Goal: Task Accomplishment & Management: Manage account settings

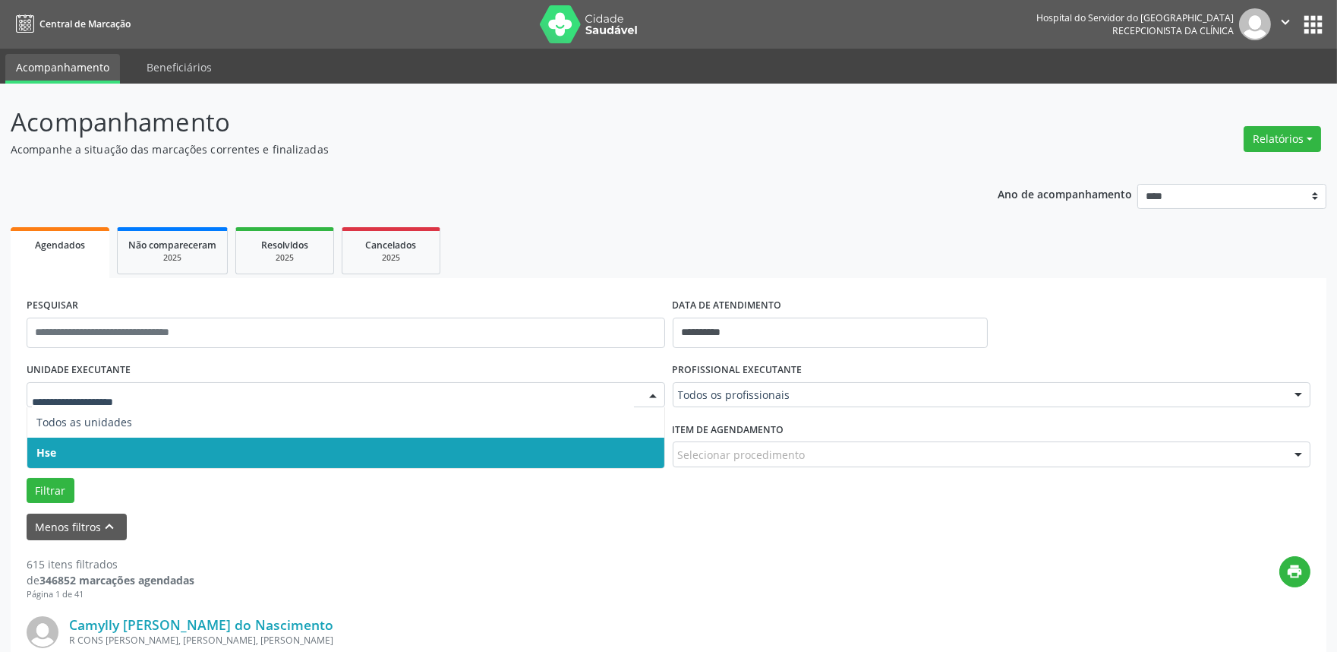
click at [131, 460] on span "Hse" at bounding box center [345, 452] width 637 height 30
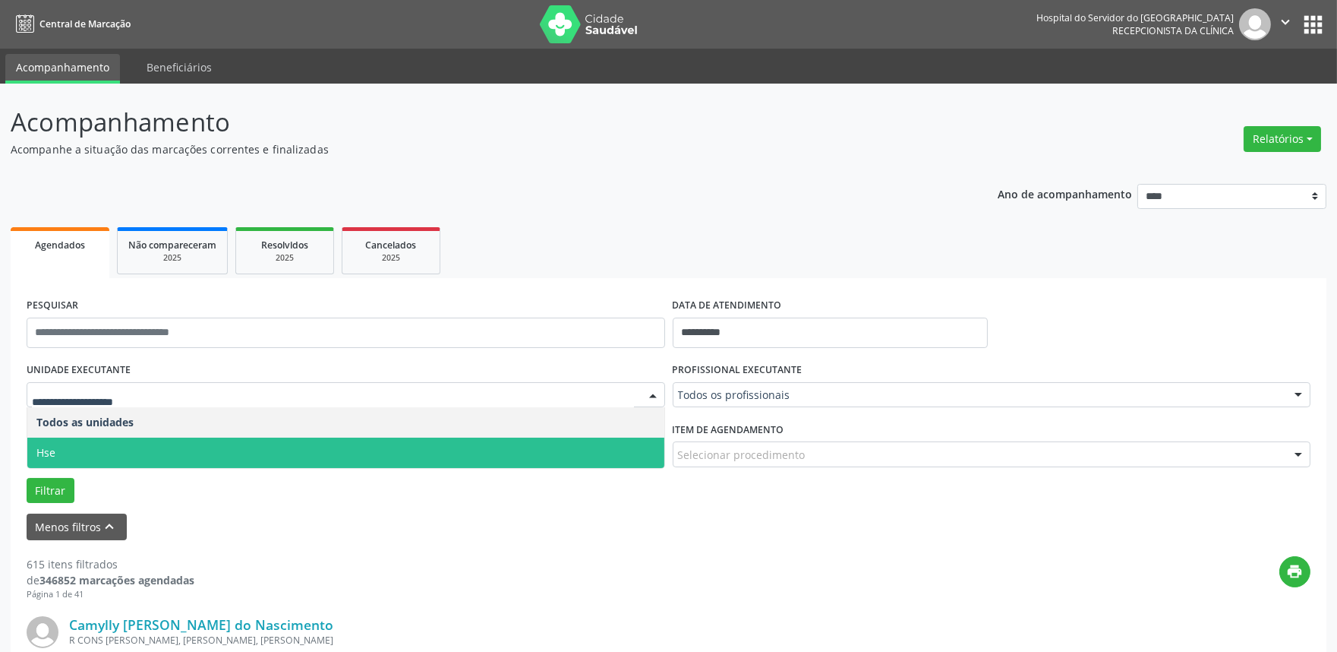
click at [123, 449] on span "Hse" at bounding box center [345, 452] width 637 height 30
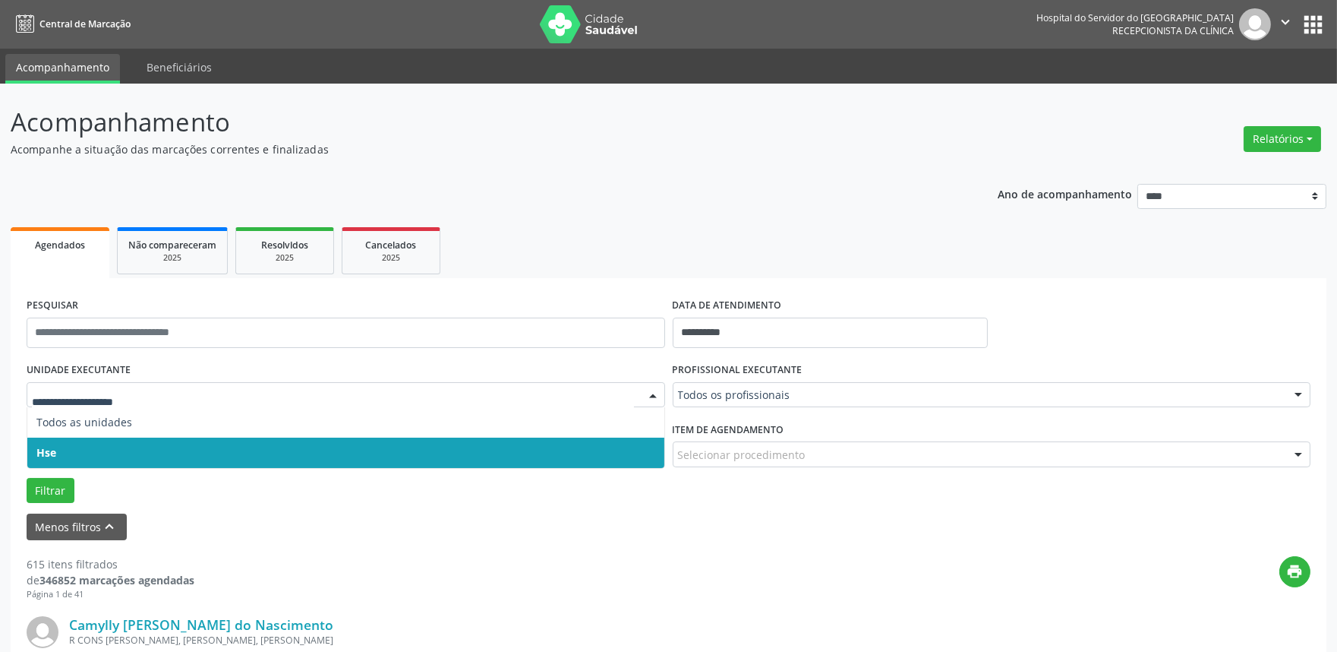
click at [144, 454] on span "Hse" at bounding box center [345, 452] width 637 height 30
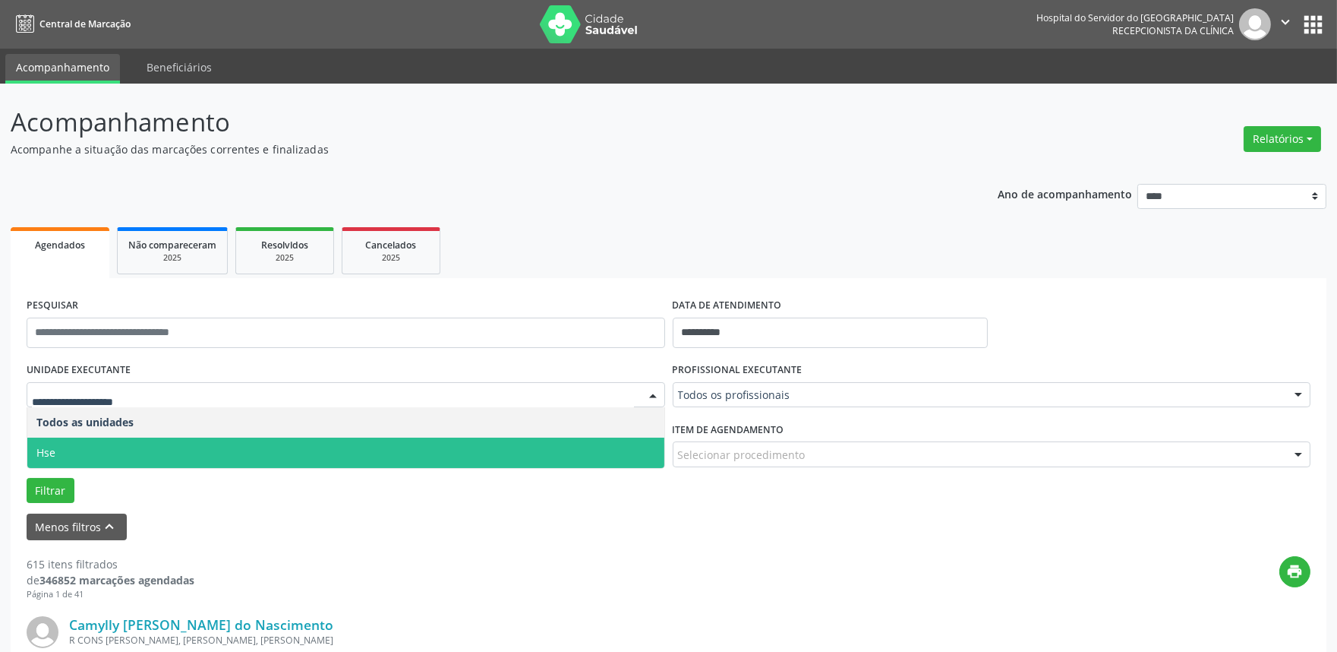
click at [141, 449] on span "Hse" at bounding box center [345, 452] width 637 height 30
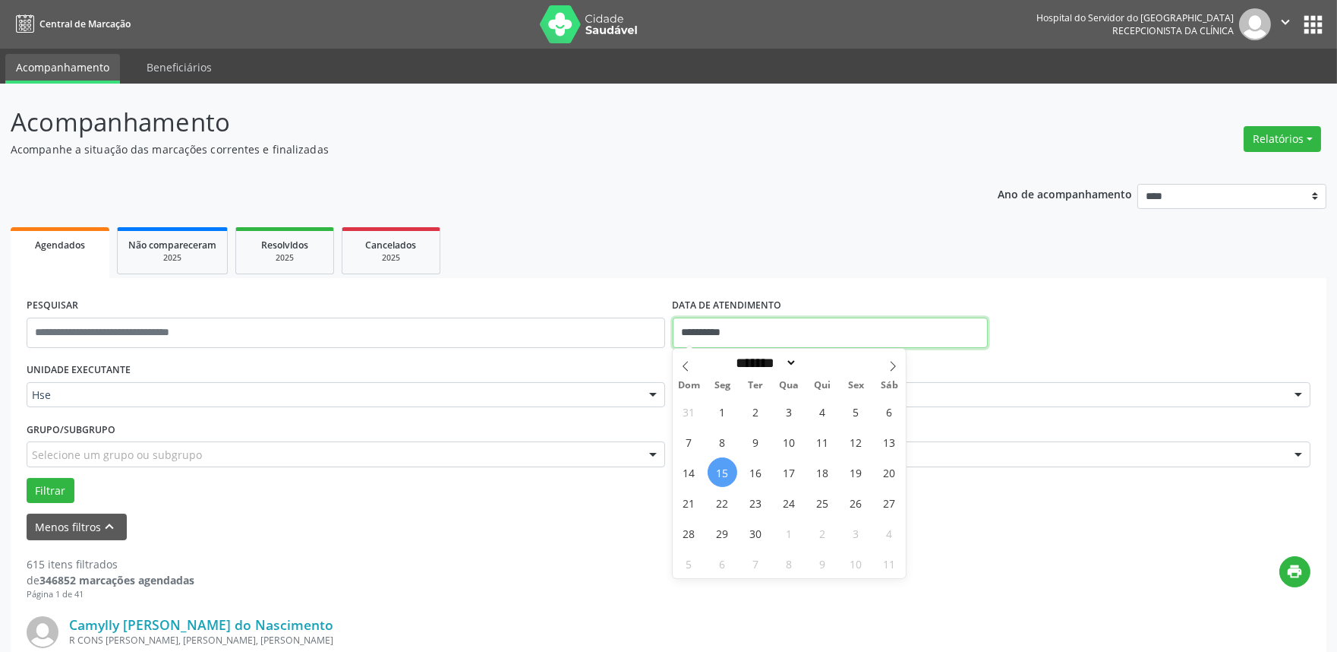
click at [817, 323] on input "**********" at bounding box center [830, 332] width 315 height 30
click at [722, 467] on span "15" at bounding box center [723, 472] width 30 height 30
type input "**********"
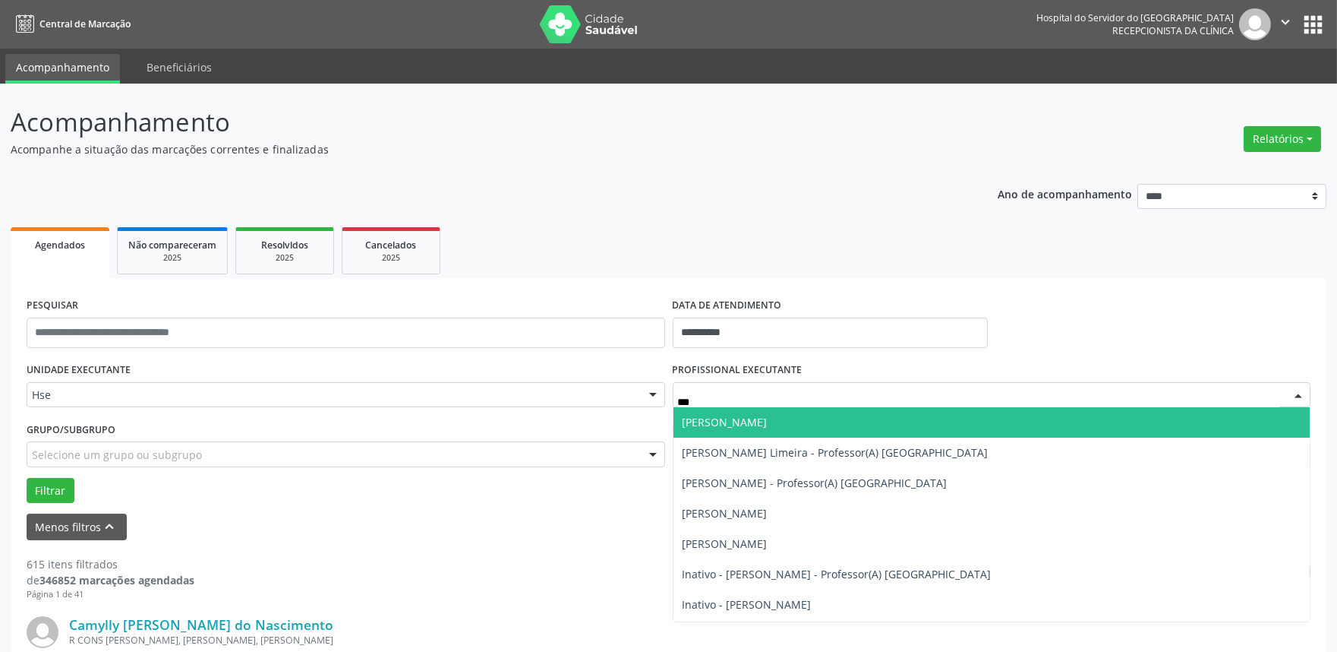
type input "****"
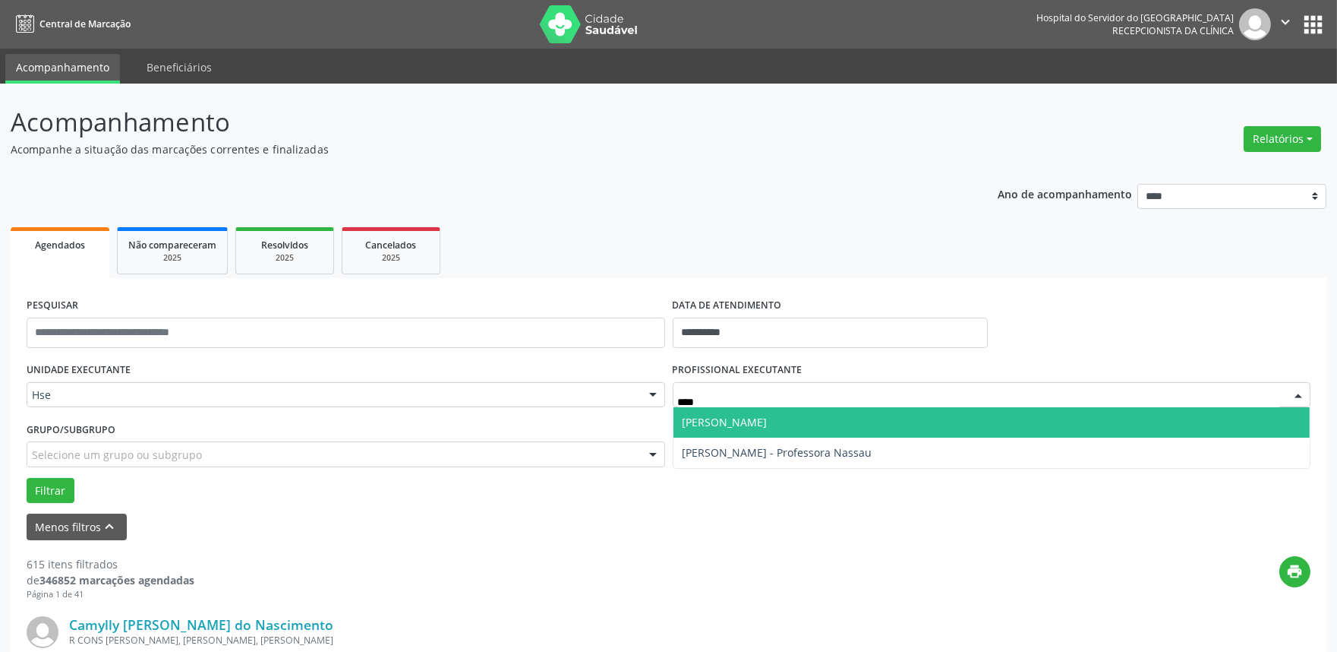
click at [729, 427] on span "[PERSON_NAME]" at bounding box center [725, 422] width 85 height 14
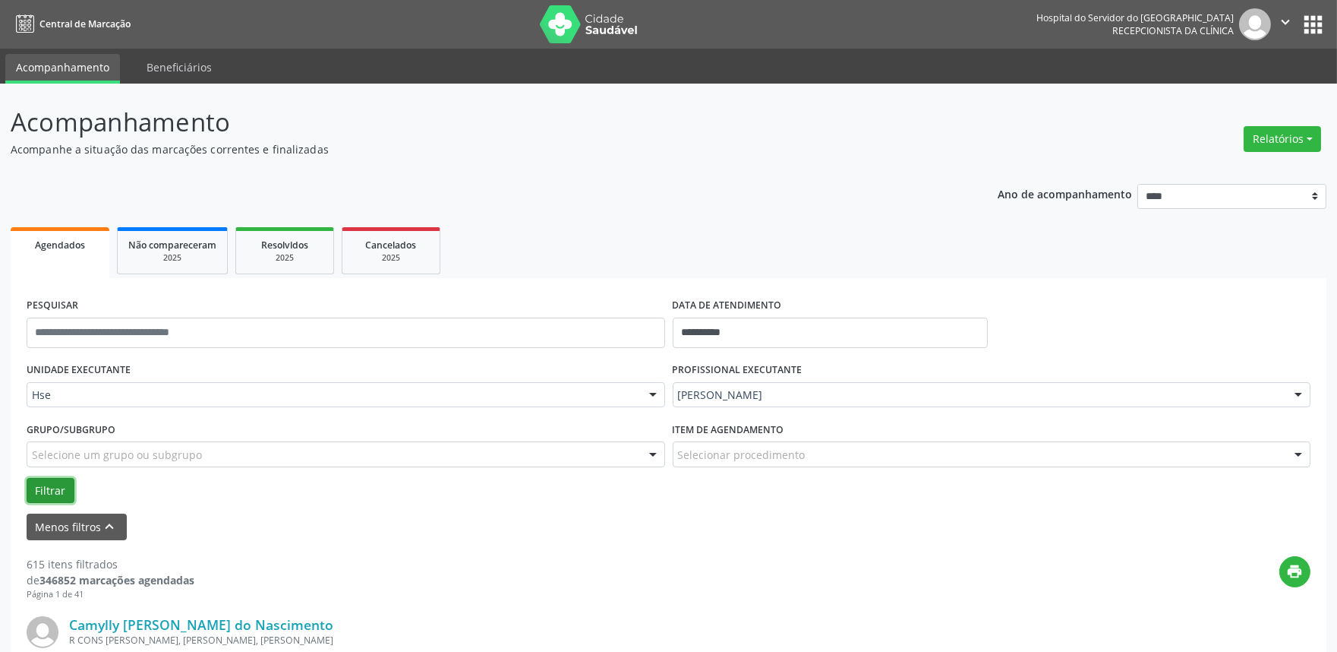
click at [63, 487] on button "Filtrar" at bounding box center [51, 491] width 48 height 26
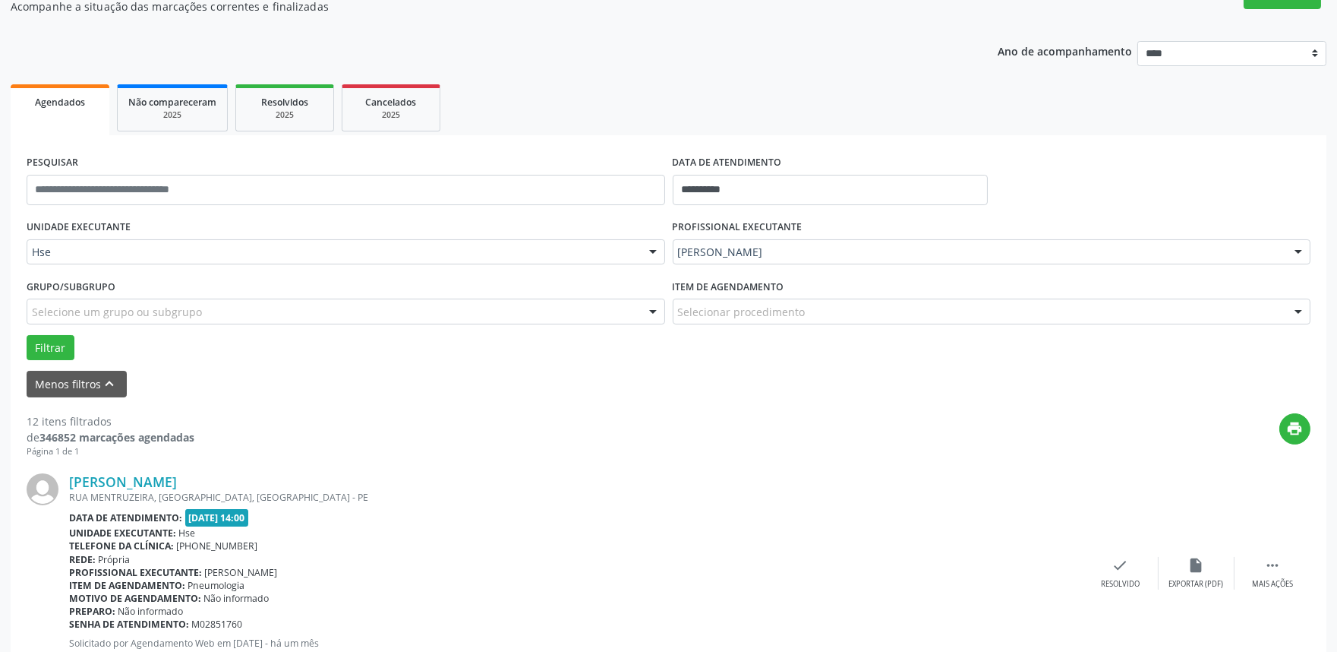
scroll to position [337, 0]
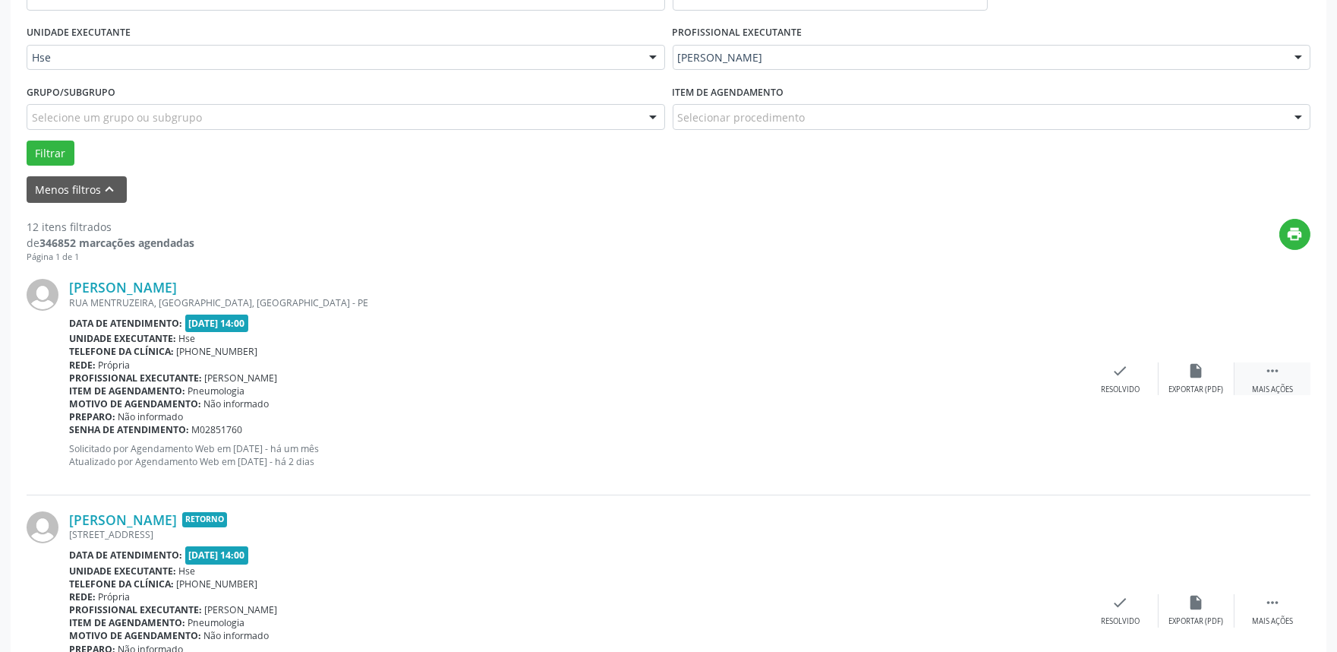
click at [1282, 380] on div " Mais ações" at bounding box center [1273, 378] width 76 height 33
click at [1195, 371] on icon "alarm_off" at bounding box center [1197, 370] width 17 height 17
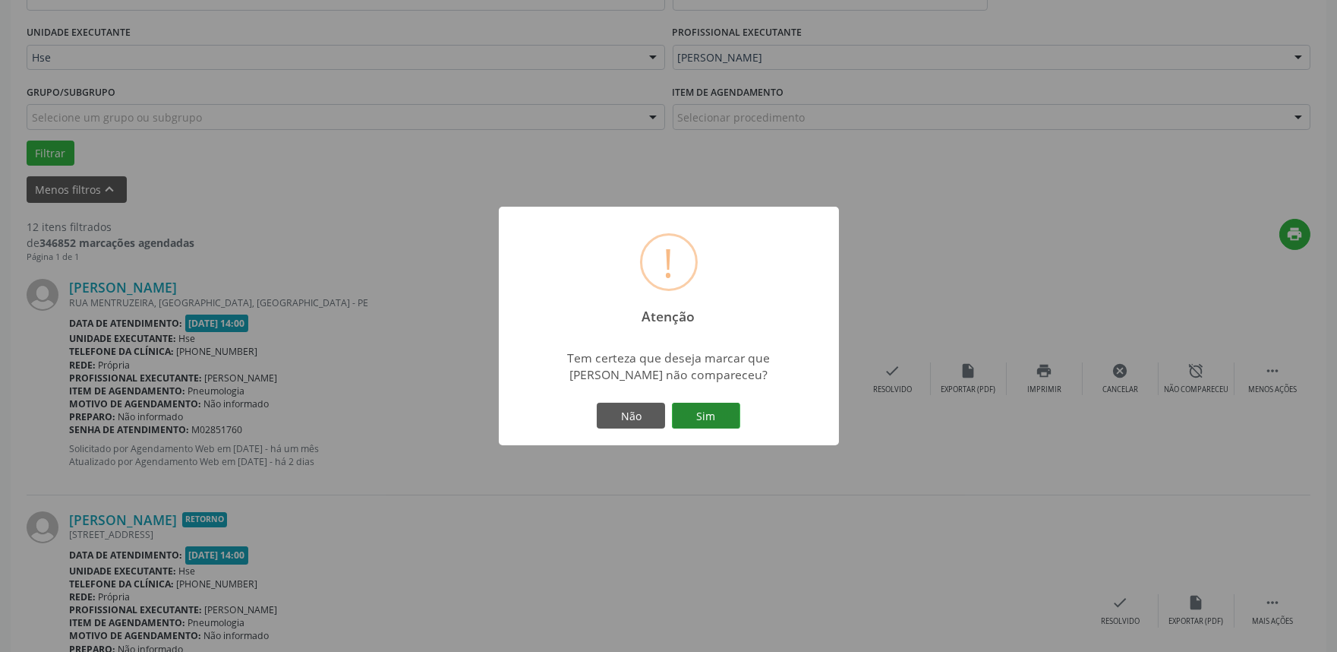
click at [695, 414] on button "Sim" at bounding box center [706, 416] width 68 height 26
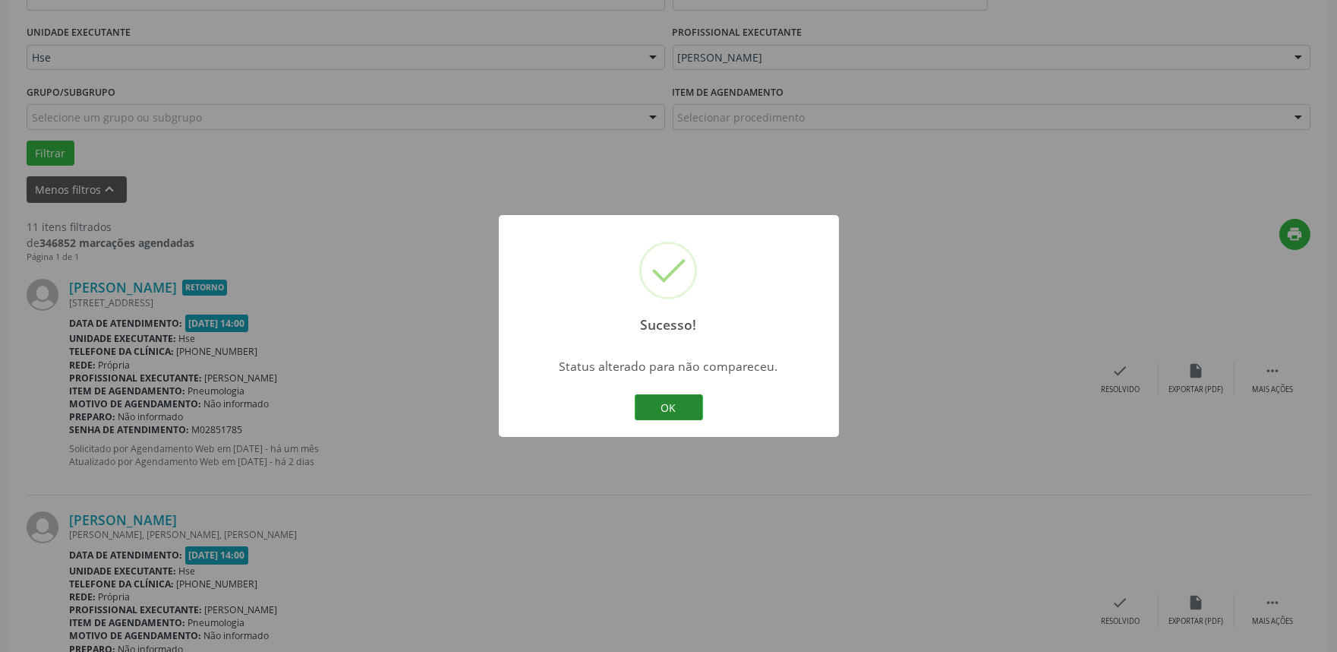
click at [666, 396] on button "OK" at bounding box center [669, 407] width 68 height 26
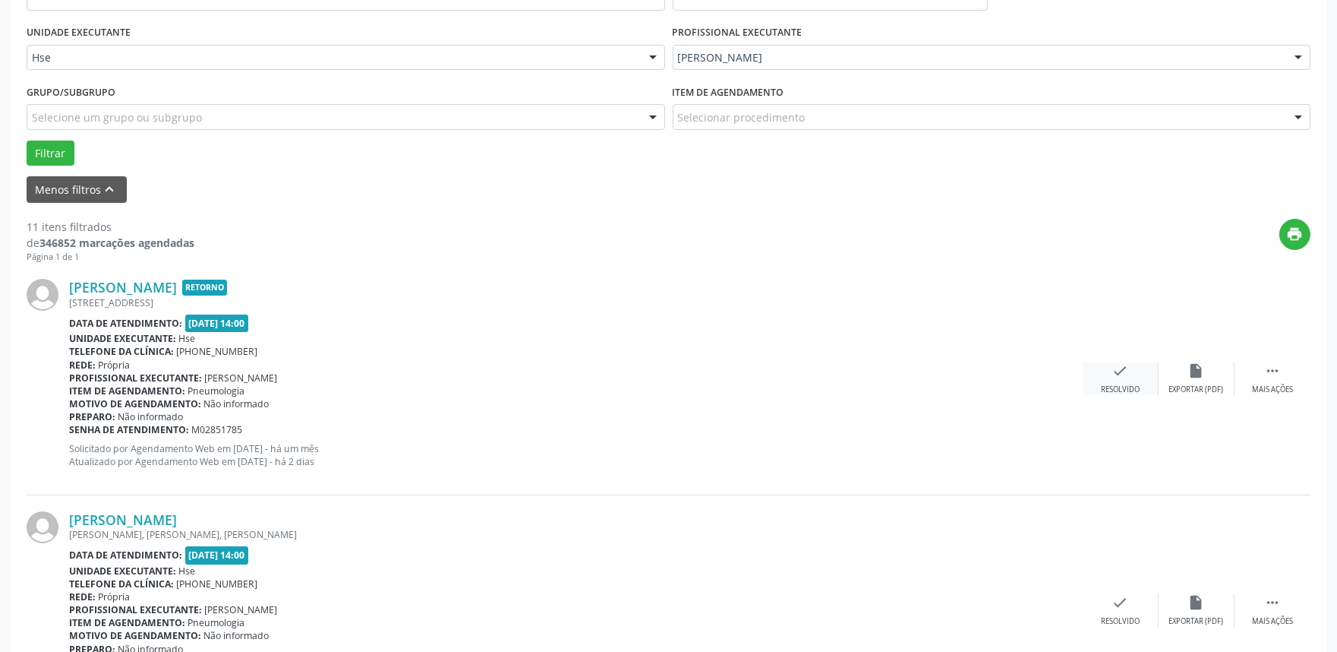
click at [1116, 365] on icon "check" at bounding box center [1121, 370] width 17 height 17
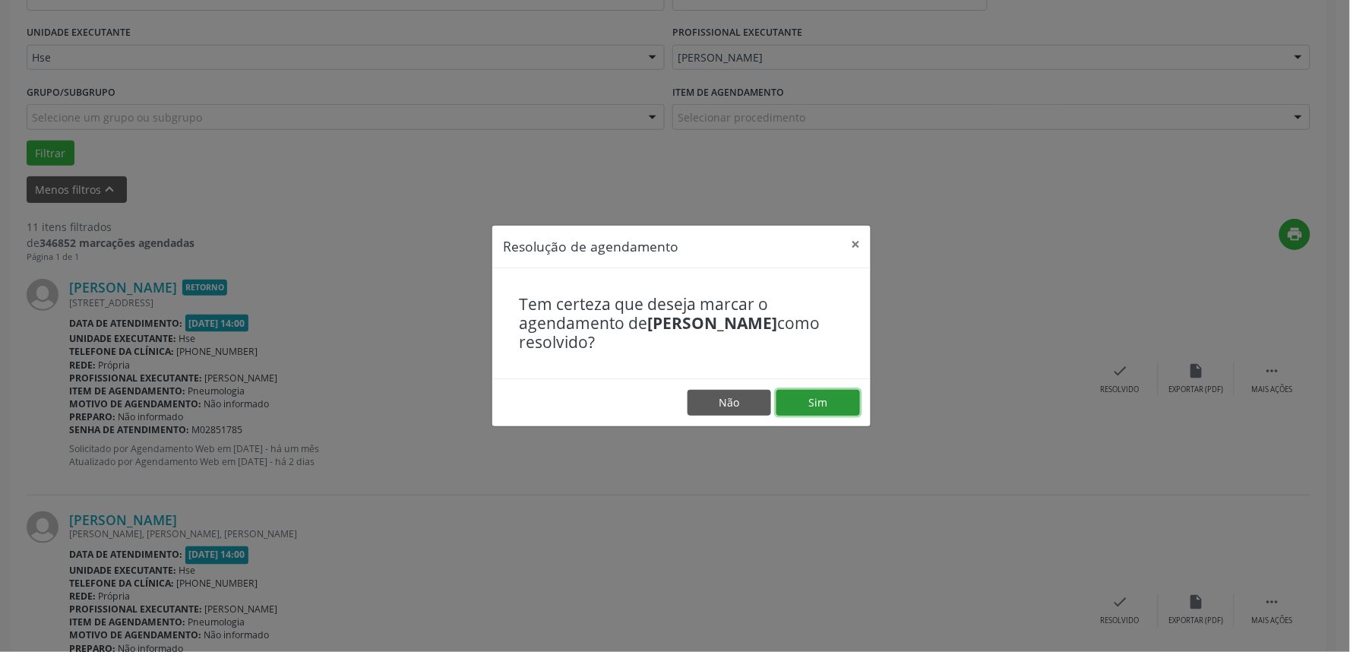
click at [835, 399] on button "Sim" at bounding box center [818, 403] width 84 height 26
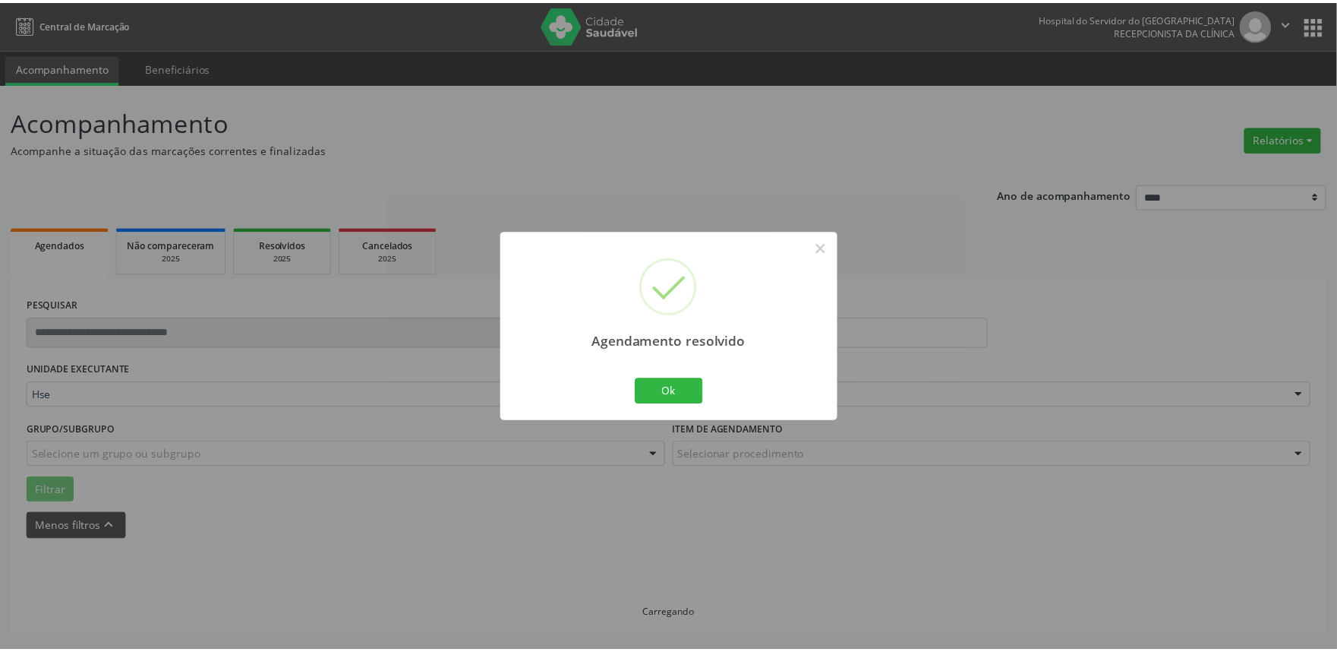
scroll to position [0, 0]
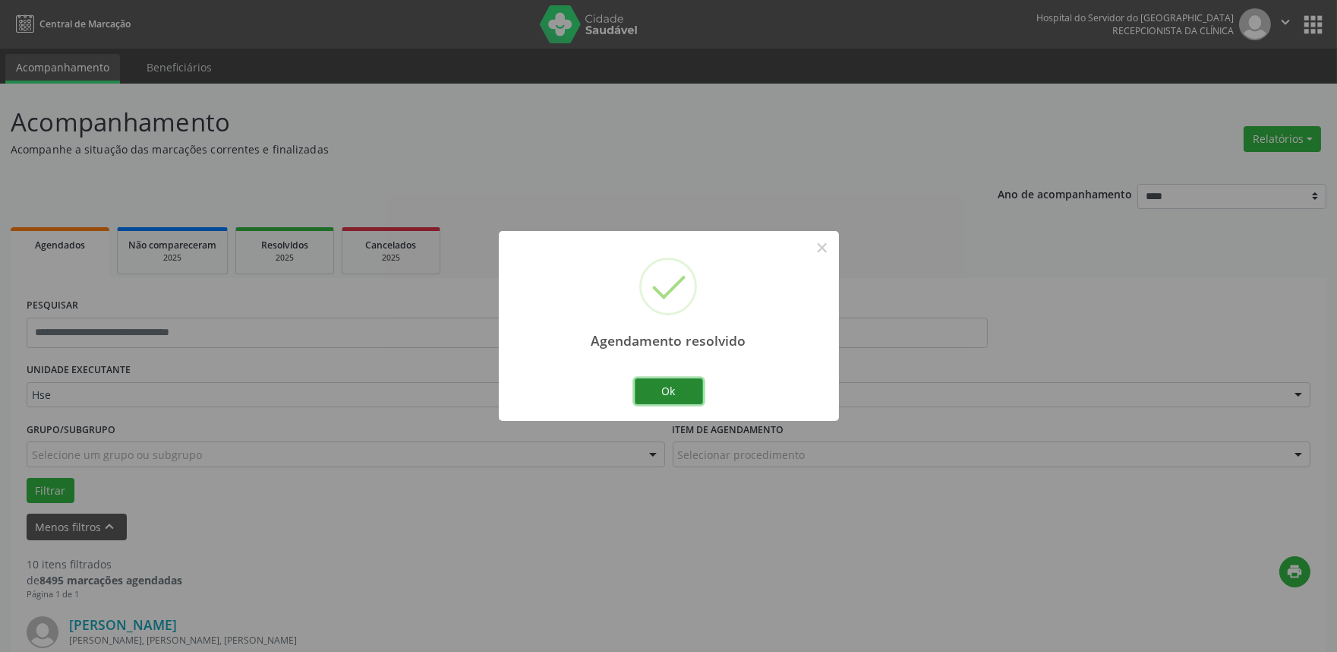
click at [672, 380] on button "Ok" at bounding box center [669, 391] width 68 height 26
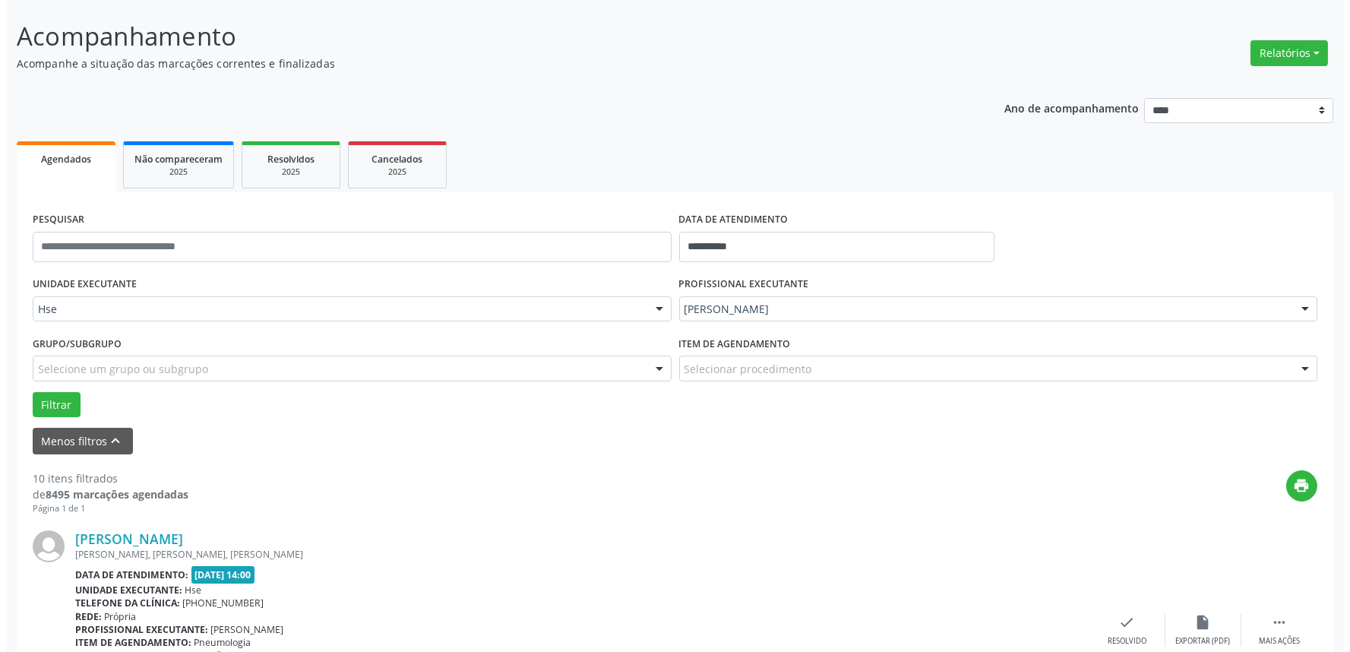
scroll to position [337, 0]
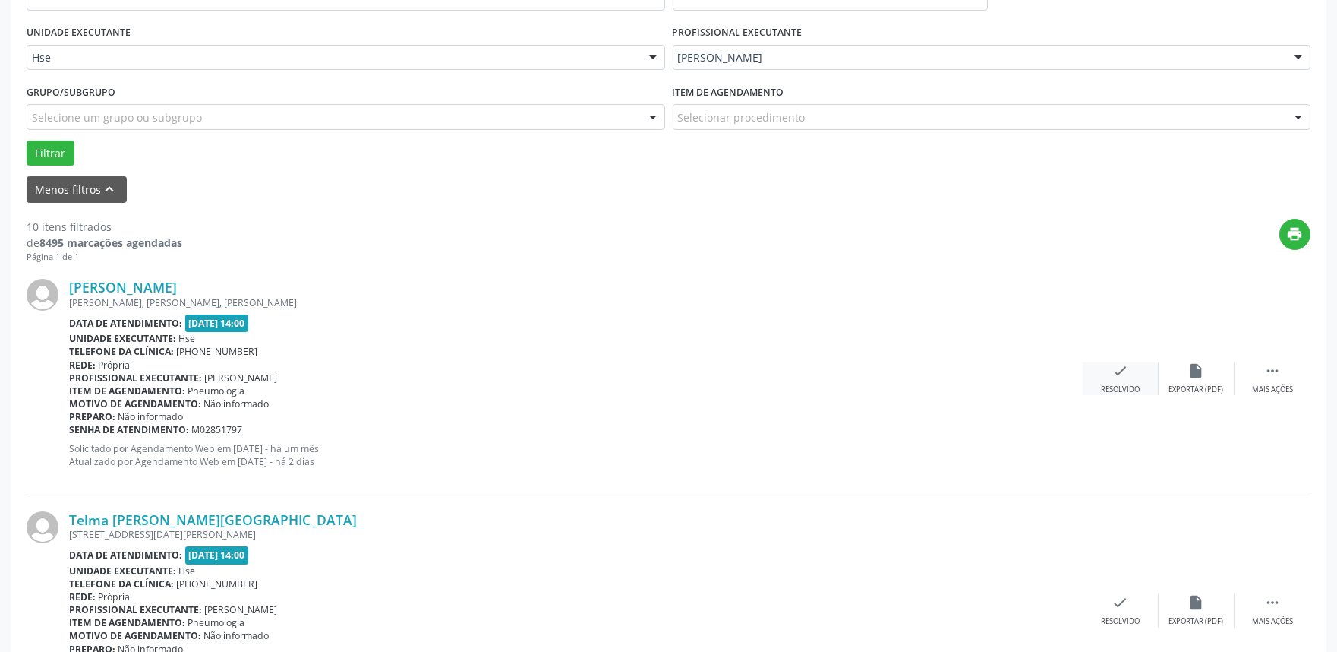
click at [1122, 370] on icon "check" at bounding box center [1121, 370] width 17 height 17
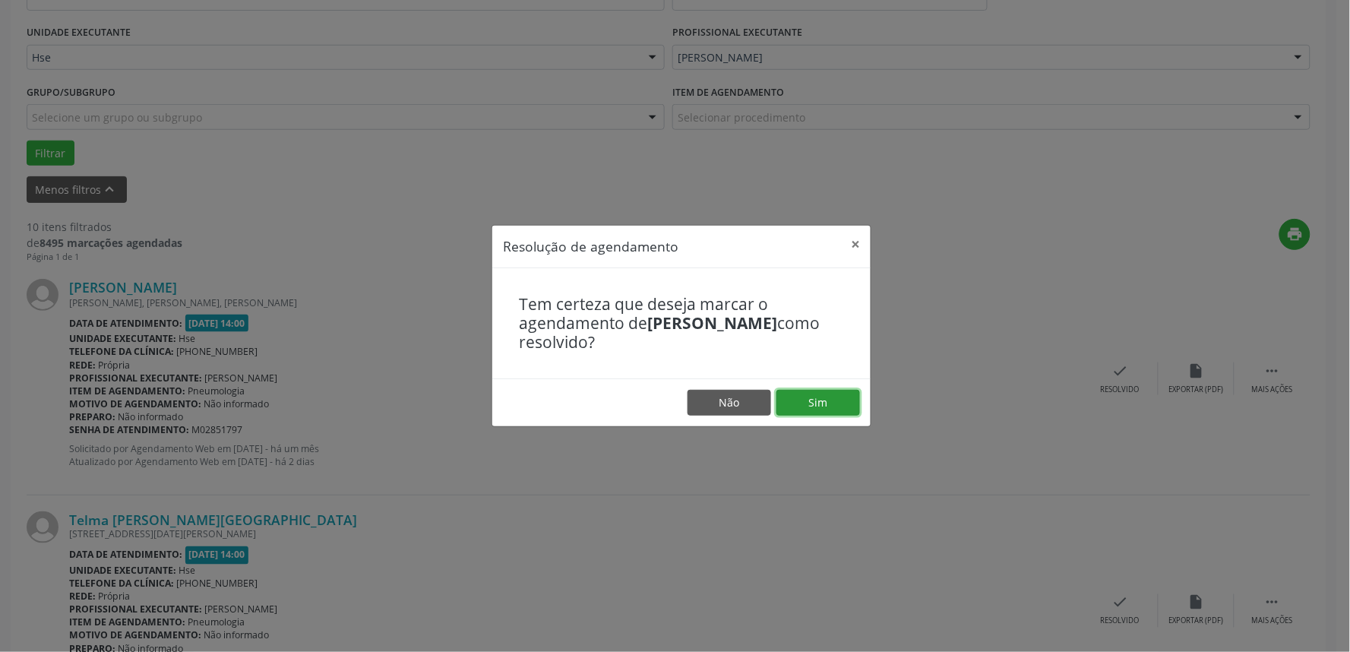
click at [822, 393] on button "Sim" at bounding box center [818, 403] width 84 height 26
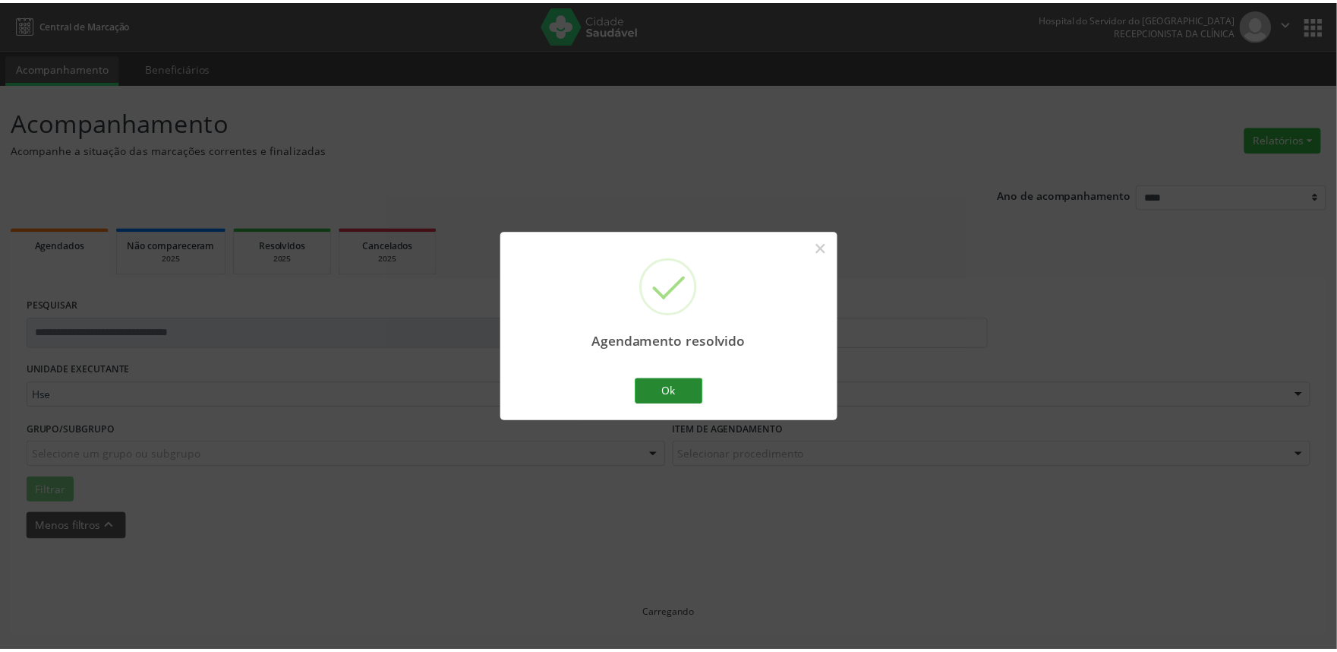
scroll to position [0, 0]
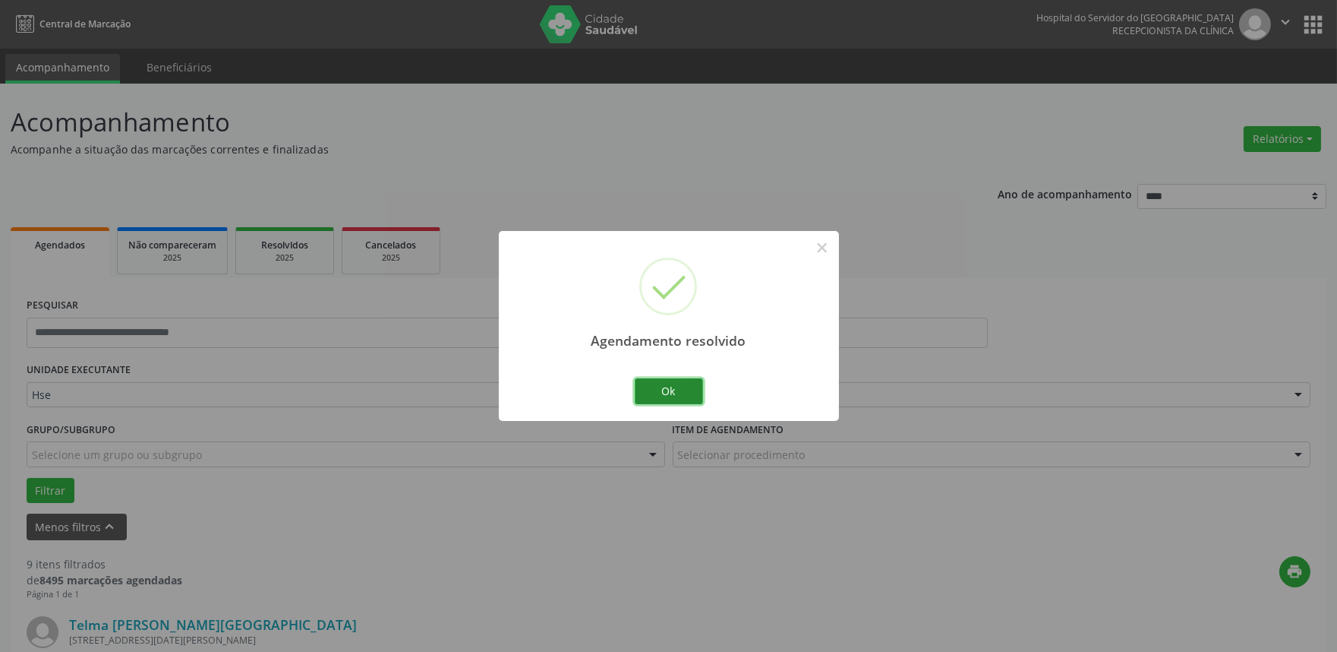
click at [658, 392] on button "Ok" at bounding box center [669, 391] width 68 height 26
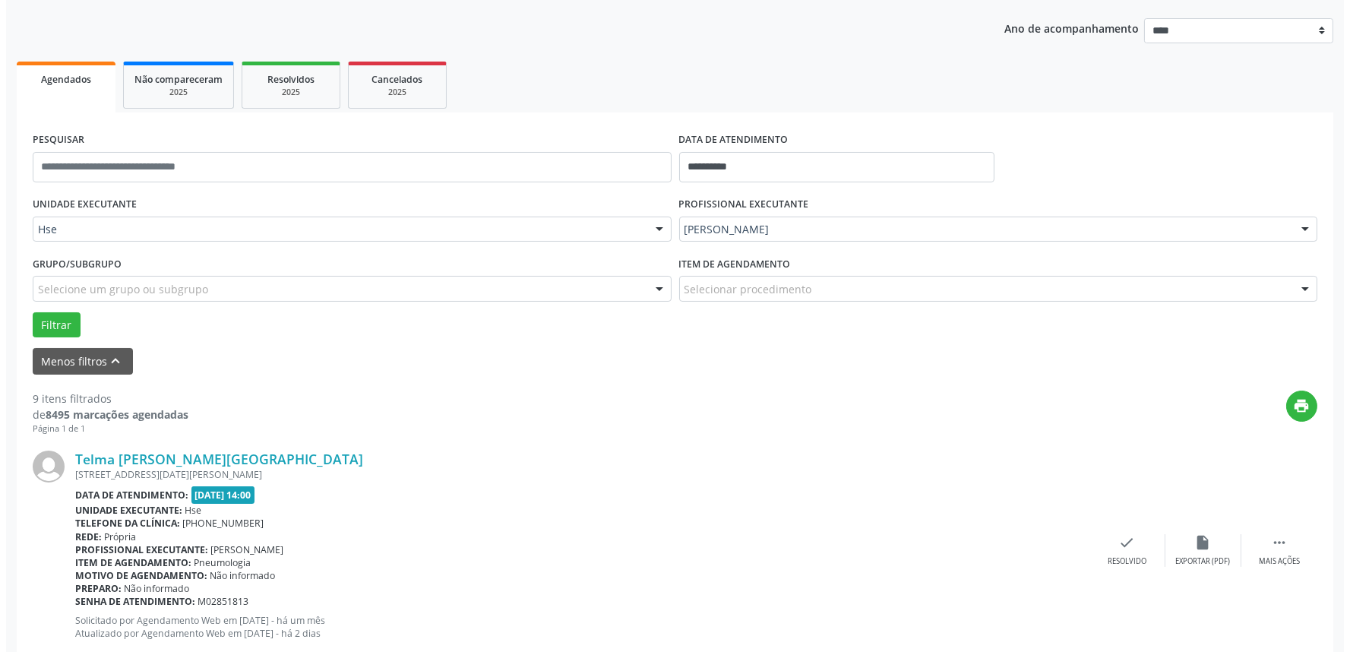
scroll to position [253, 0]
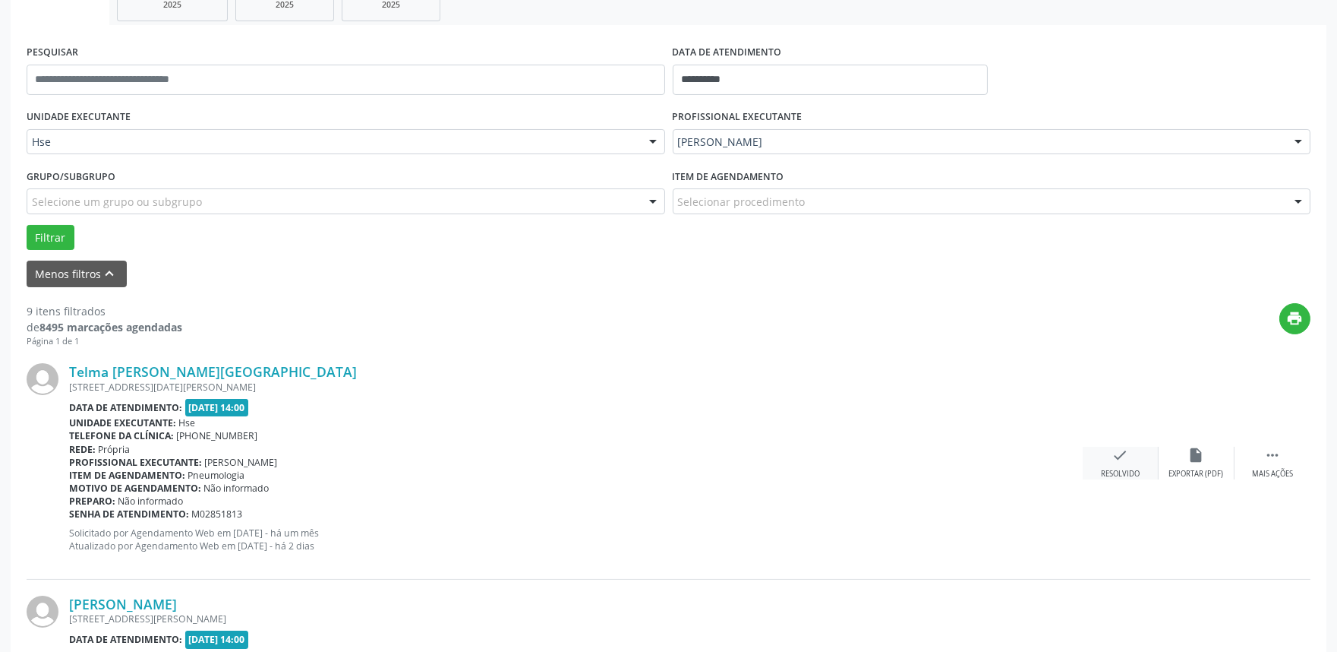
click at [1122, 450] on icon "check" at bounding box center [1121, 455] width 17 height 17
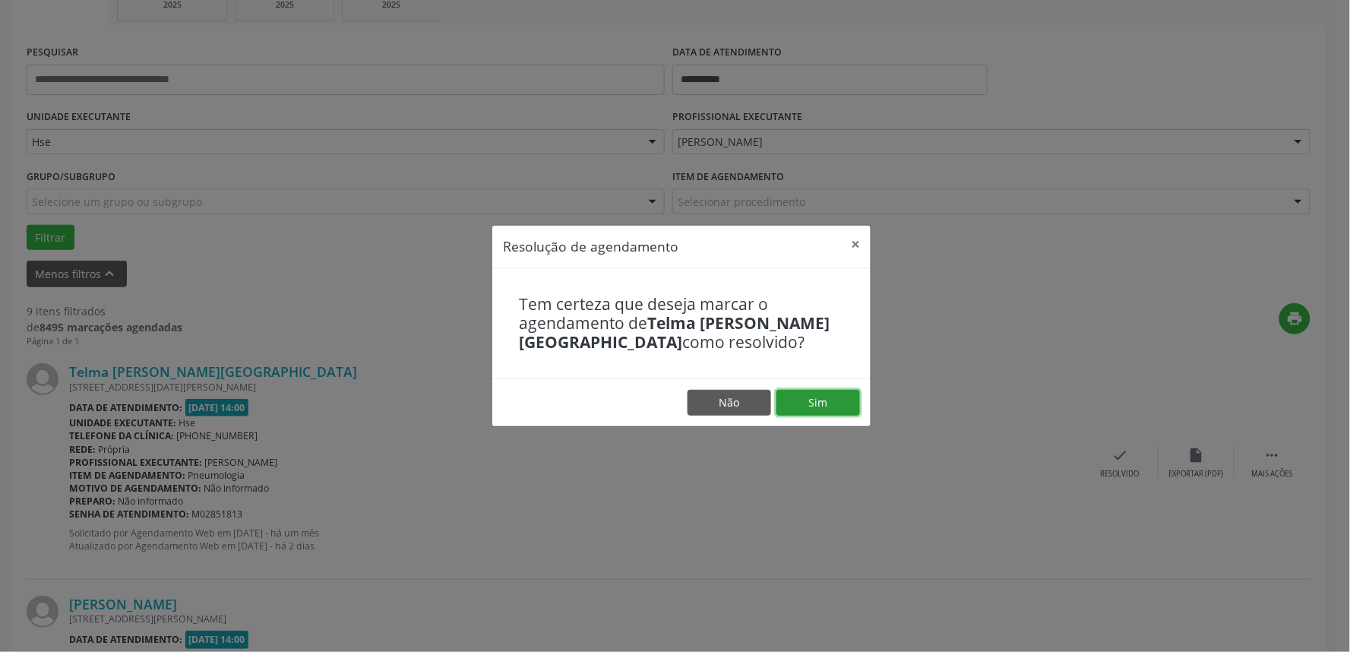
click at [807, 396] on button "Sim" at bounding box center [818, 403] width 84 height 26
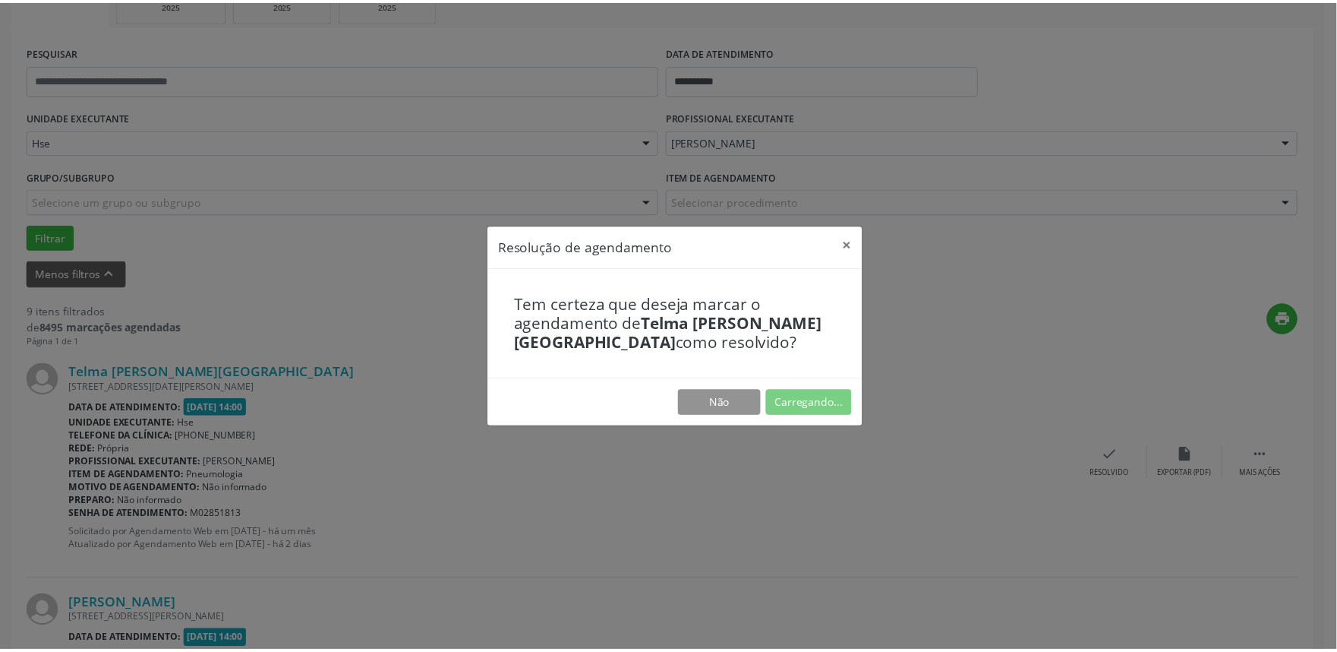
scroll to position [0, 0]
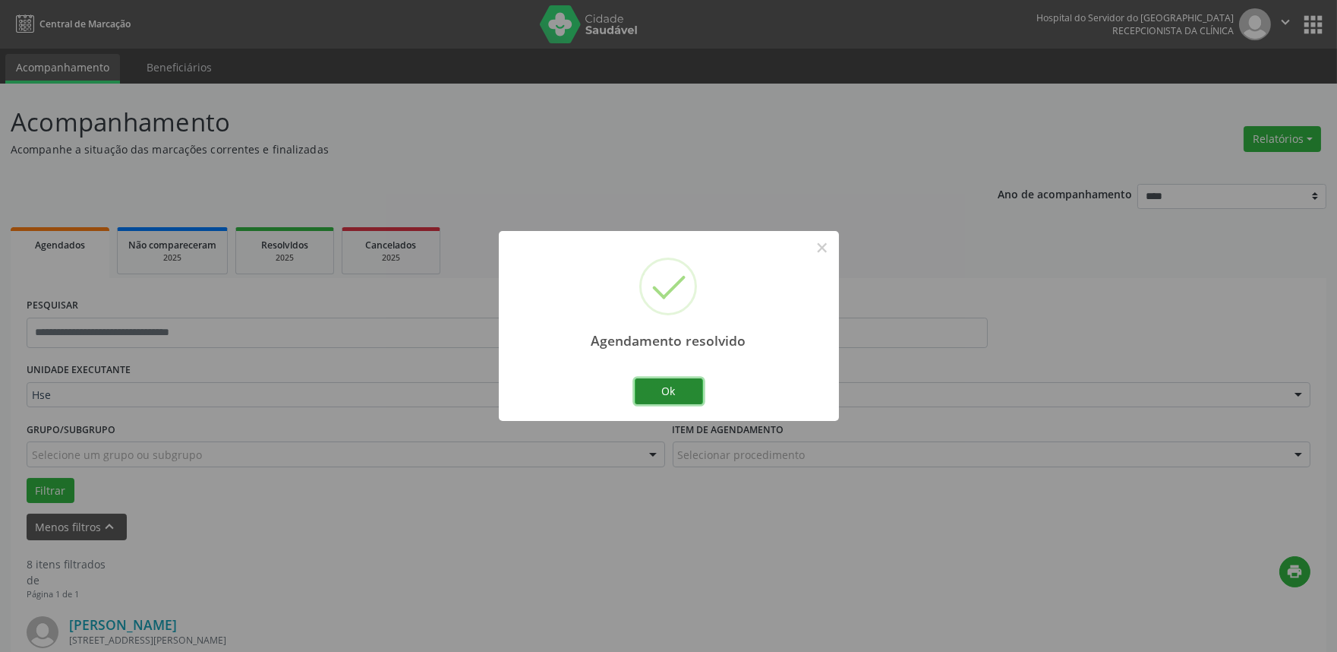
click at [687, 392] on button "Ok" at bounding box center [669, 391] width 68 height 26
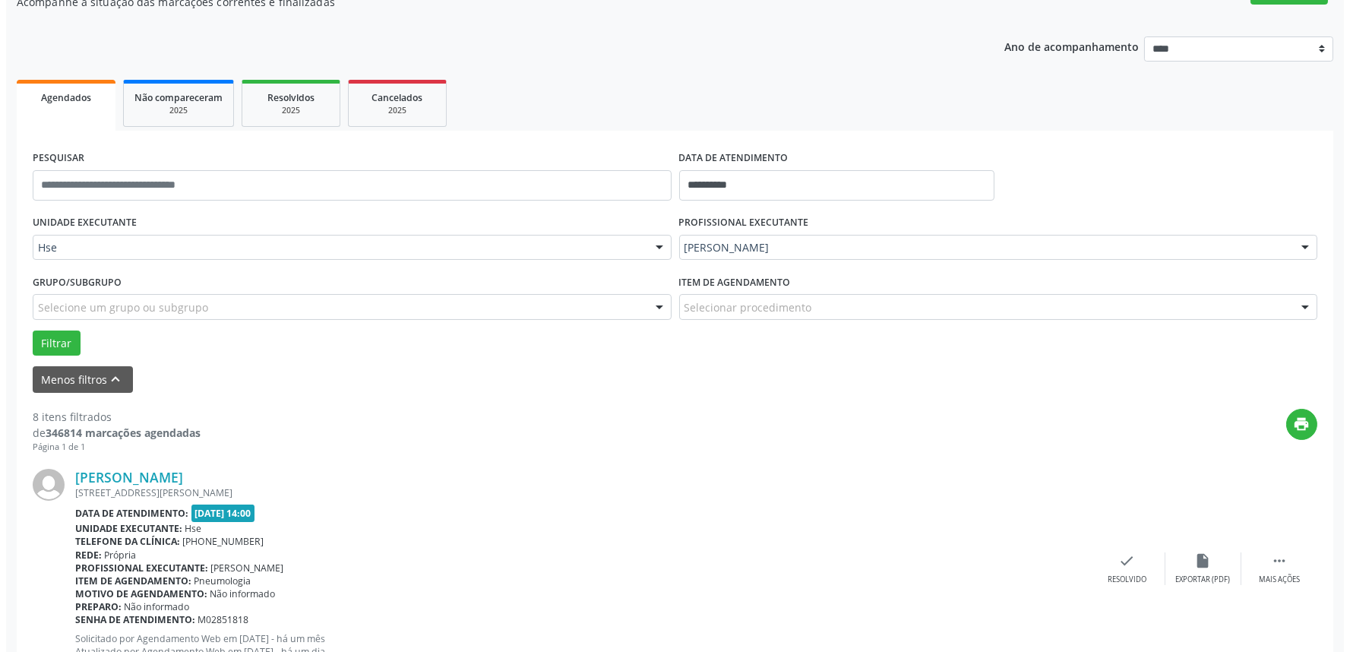
scroll to position [422, 0]
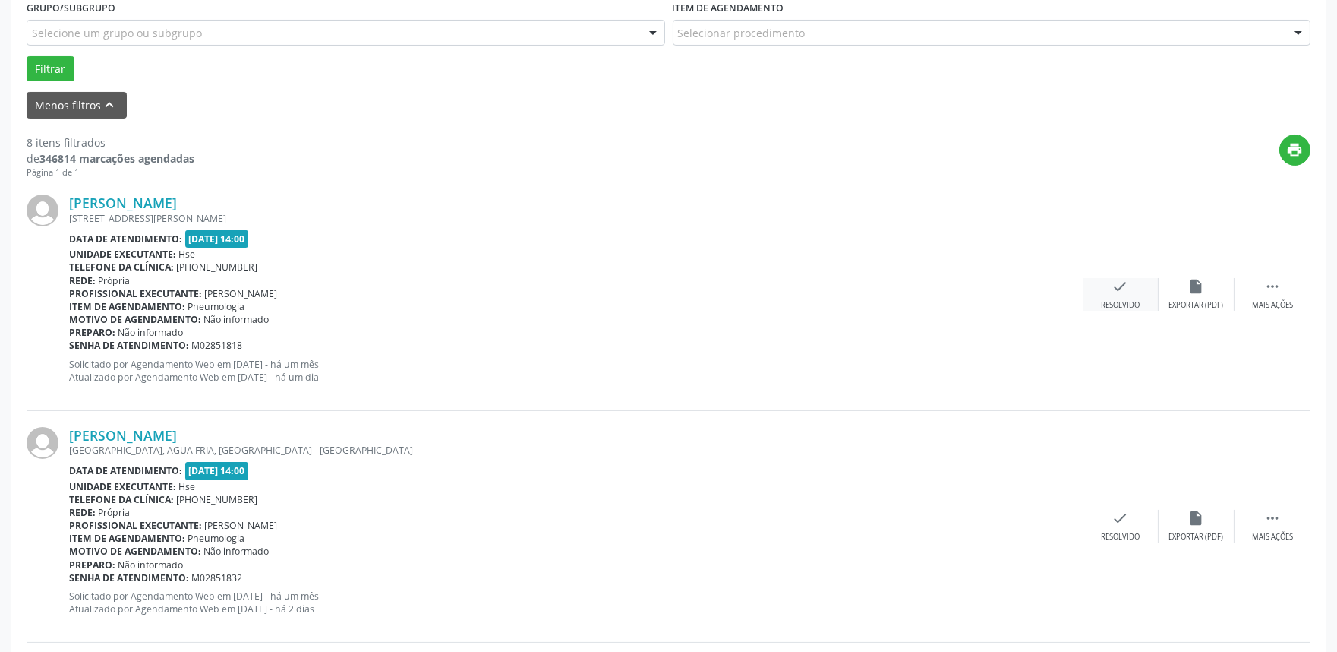
click at [1135, 293] on div "check Resolvido" at bounding box center [1121, 294] width 76 height 33
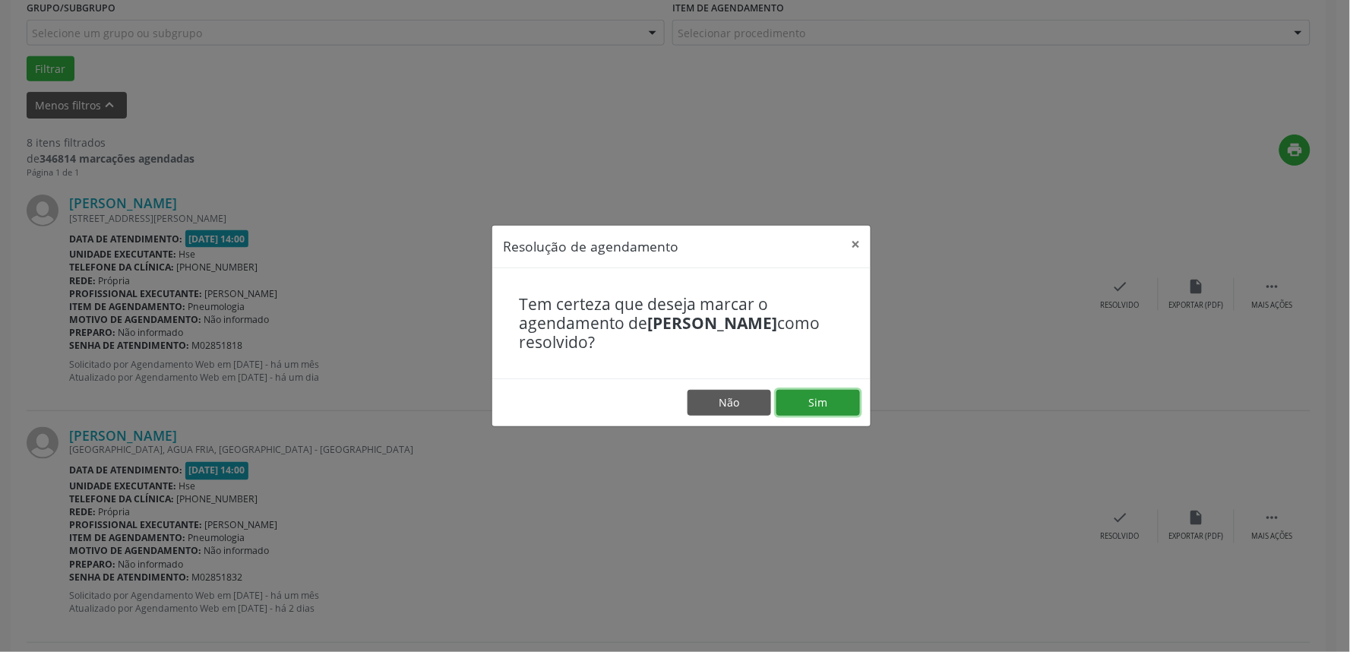
click at [844, 407] on button "Sim" at bounding box center [818, 403] width 84 height 26
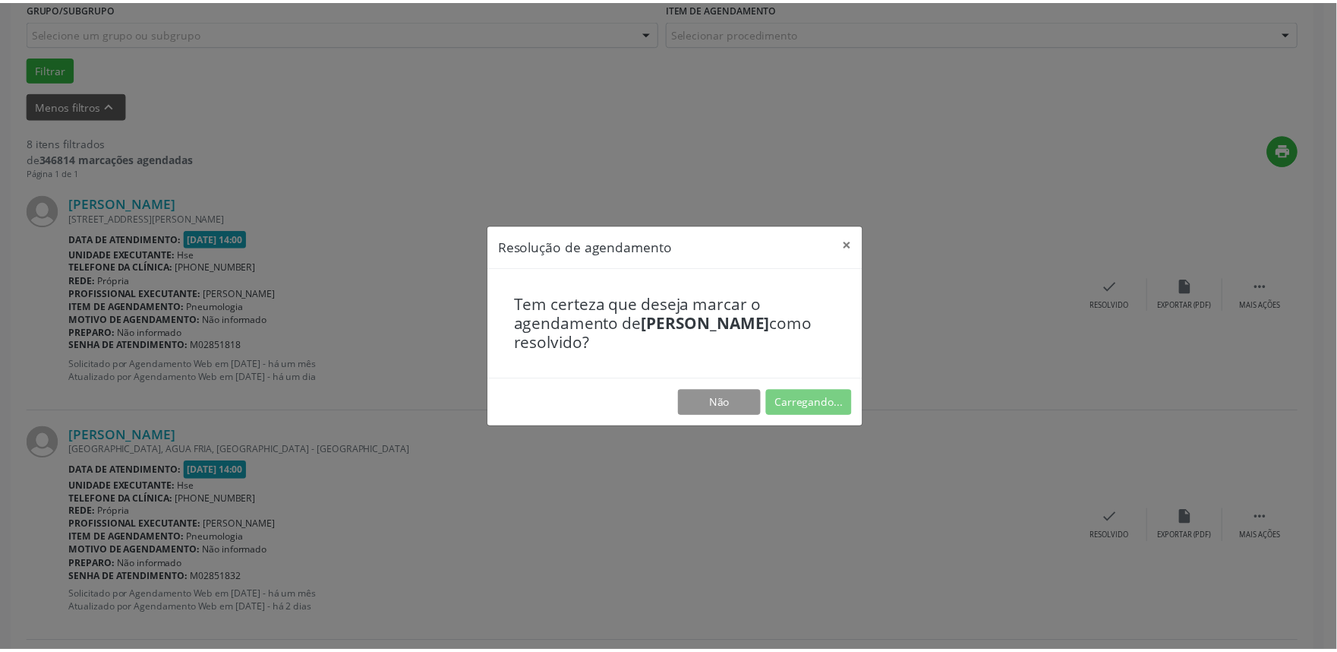
scroll to position [0, 0]
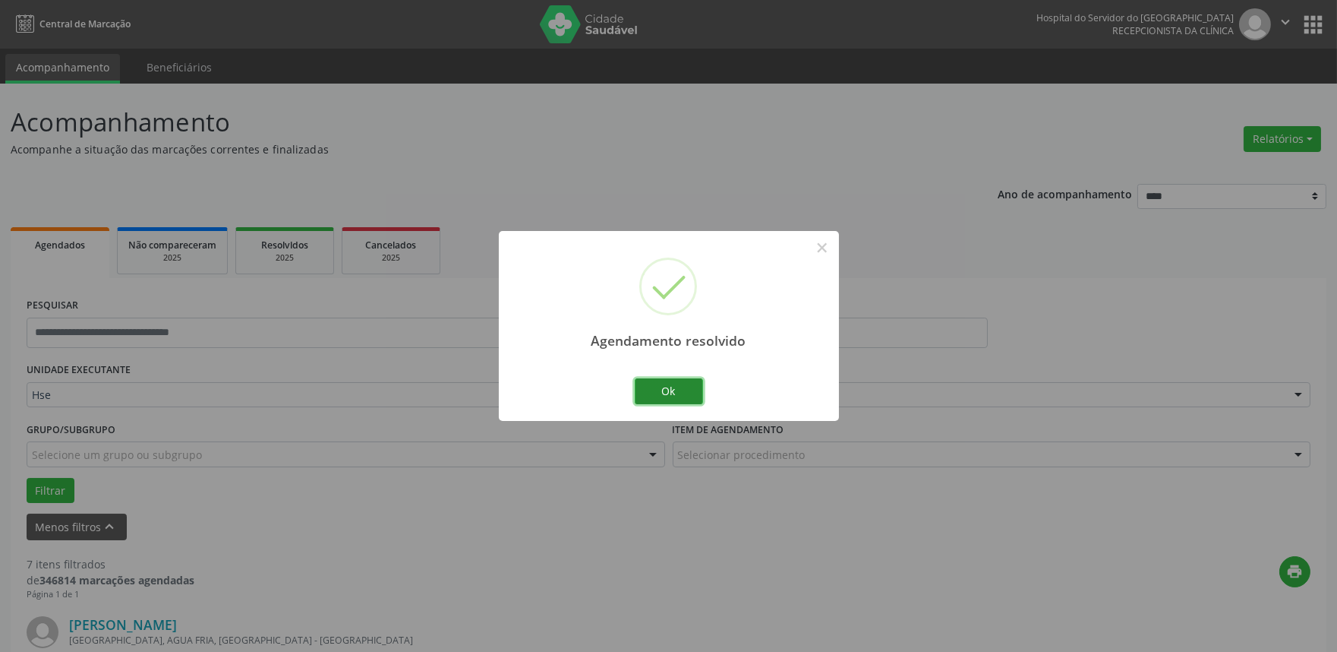
click at [677, 390] on button "Ok" at bounding box center [669, 391] width 68 height 26
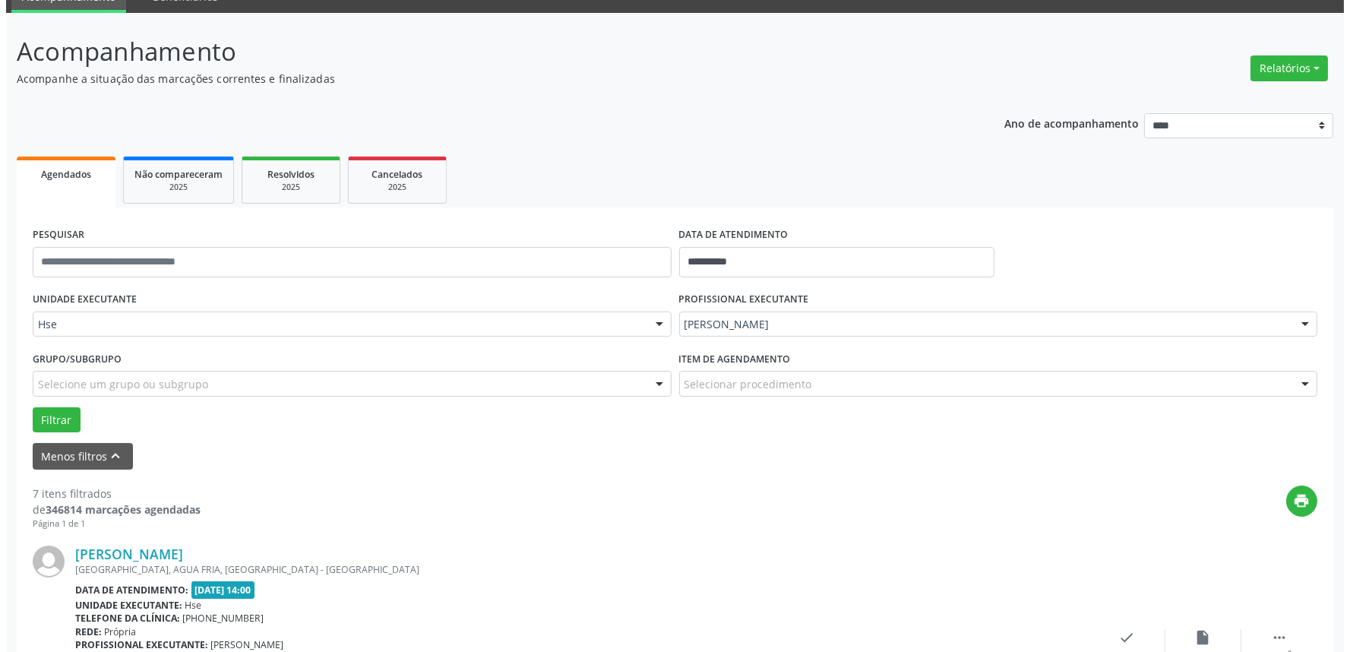
scroll to position [169, 0]
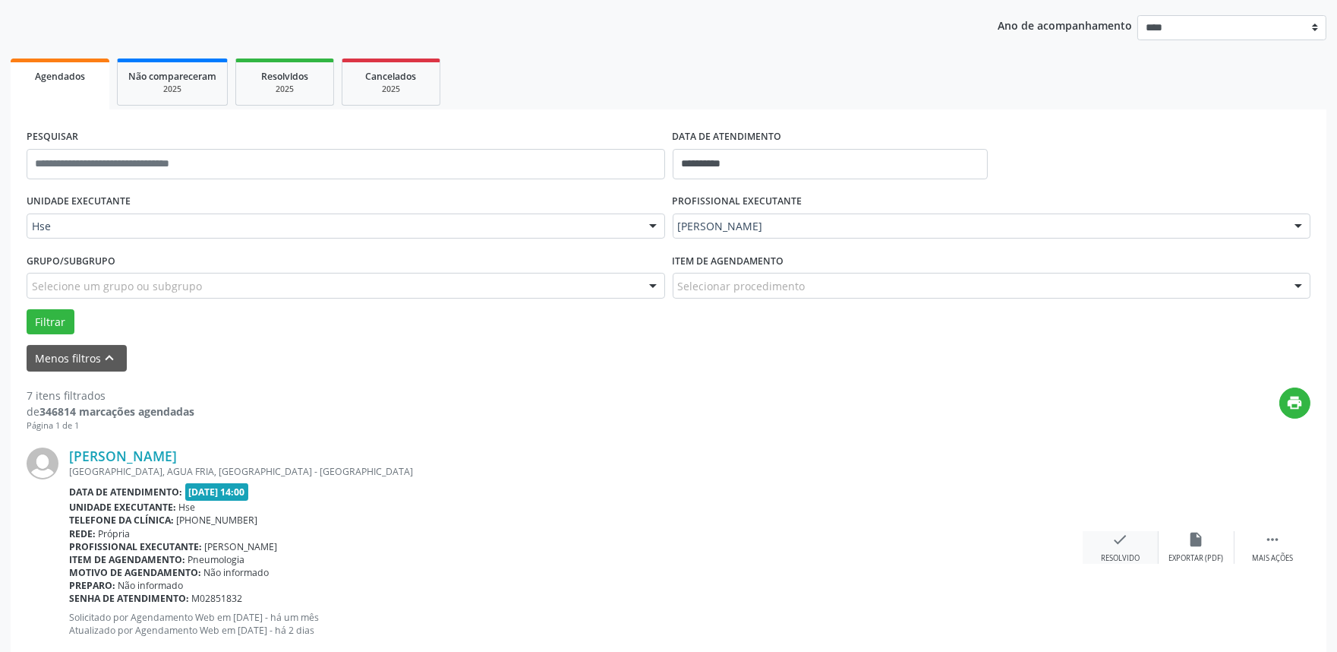
click at [1113, 541] on icon "check" at bounding box center [1121, 539] width 17 height 17
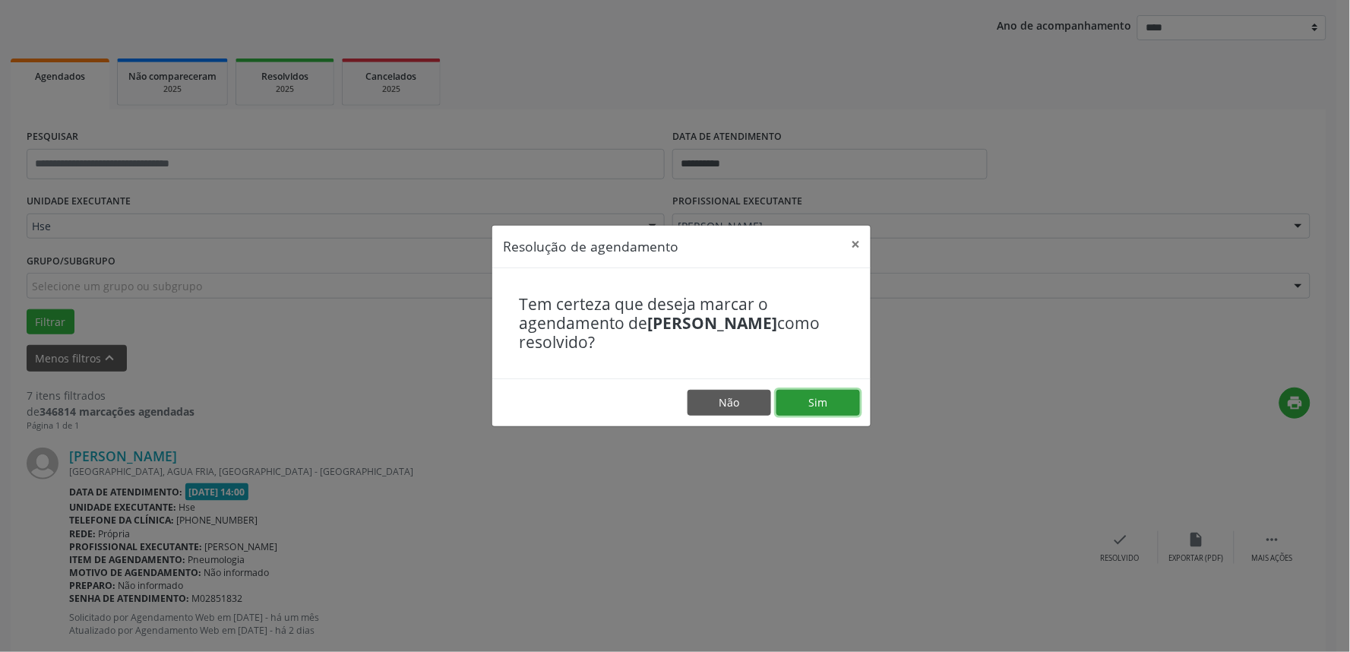
click at [810, 406] on button "Sim" at bounding box center [818, 403] width 84 height 26
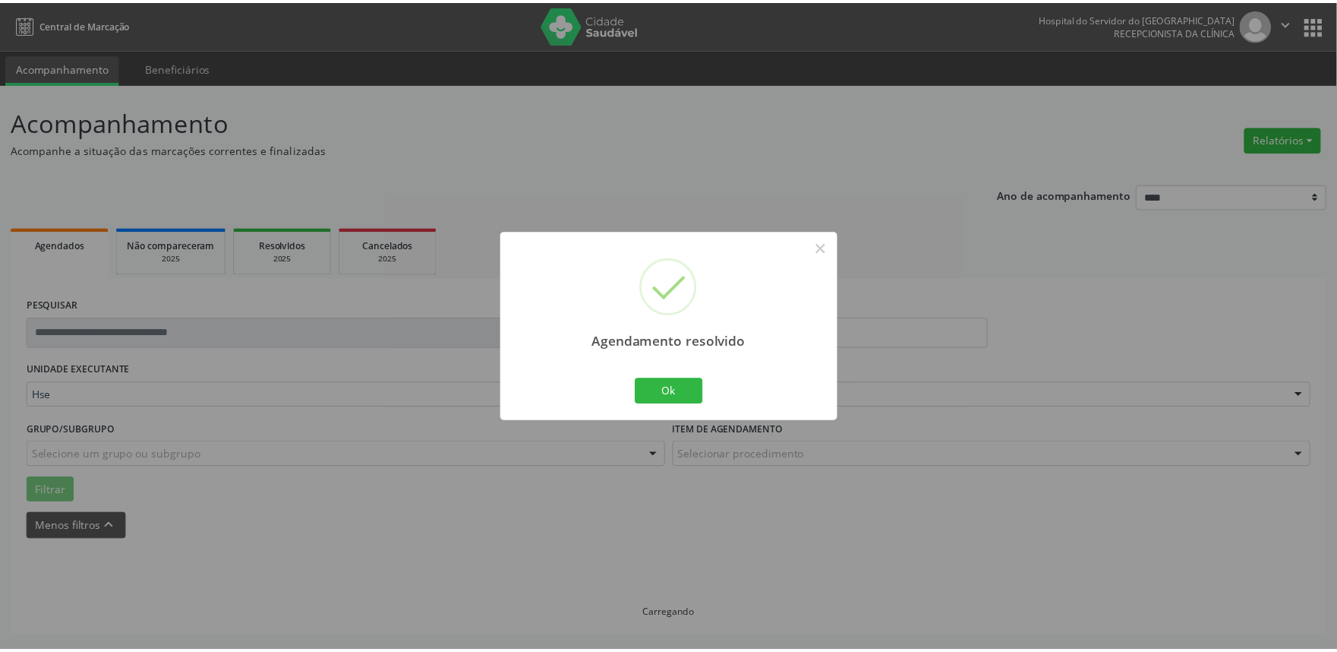
scroll to position [0, 0]
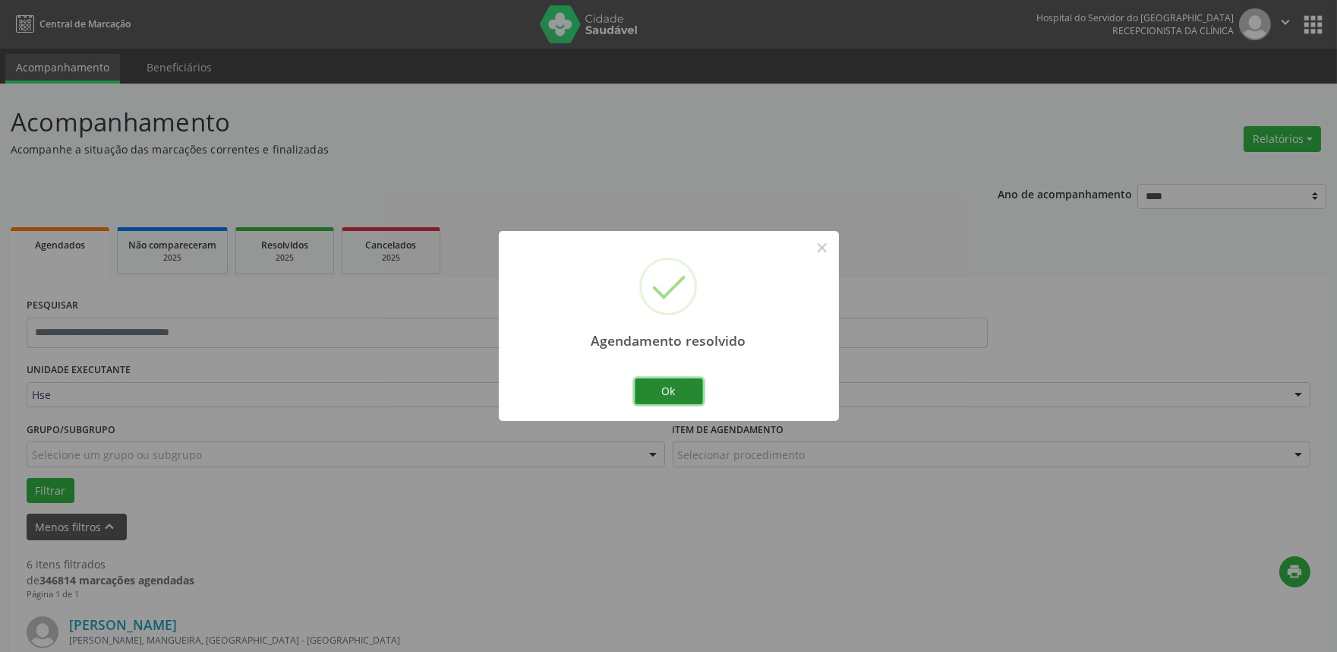
click at [671, 390] on button "Ok" at bounding box center [669, 391] width 68 height 26
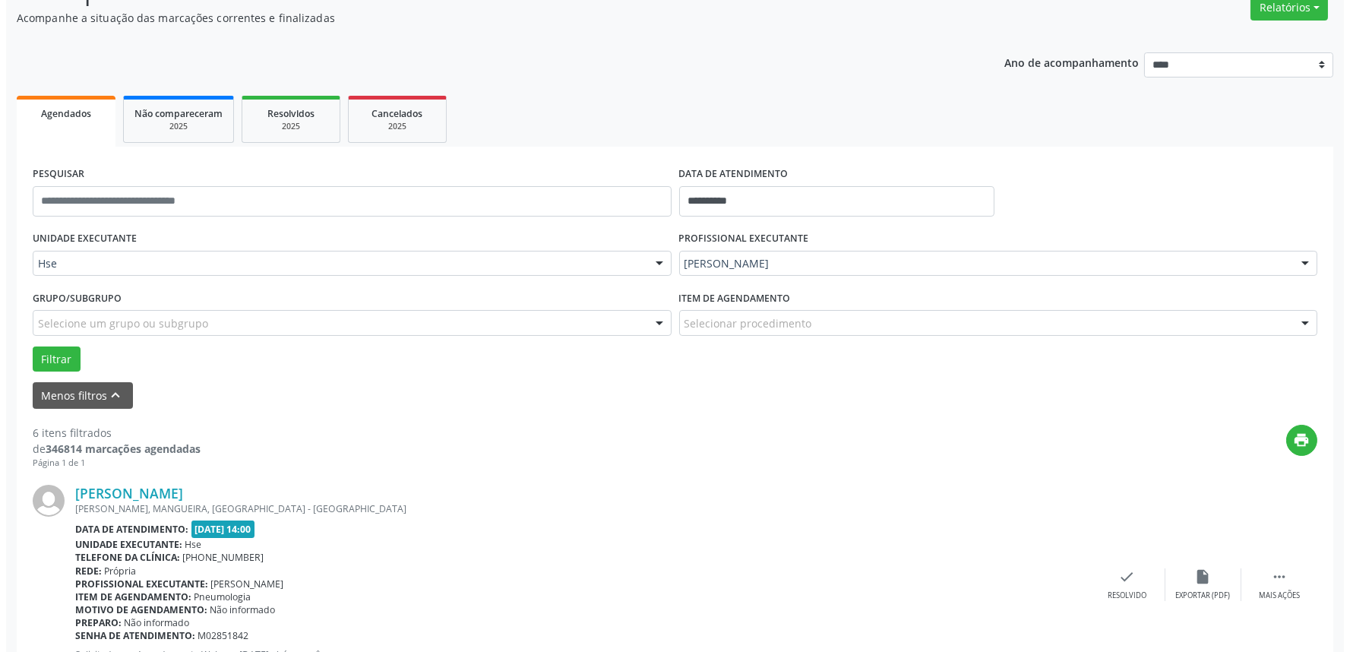
scroll to position [337, 0]
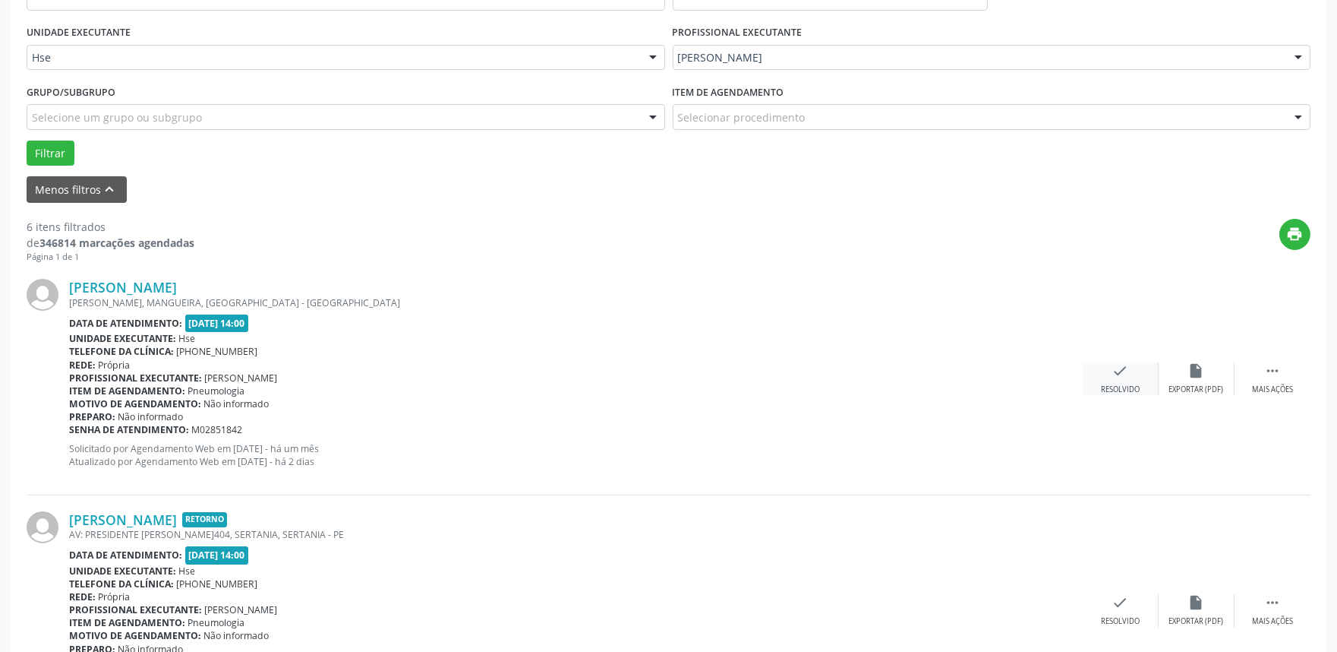
click at [1136, 374] on div "check Resolvido" at bounding box center [1121, 378] width 76 height 33
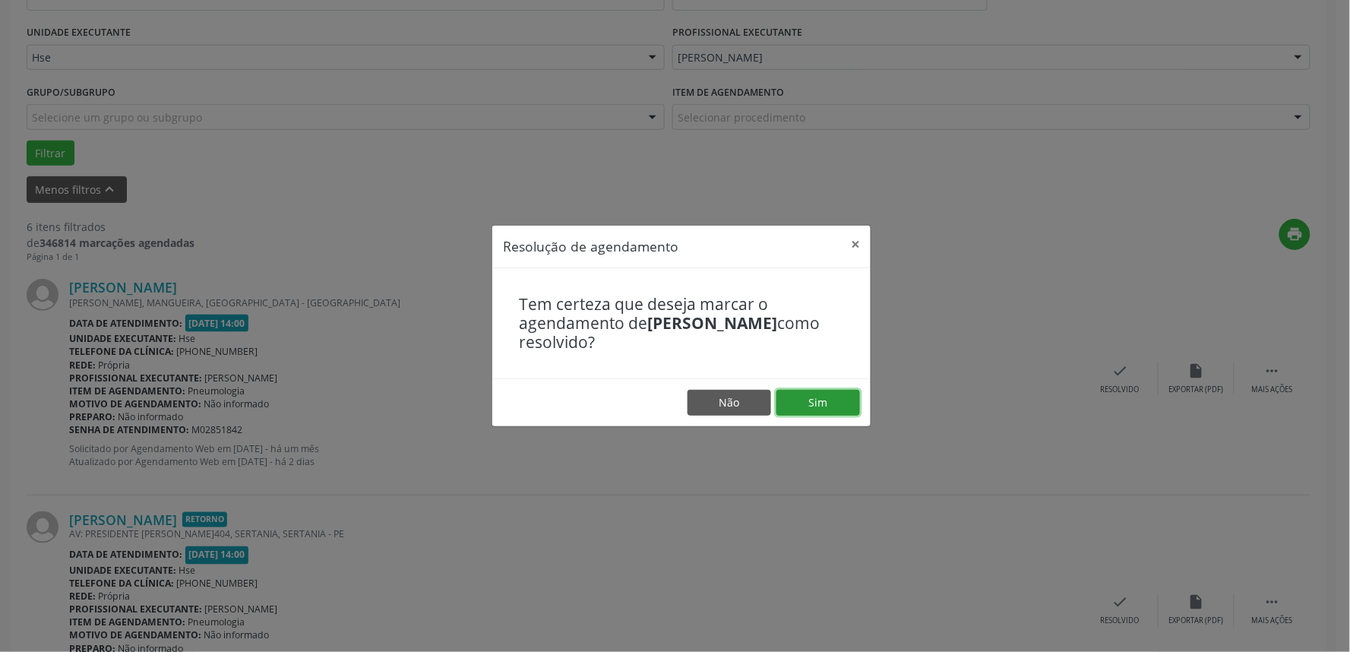
click at [832, 405] on button "Sim" at bounding box center [818, 403] width 84 height 26
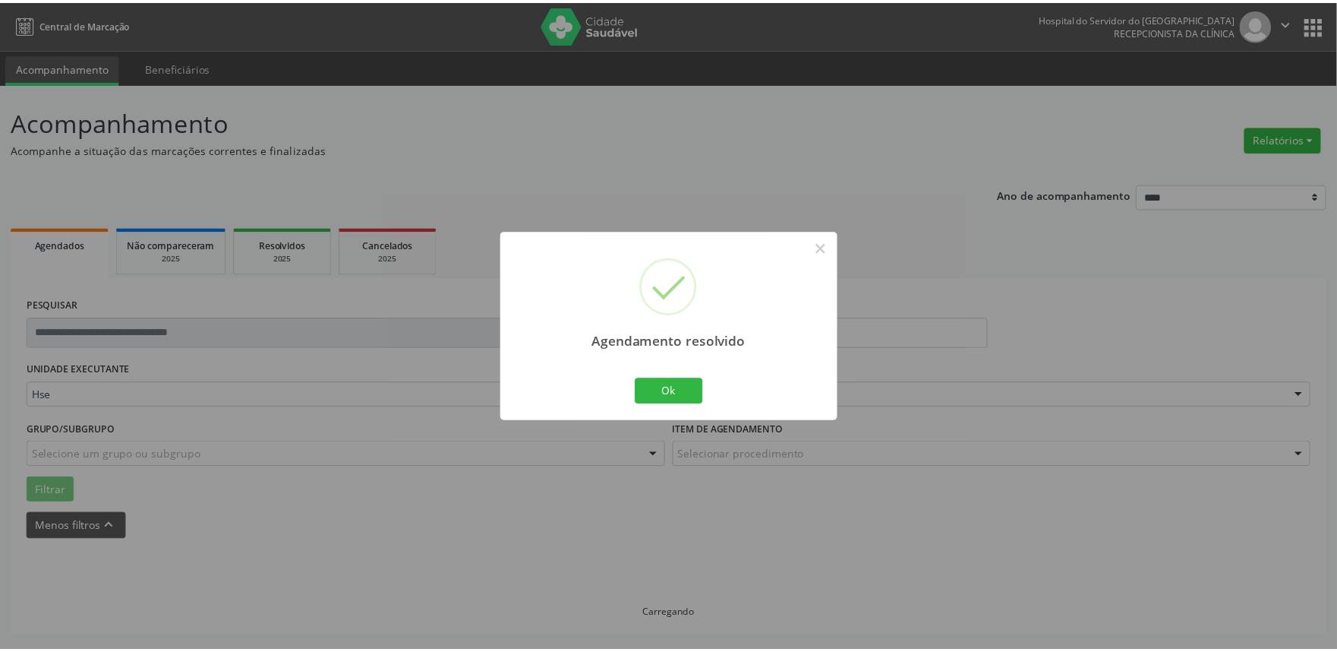
scroll to position [0, 0]
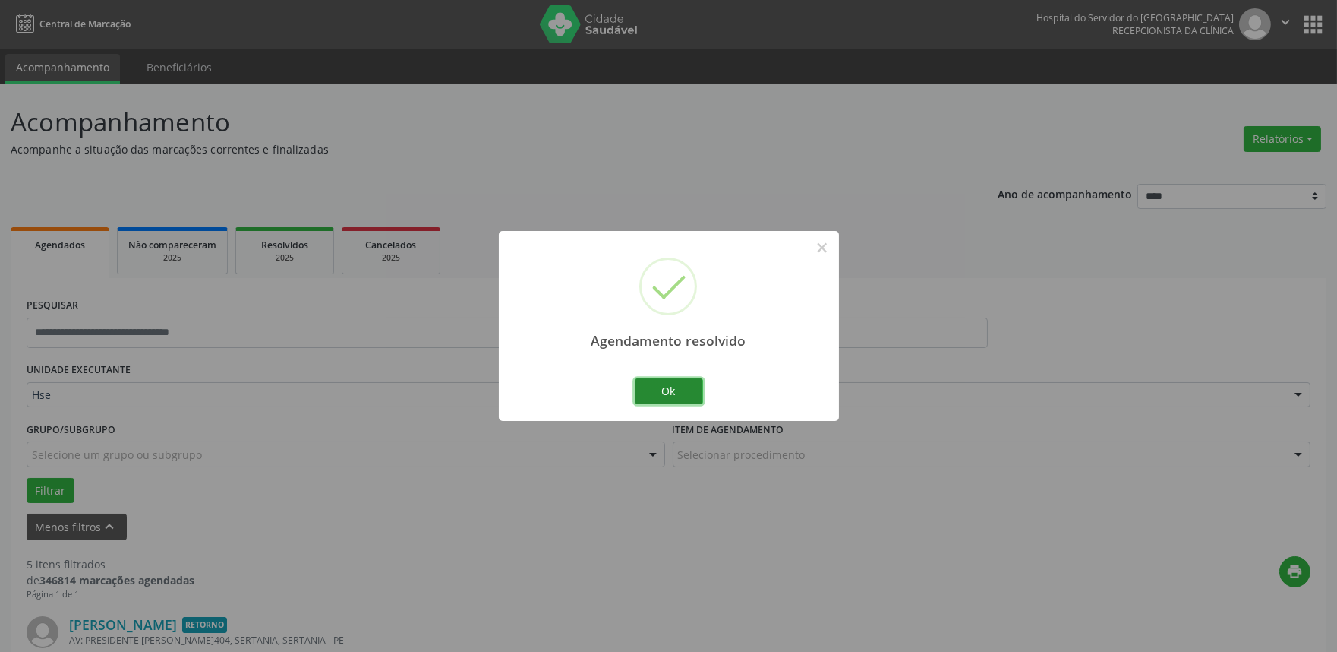
click at [680, 386] on button "Ok" at bounding box center [669, 391] width 68 height 26
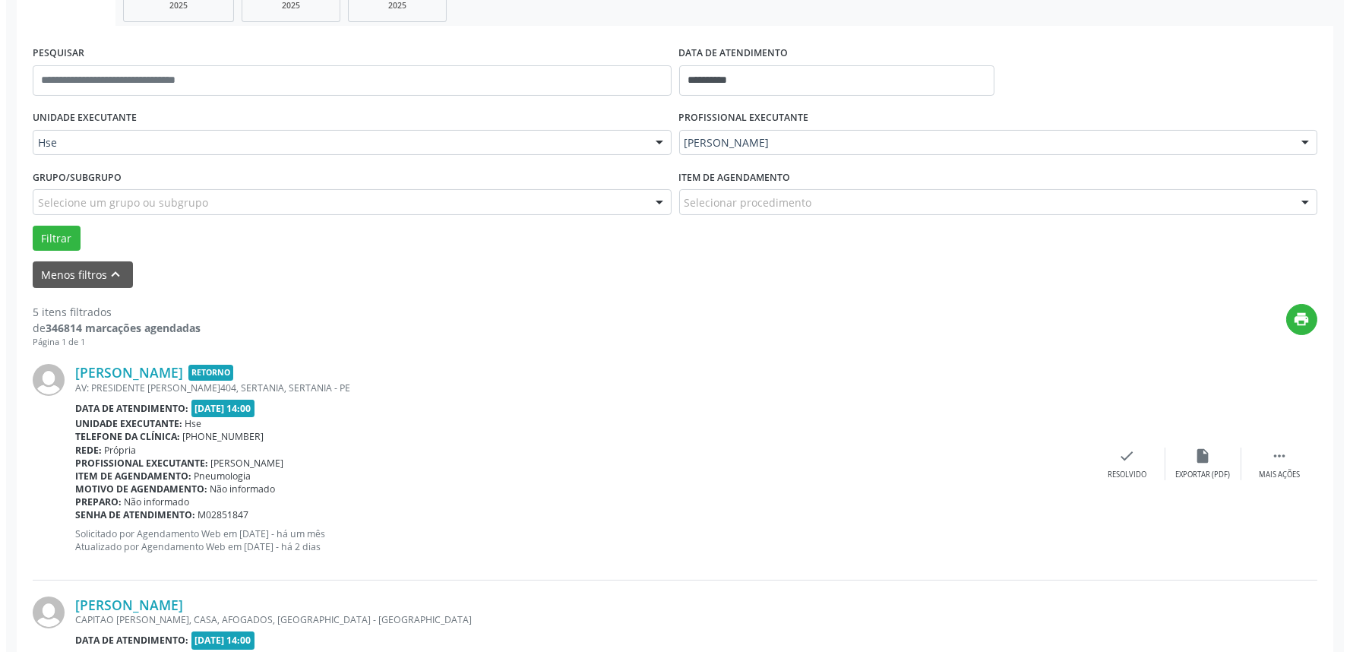
scroll to position [253, 0]
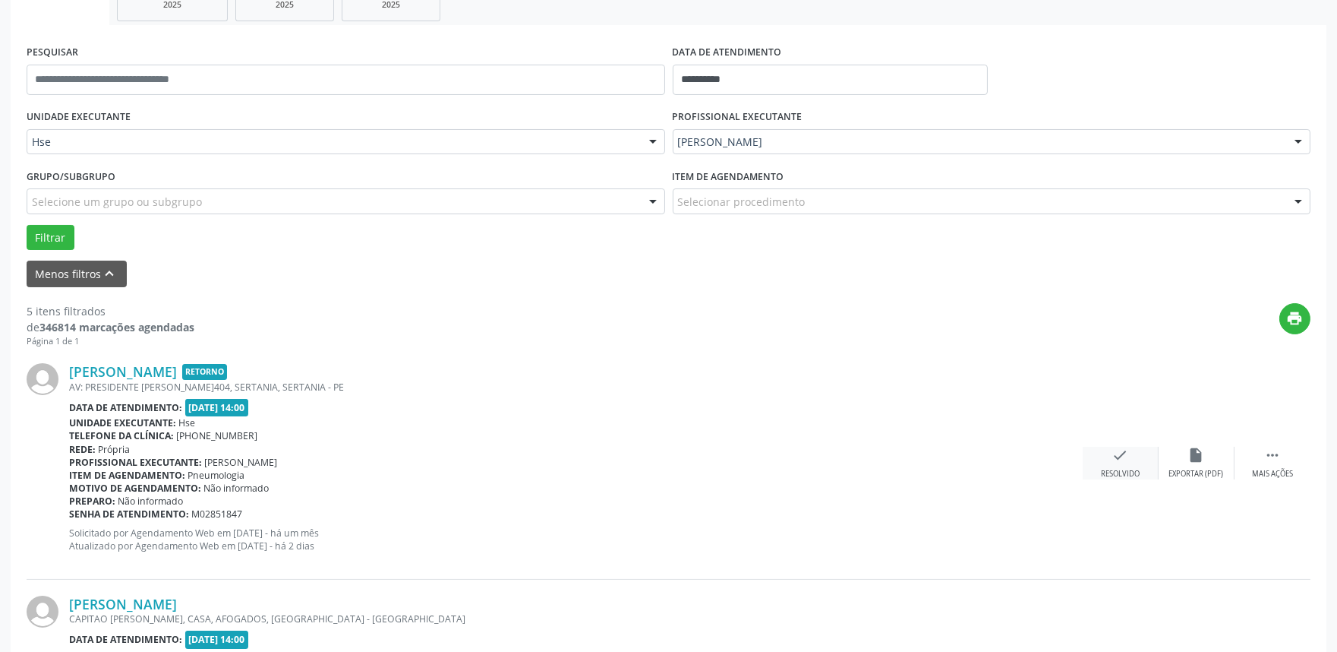
click at [1127, 462] on icon "check" at bounding box center [1121, 455] width 17 height 17
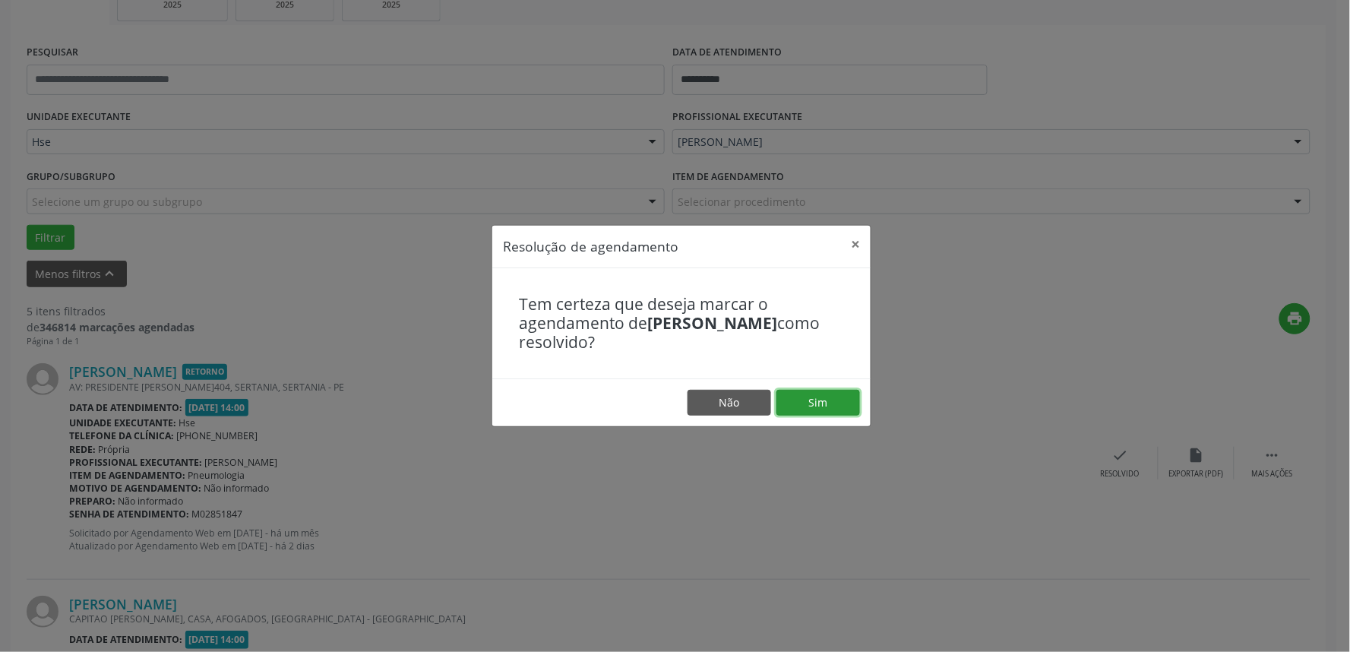
click at [834, 405] on button "Sim" at bounding box center [818, 403] width 84 height 26
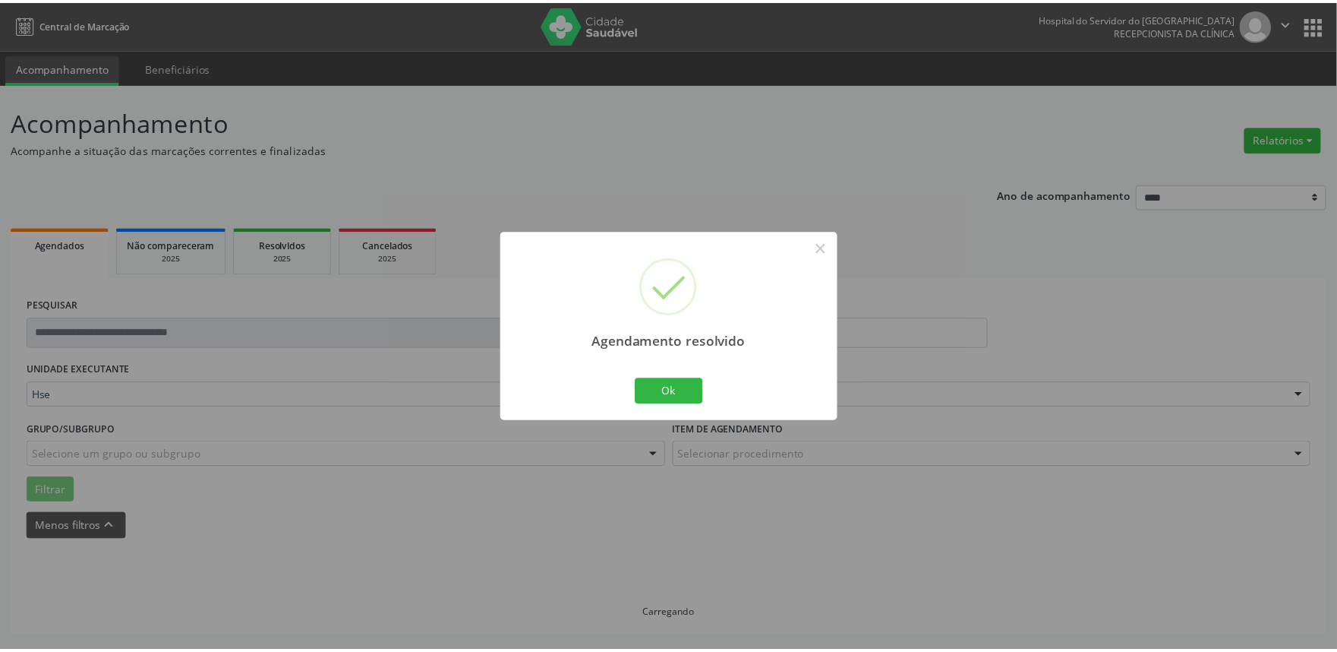
scroll to position [0, 0]
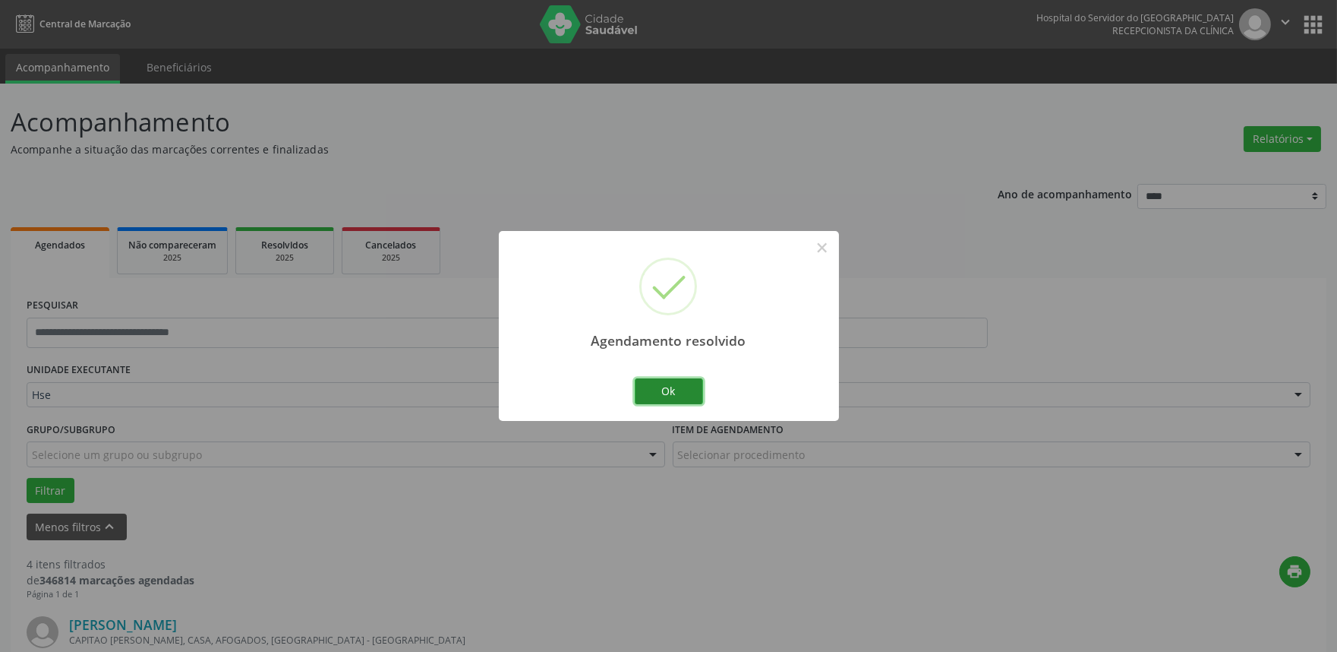
click at [677, 383] on button "Ok" at bounding box center [669, 391] width 68 height 26
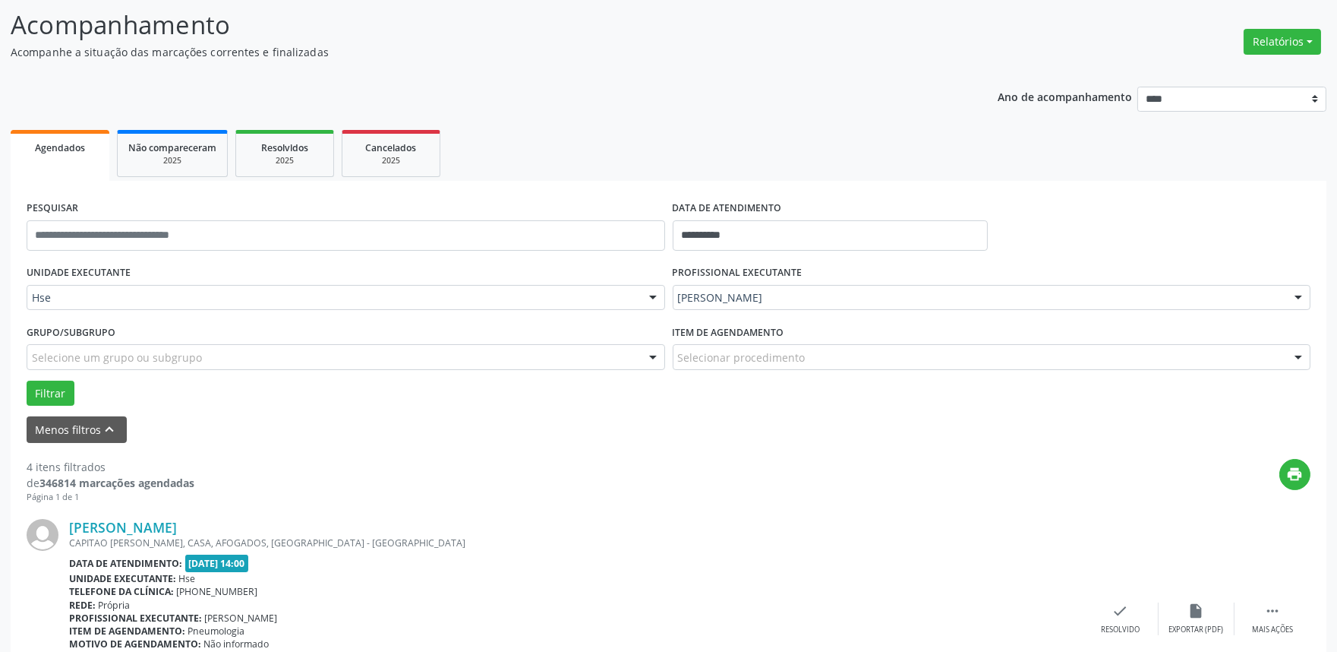
scroll to position [253, 0]
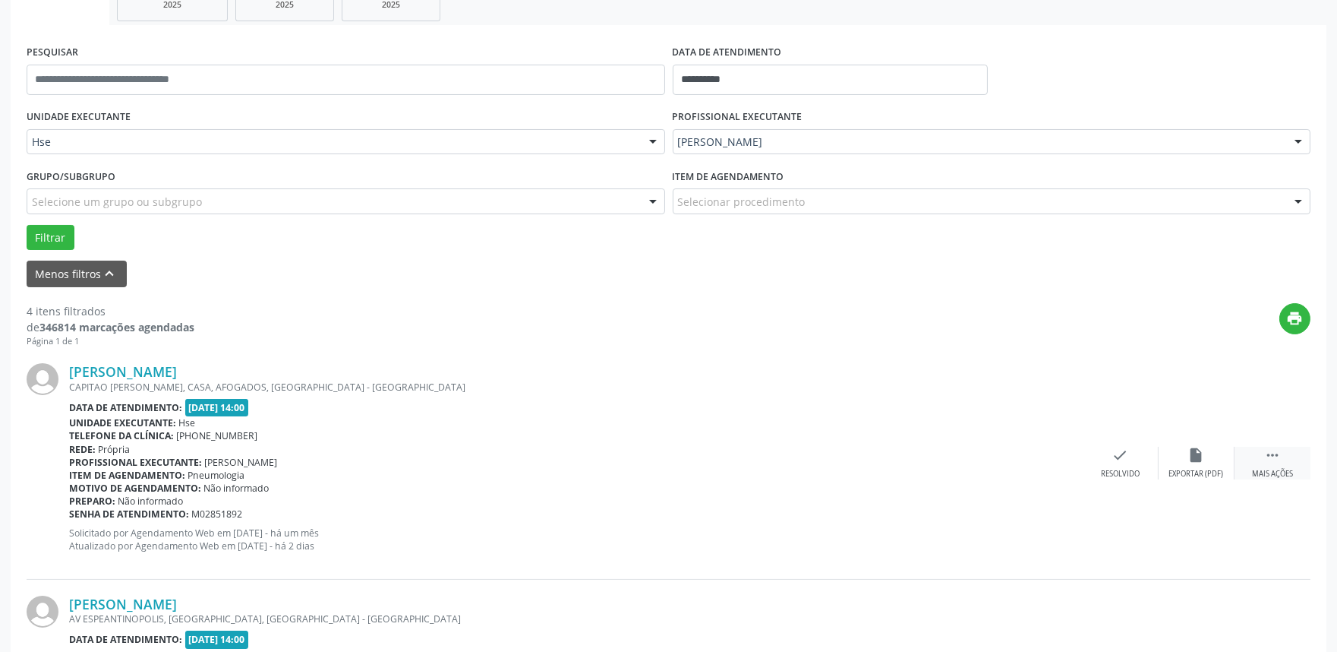
click at [1293, 458] on div " Mais ações" at bounding box center [1273, 463] width 76 height 33
click at [1209, 464] on div "alarm_off Não compareceu" at bounding box center [1197, 463] width 76 height 33
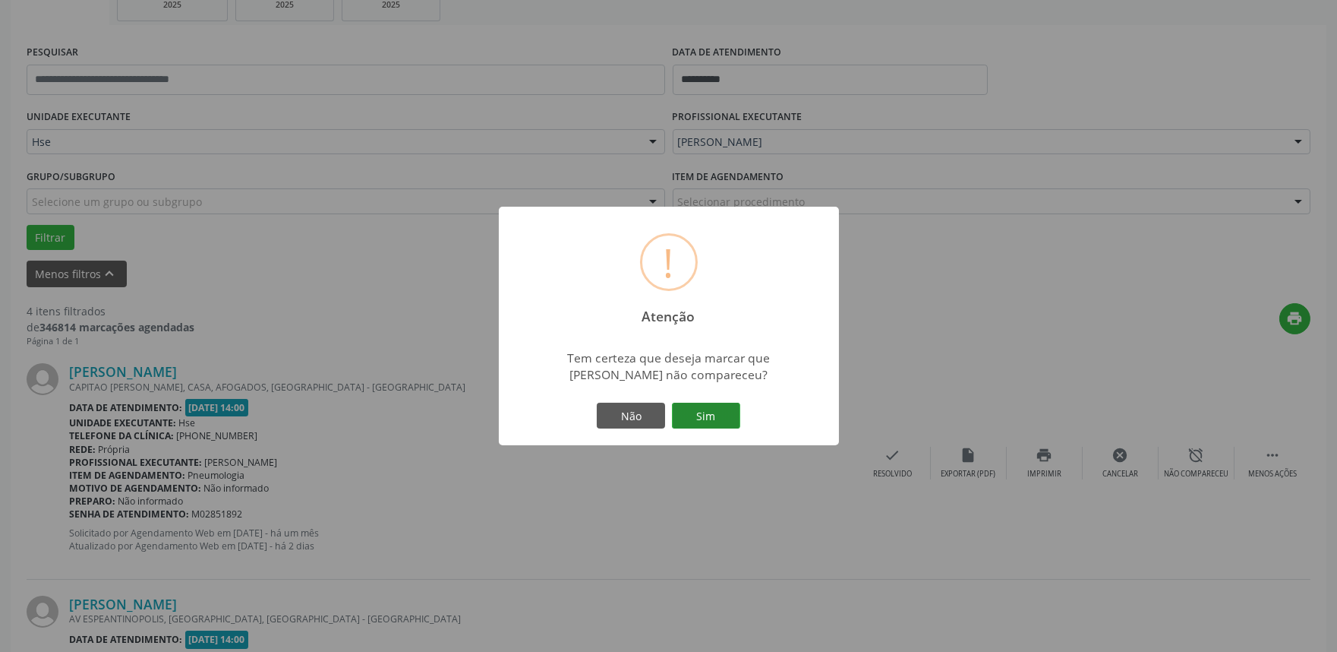
click at [720, 418] on button "Sim" at bounding box center [706, 416] width 68 height 26
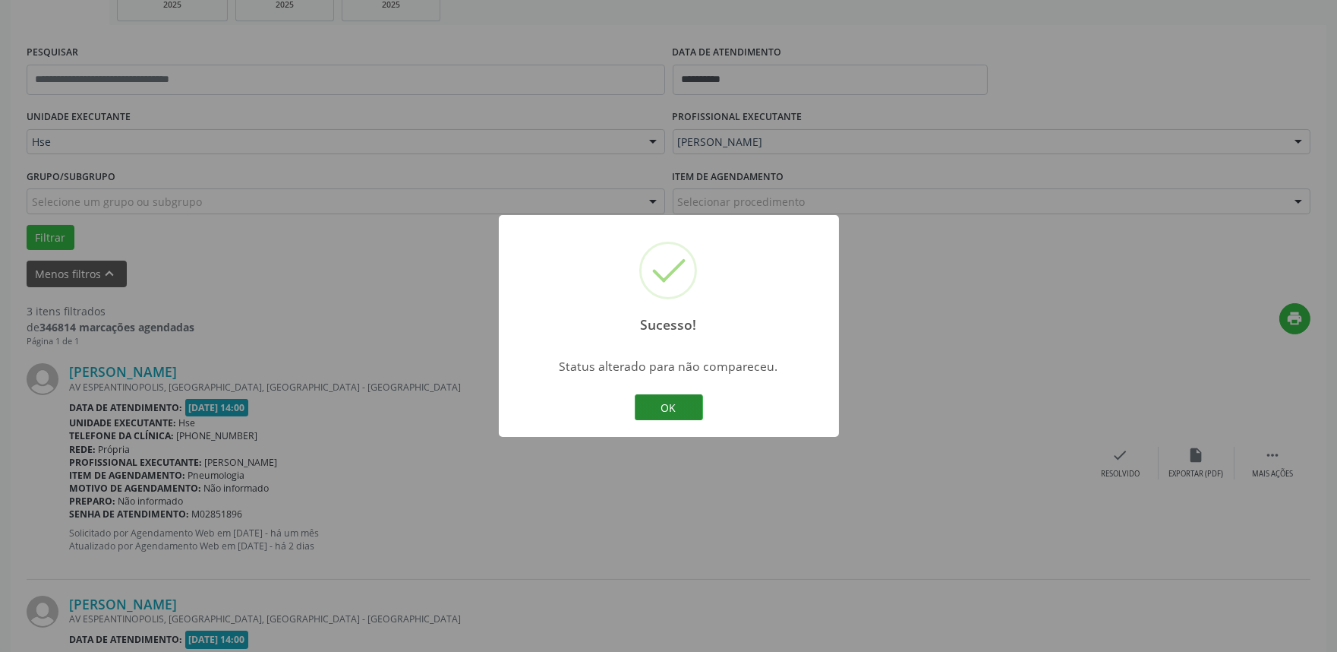
click at [659, 406] on button "OK" at bounding box center [669, 407] width 68 height 26
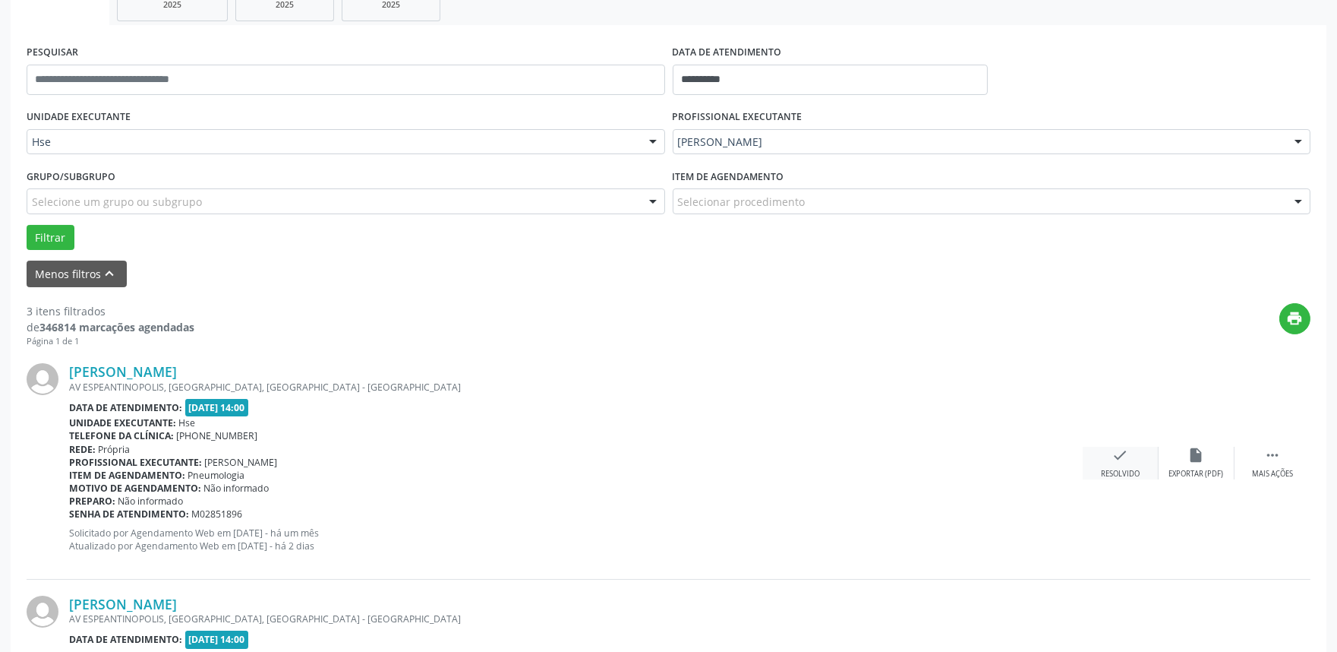
click at [1127, 465] on div "check Resolvido" at bounding box center [1121, 463] width 76 height 33
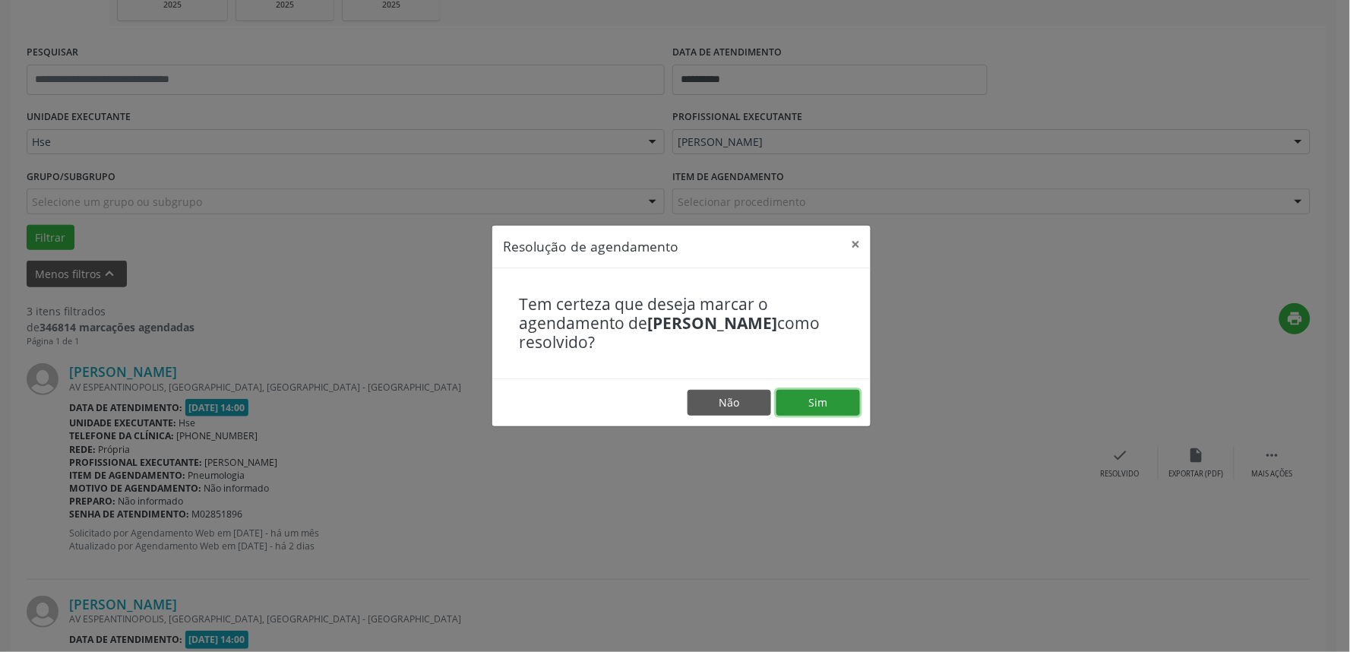
click at [817, 404] on button "Sim" at bounding box center [818, 403] width 84 height 26
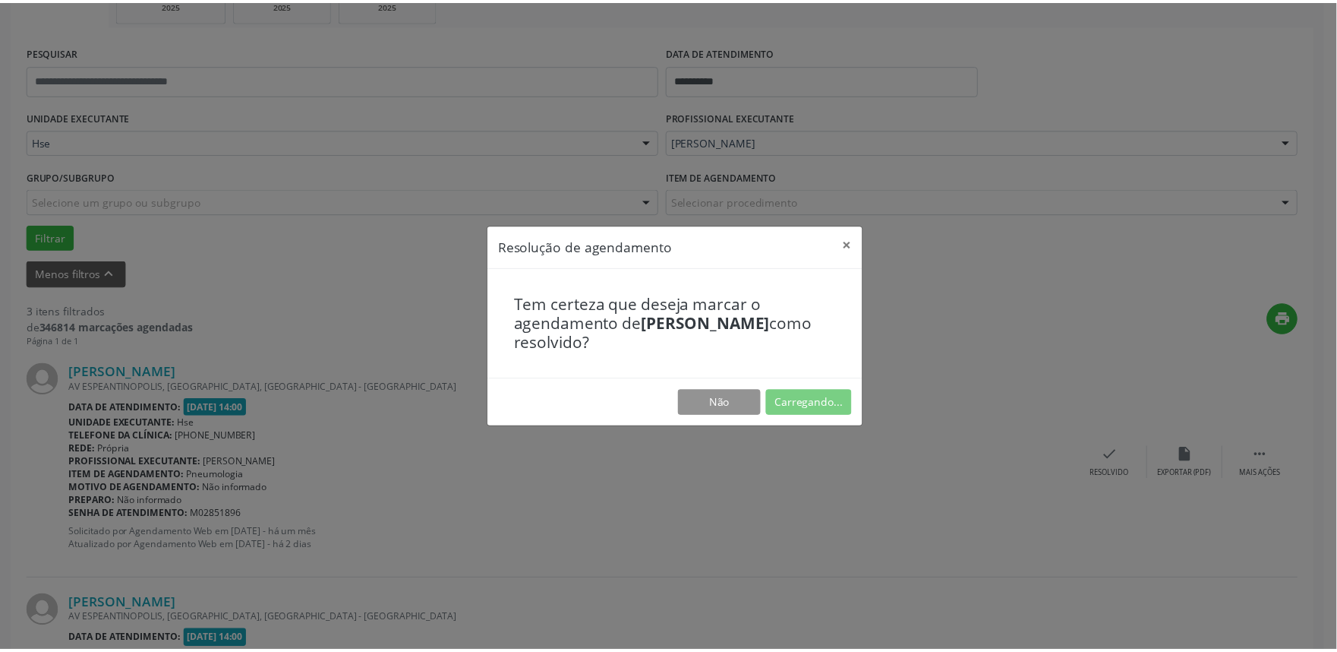
scroll to position [0, 0]
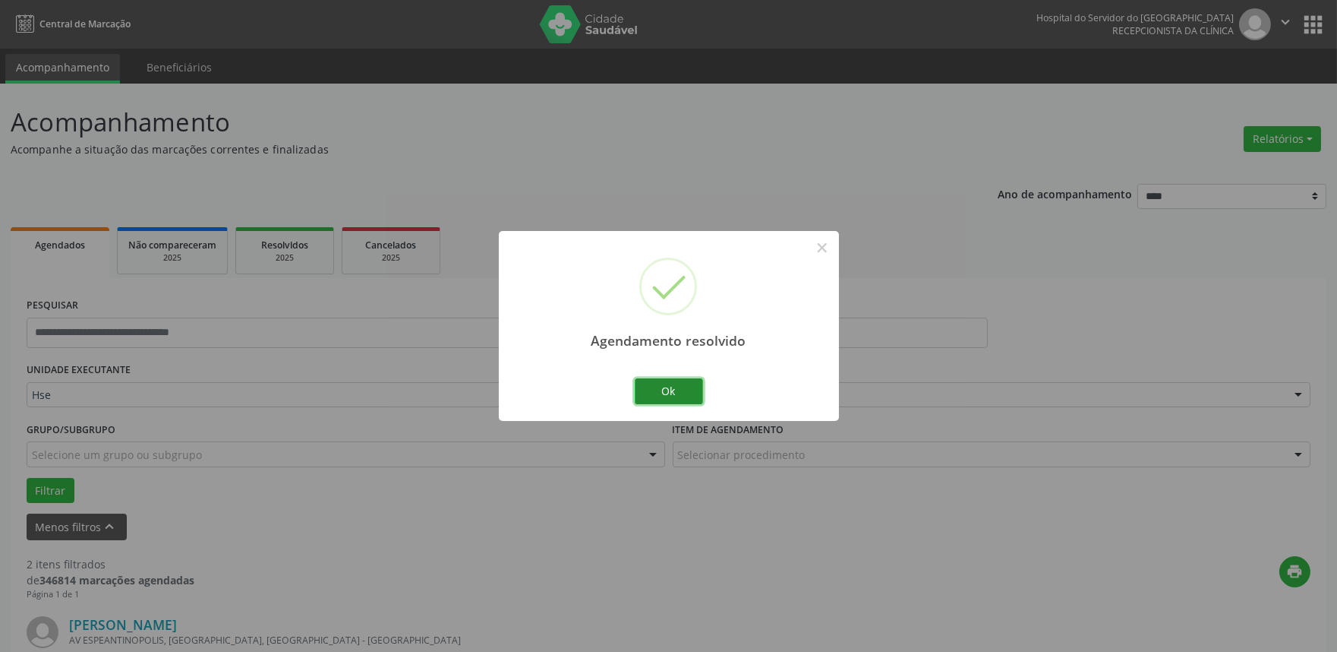
click at [664, 384] on button "Ok" at bounding box center [669, 391] width 68 height 26
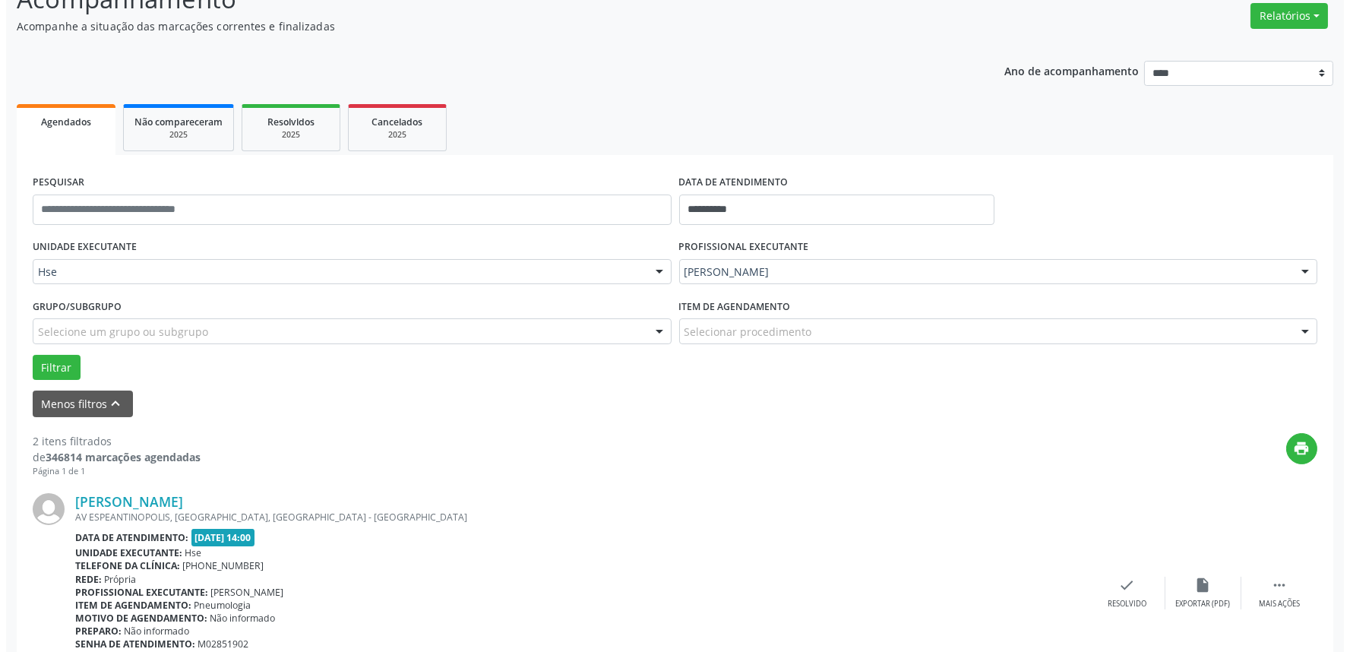
scroll to position [337, 0]
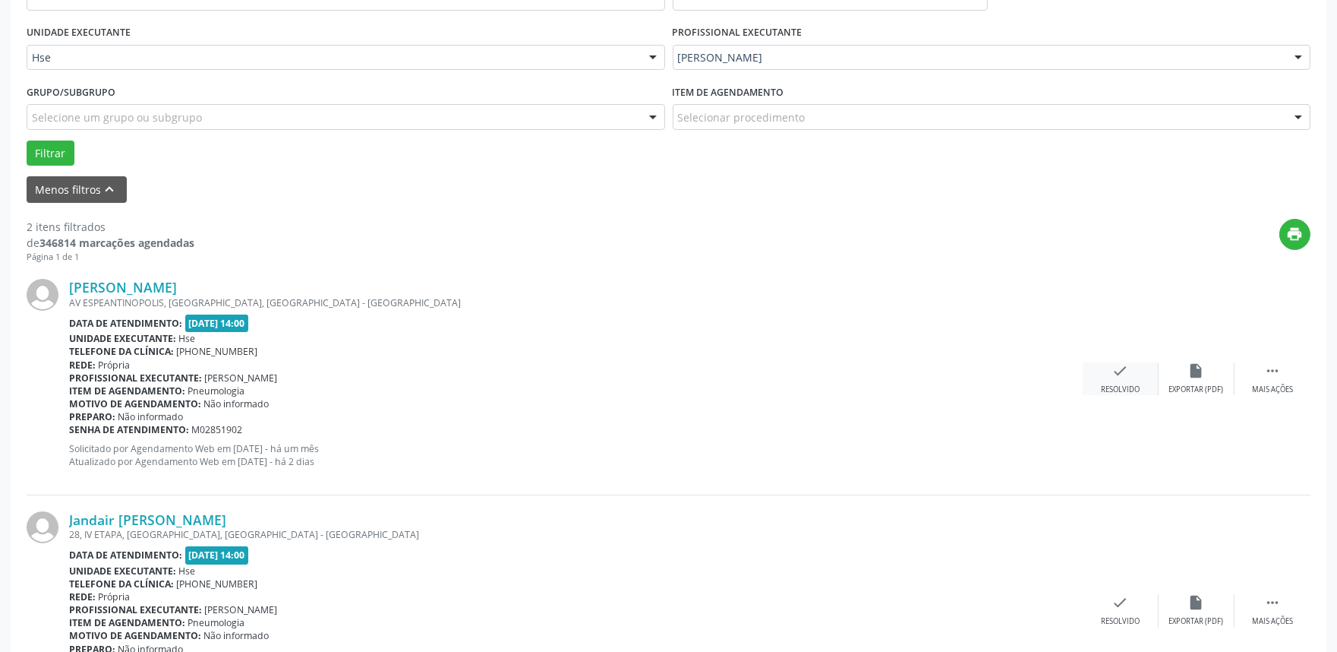
click at [1120, 372] on icon "check" at bounding box center [1121, 370] width 17 height 17
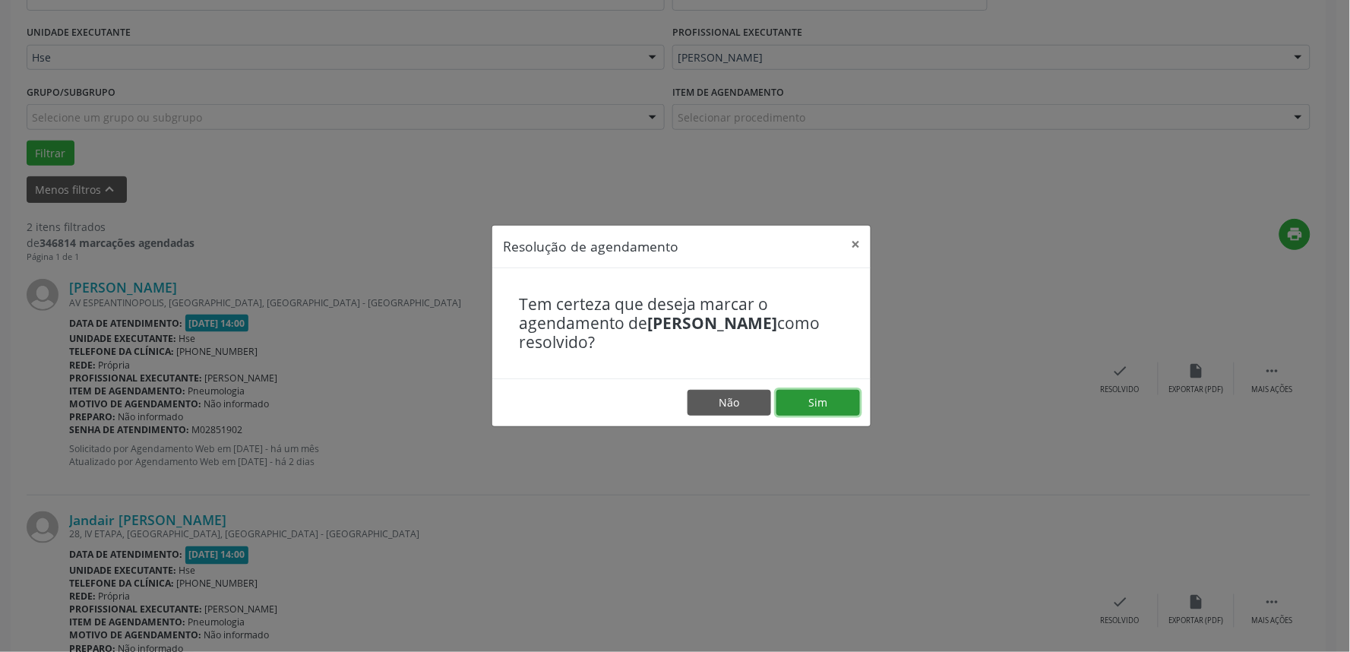
click at [824, 406] on button "Sim" at bounding box center [818, 403] width 84 height 26
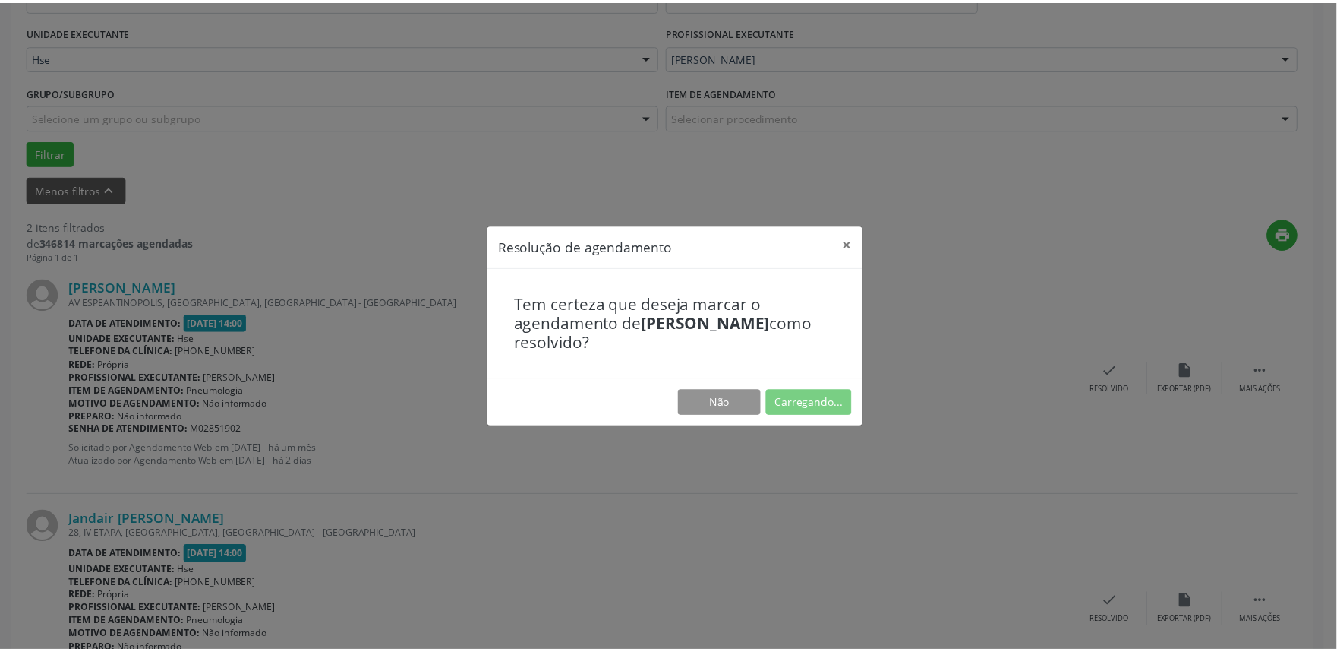
scroll to position [0, 0]
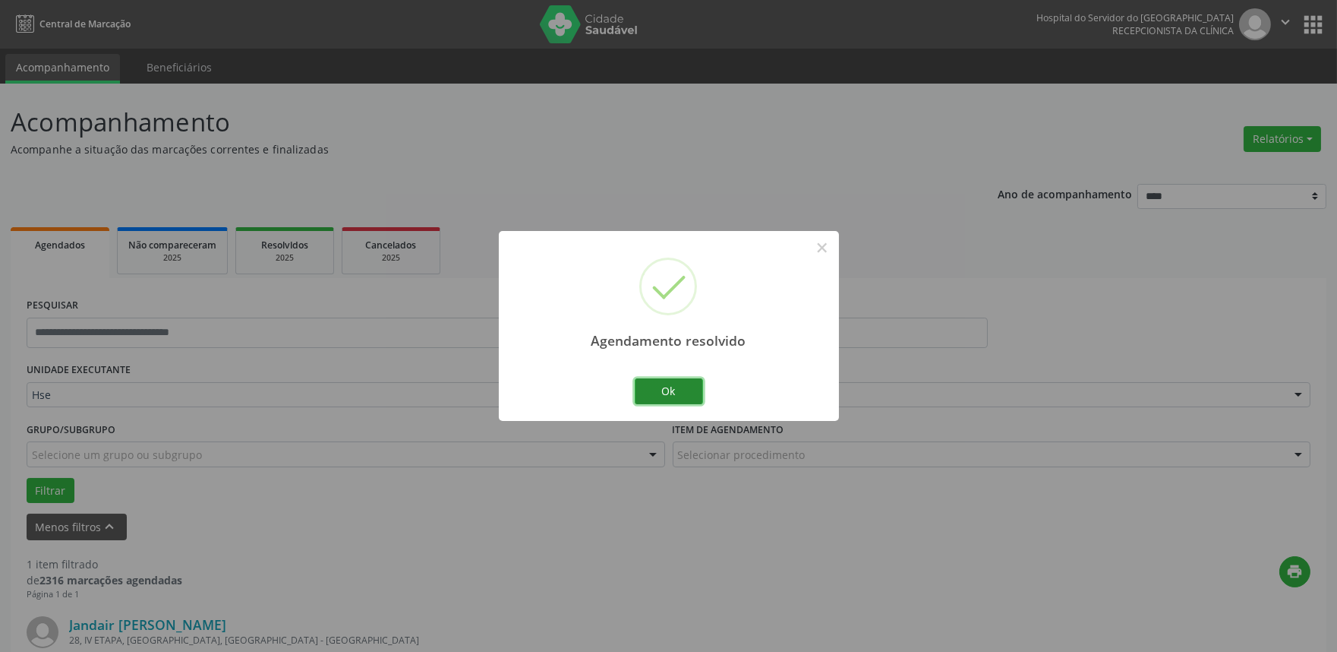
click at [664, 393] on button "Ok" at bounding box center [669, 391] width 68 height 26
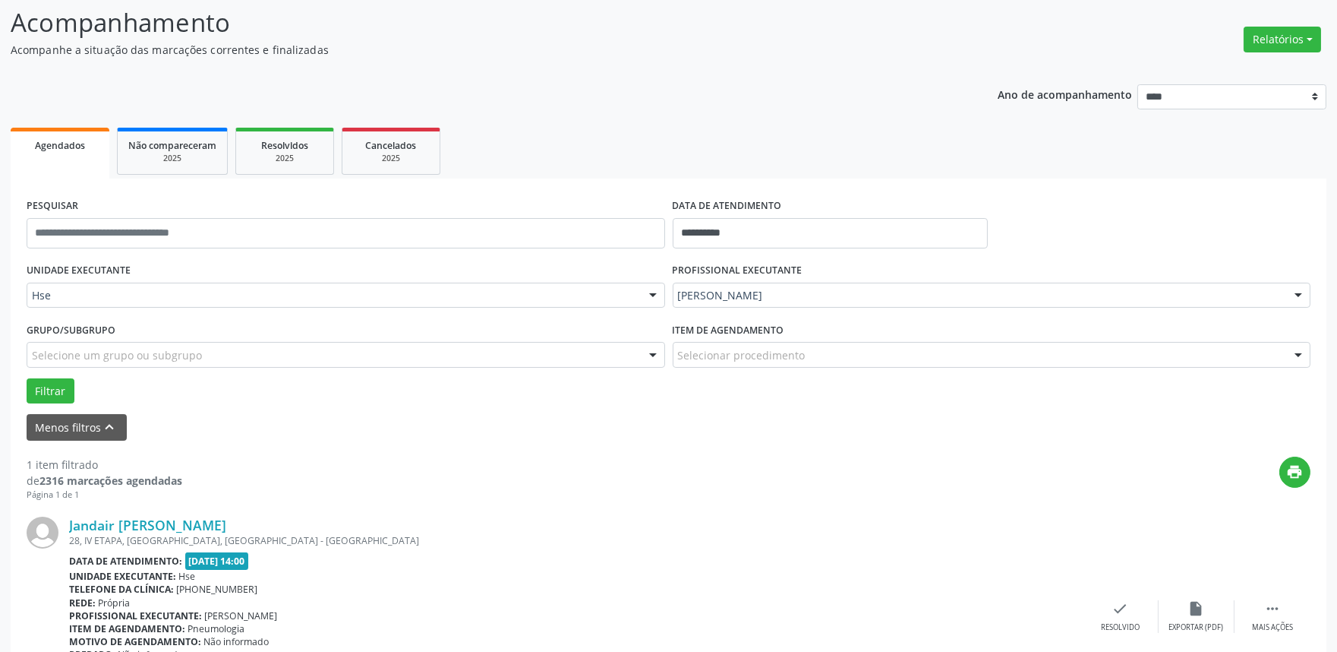
scroll to position [205, 0]
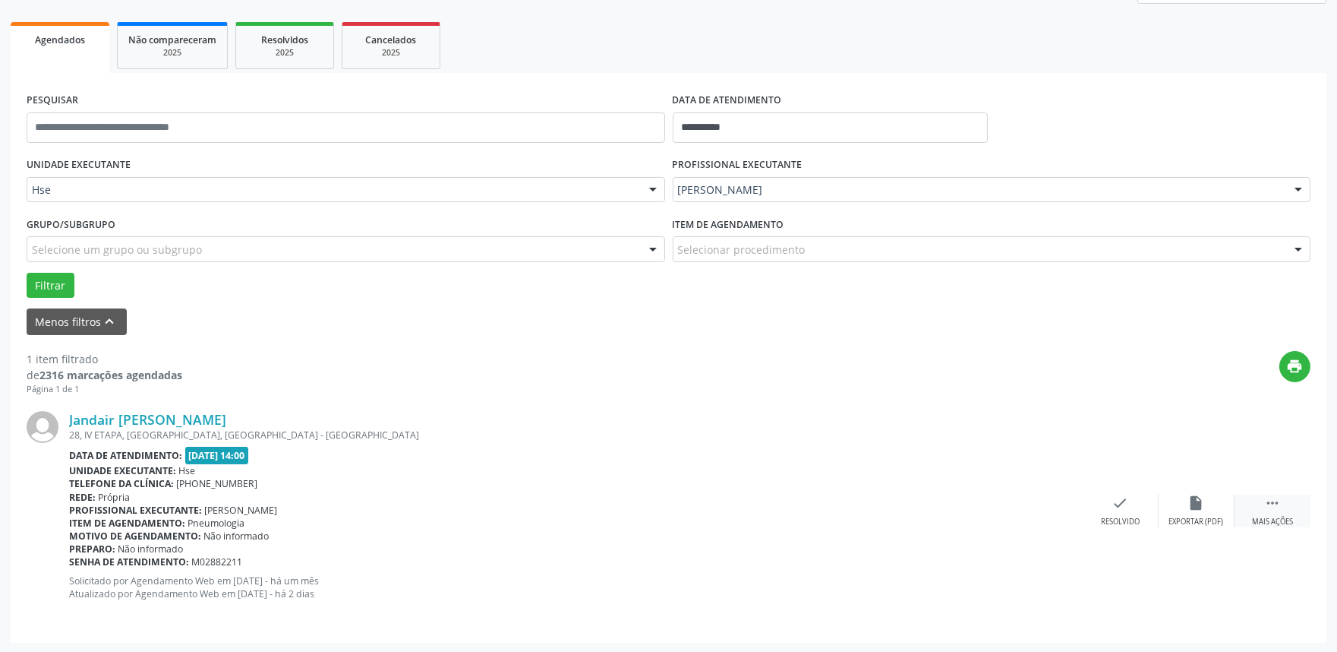
click at [1274, 511] on div " Mais ações" at bounding box center [1273, 510] width 76 height 33
click at [1195, 504] on icon "alarm_off" at bounding box center [1197, 502] width 17 height 17
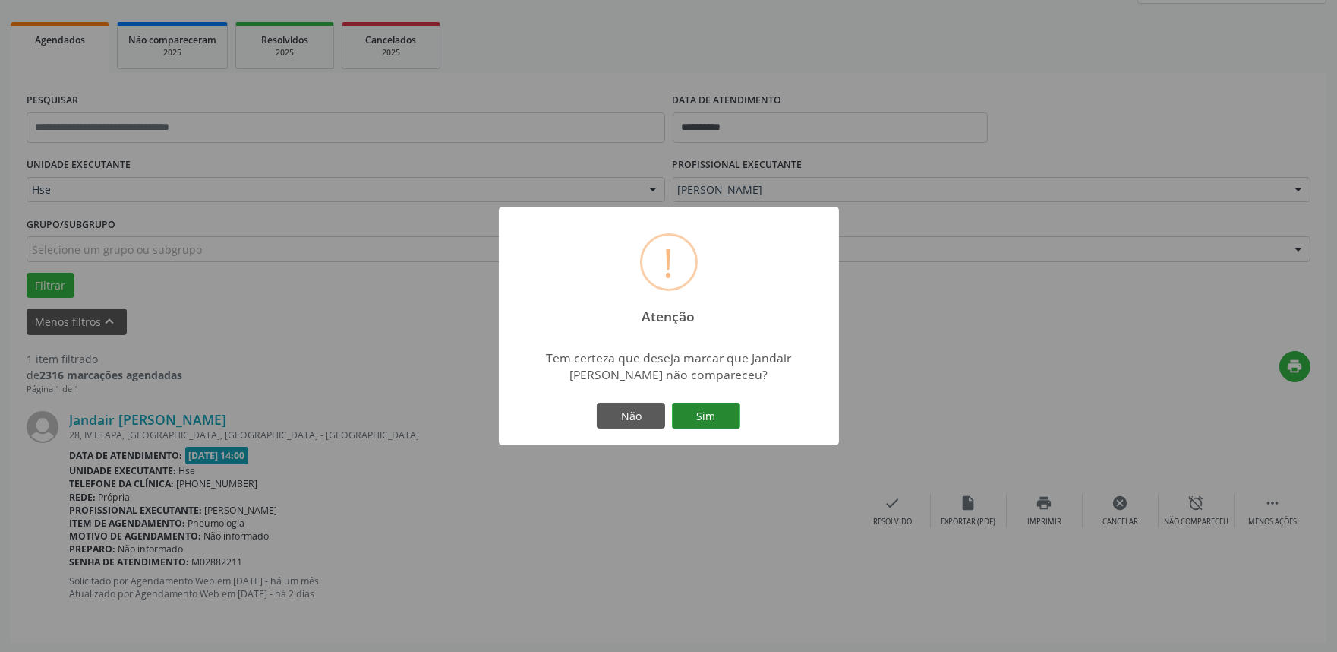
click at [686, 407] on button "Sim" at bounding box center [706, 416] width 68 height 26
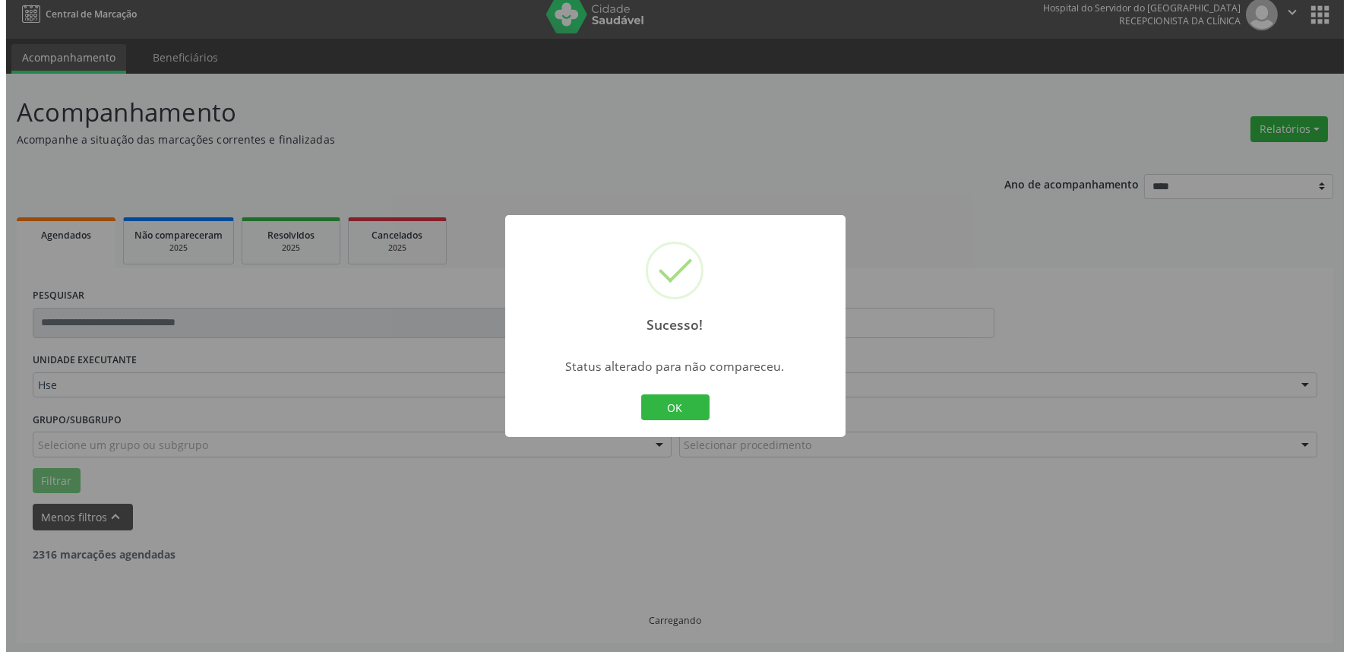
scroll to position [0, 0]
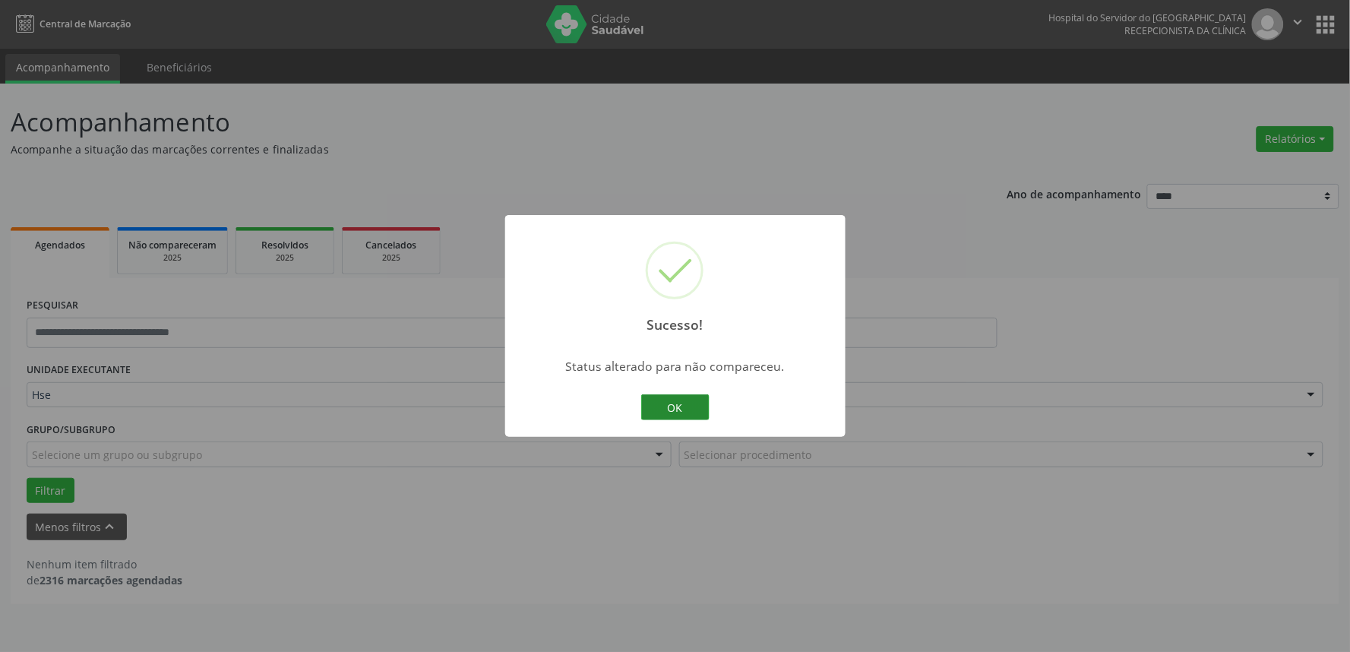
click at [671, 410] on button "OK" at bounding box center [675, 407] width 68 height 26
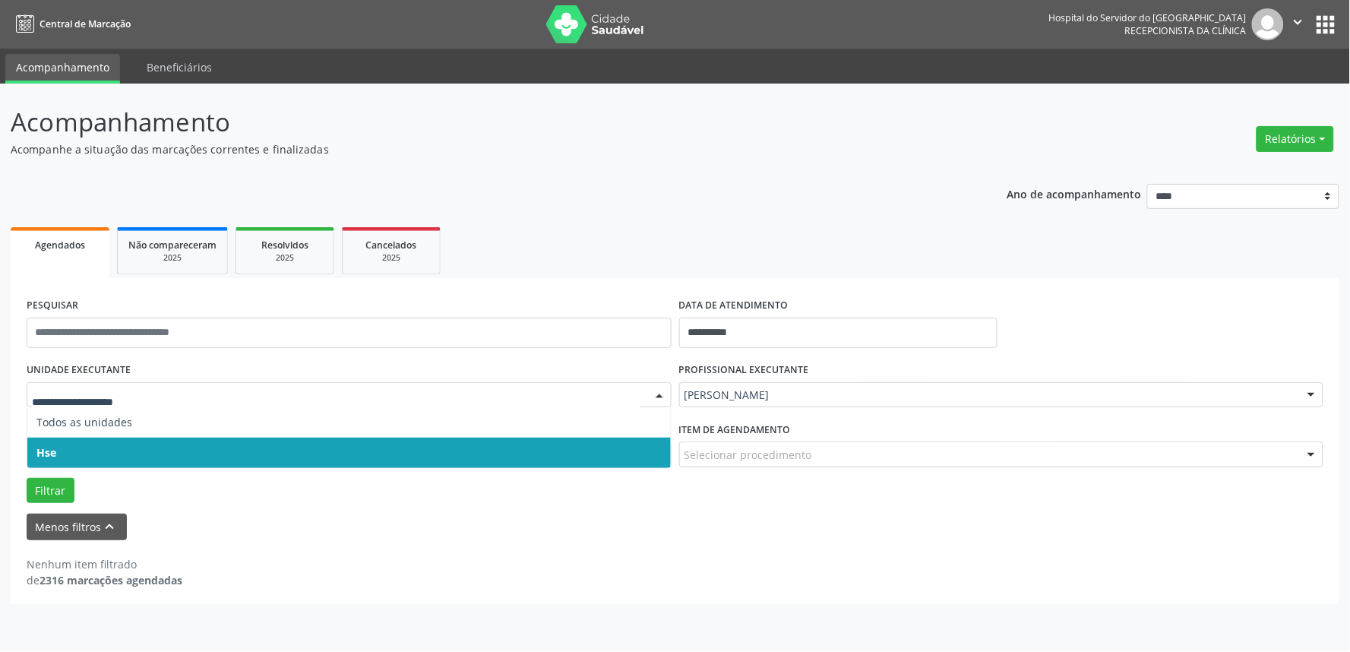
click at [140, 451] on span "Hse" at bounding box center [348, 452] width 643 height 30
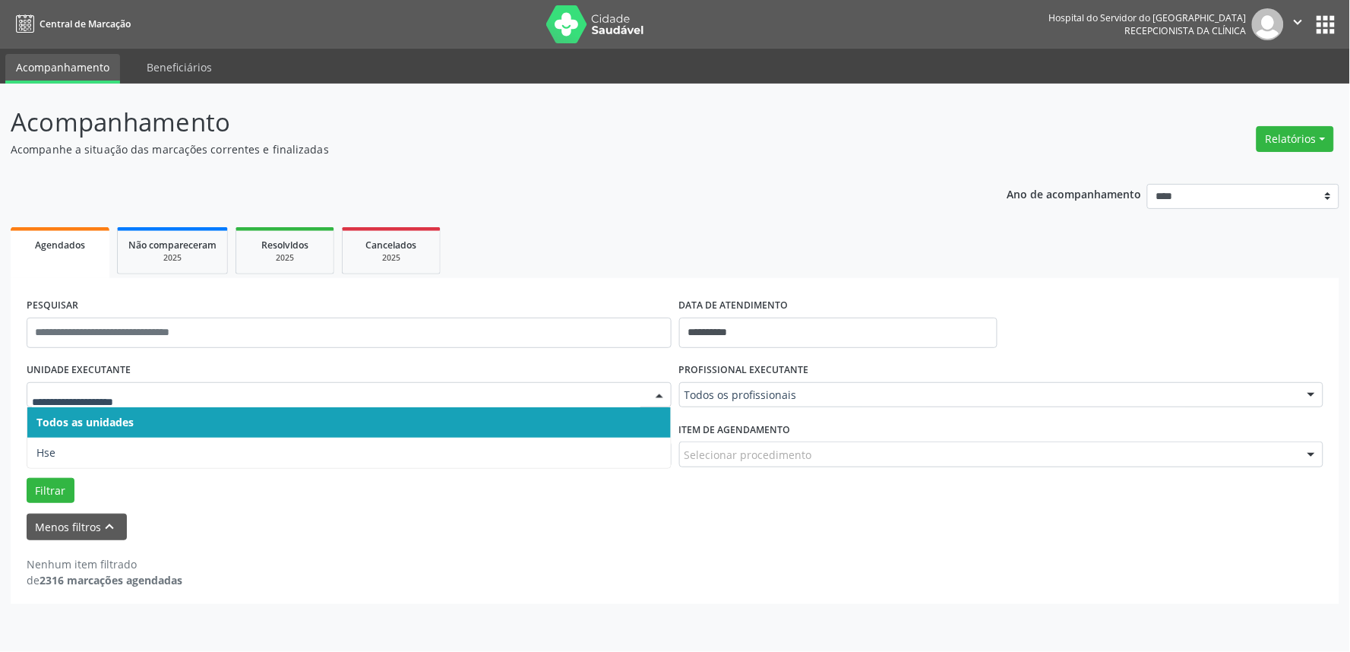
click at [115, 383] on div at bounding box center [349, 395] width 645 height 26
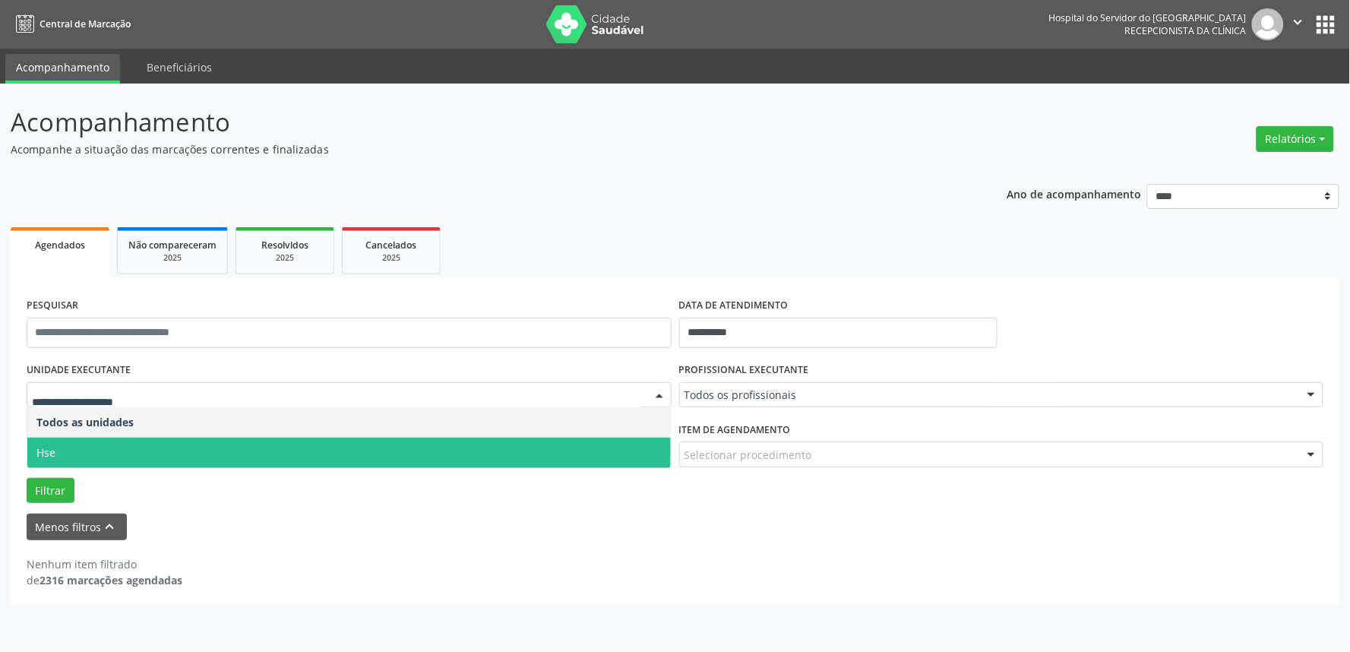
click at [147, 465] on span "Hse" at bounding box center [348, 452] width 643 height 30
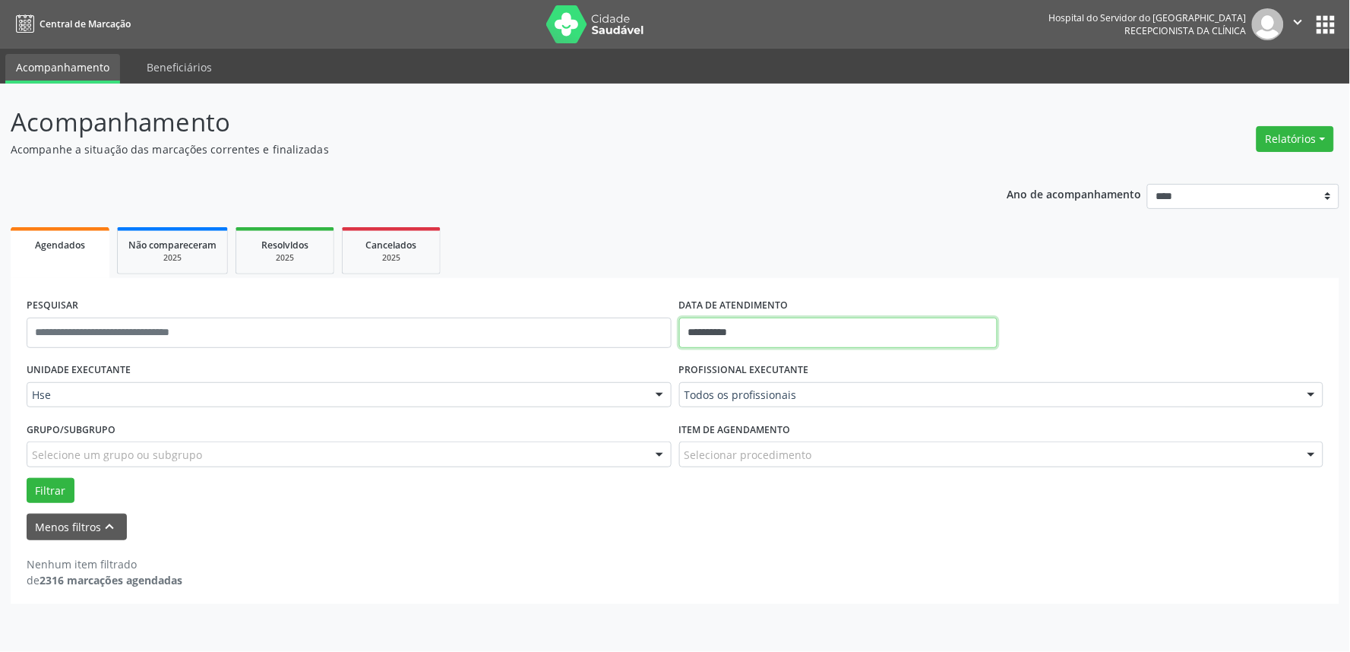
click at [734, 325] on input "**********" at bounding box center [838, 332] width 318 height 30
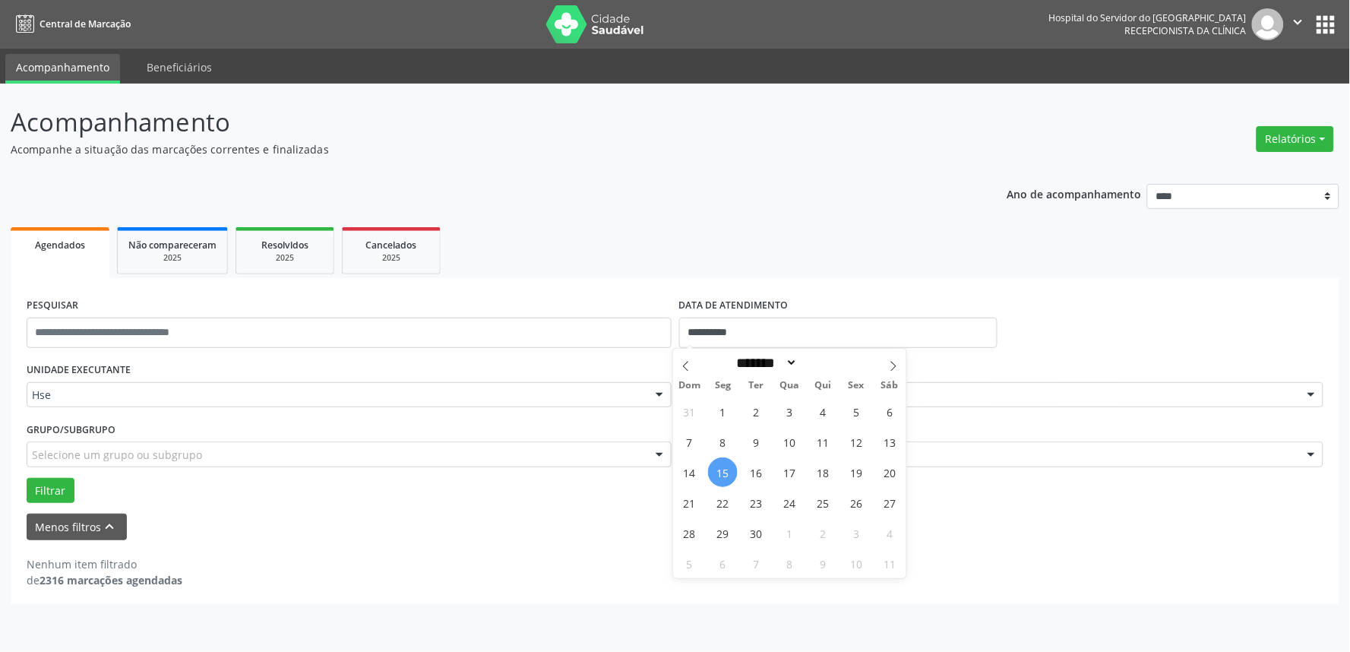
click at [725, 471] on span "15" at bounding box center [723, 472] width 30 height 30
type input "**********"
click at [725, 471] on span "15" at bounding box center [723, 472] width 30 height 30
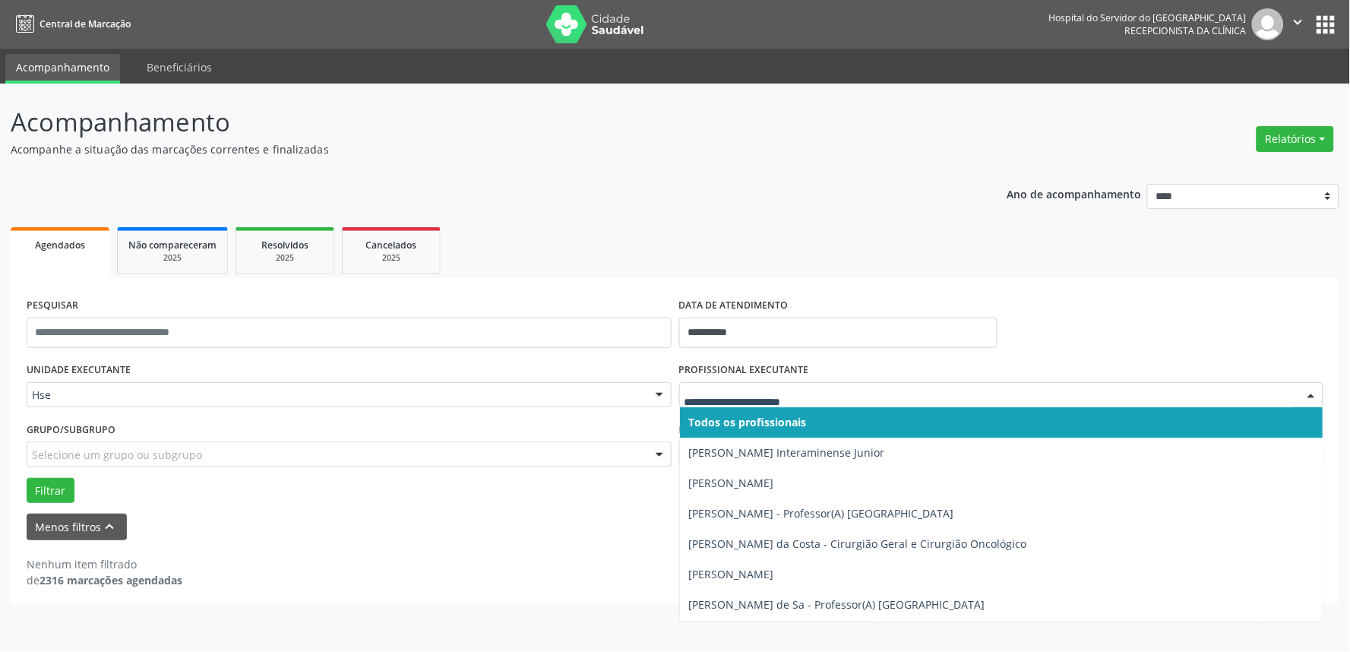
click at [790, 398] on input "text" at bounding box center [988, 402] width 608 height 30
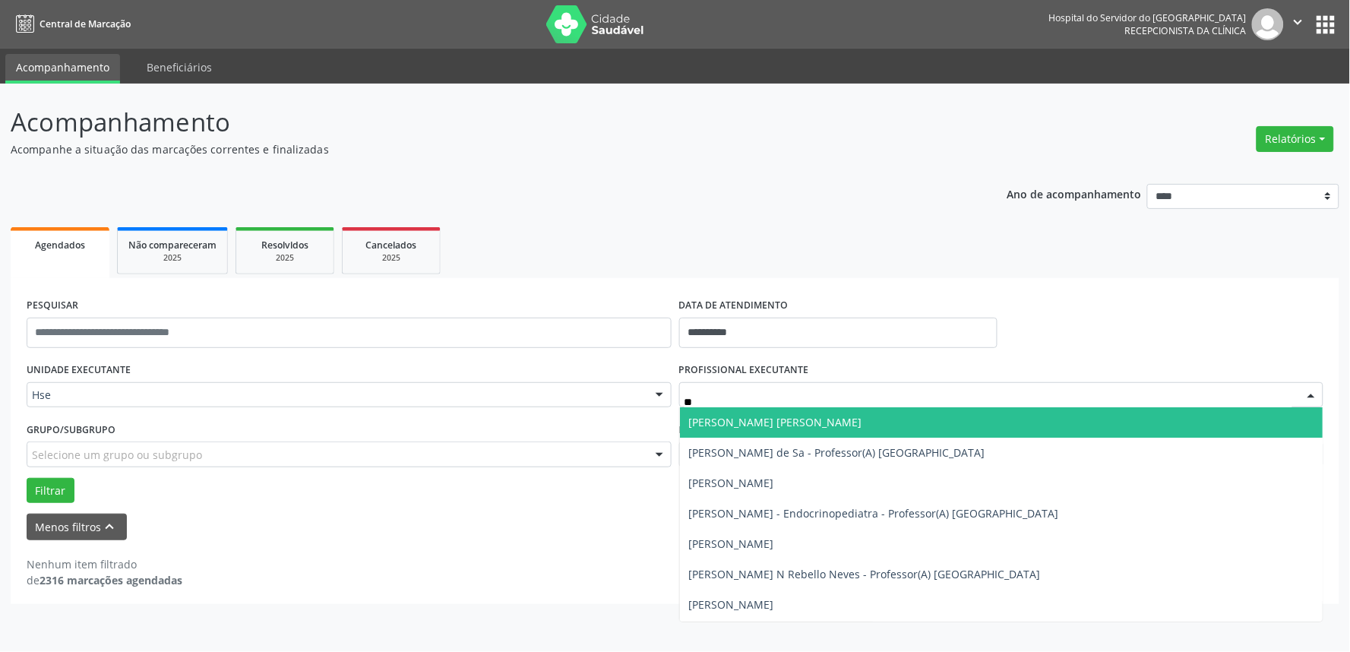
type input "*"
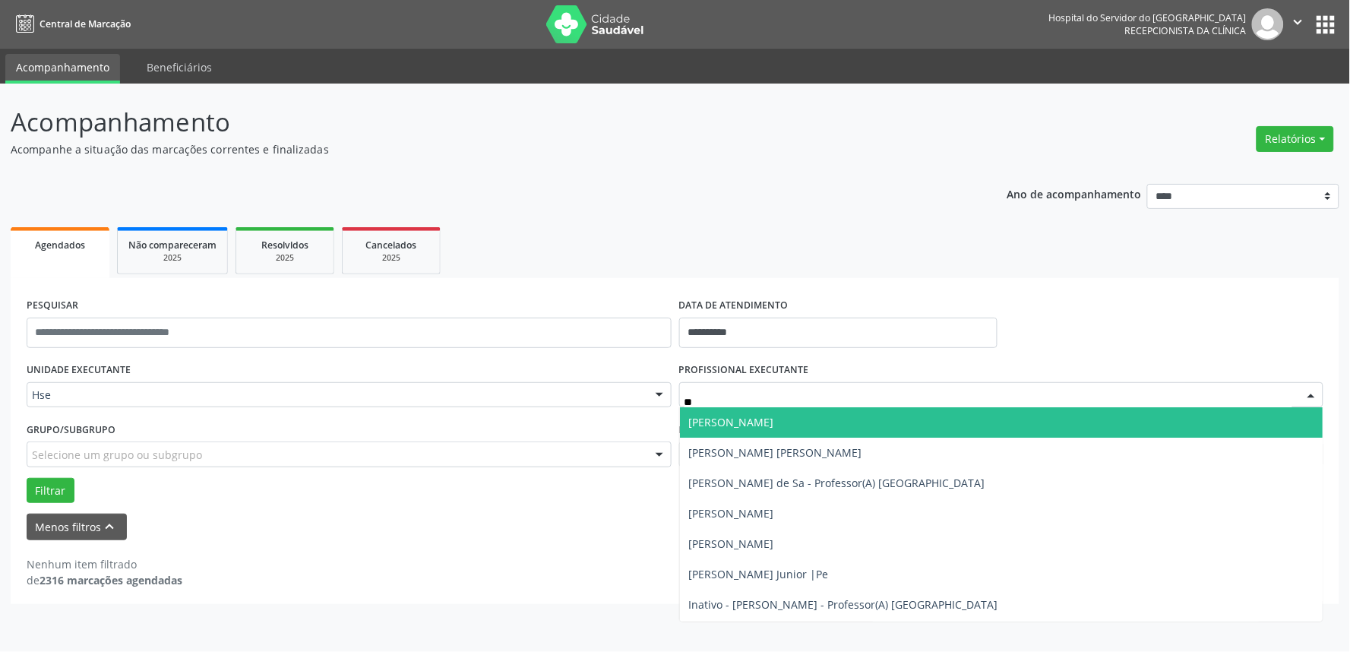
type input "*"
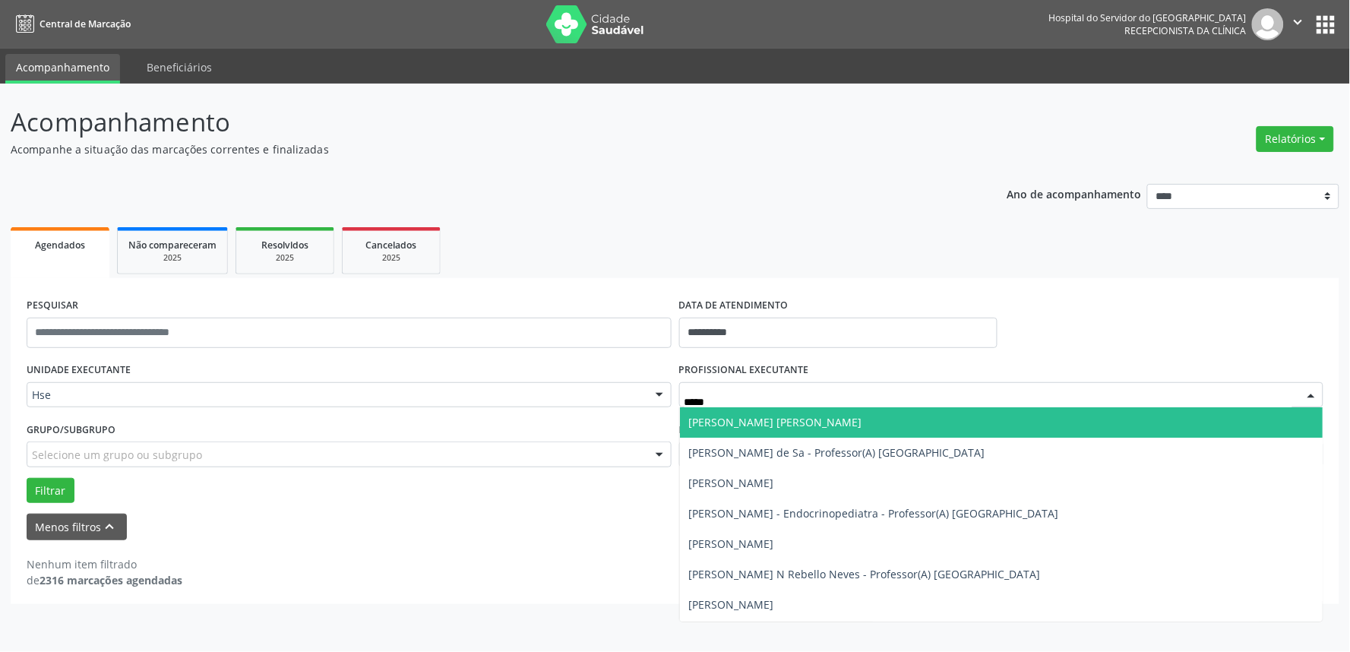
type input "*****"
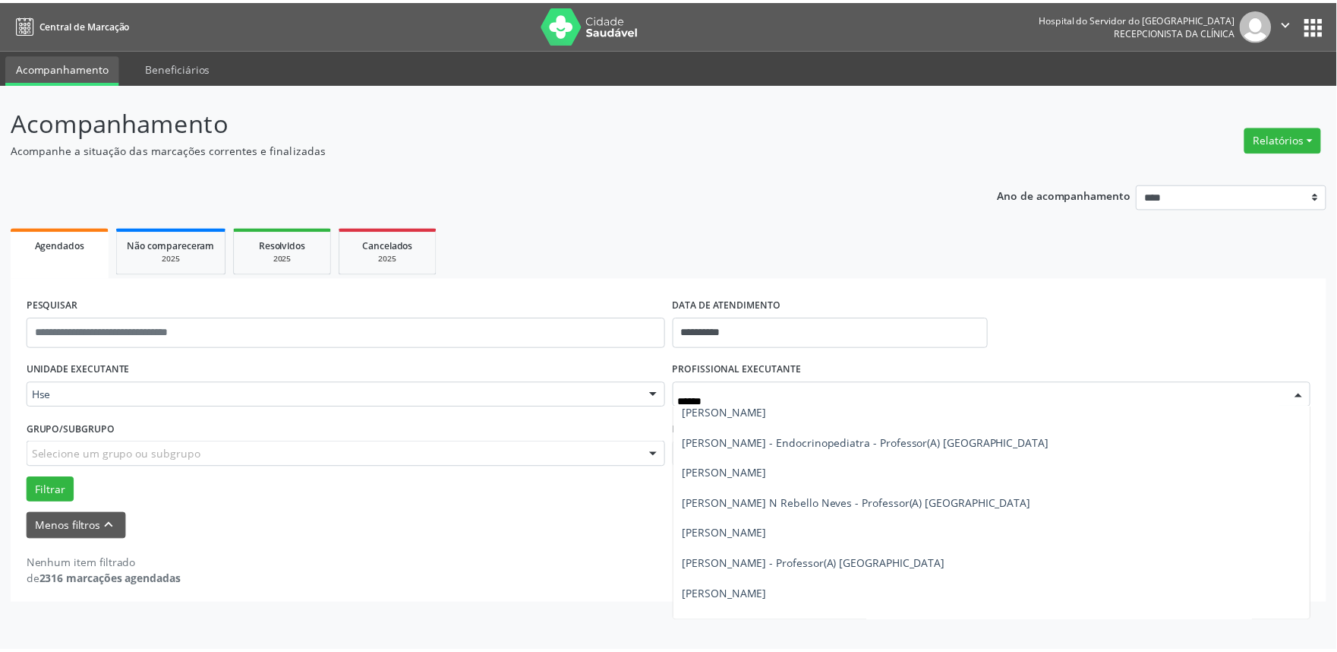
scroll to position [39, 0]
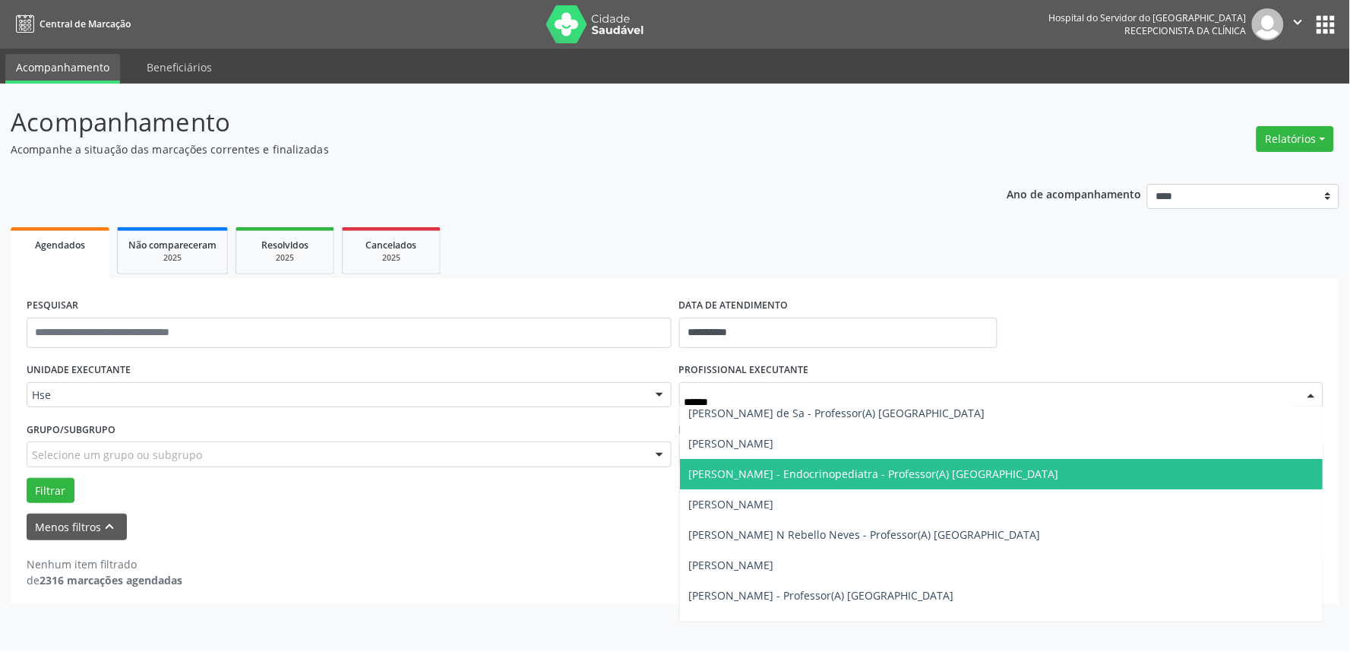
click at [773, 468] on span "[PERSON_NAME] - Endocrinopediatra - Professor(A) [GEOGRAPHIC_DATA]" at bounding box center [874, 473] width 370 height 14
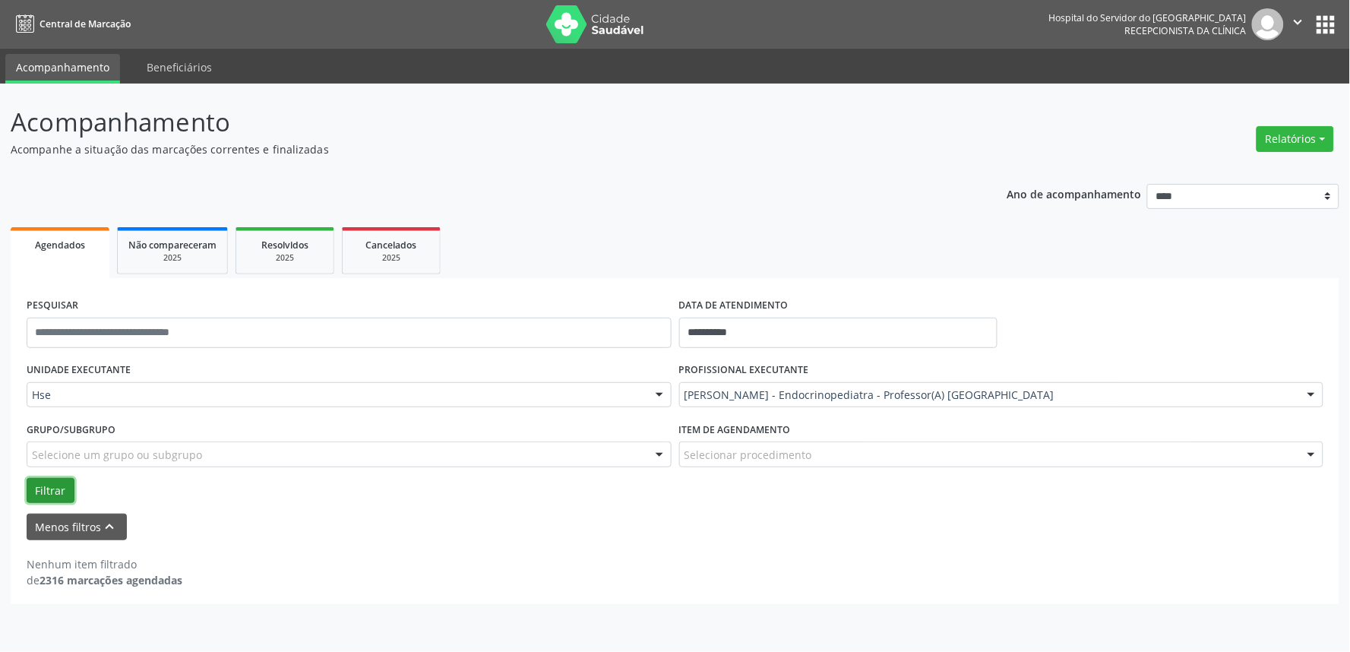
click at [49, 490] on button "Filtrar" at bounding box center [51, 491] width 48 height 26
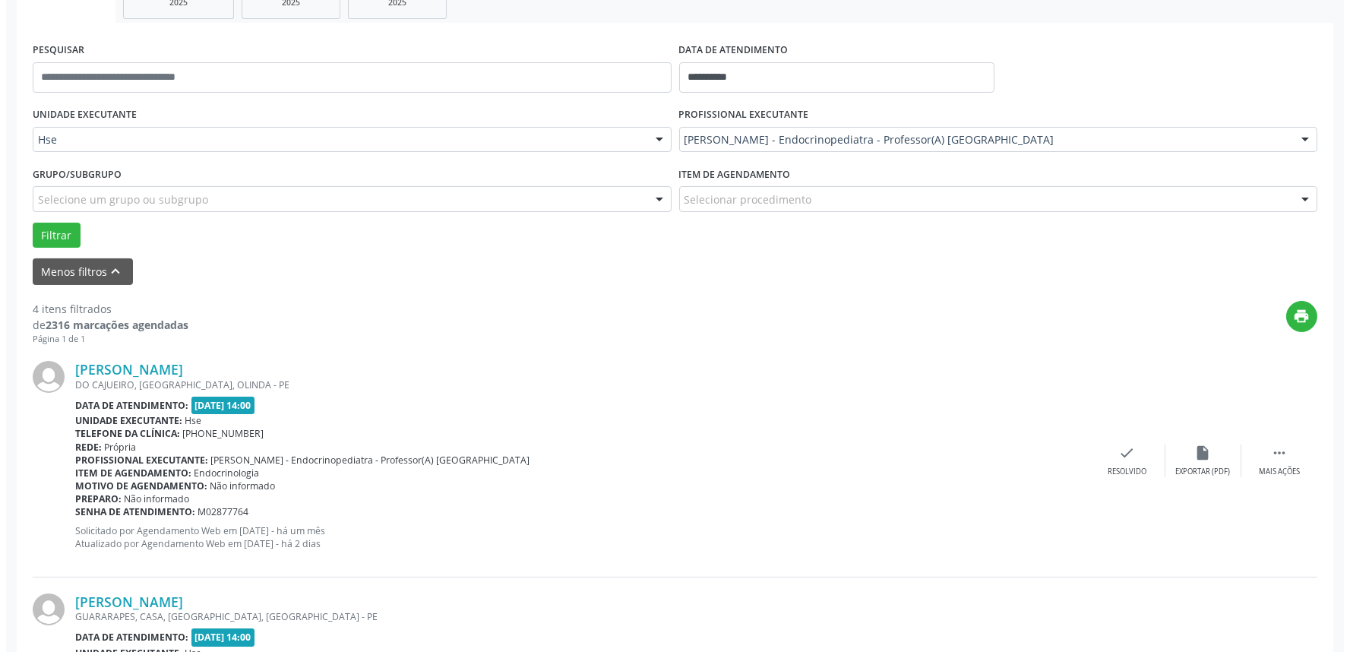
scroll to position [337, 0]
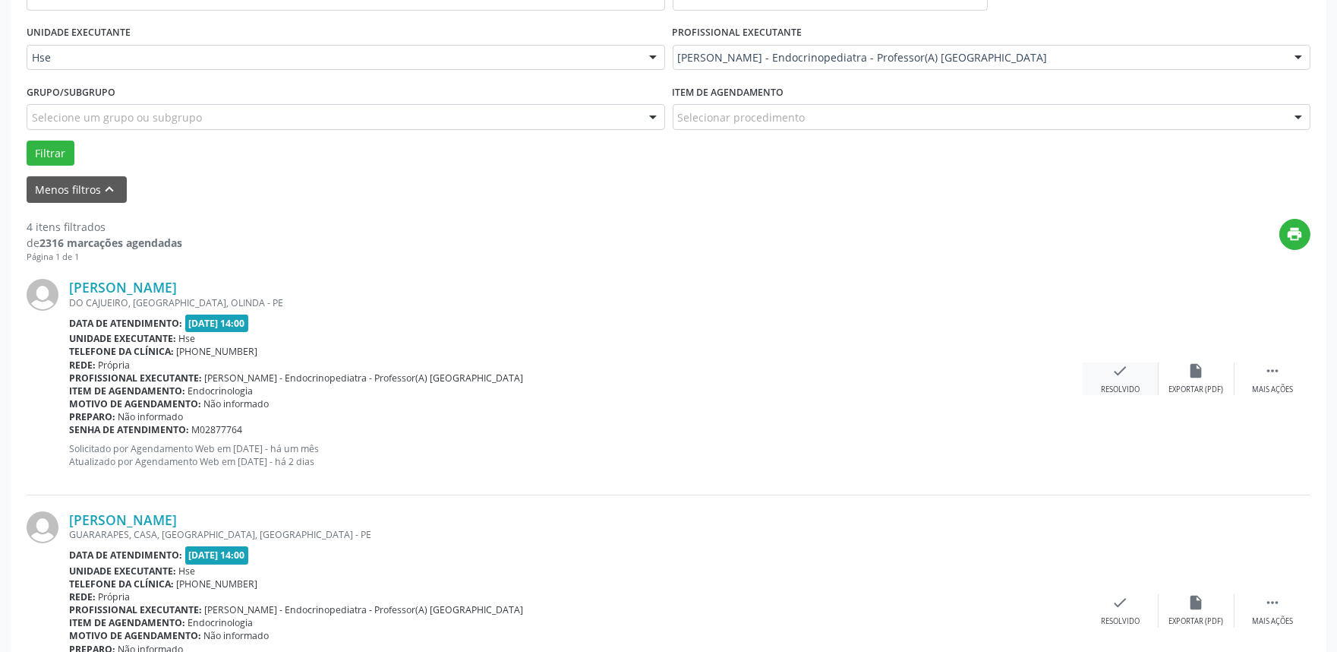
click at [1122, 372] on icon "check" at bounding box center [1121, 370] width 17 height 17
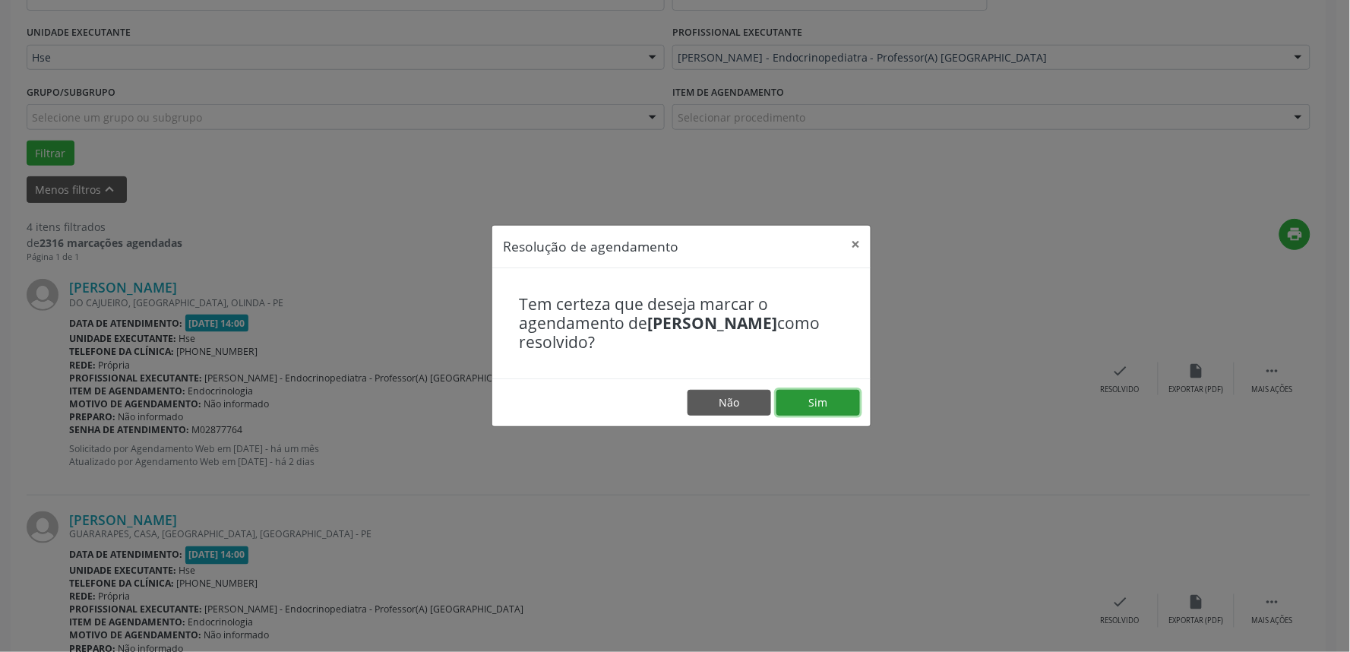
click at [818, 396] on button "Sim" at bounding box center [818, 403] width 84 height 26
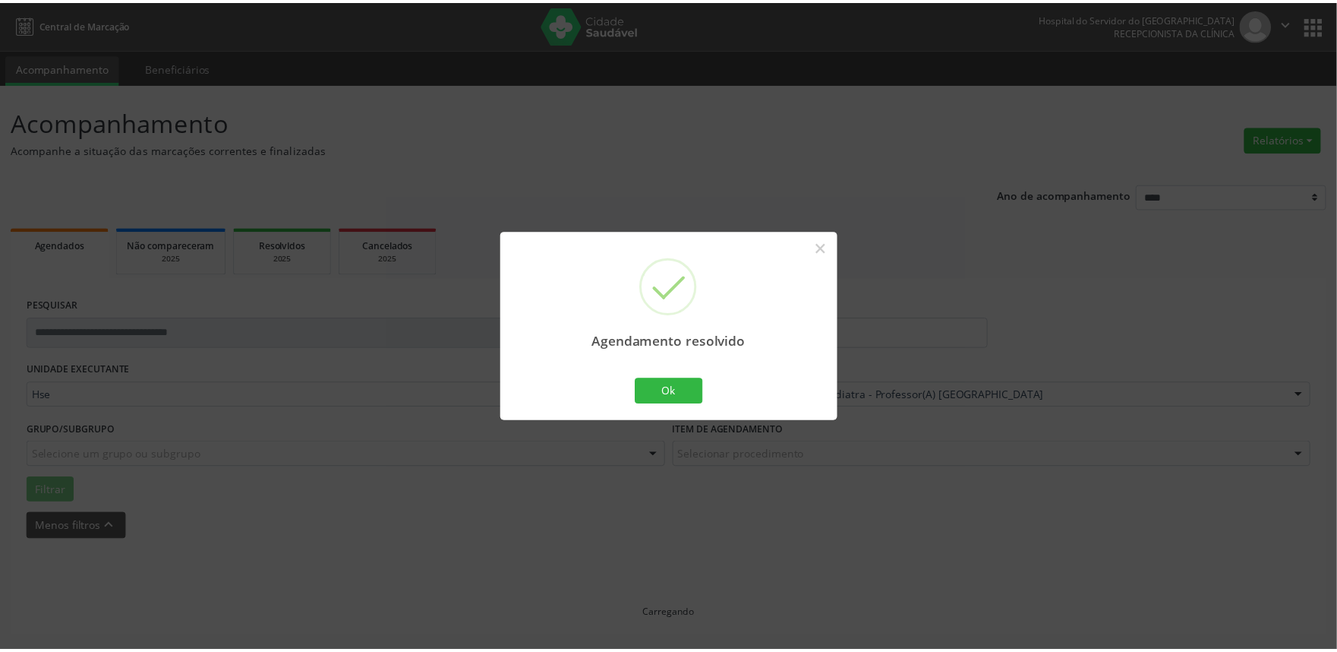
scroll to position [0, 0]
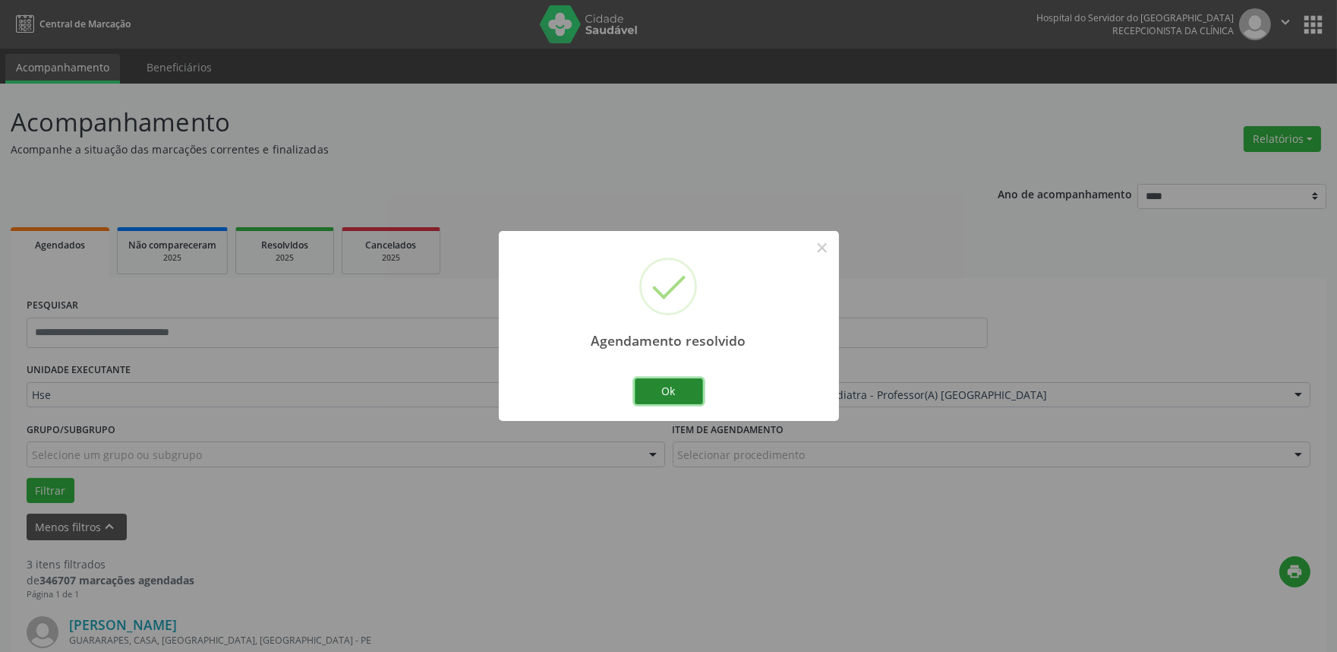
click at [677, 382] on button "Ok" at bounding box center [669, 391] width 68 height 26
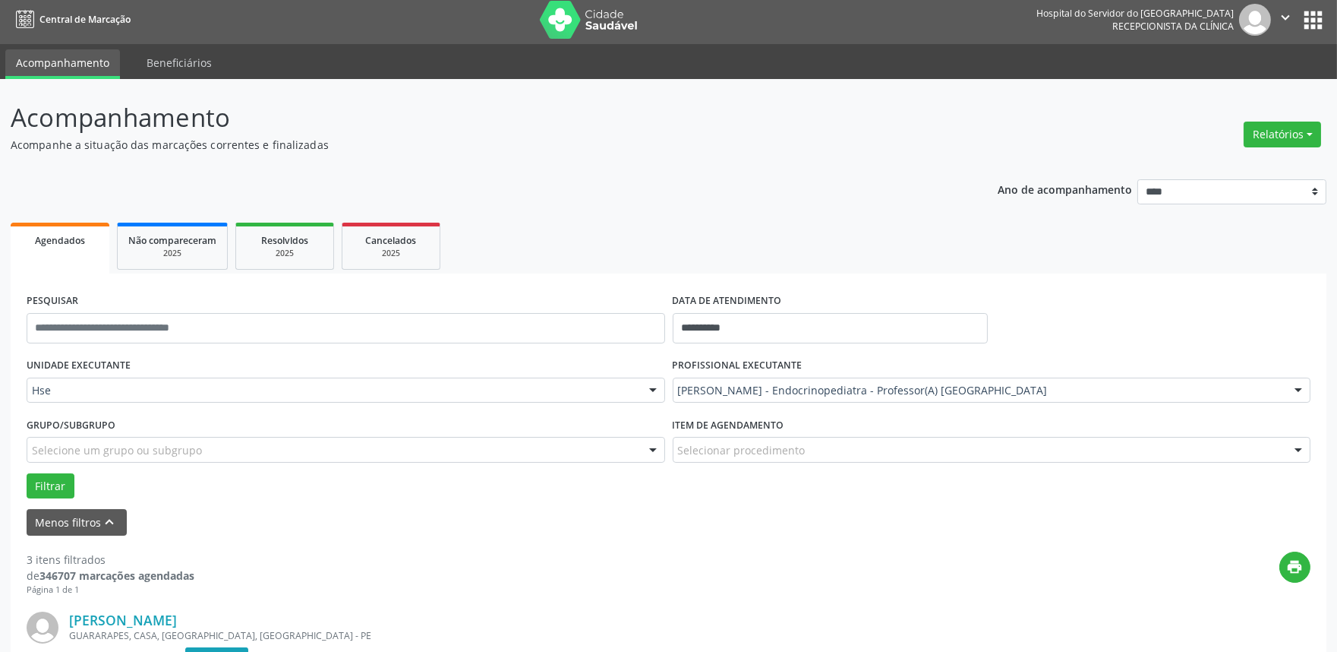
scroll to position [169, 0]
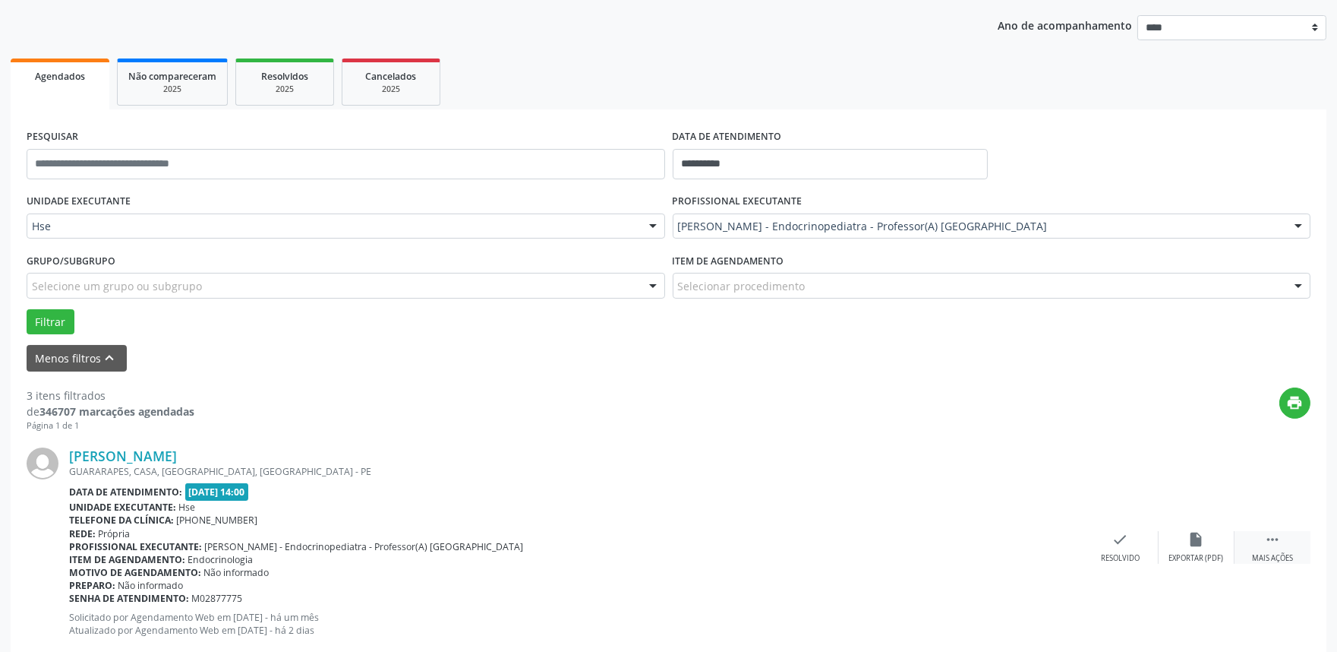
drag, startPoint x: 1281, startPoint y: 545, endPoint x: 1263, endPoint y: 545, distance: 18.2
click at [1280, 545] on div " Mais ações" at bounding box center [1273, 547] width 76 height 33
click at [1189, 543] on icon "alarm_off" at bounding box center [1197, 539] width 17 height 17
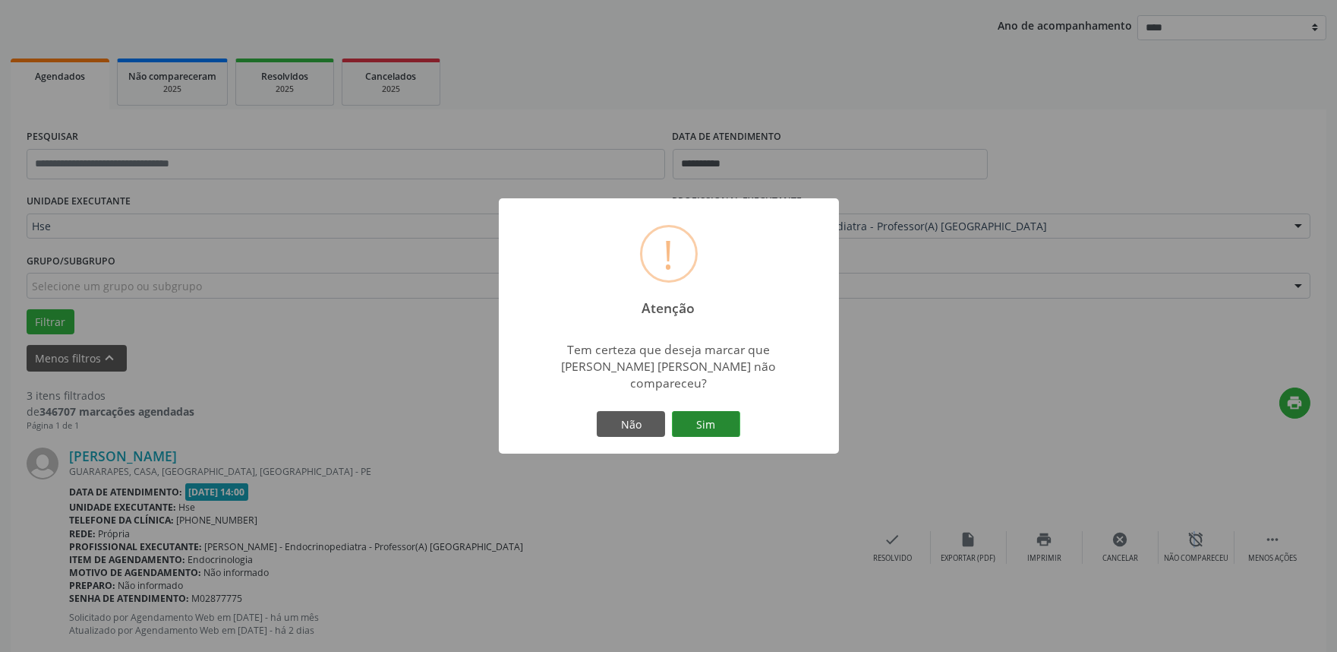
click at [712, 422] on button "Sim" at bounding box center [706, 424] width 68 height 26
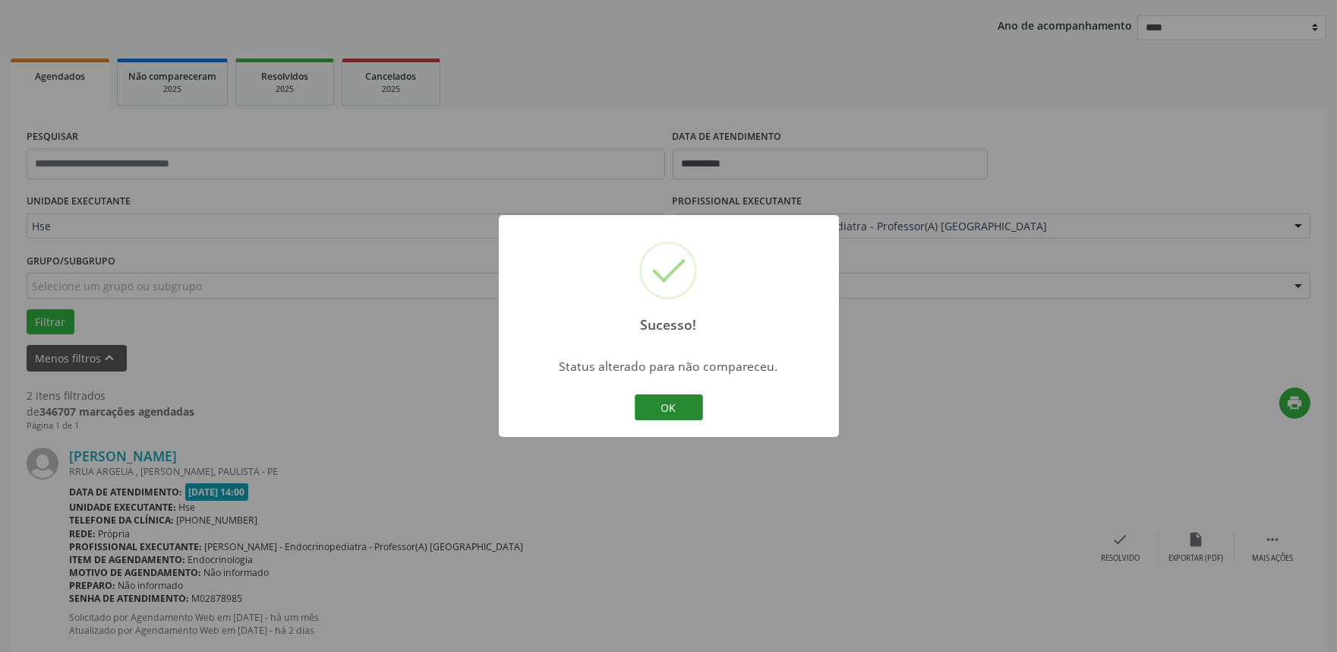
click at [671, 399] on button "OK" at bounding box center [669, 407] width 68 height 26
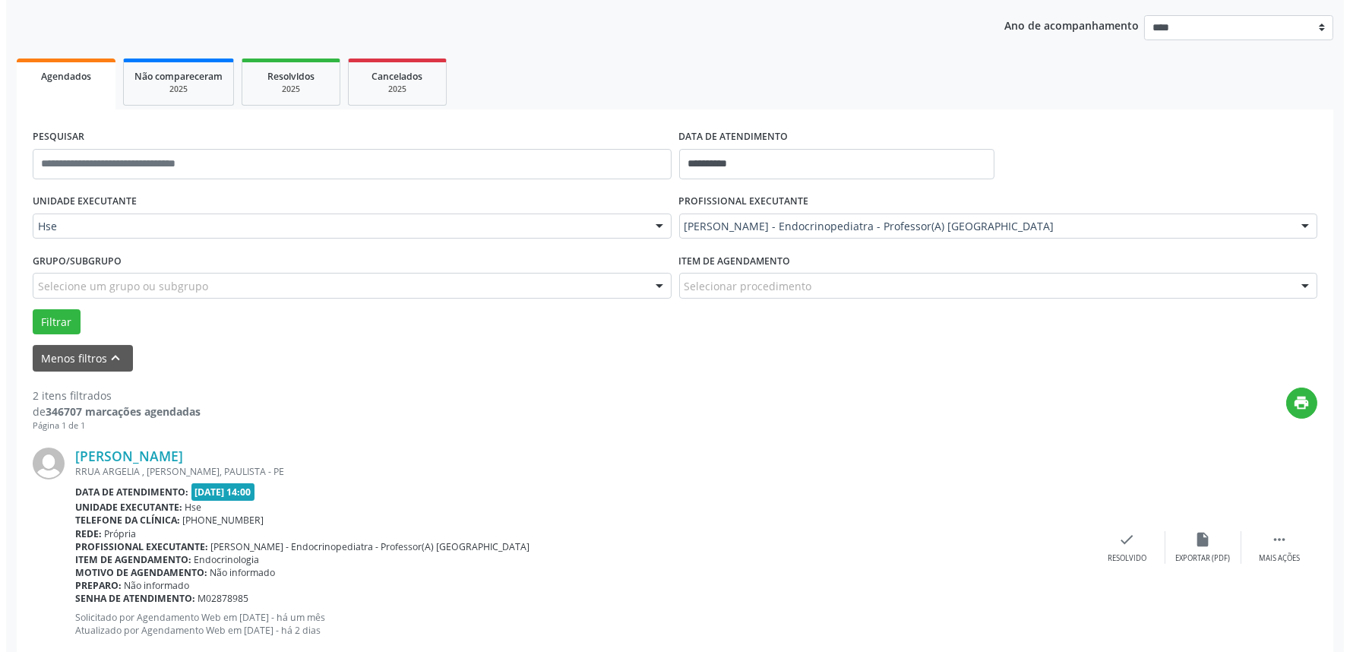
scroll to position [337, 0]
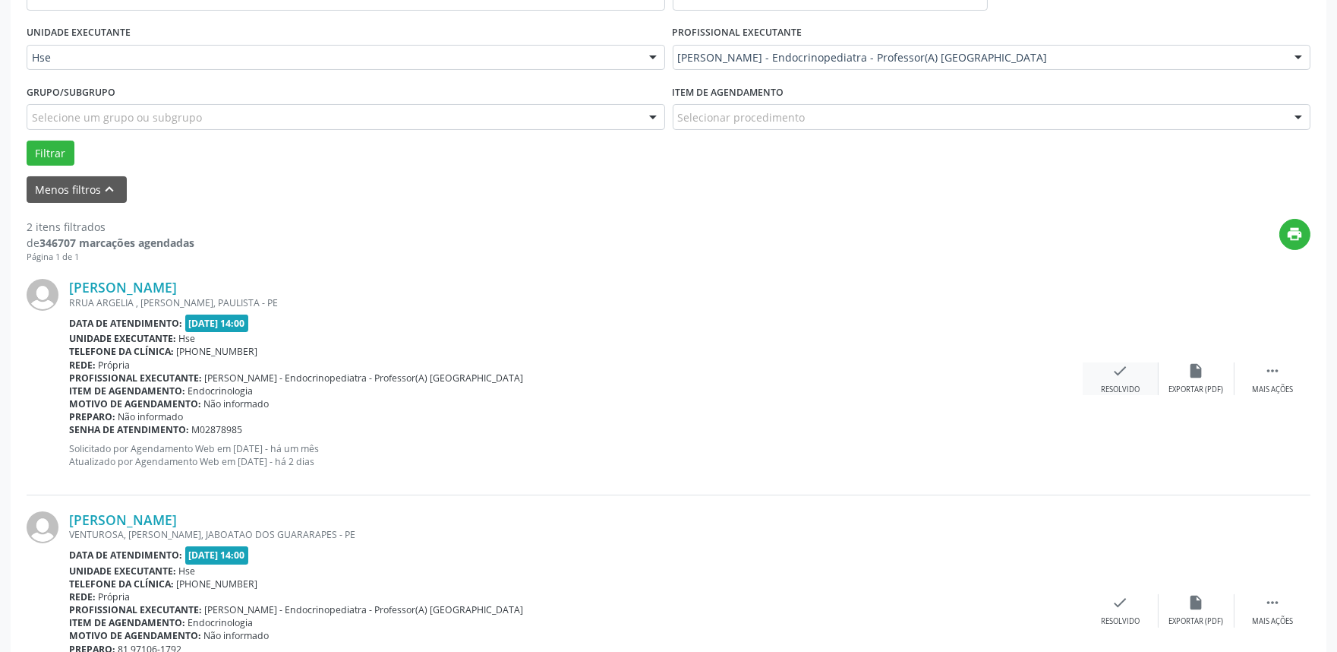
click at [1111, 380] on div "check Resolvido" at bounding box center [1121, 378] width 76 height 33
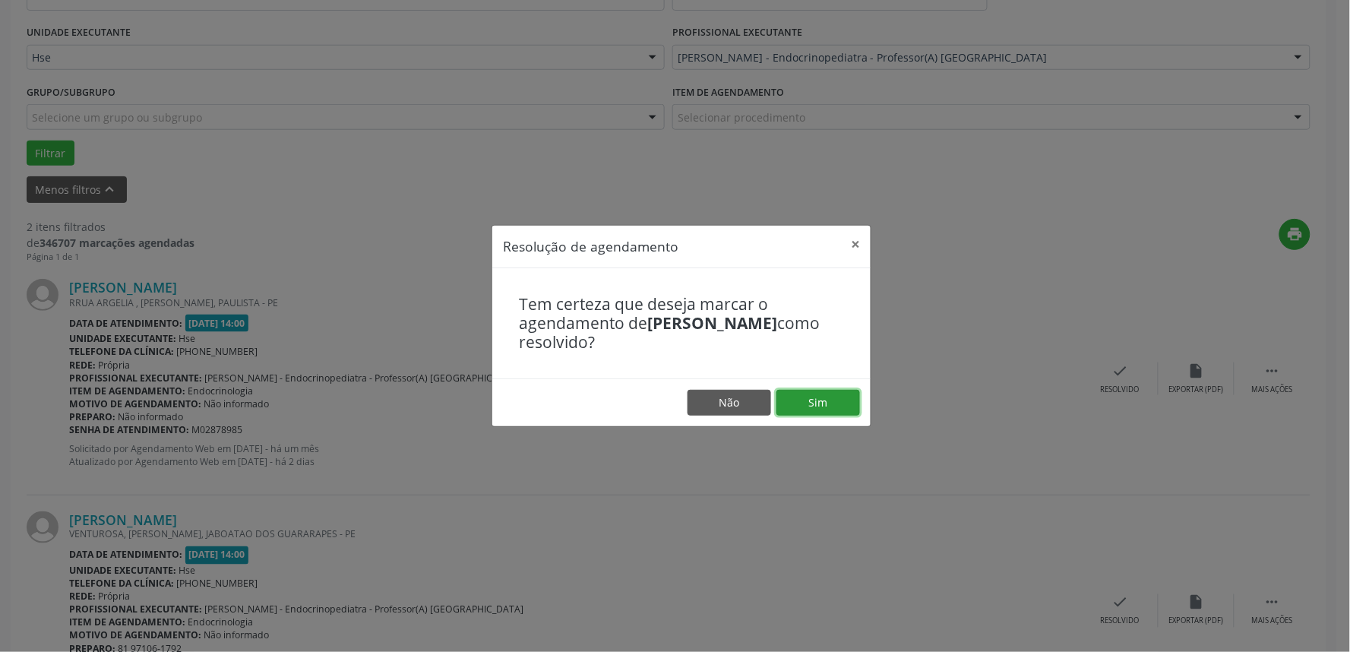
click at [826, 403] on button "Sim" at bounding box center [818, 403] width 84 height 26
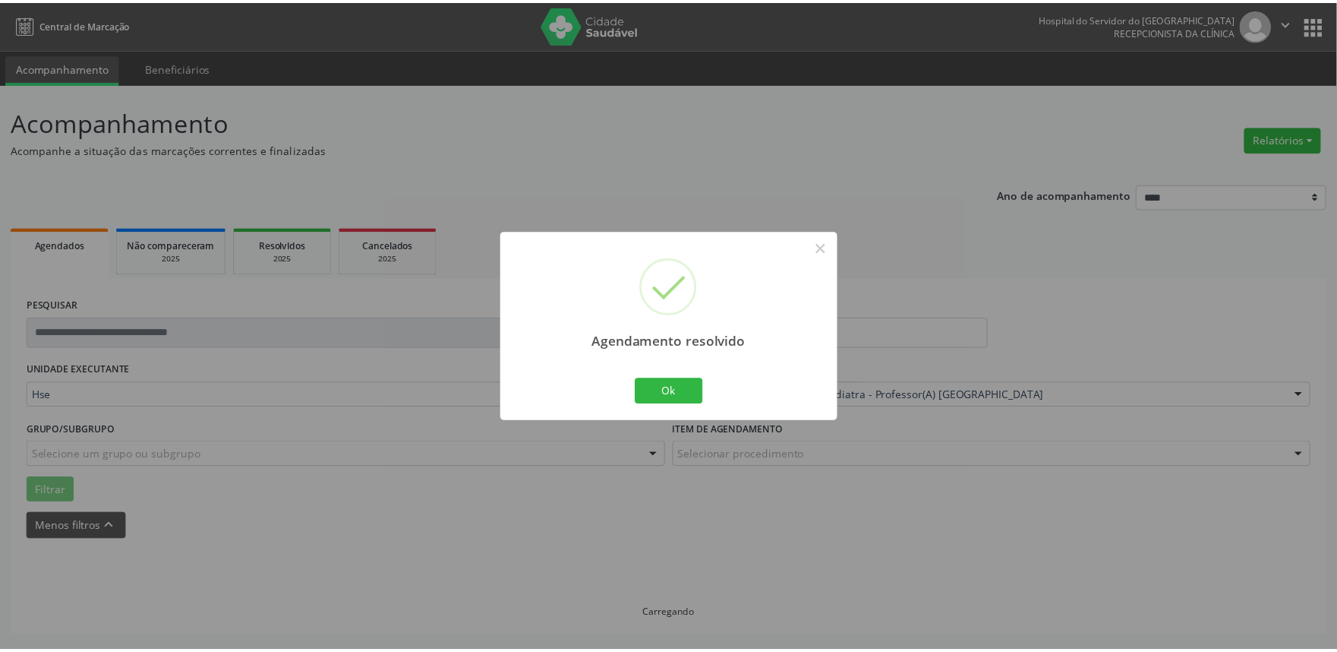
scroll to position [0, 0]
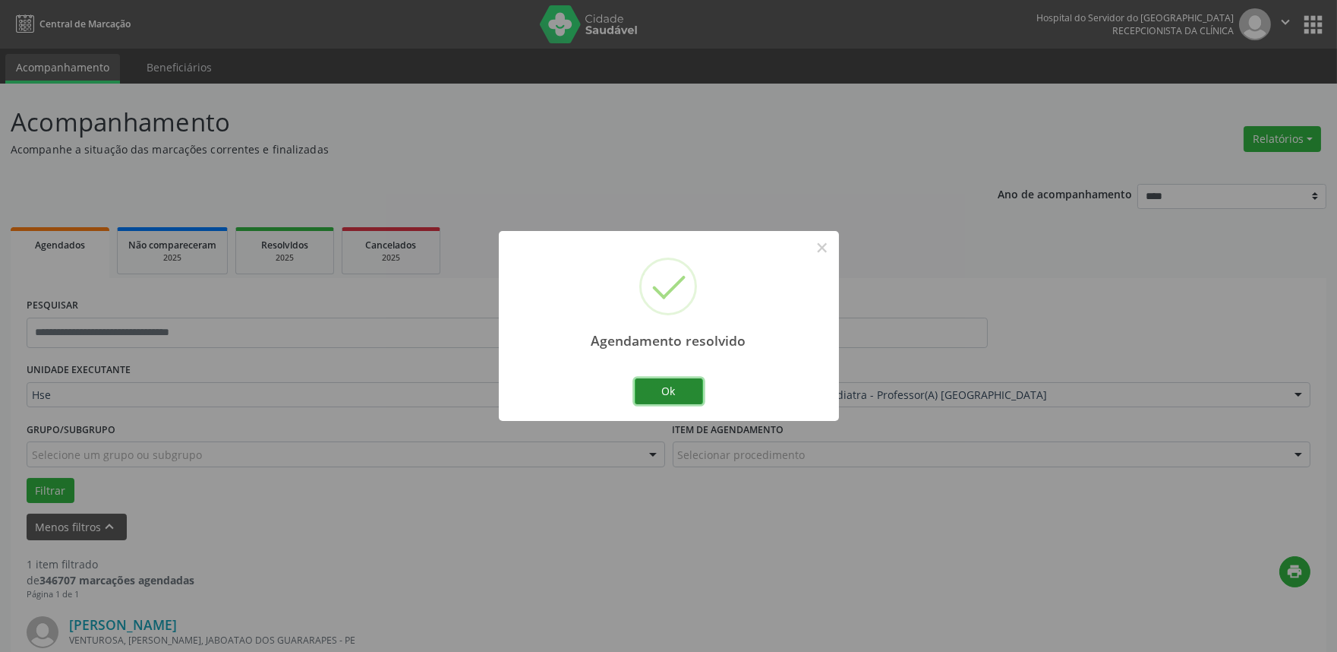
click at [680, 382] on button "Ok" at bounding box center [669, 391] width 68 height 26
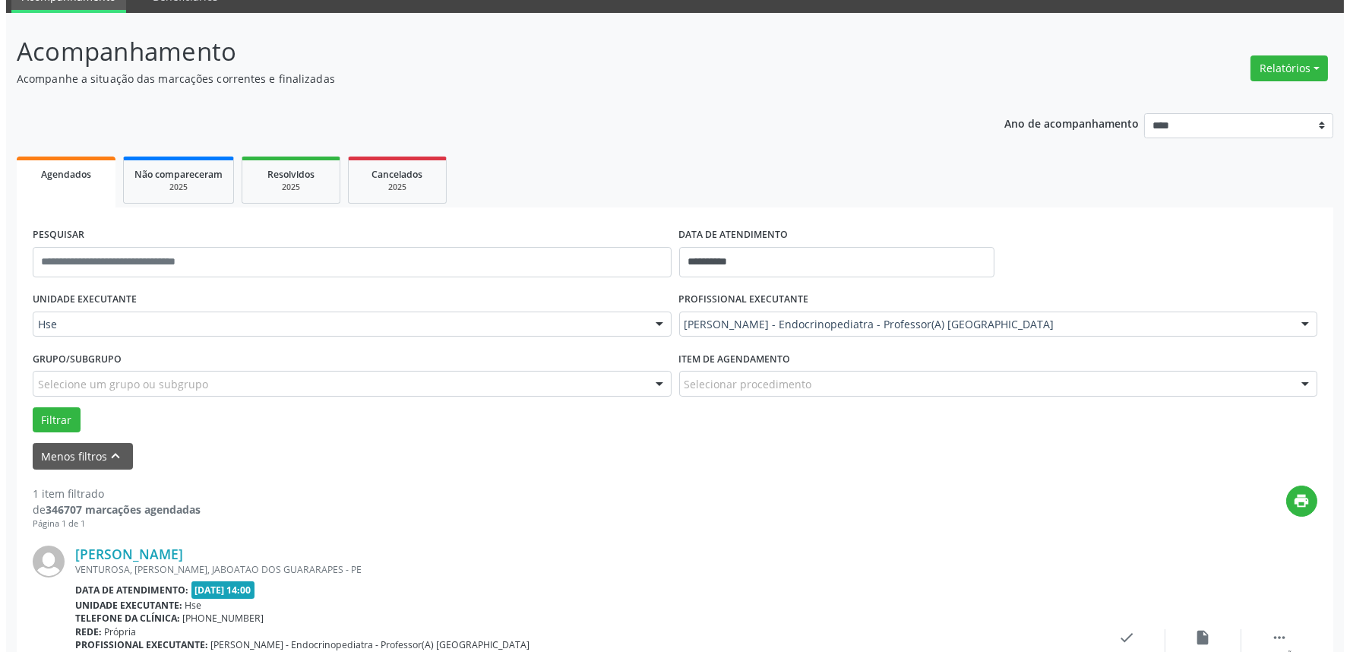
scroll to position [169, 0]
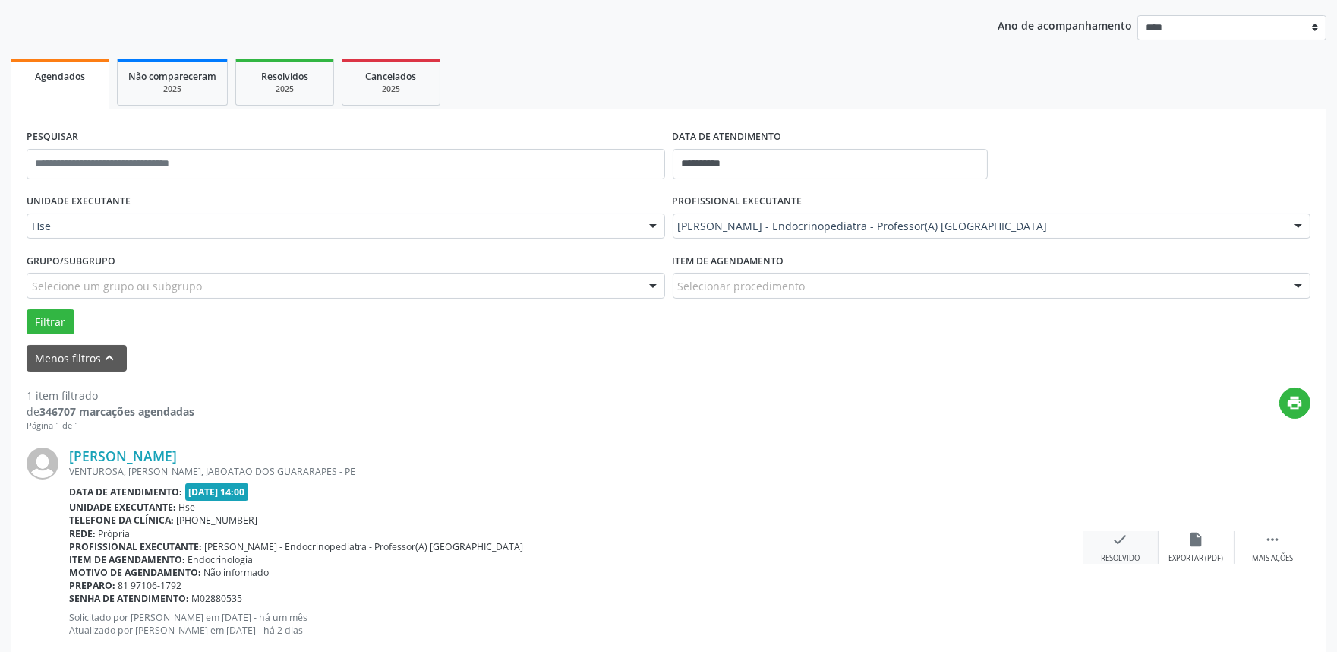
click at [1116, 545] on icon "check" at bounding box center [1121, 539] width 17 height 17
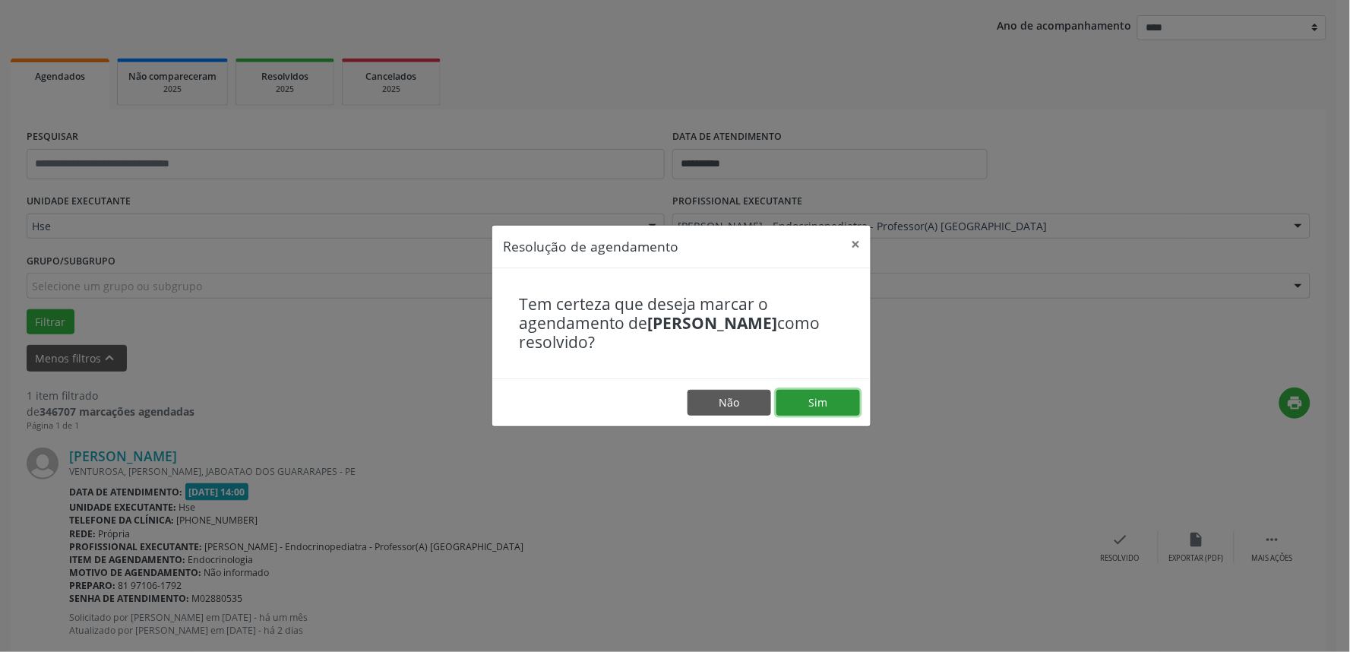
click at [835, 396] on button "Sim" at bounding box center [818, 403] width 84 height 26
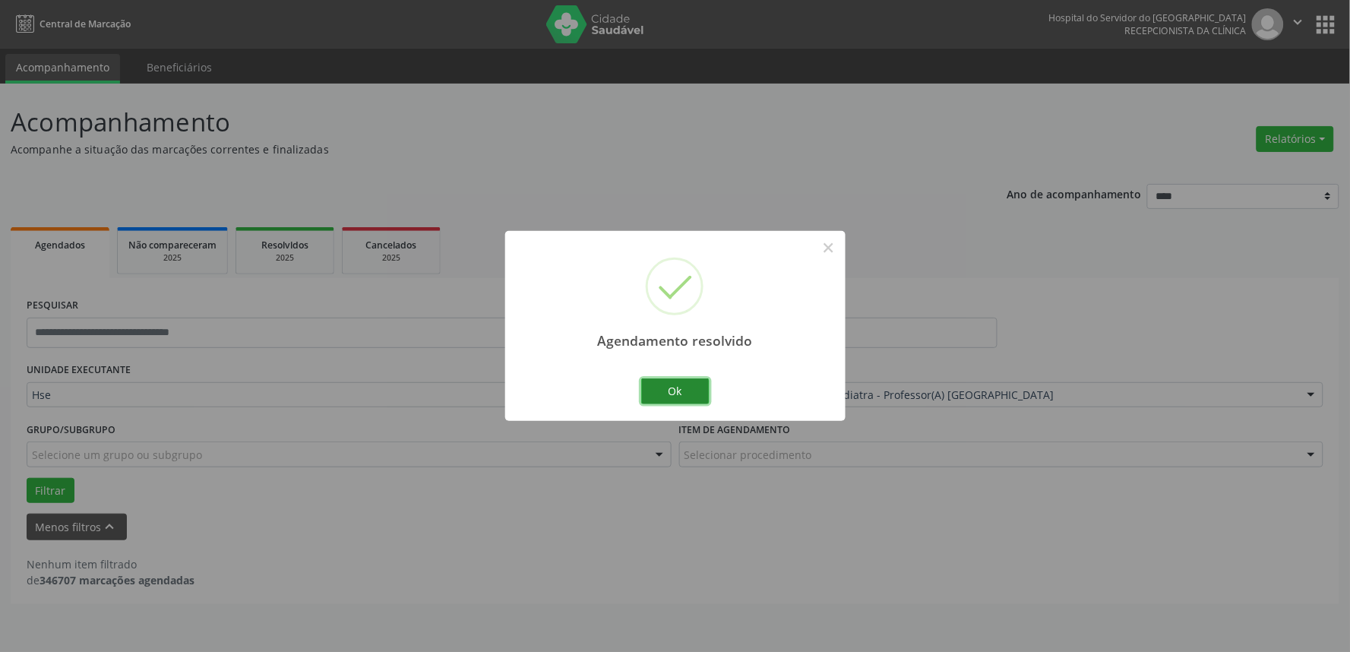
click at [677, 386] on button "Ok" at bounding box center [675, 391] width 68 height 26
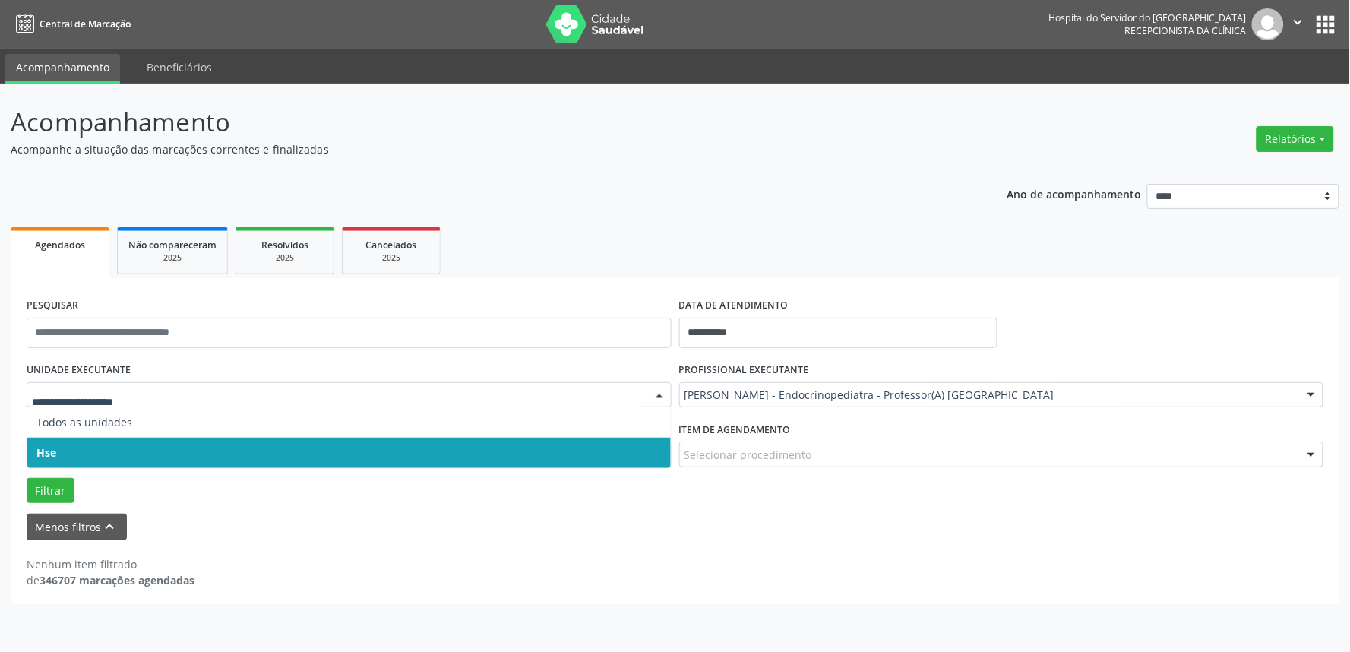
click at [115, 452] on span "Hse" at bounding box center [348, 452] width 643 height 30
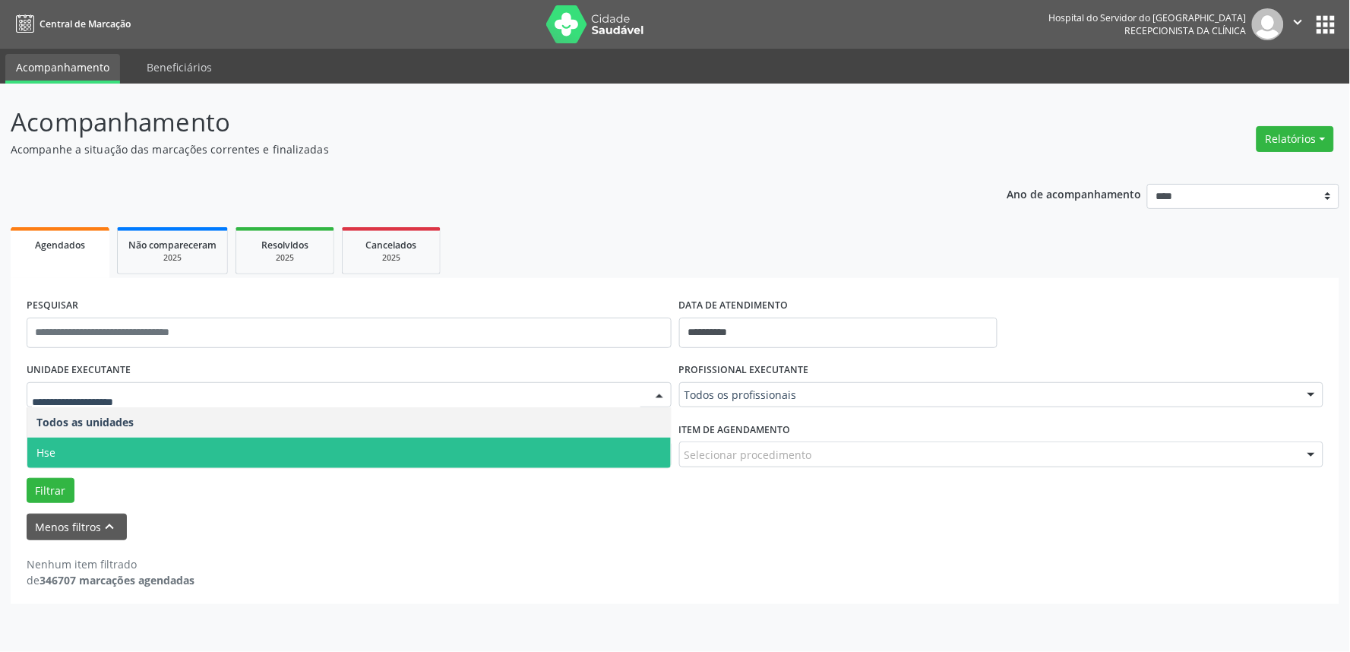
click at [122, 450] on span "Hse" at bounding box center [348, 452] width 643 height 30
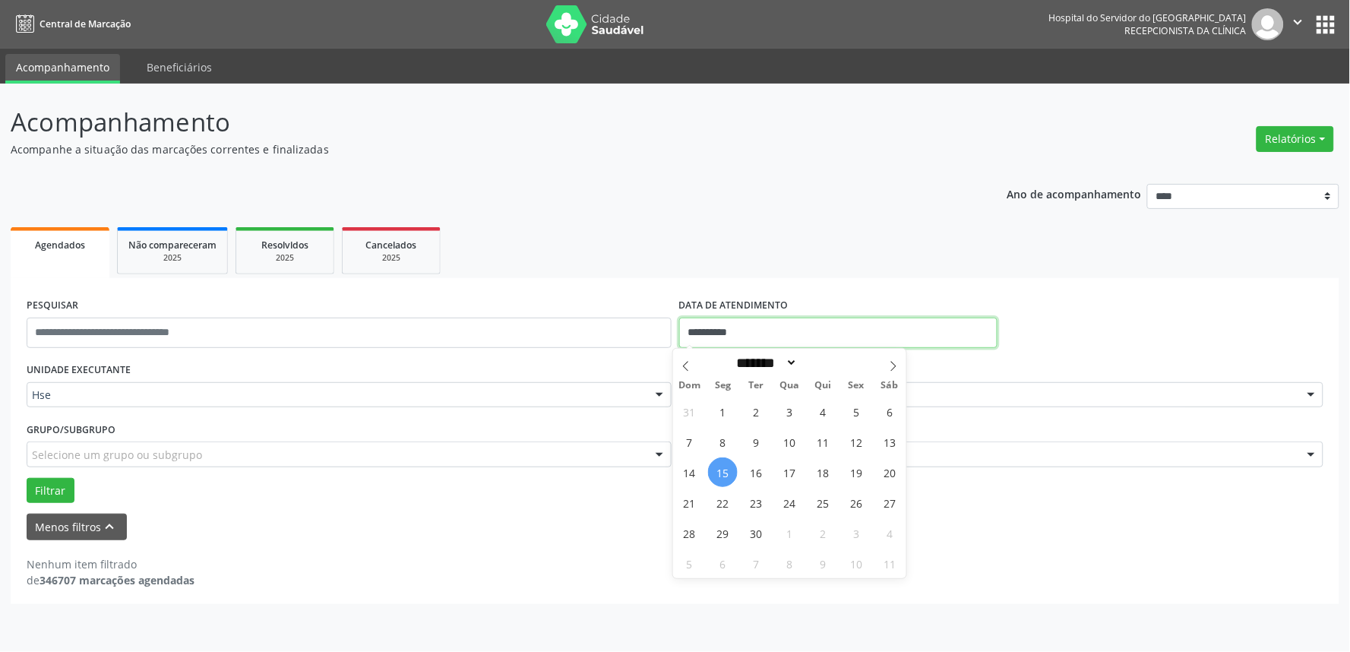
click at [798, 330] on input "**********" at bounding box center [838, 332] width 318 height 30
click at [720, 472] on span "15" at bounding box center [723, 472] width 30 height 30
type input "**********"
click at [715, 465] on span "15" at bounding box center [723, 472] width 30 height 30
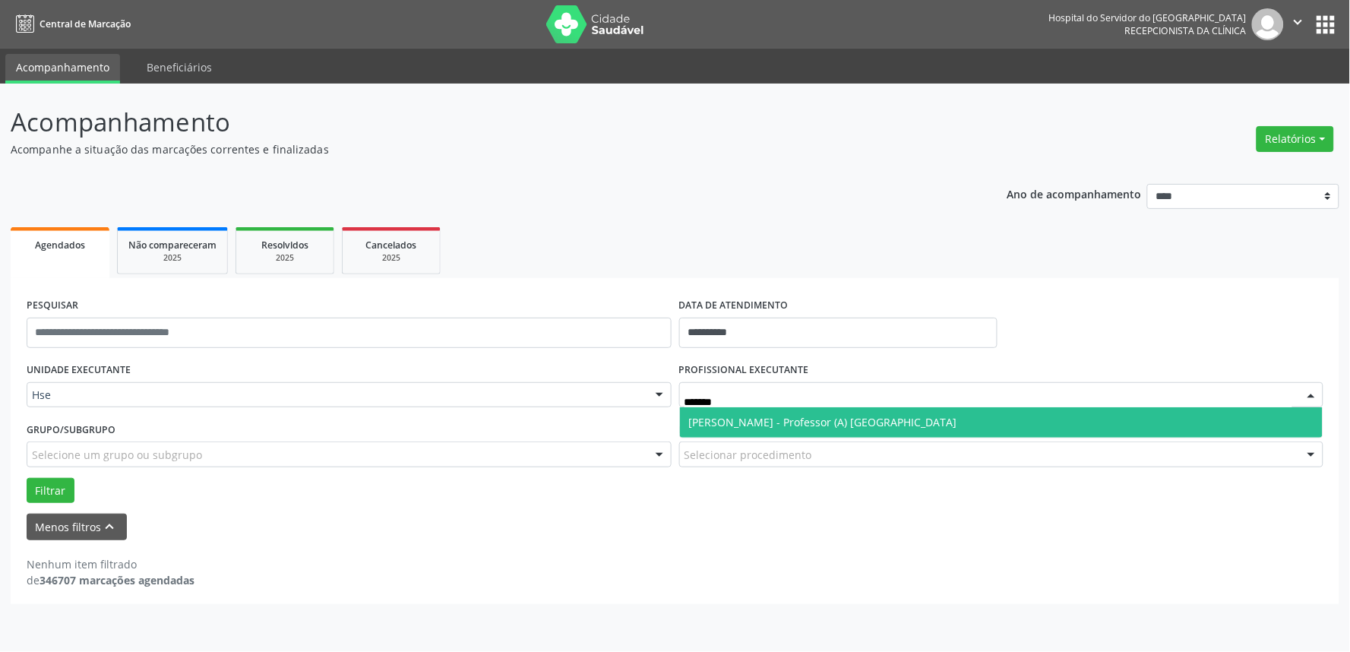
type input "********"
click at [851, 428] on span "[PERSON_NAME] - Professor (A) [GEOGRAPHIC_DATA]" at bounding box center [1001, 422] width 643 height 30
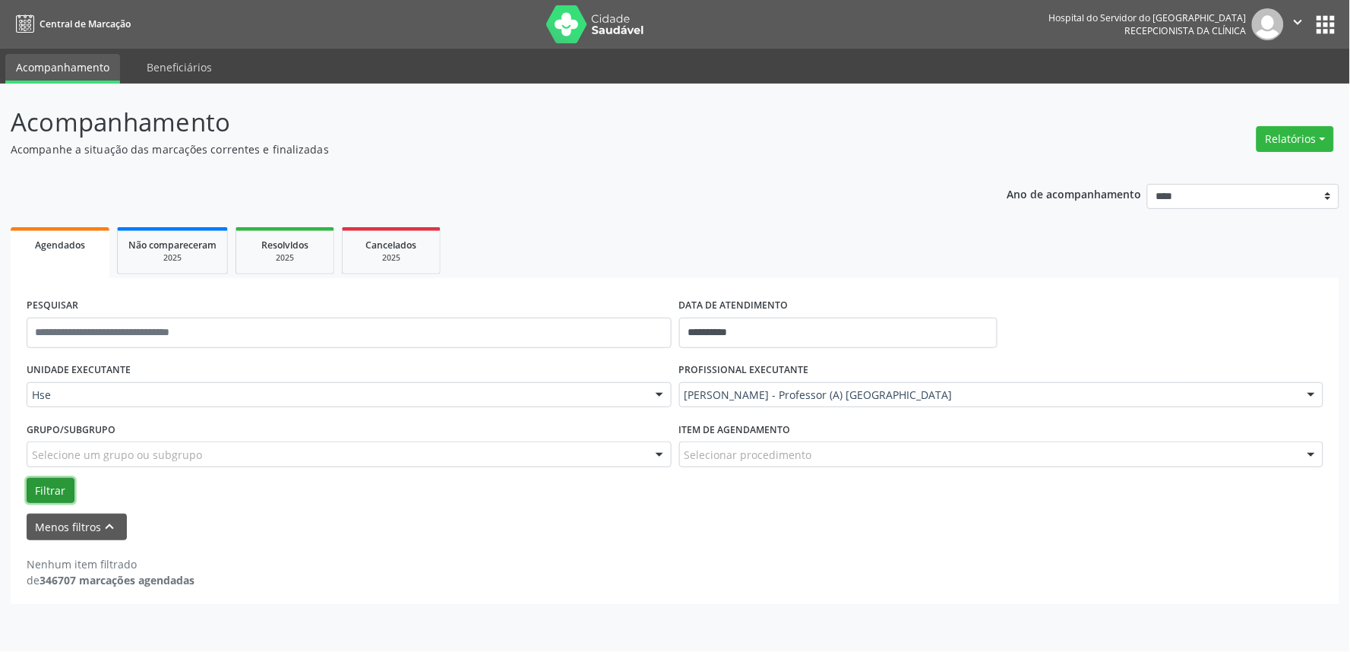
click at [55, 484] on button "Filtrar" at bounding box center [51, 491] width 48 height 26
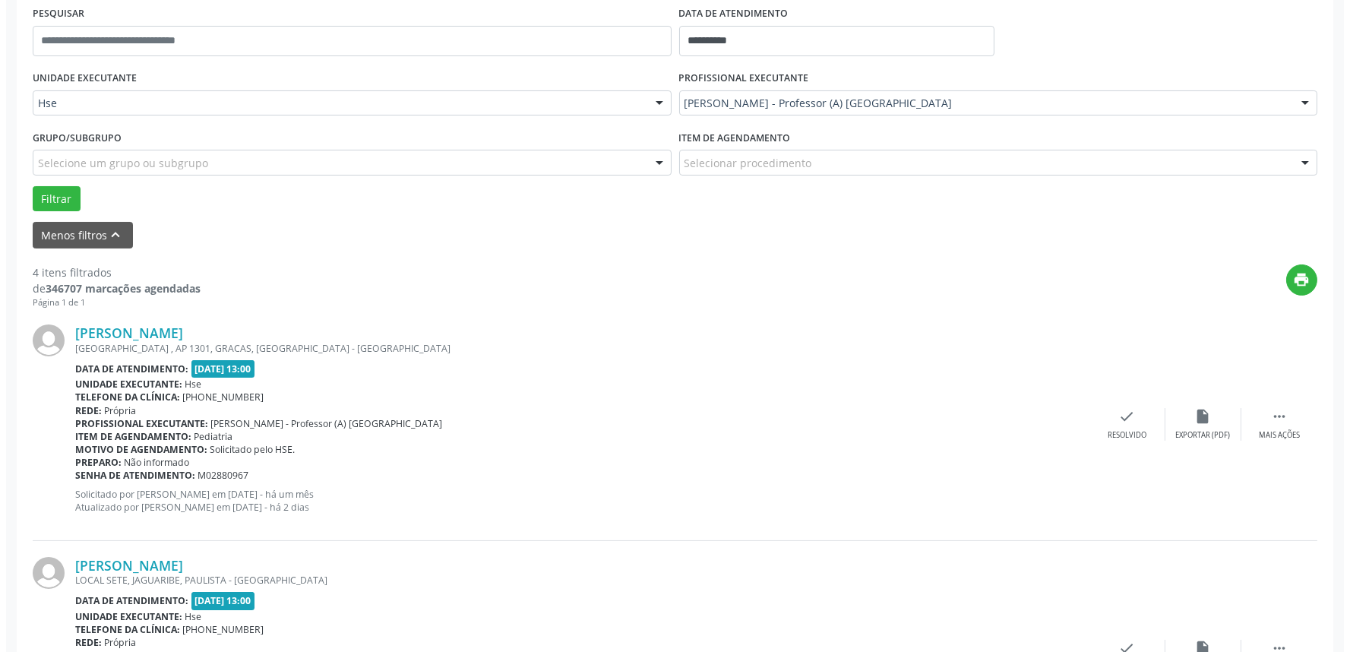
scroll to position [422, 0]
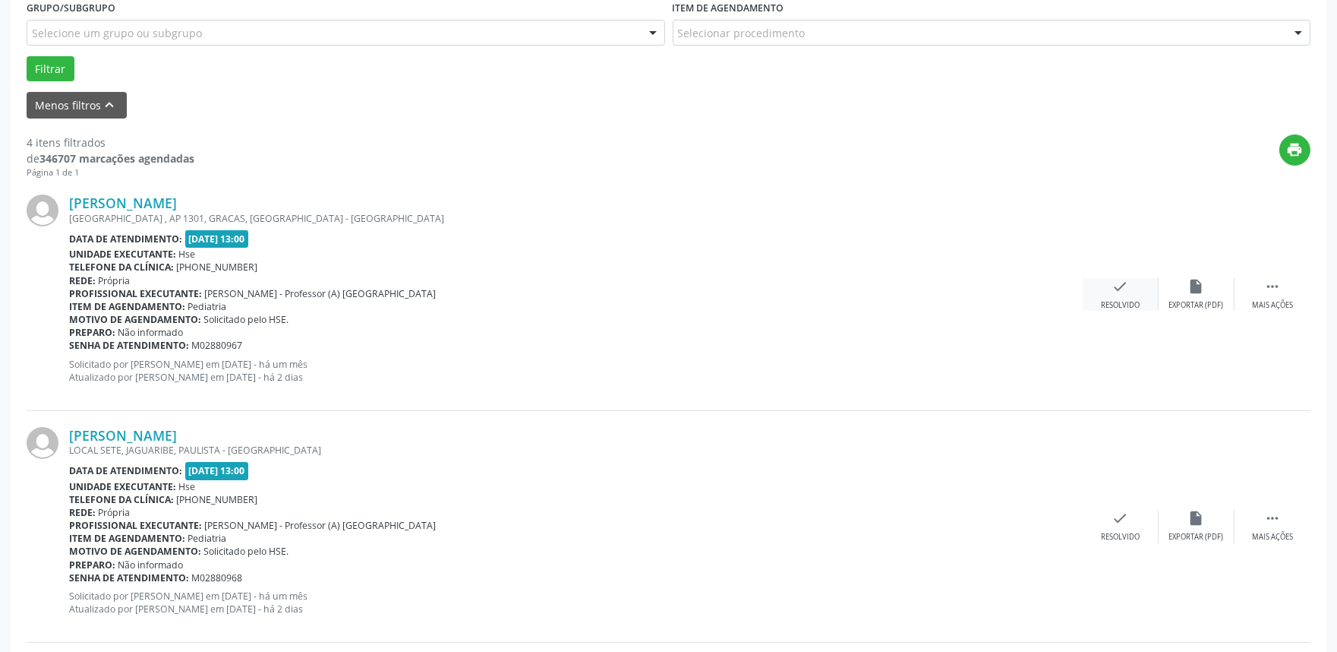
click at [1127, 287] on icon "check" at bounding box center [1121, 286] width 17 height 17
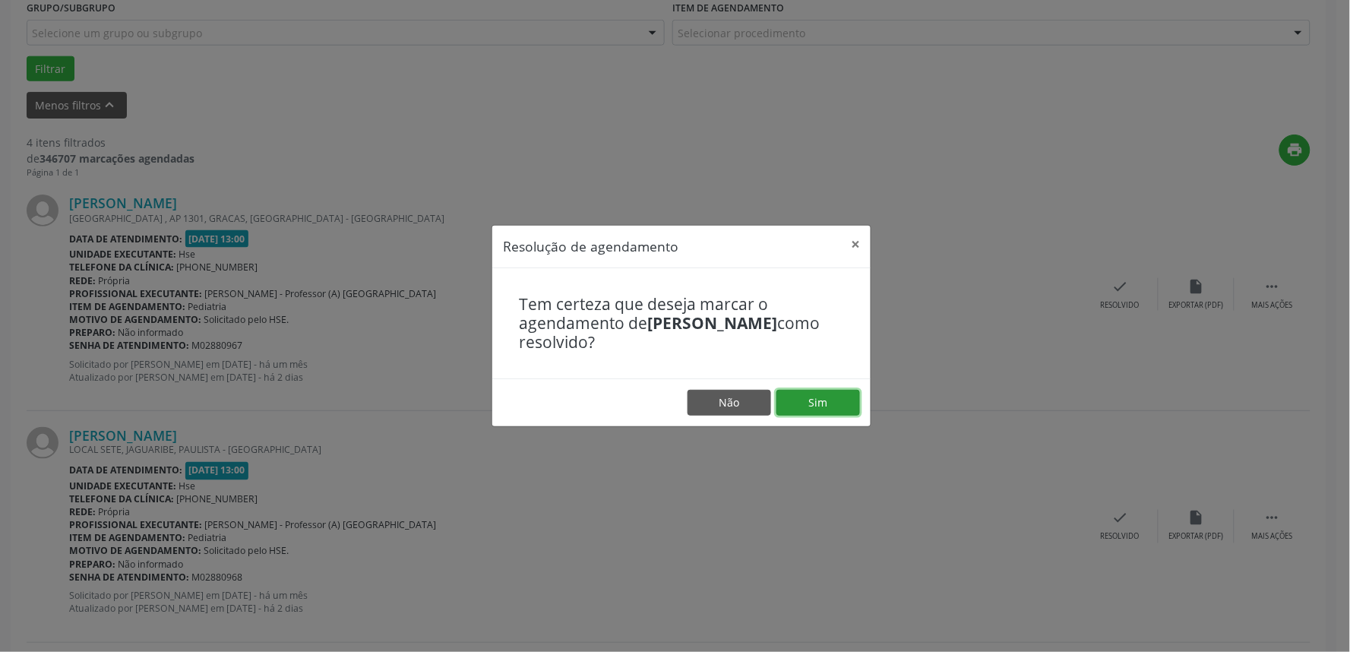
click at [831, 396] on button "Sim" at bounding box center [818, 403] width 84 height 26
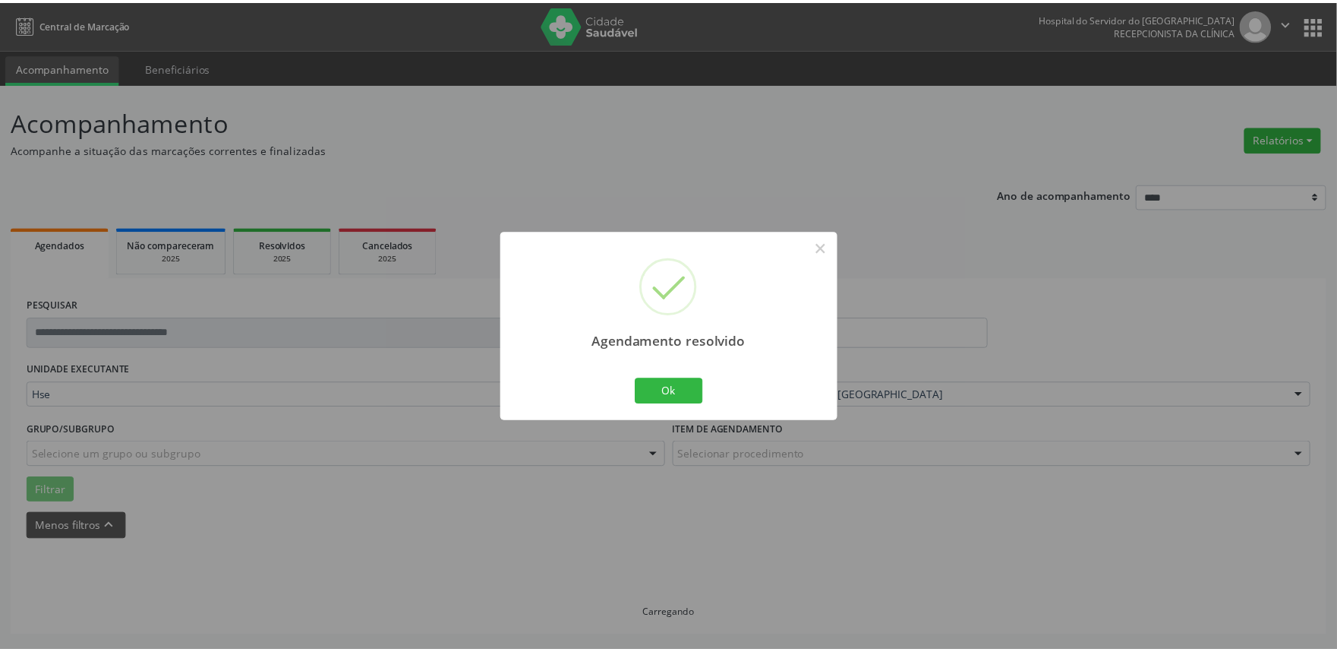
scroll to position [0, 0]
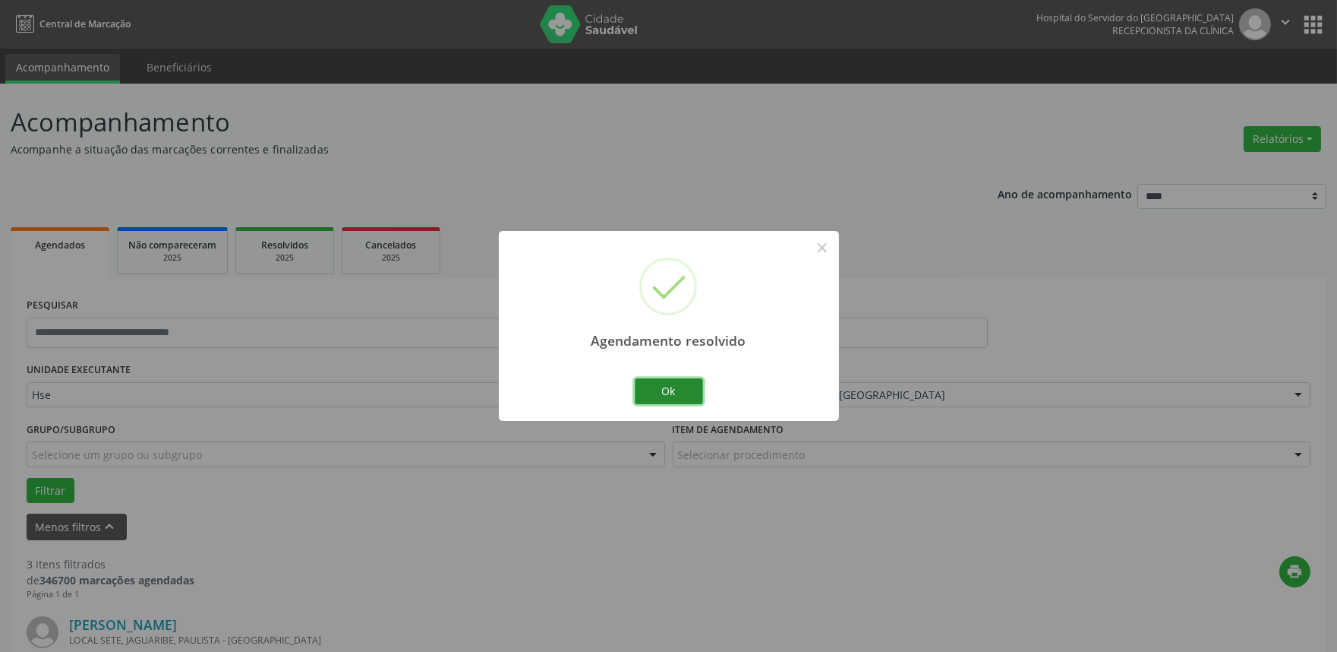
click at [668, 390] on button "Ok" at bounding box center [669, 391] width 68 height 26
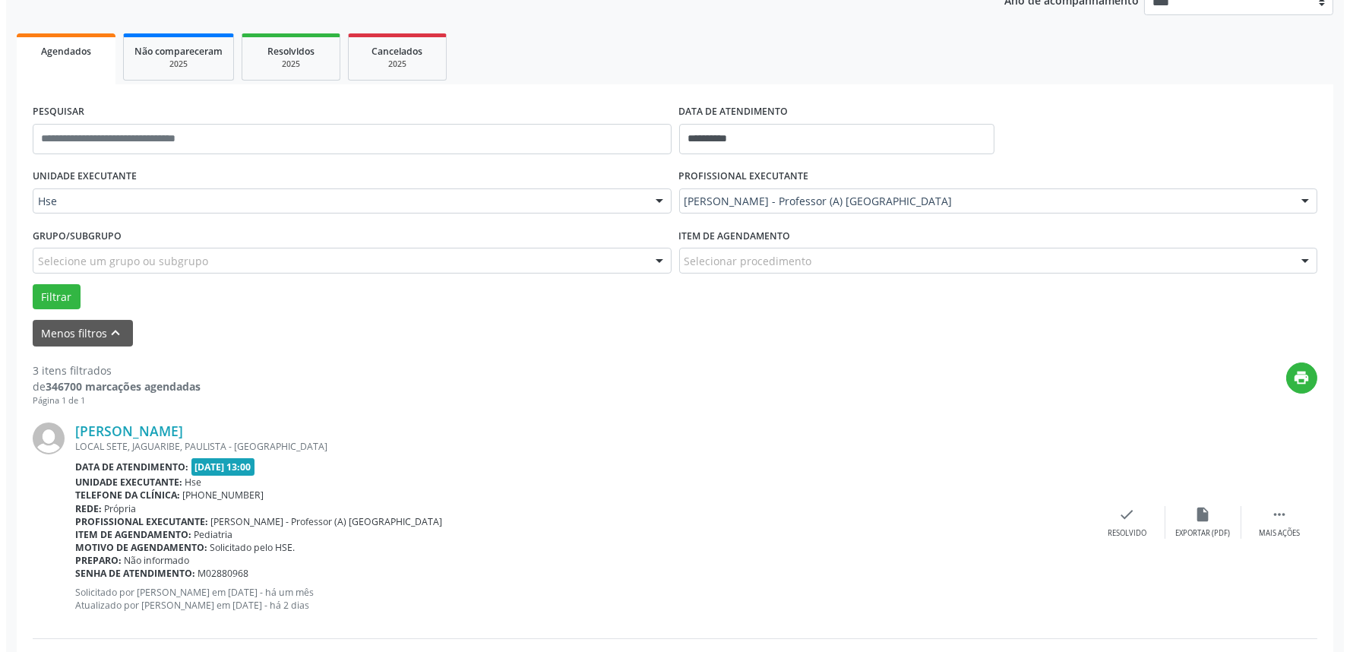
scroll to position [253, 0]
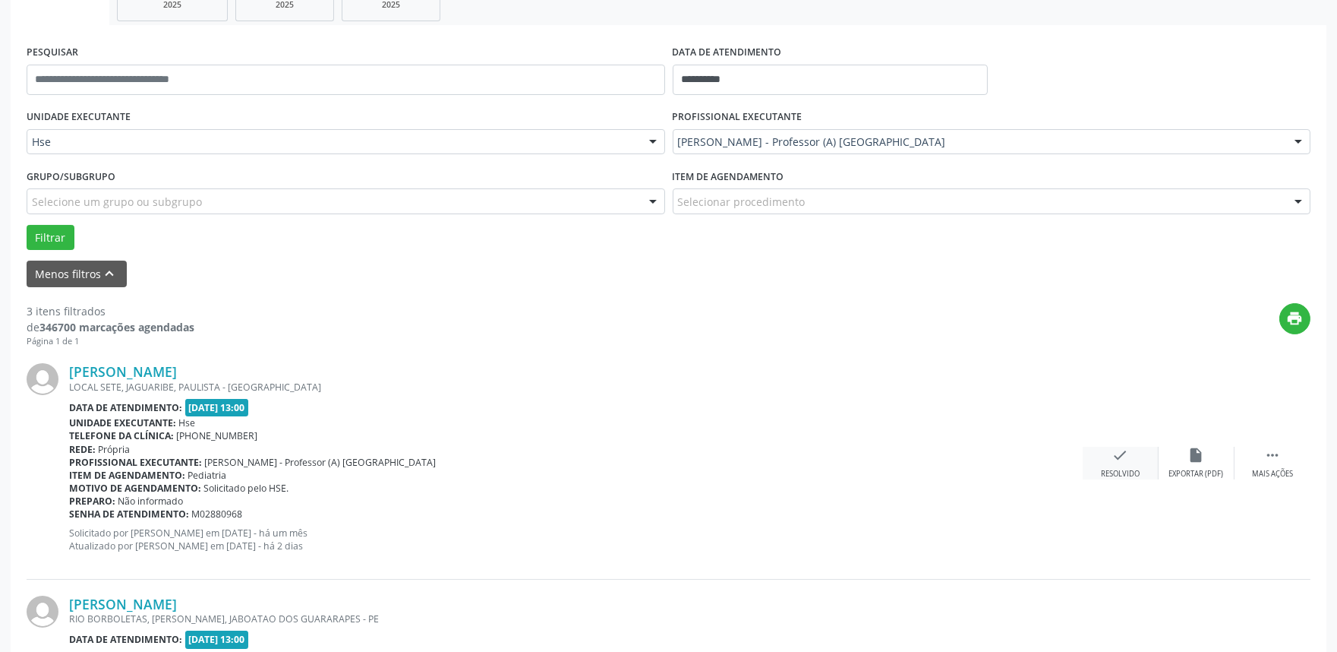
click at [1124, 465] on div "check Resolvido" at bounding box center [1121, 463] width 76 height 33
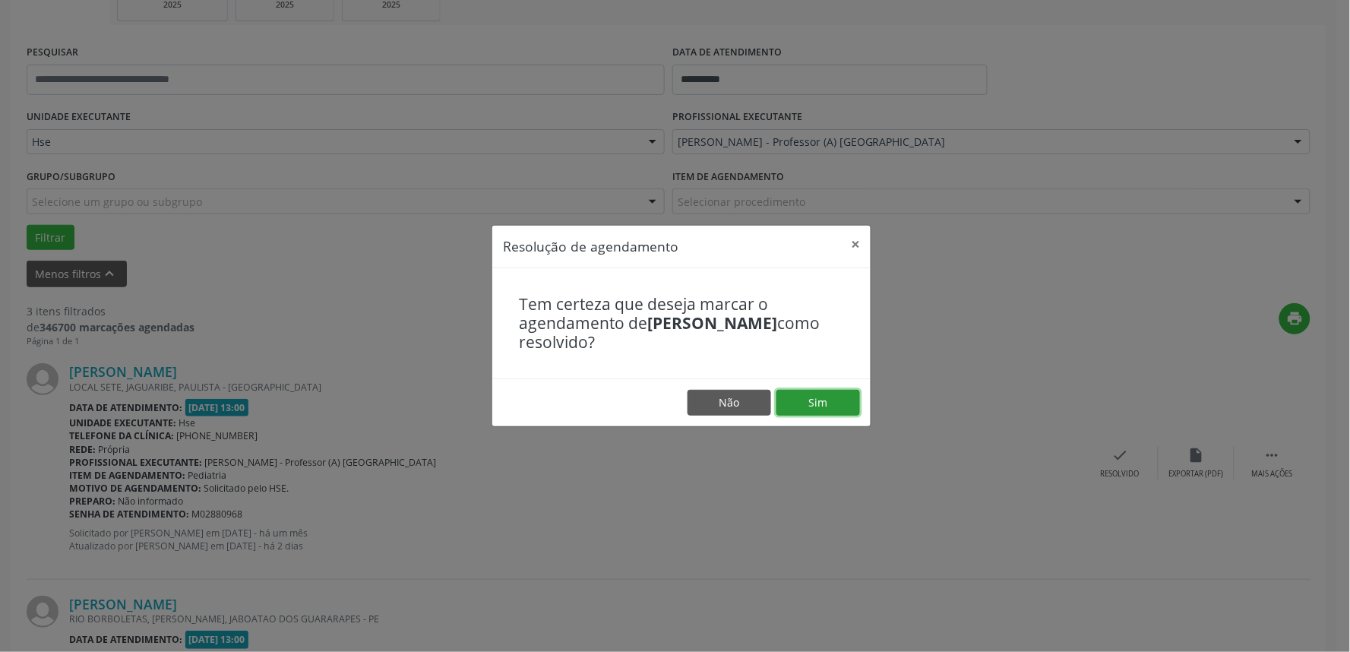
click at [801, 403] on button "Sim" at bounding box center [818, 403] width 84 height 26
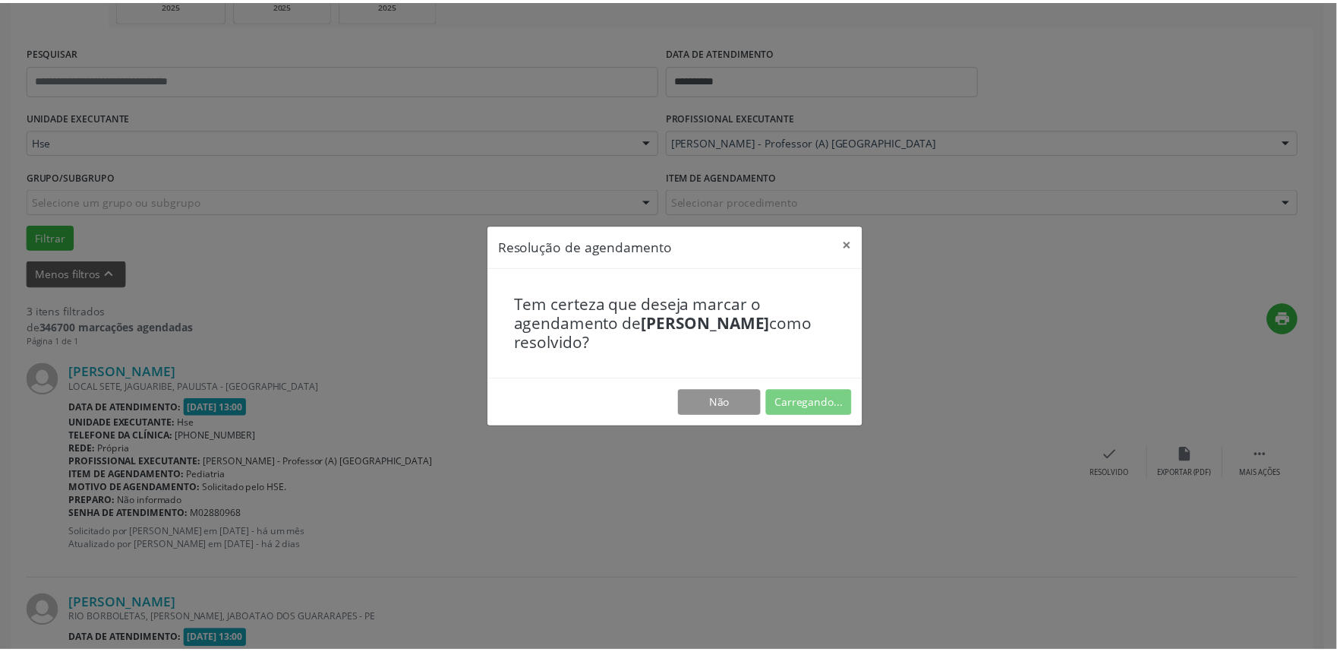
scroll to position [0, 0]
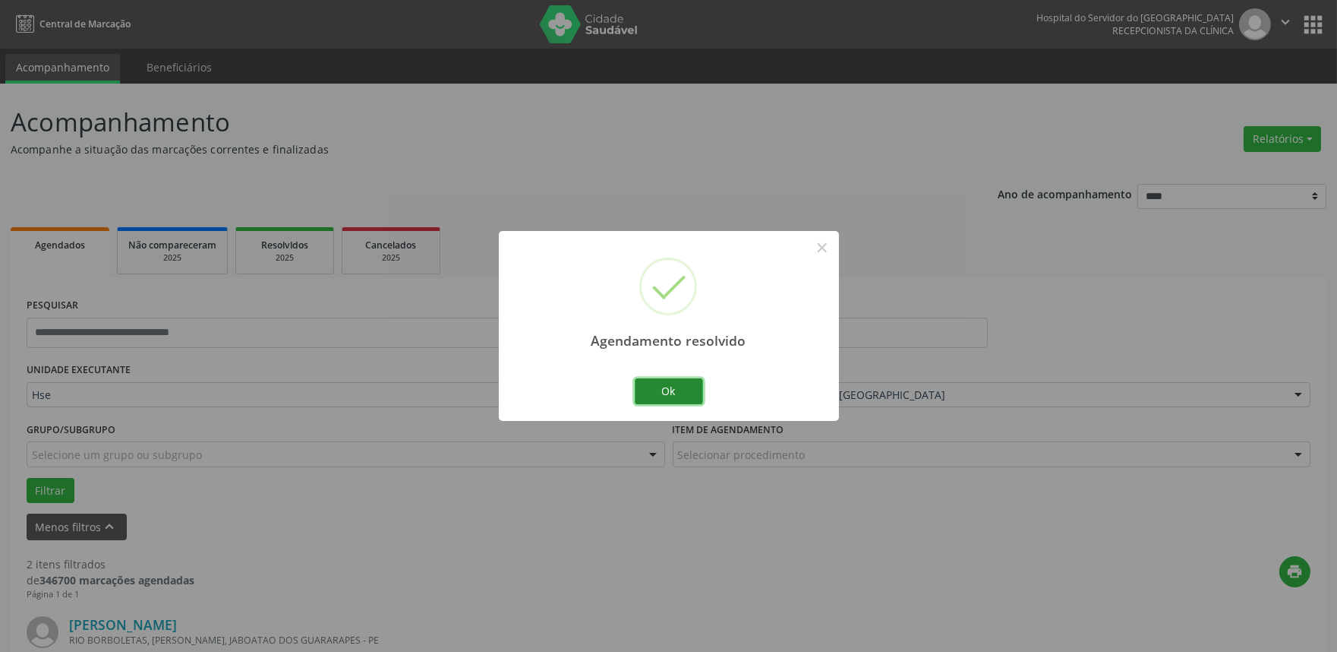
click at [649, 391] on button "Ok" at bounding box center [669, 391] width 68 height 26
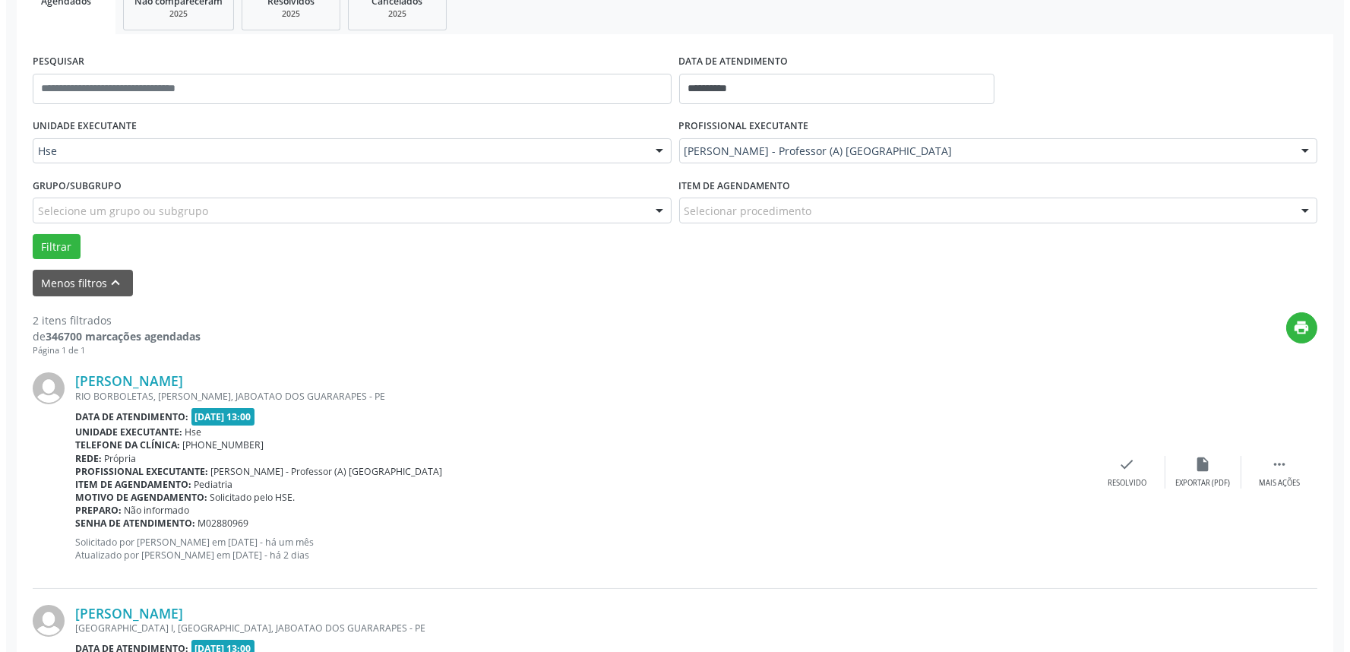
scroll to position [253, 0]
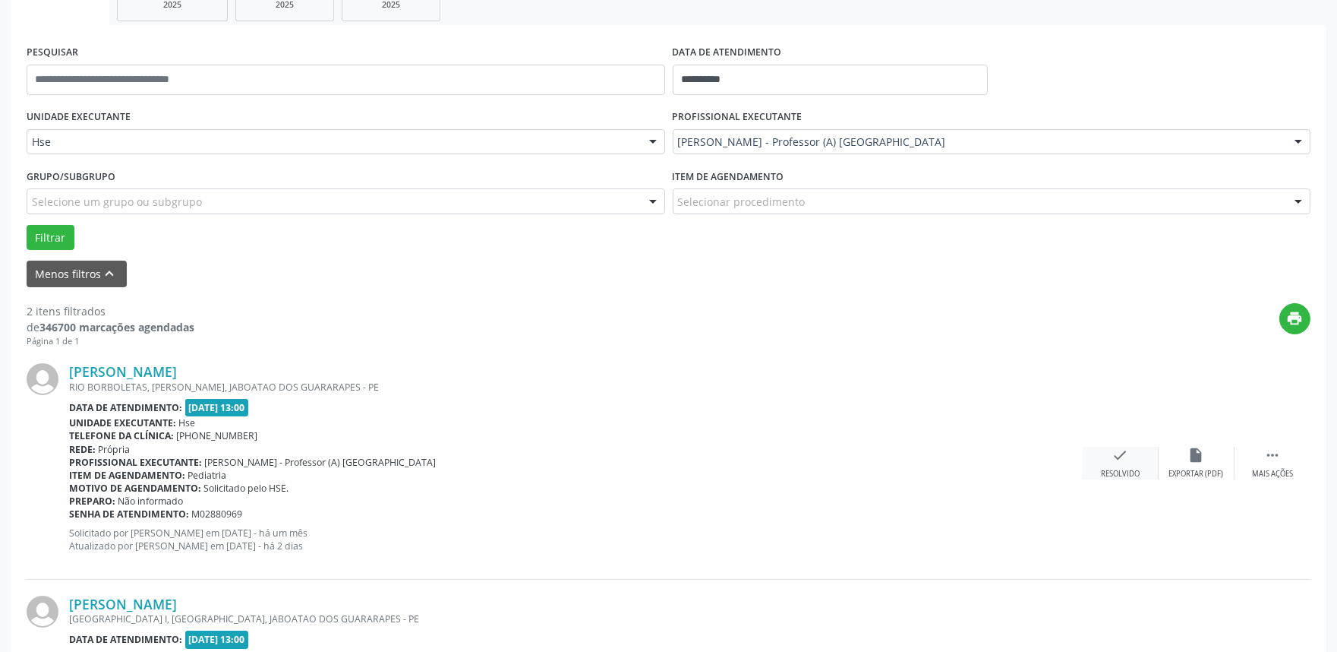
click at [1122, 456] on icon "check" at bounding box center [1121, 455] width 17 height 17
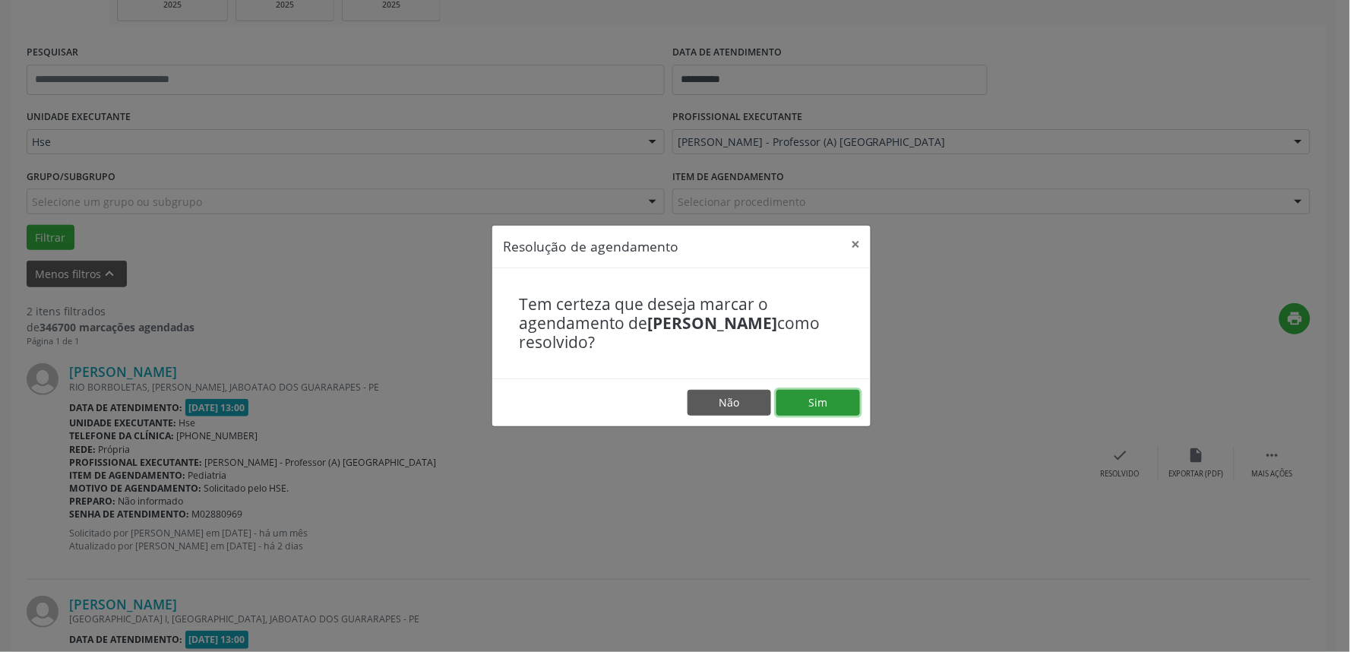
click at [837, 405] on button "Sim" at bounding box center [818, 403] width 84 height 26
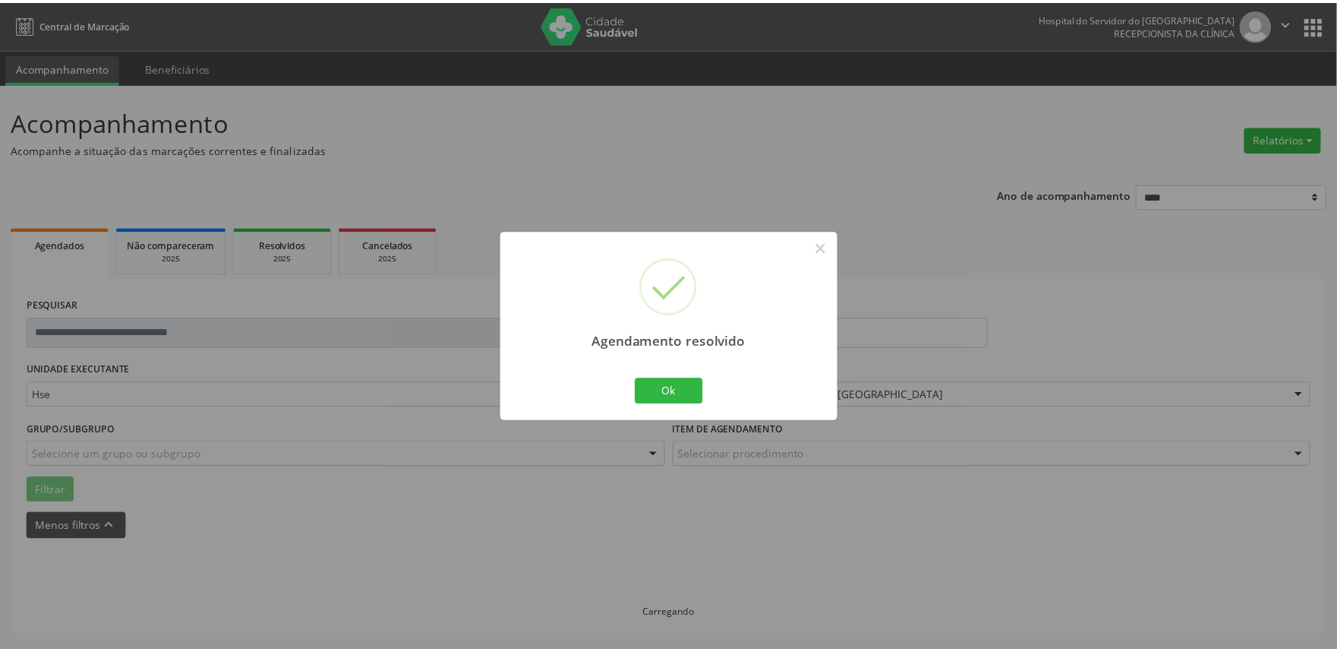
scroll to position [0, 0]
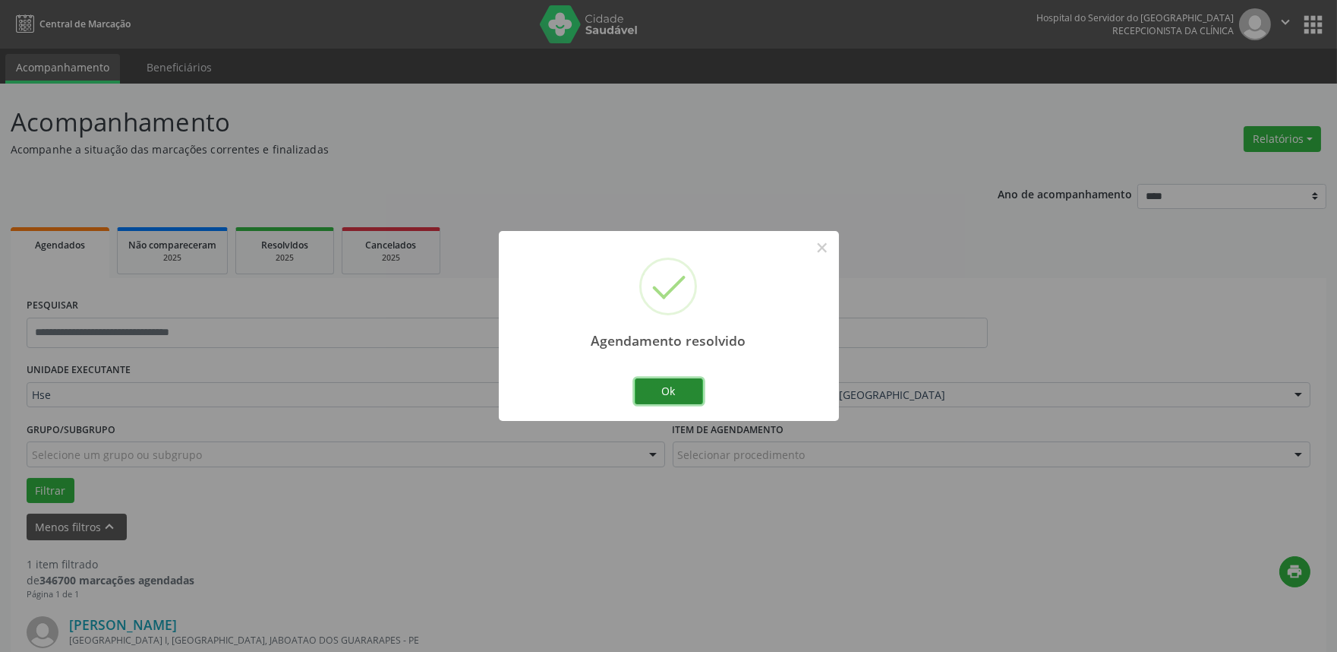
click at [661, 390] on button "Ok" at bounding box center [669, 391] width 68 height 26
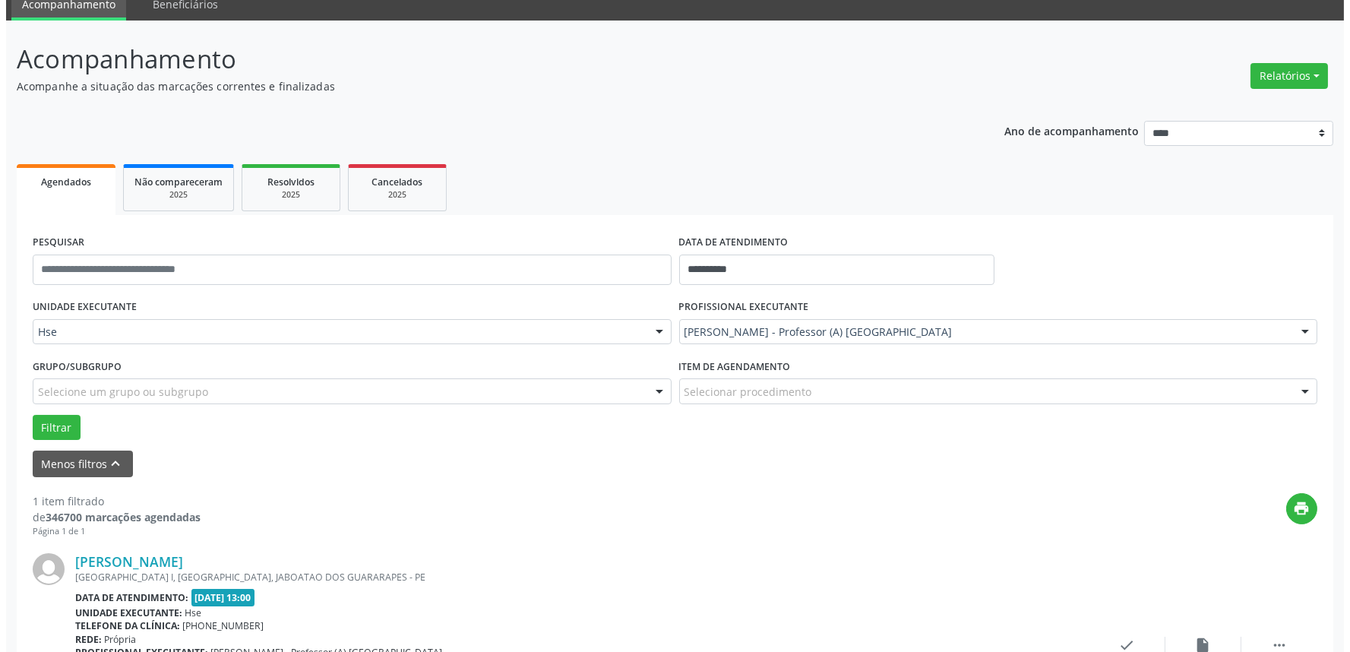
scroll to position [169, 0]
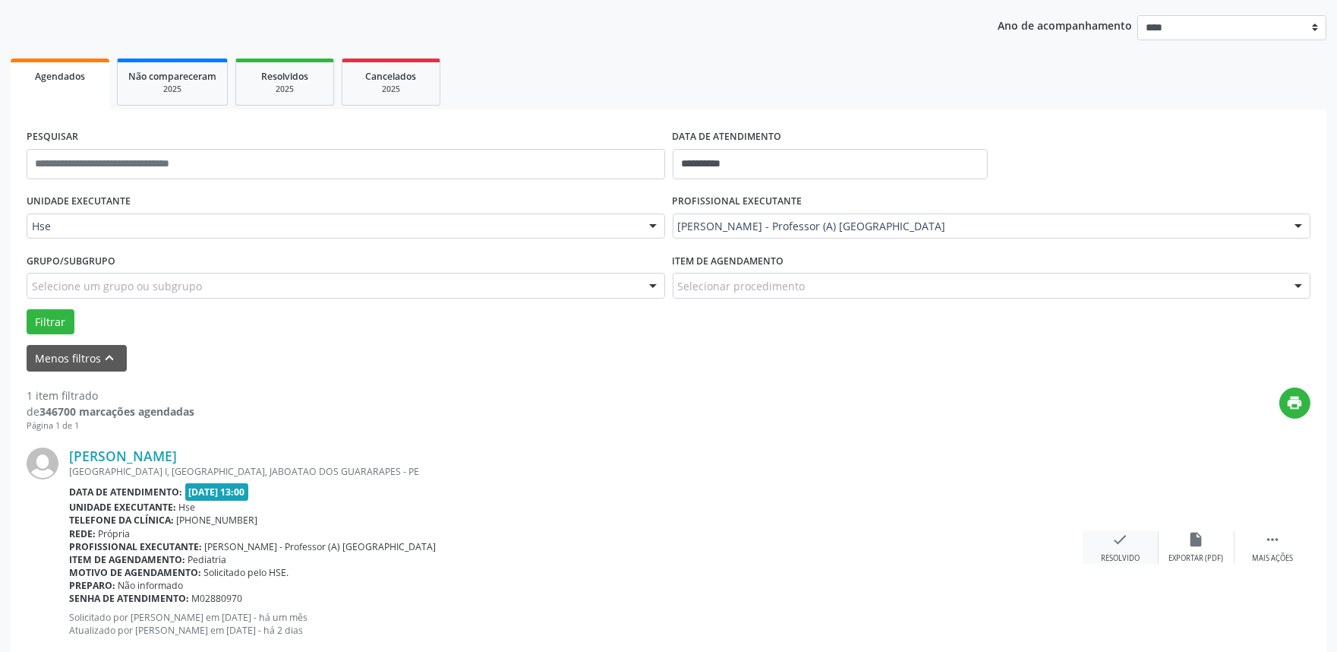
click at [1120, 539] on icon "check" at bounding box center [1121, 539] width 17 height 17
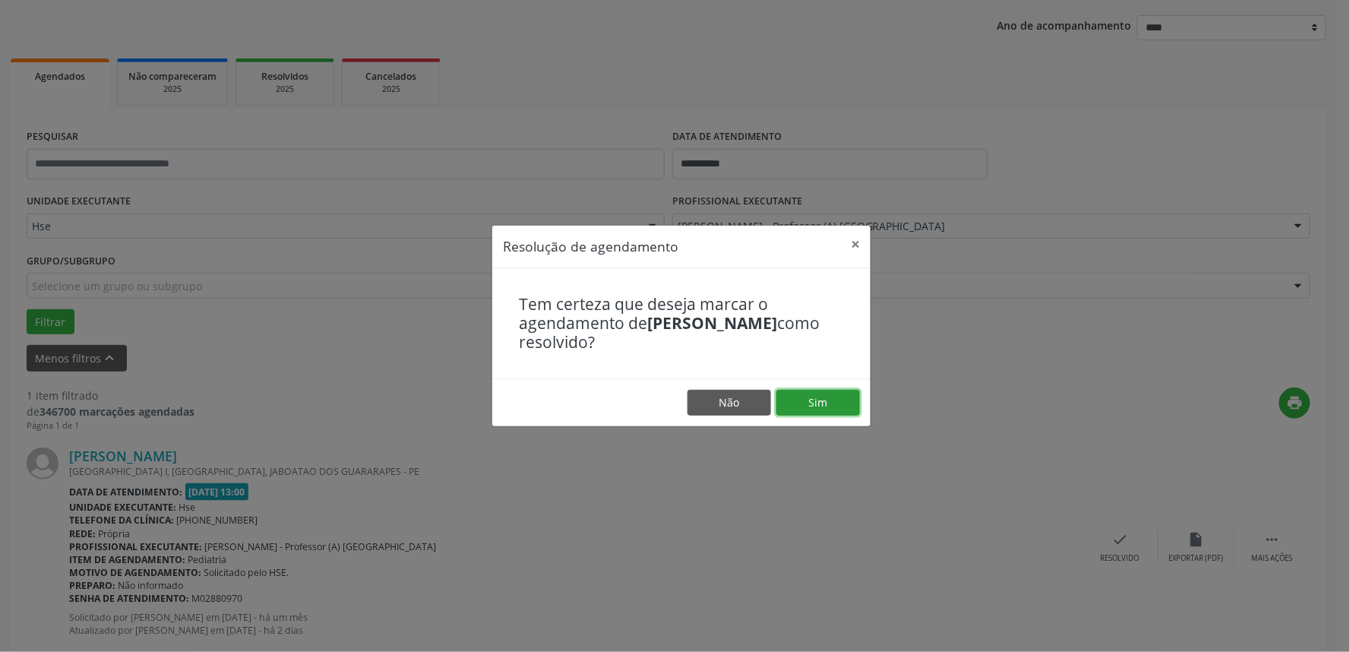
click at [832, 400] on button "Sim" at bounding box center [818, 403] width 84 height 26
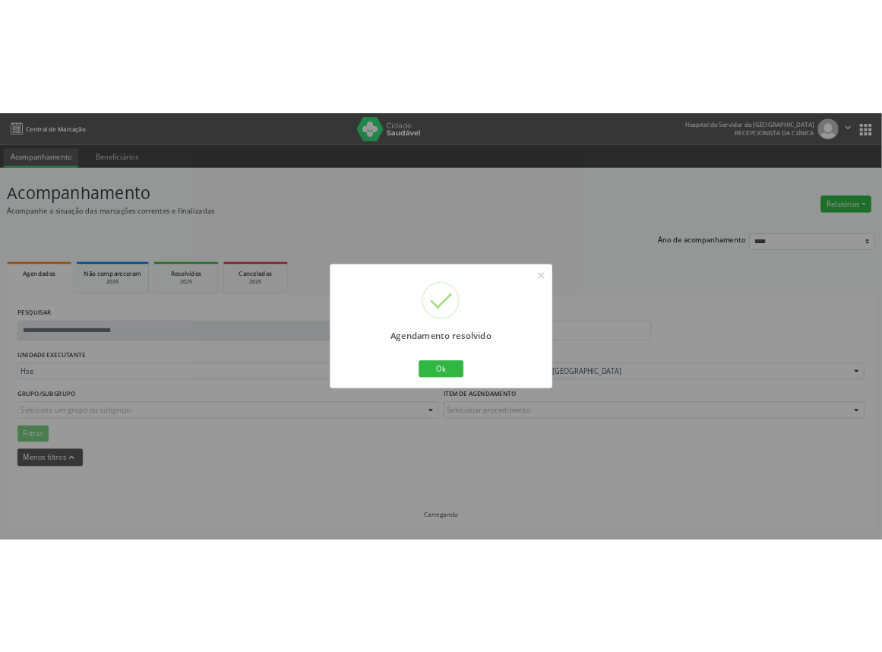
scroll to position [0, 0]
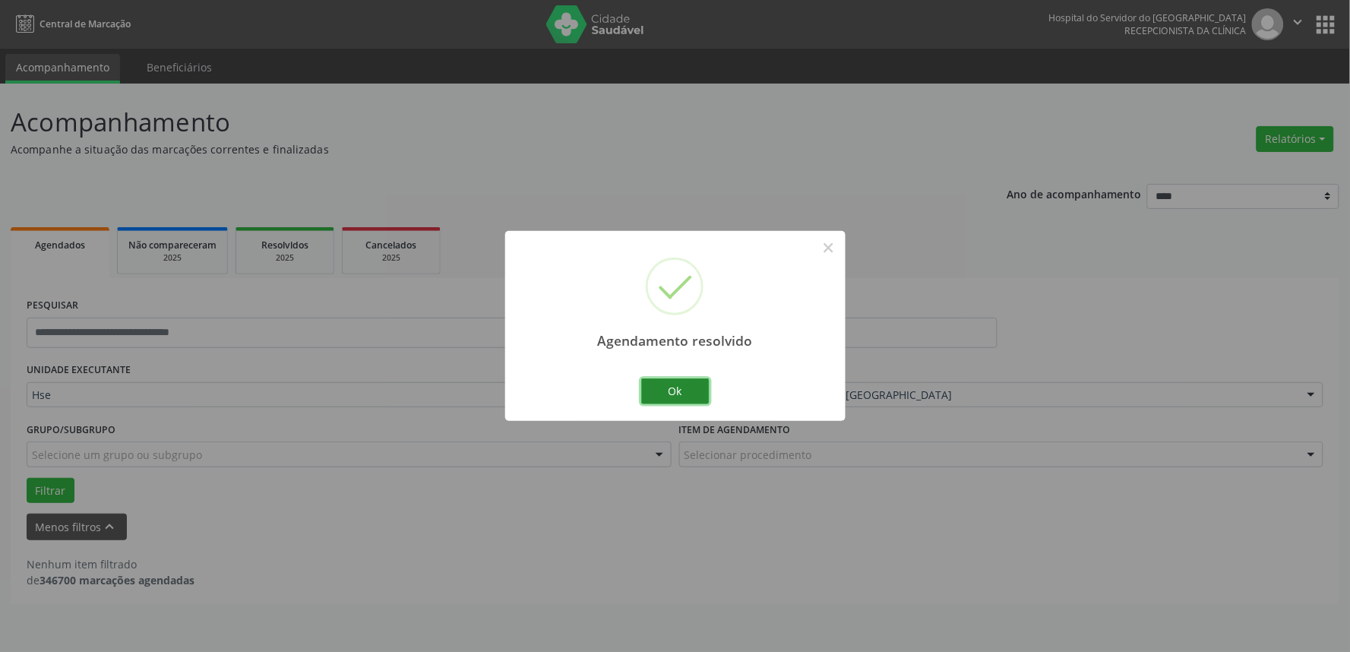
click at [684, 392] on button "Ok" at bounding box center [675, 391] width 68 height 26
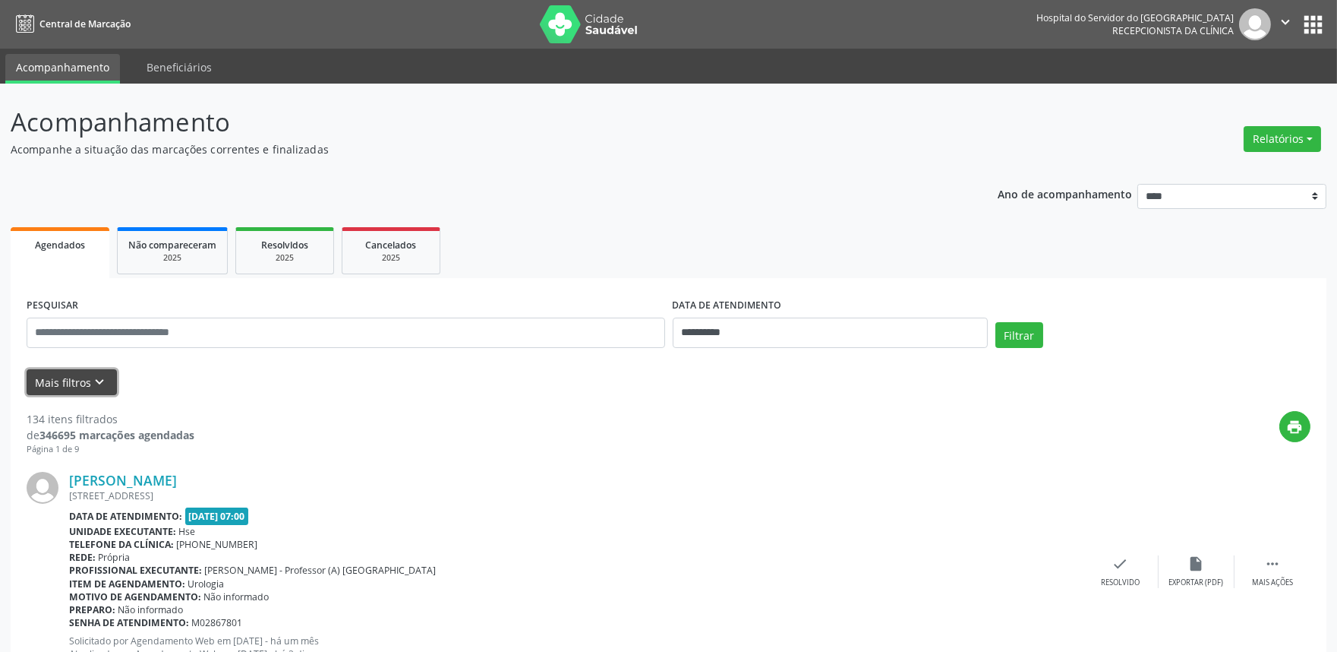
click at [84, 378] on button "Mais filtros keyboard_arrow_down" at bounding box center [72, 382] width 90 height 27
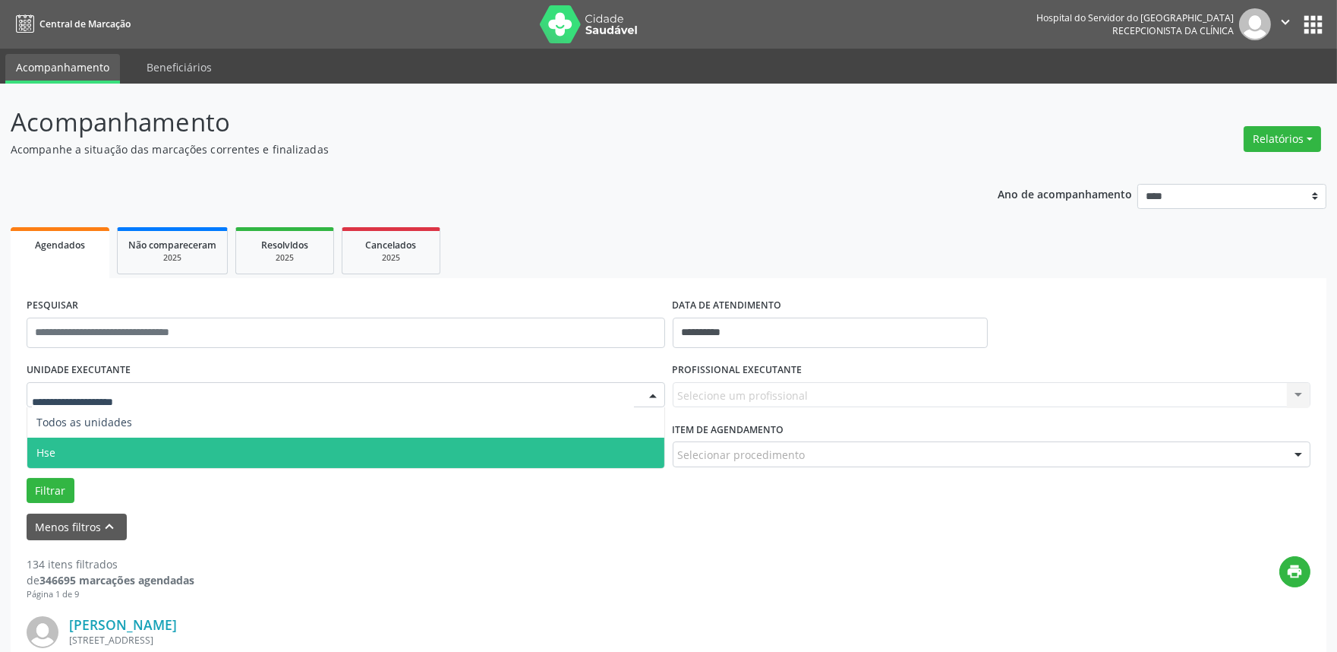
click at [99, 446] on span "Hse" at bounding box center [345, 452] width 637 height 30
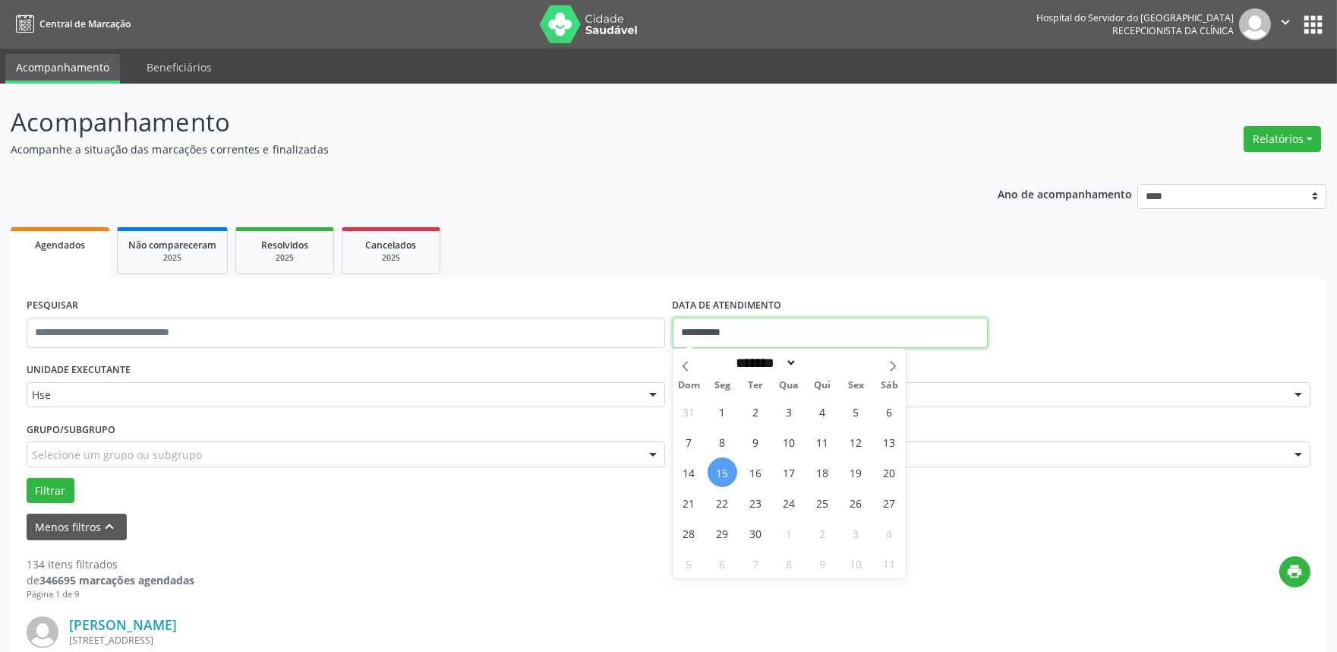
click at [769, 323] on input "**********" at bounding box center [830, 332] width 315 height 30
click at [718, 469] on span "15" at bounding box center [723, 472] width 30 height 30
type input "**********"
click at [718, 469] on span "15" at bounding box center [723, 472] width 30 height 30
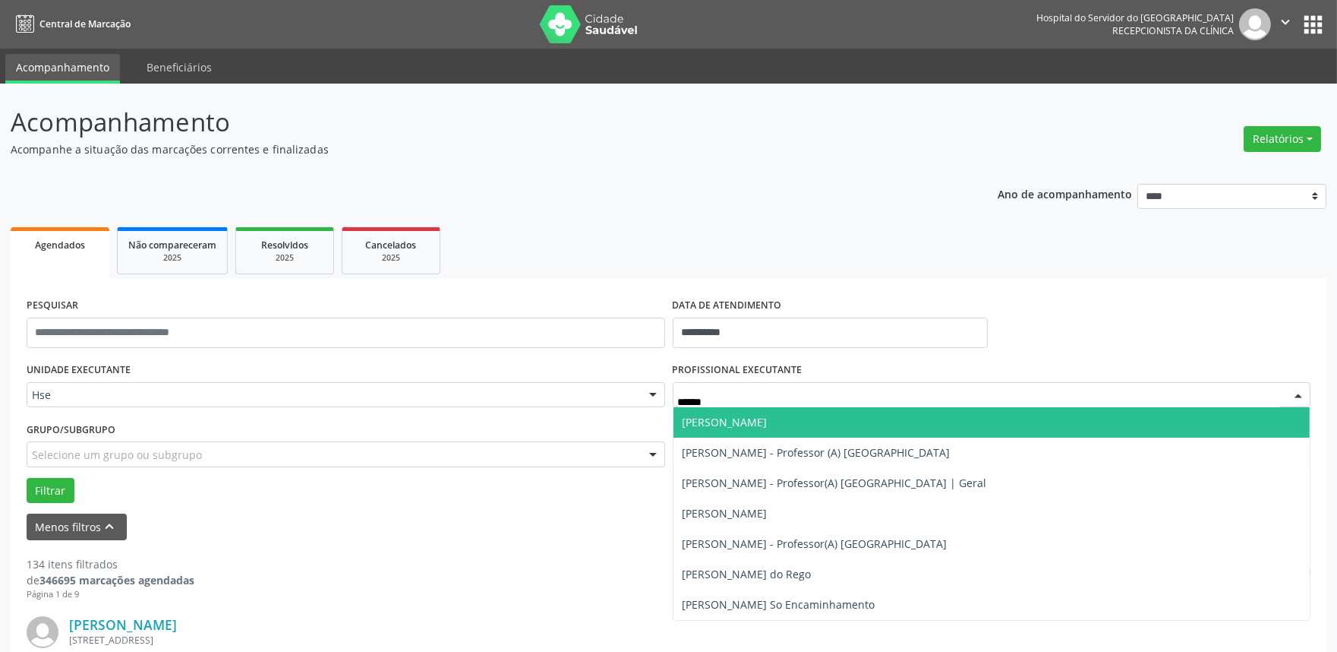
type input "*******"
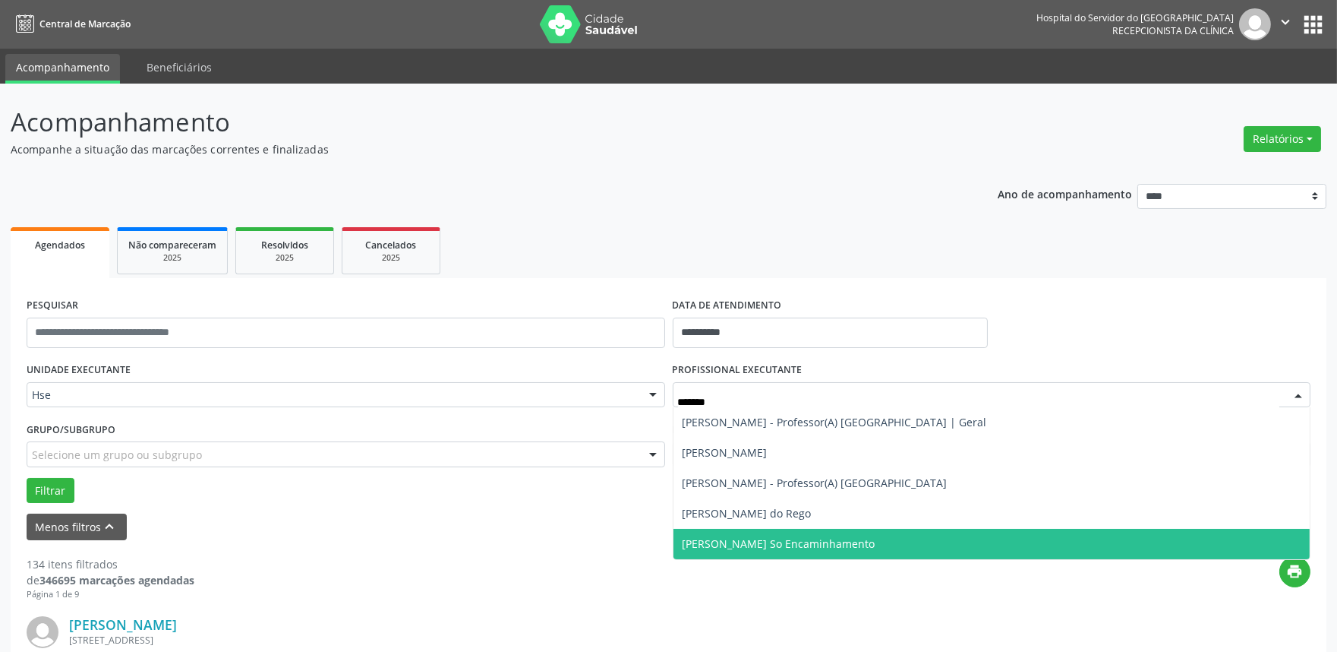
click at [807, 539] on span "[PERSON_NAME] So Encaminhamento" at bounding box center [779, 543] width 193 height 14
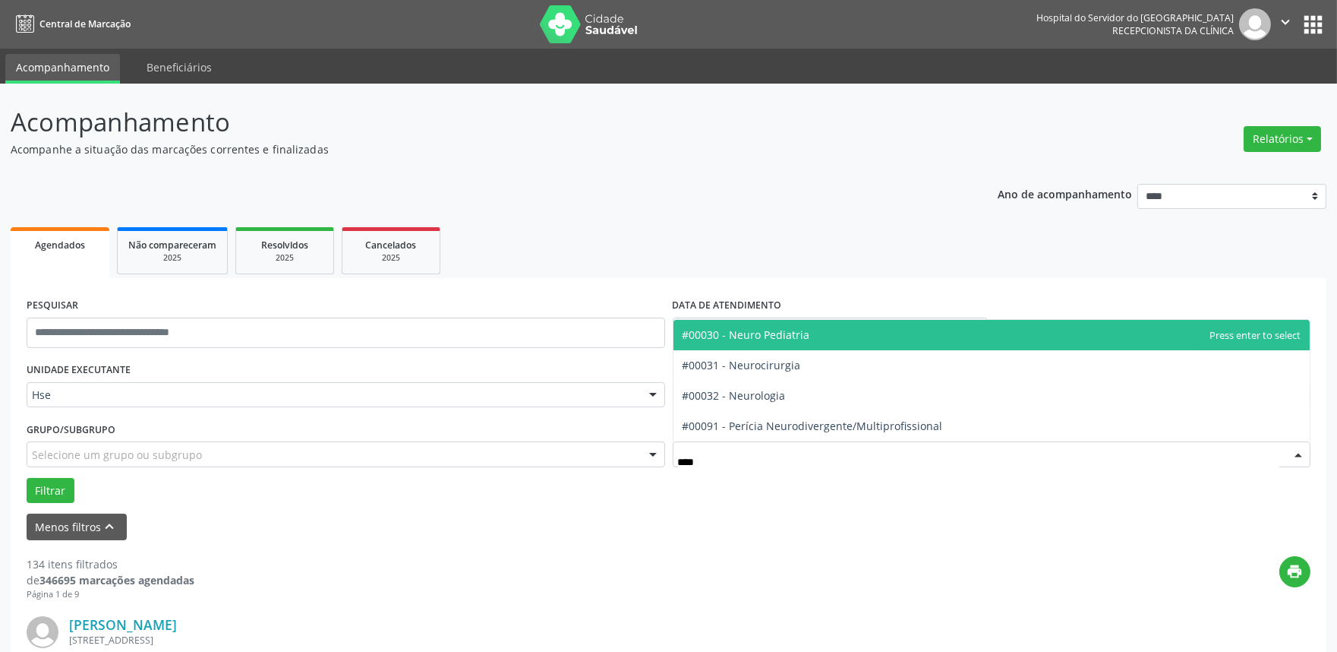
type input "*****"
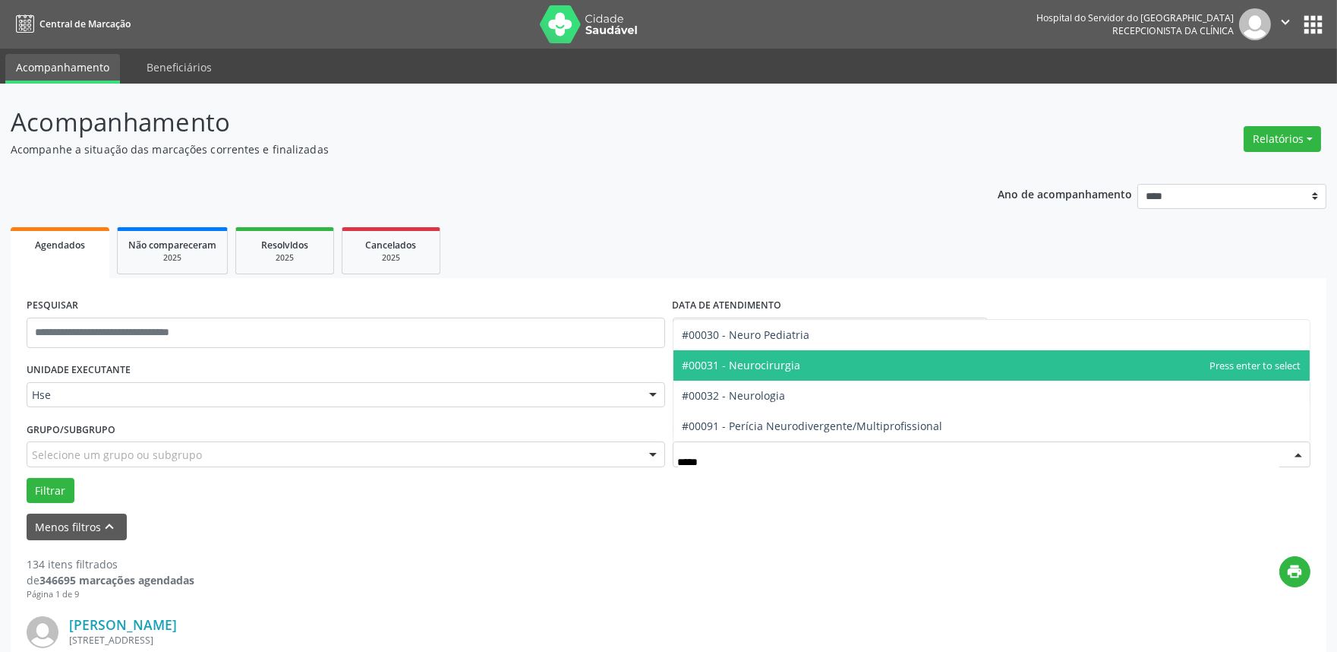
click at [753, 369] on span "#00031 - Neurocirurgia" at bounding box center [742, 365] width 118 height 14
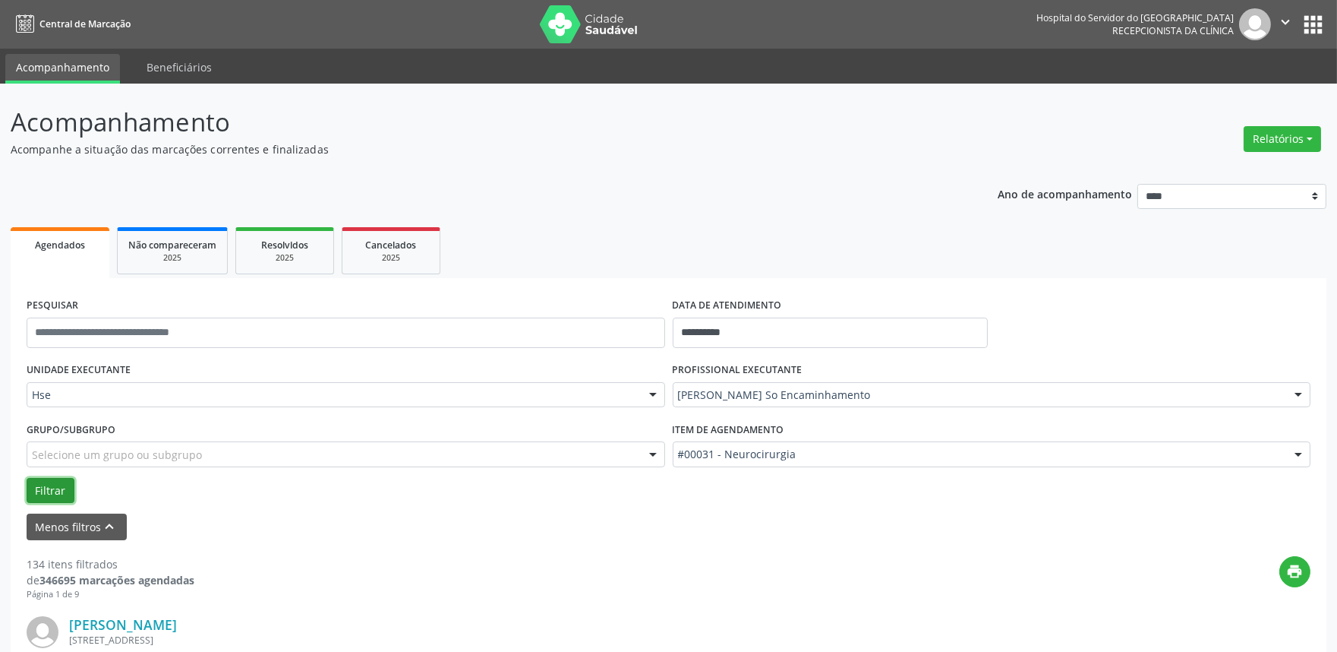
click at [59, 481] on button "Filtrar" at bounding box center [51, 491] width 48 height 26
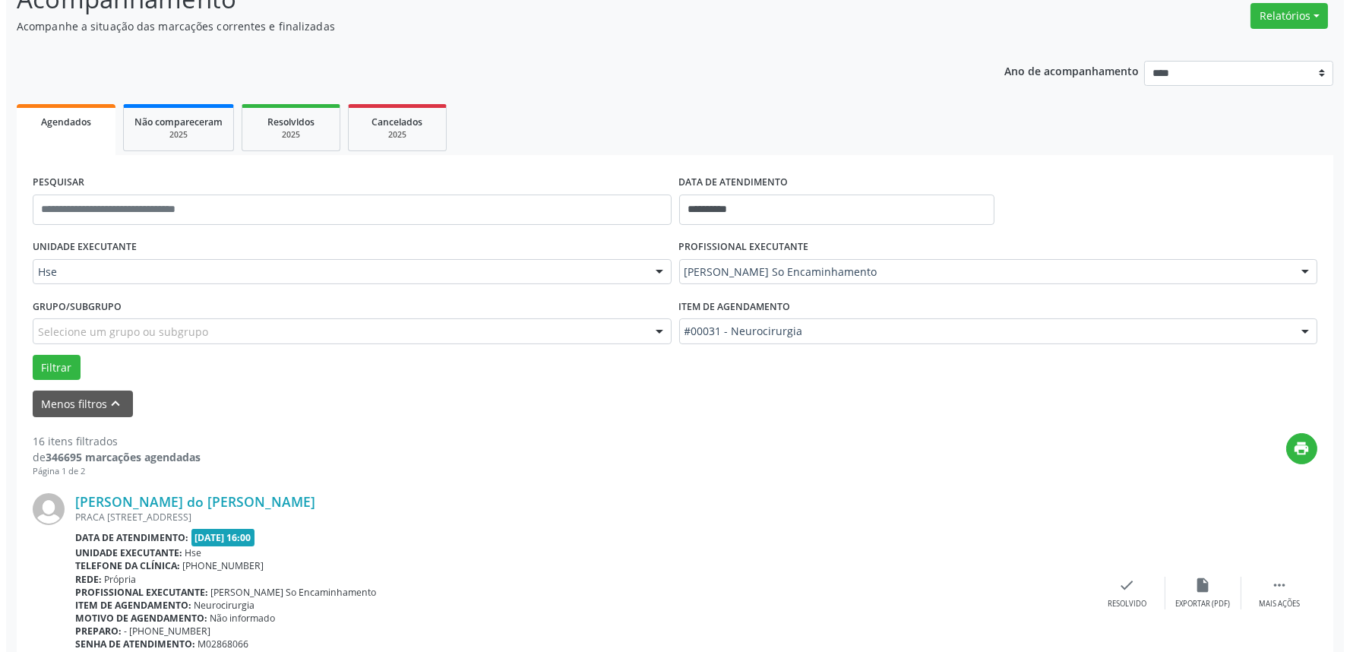
scroll to position [253, 0]
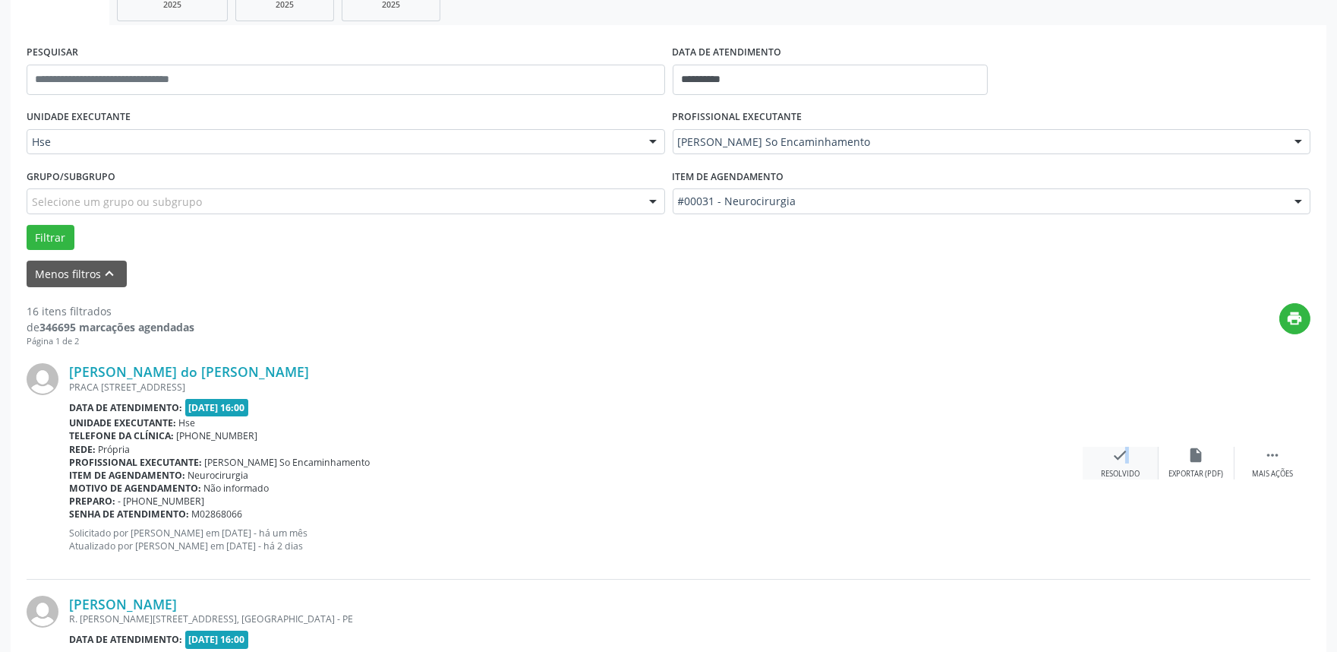
click at [1113, 465] on div "check Resolvido" at bounding box center [1121, 463] width 76 height 33
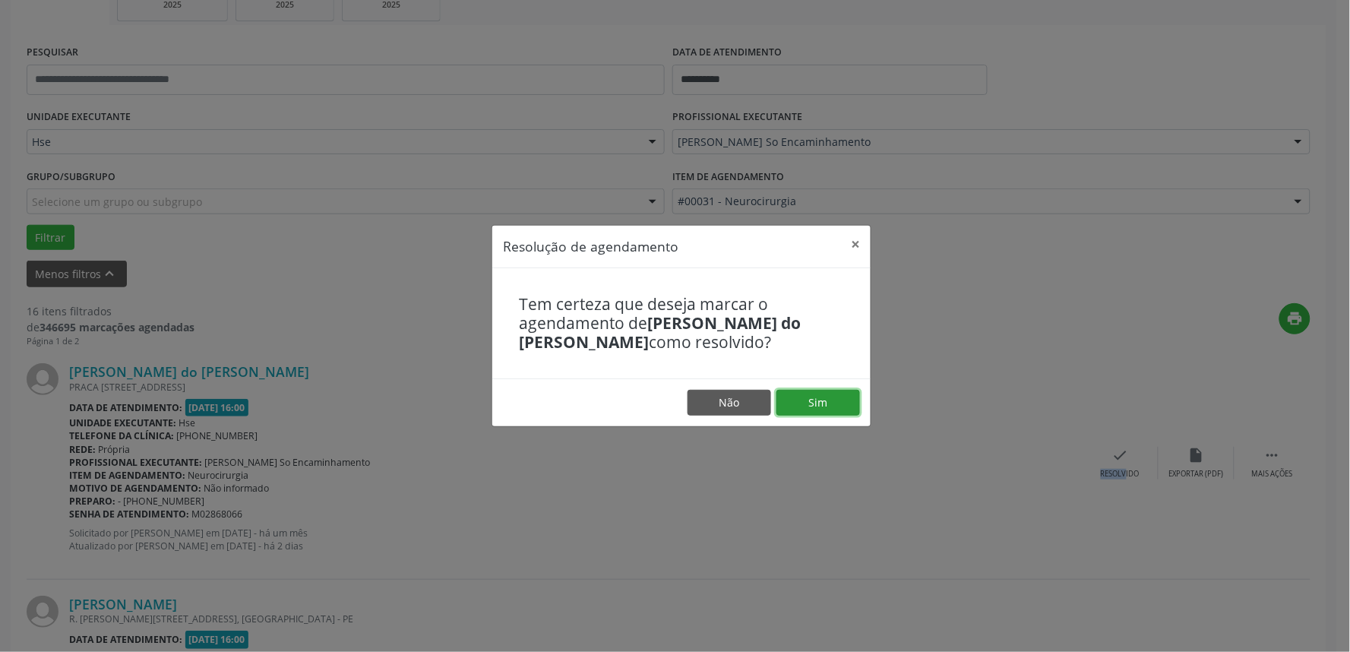
click at [825, 399] on button "Sim" at bounding box center [818, 403] width 84 height 26
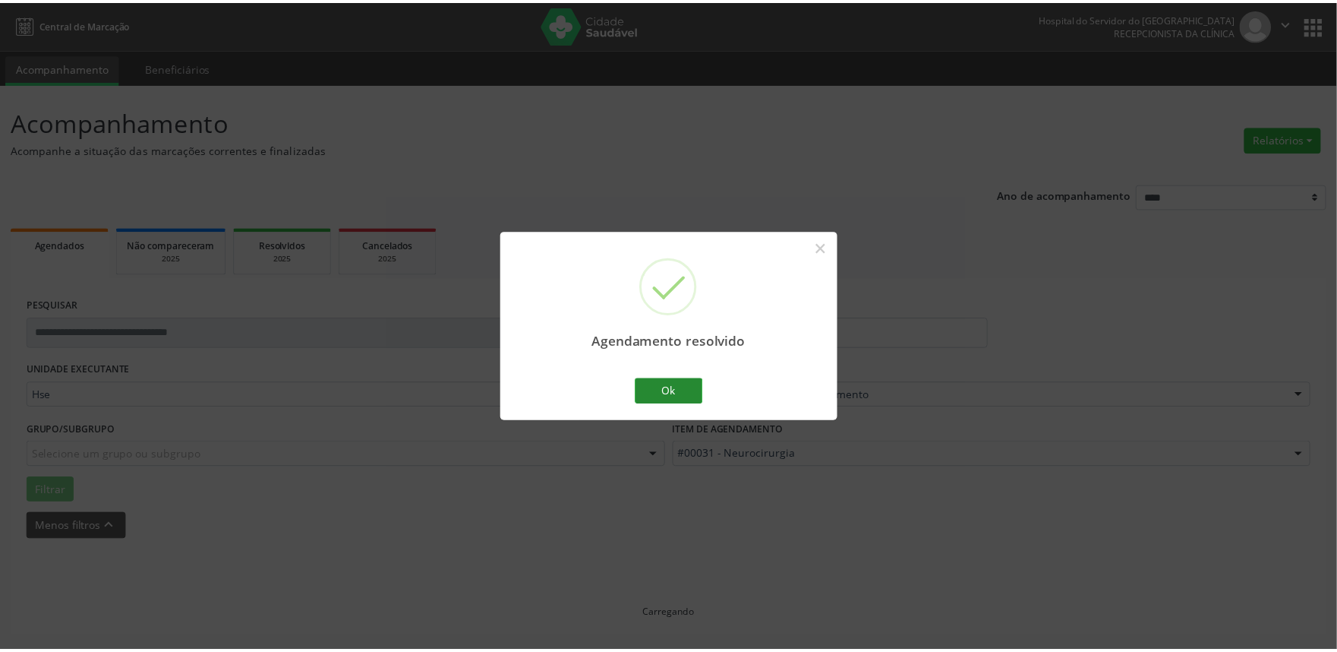
scroll to position [0, 0]
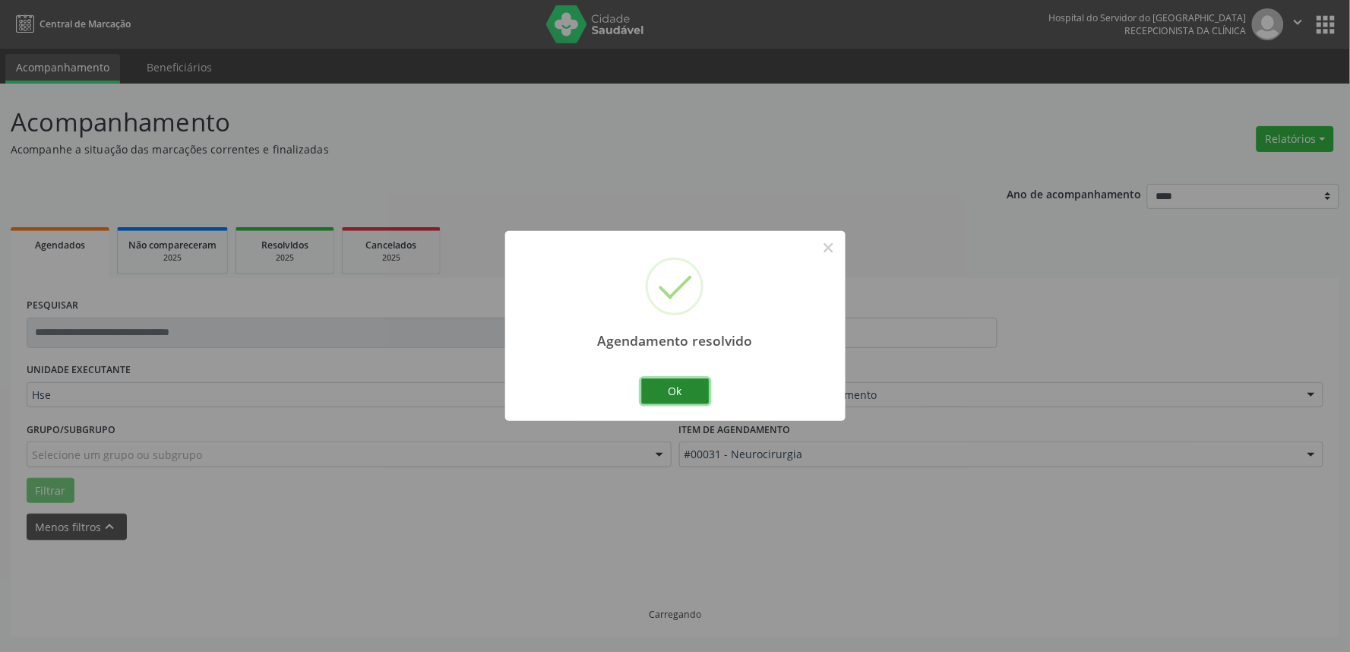
click at [681, 384] on button "Ok" at bounding box center [675, 391] width 68 height 26
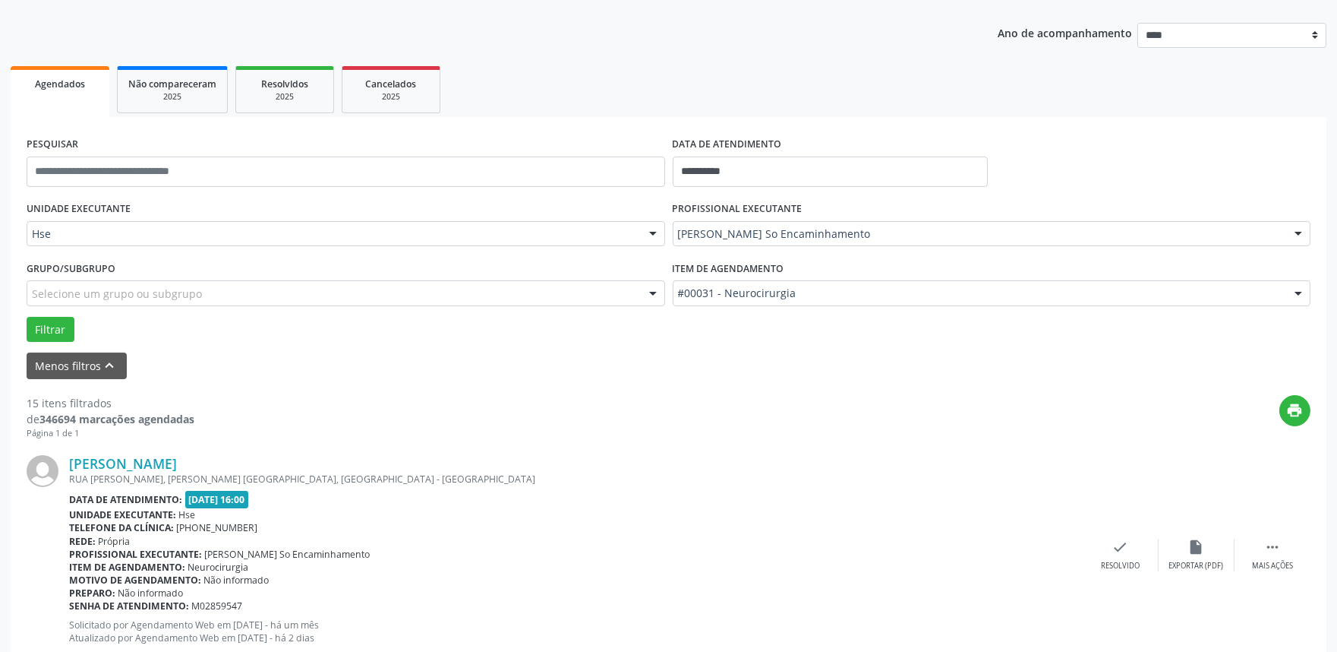
scroll to position [169, 0]
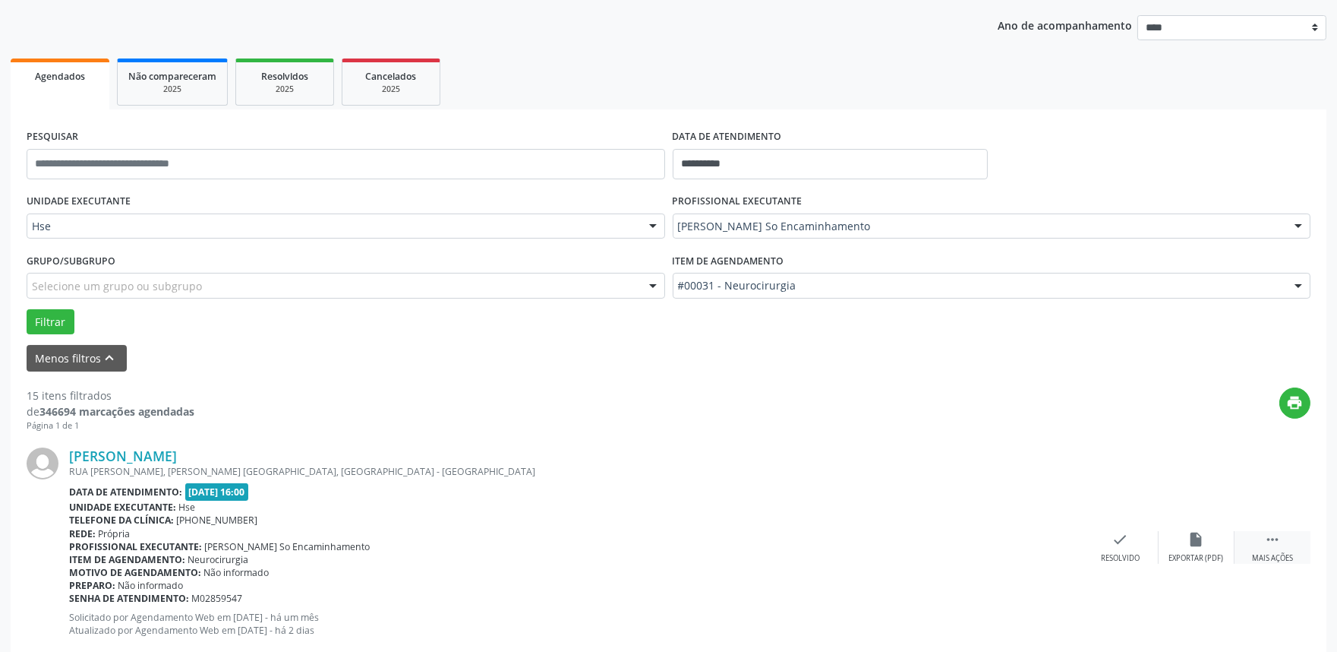
click at [1268, 531] on icon "" at bounding box center [1273, 539] width 17 height 17
click at [1193, 534] on icon "alarm_off" at bounding box center [1197, 539] width 17 height 17
click at [1198, 548] on div "alarm_off Não compareceu" at bounding box center [1197, 547] width 76 height 33
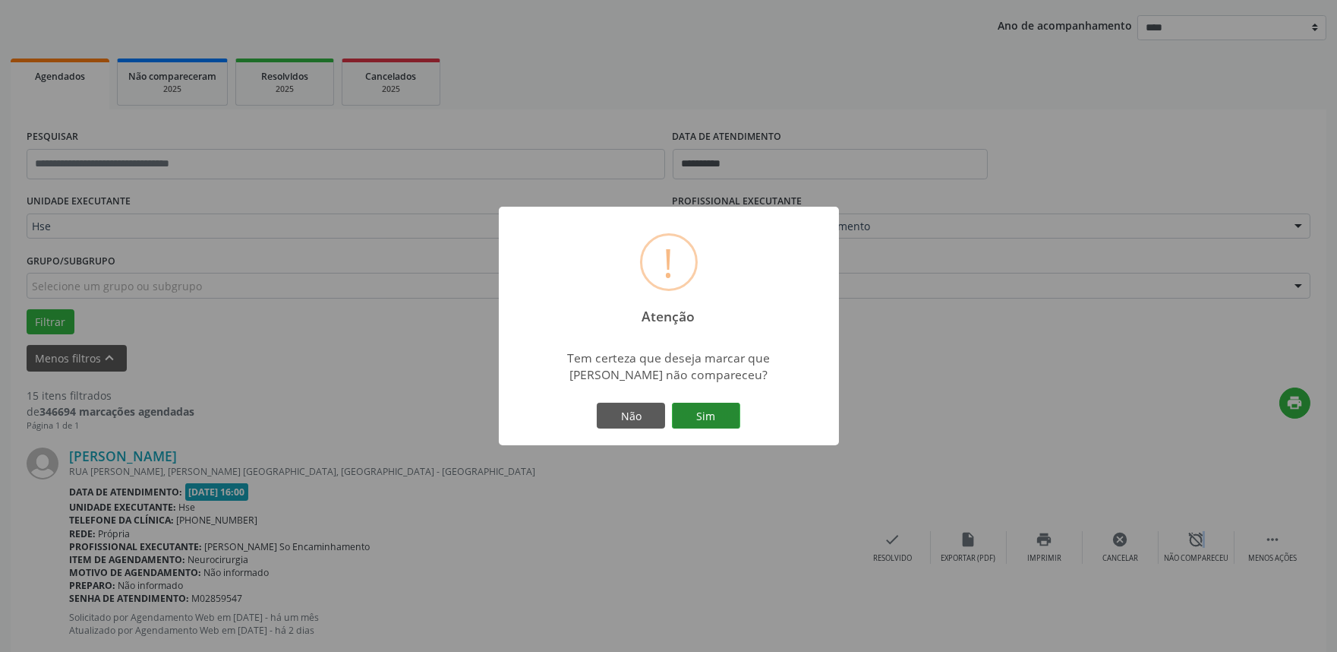
click at [704, 416] on button "Sim" at bounding box center [706, 416] width 68 height 26
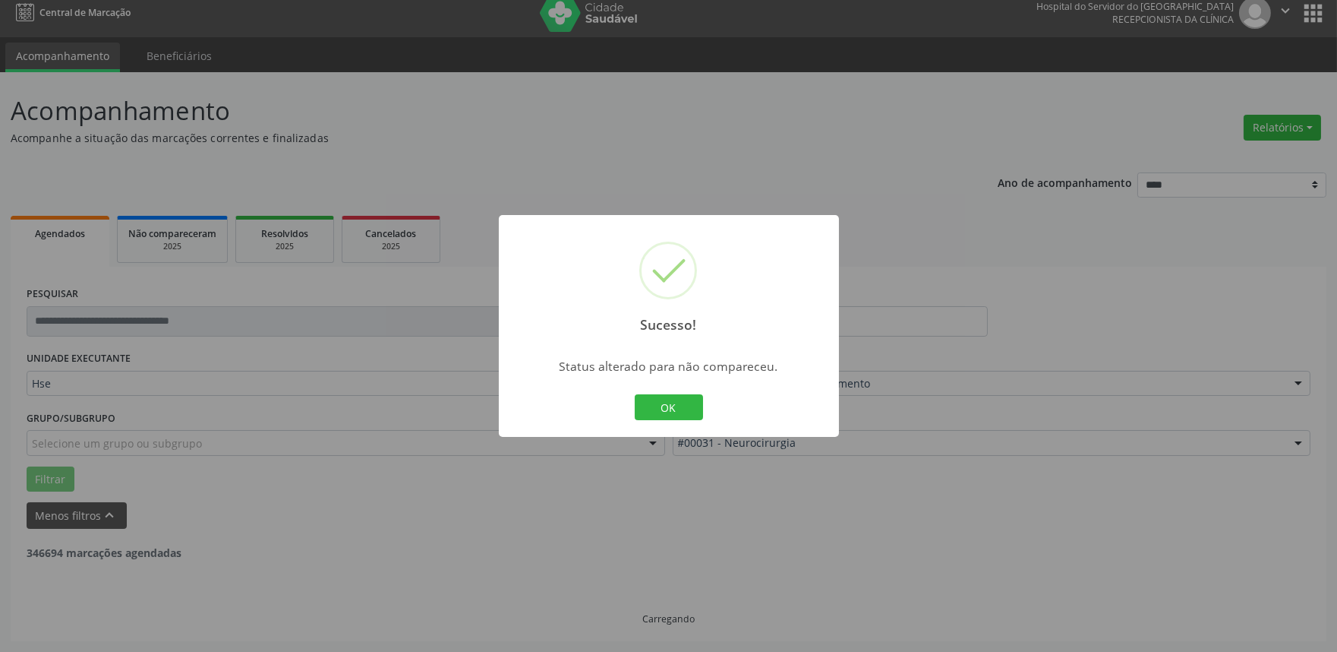
scroll to position [10, 0]
click at [689, 406] on button "OK" at bounding box center [669, 407] width 68 height 26
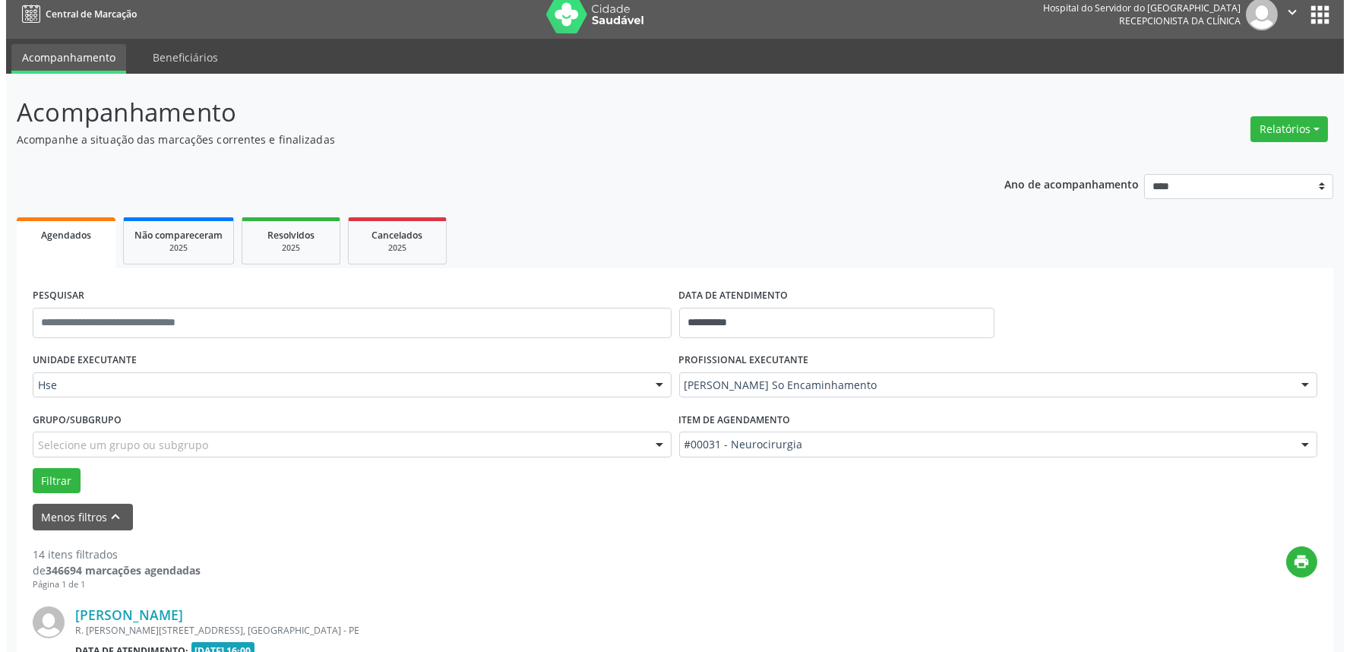
scroll to position [169, 0]
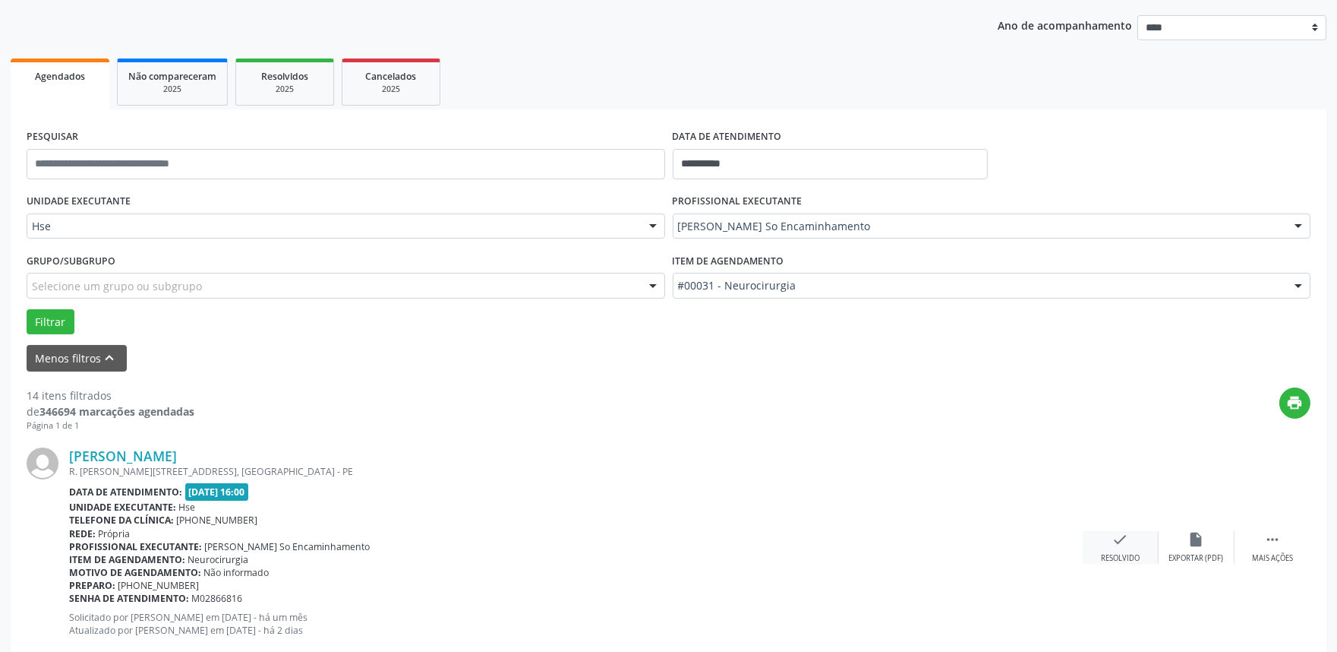
drag, startPoint x: 1115, startPoint y: 551, endPoint x: 1107, endPoint y: 551, distance: 7.6
click at [1107, 551] on div "check Resolvido" at bounding box center [1121, 547] width 76 height 33
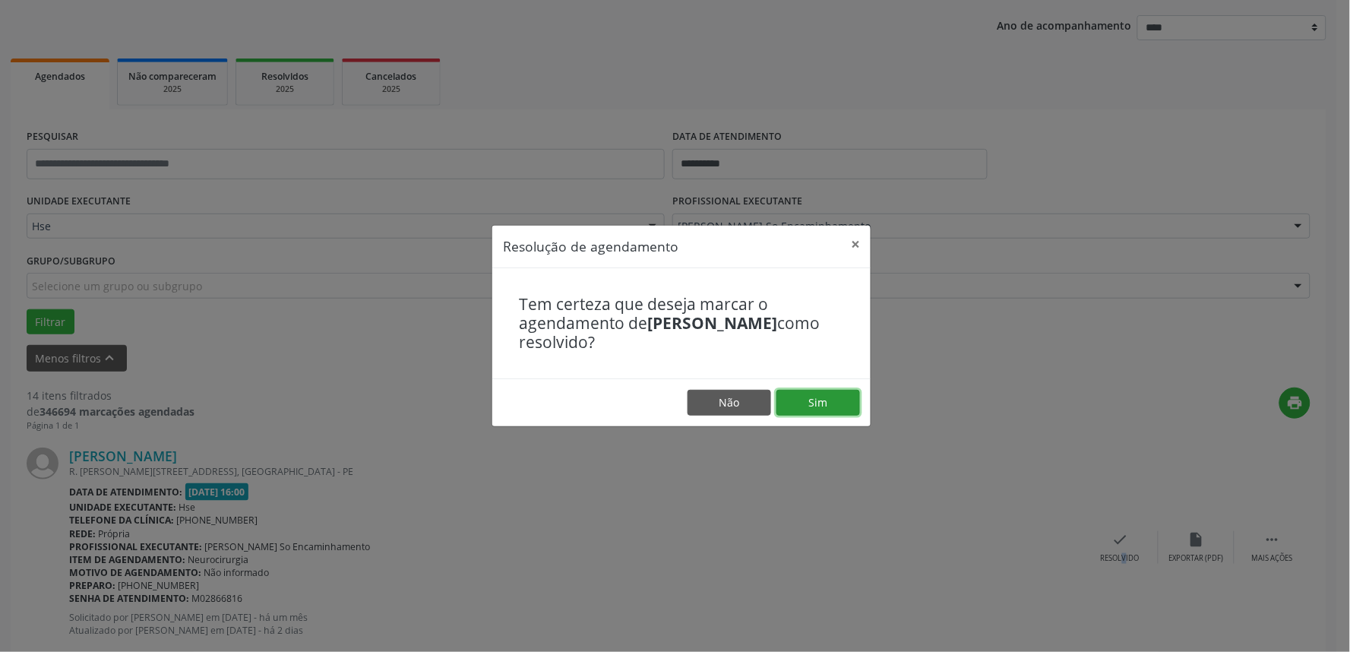
drag, startPoint x: 823, startPoint y: 404, endPoint x: 819, endPoint y: 418, distance: 14.9
click at [821, 404] on button "Sim" at bounding box center [818, 403] width 84 height 26
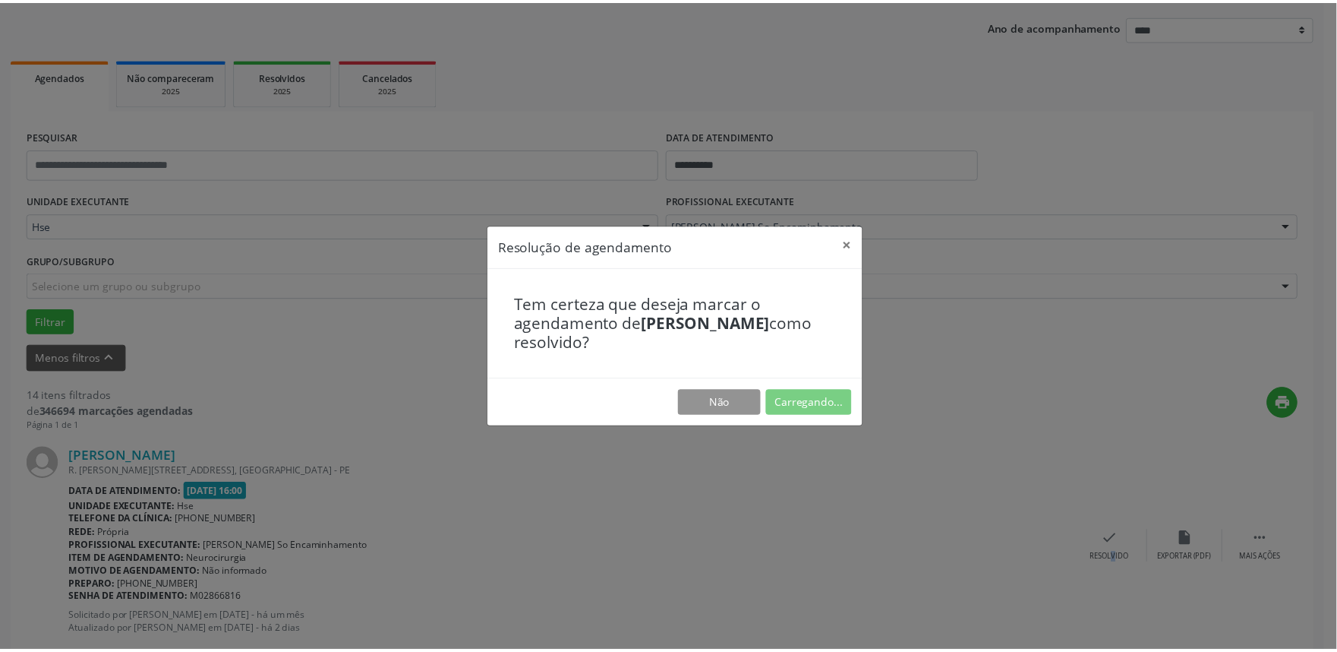
scroll to position [0, 0]
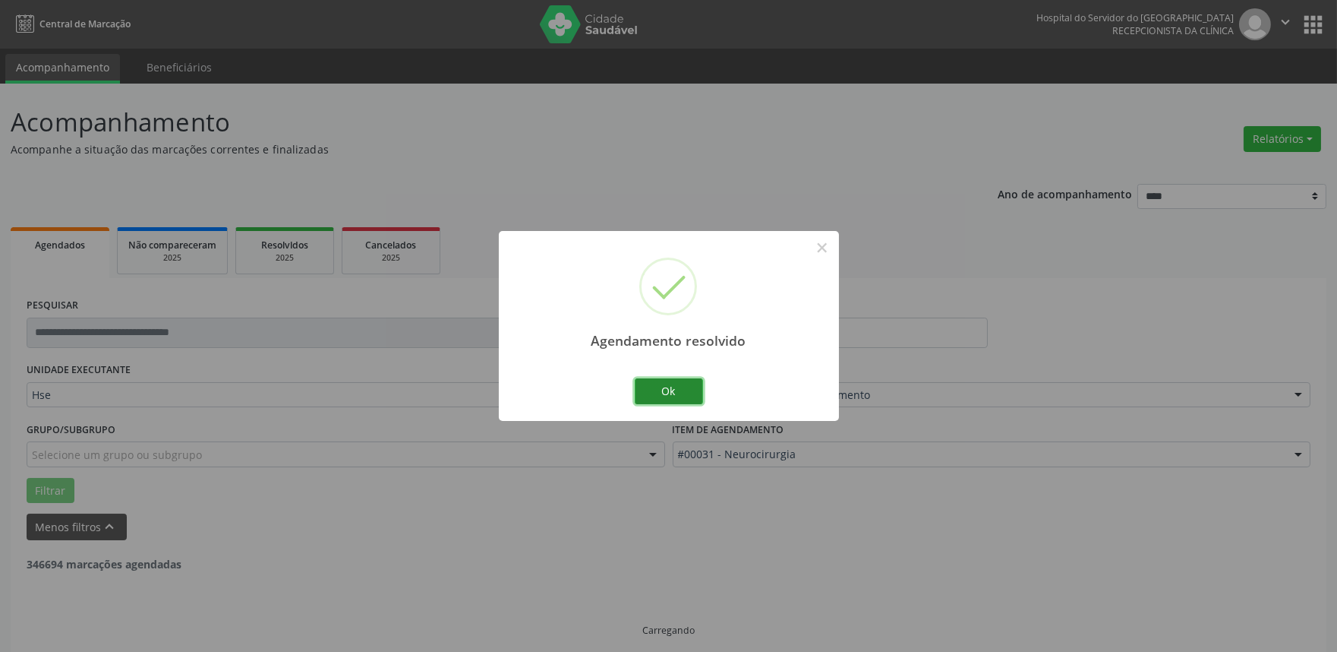
click at [686, 397] on button "Ok" at bounding box center [669, 391] width 68 height 26
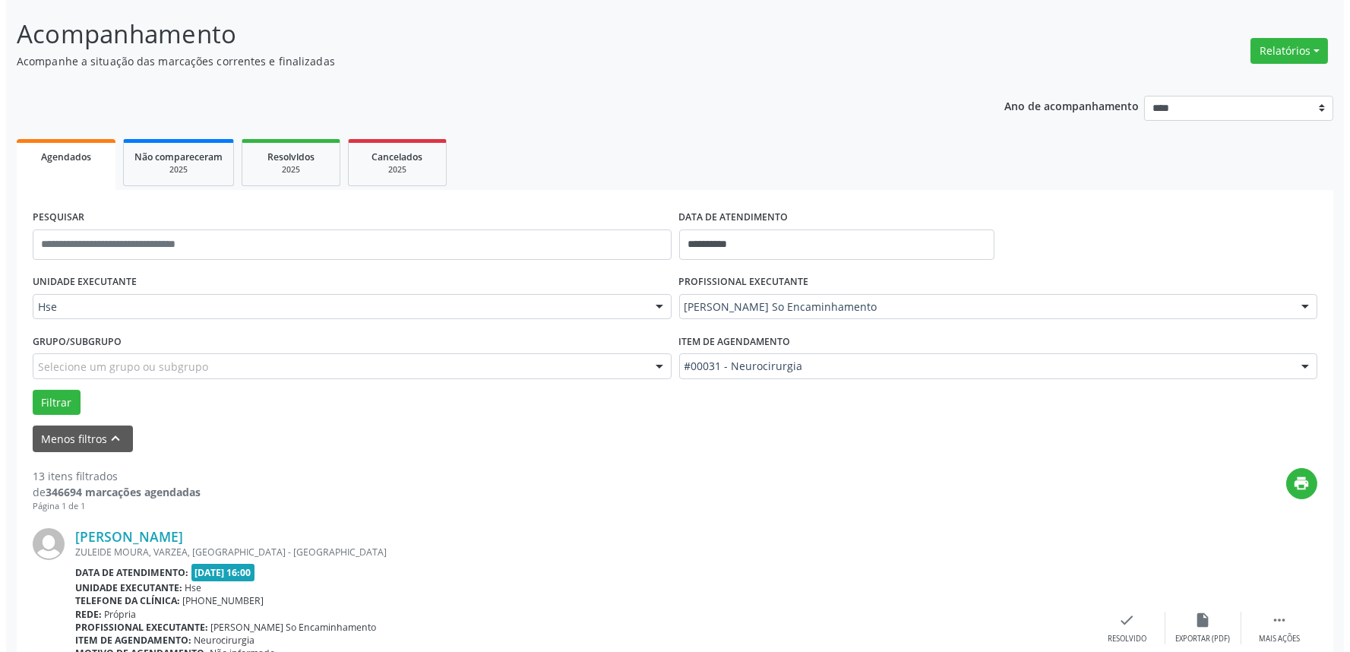
scroll to position [169, 0]
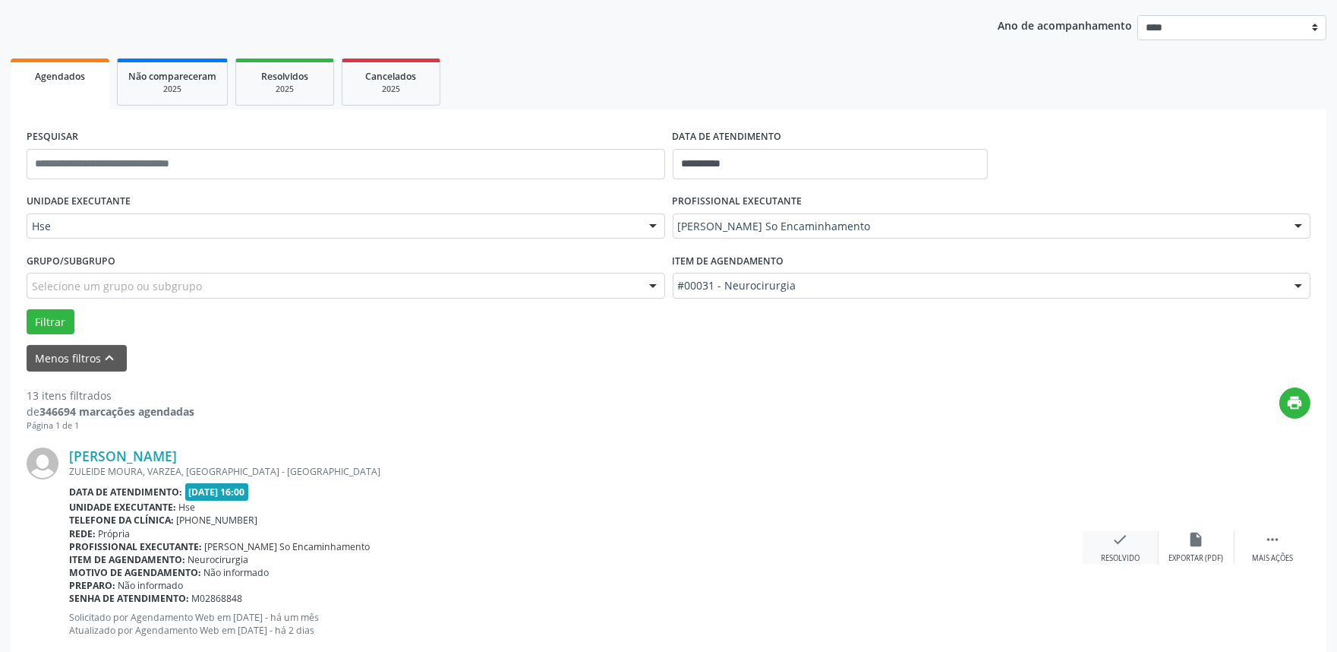
click at [1132, 547] on div "check Resolvido" at bounding box center [1121, 547] width 76 height 33
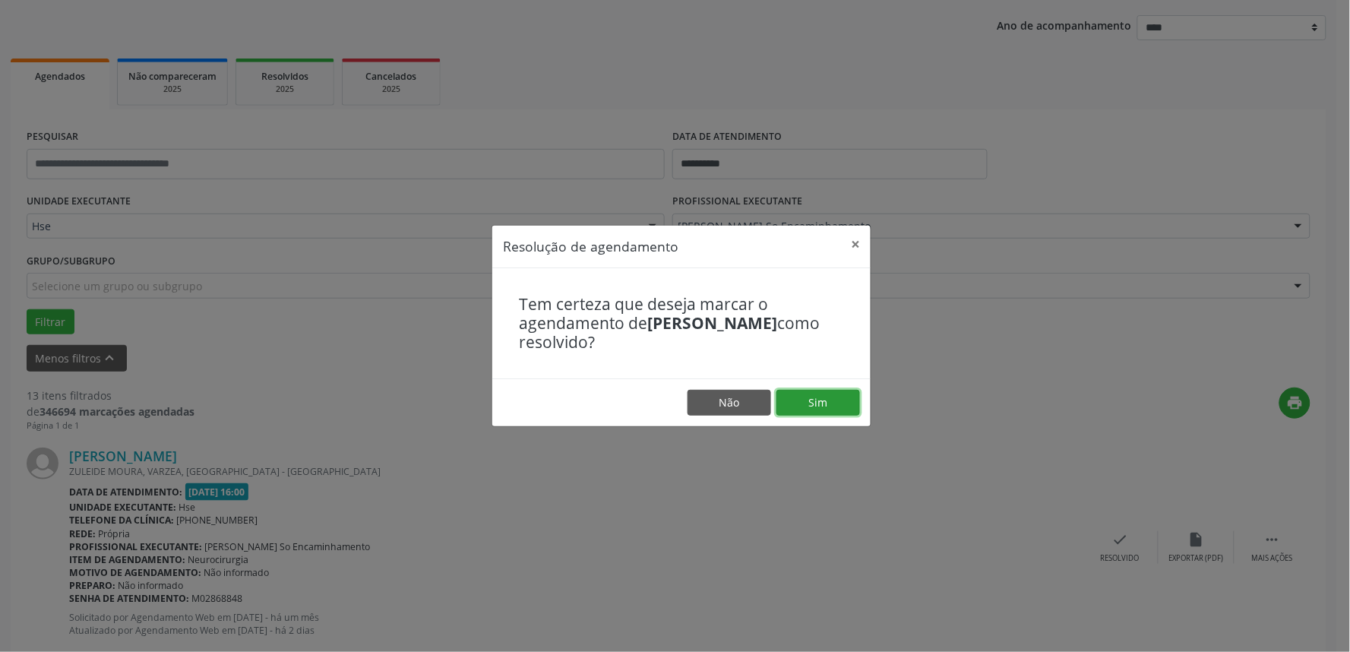
click at [779, 397] on button "Sim" at bounding box center [818, 403] width 84 height 26
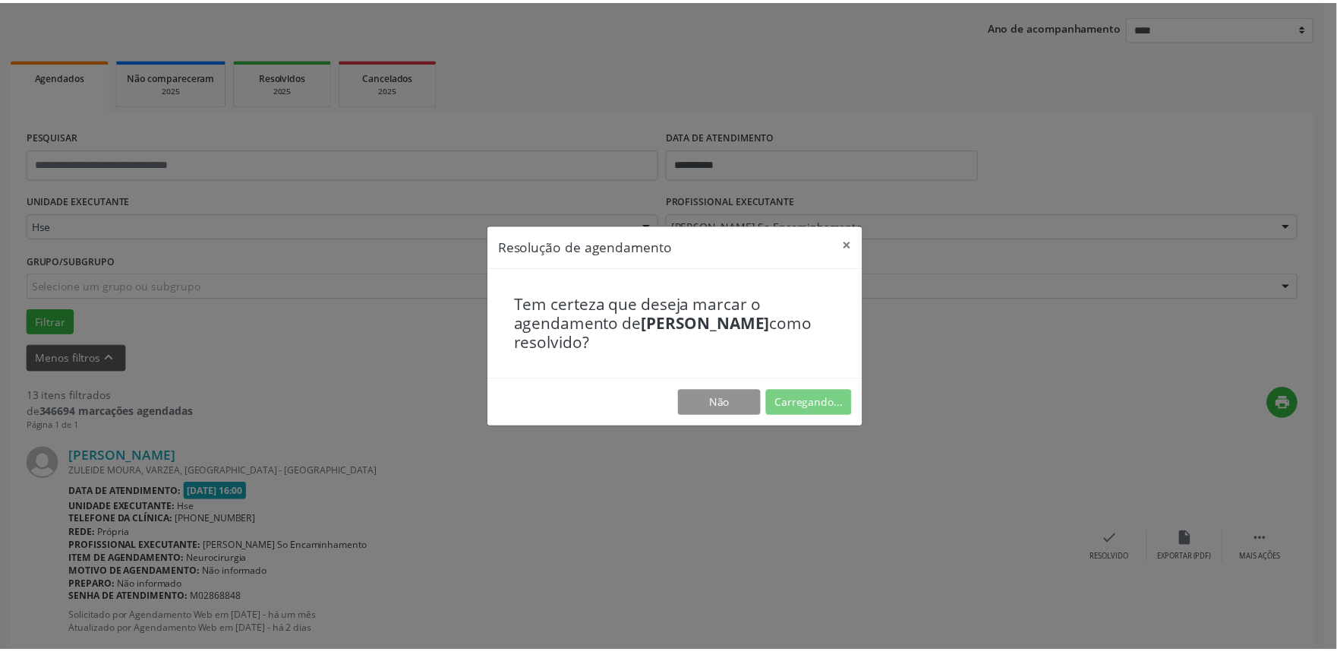
scroll to position [0, 0]
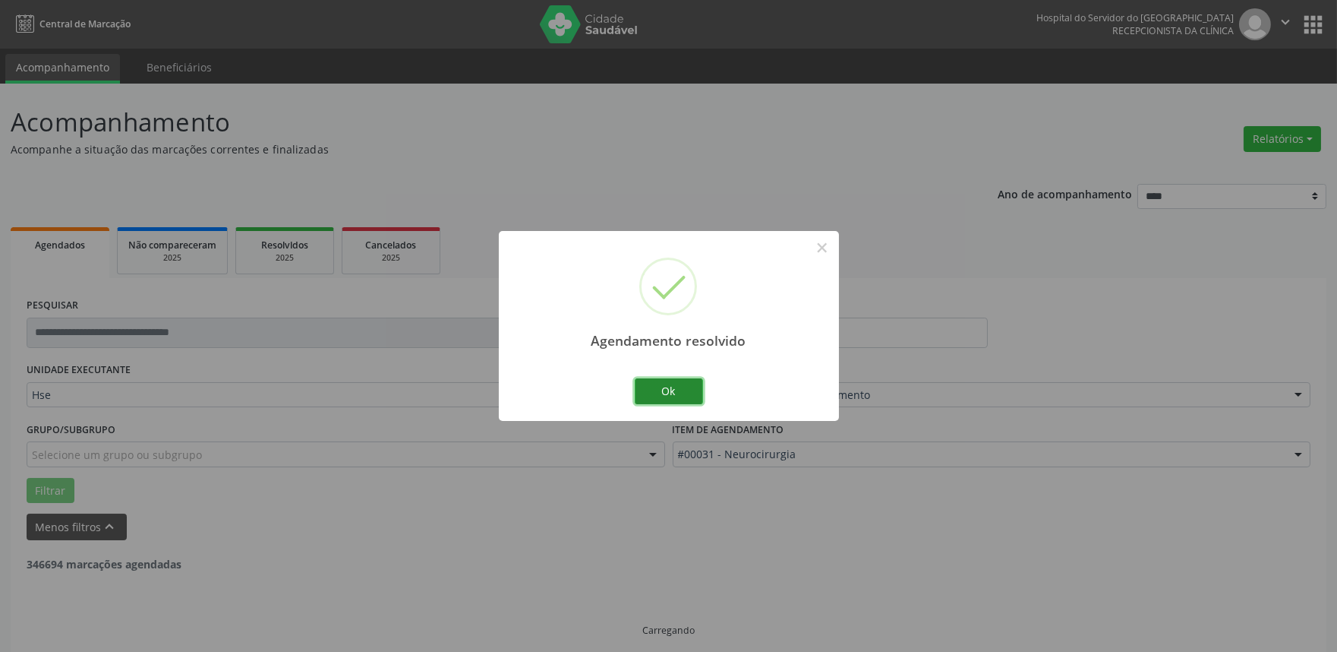
click at [662, 387] on button "Ok" at bounding box center [669, 391] width 68 height 26
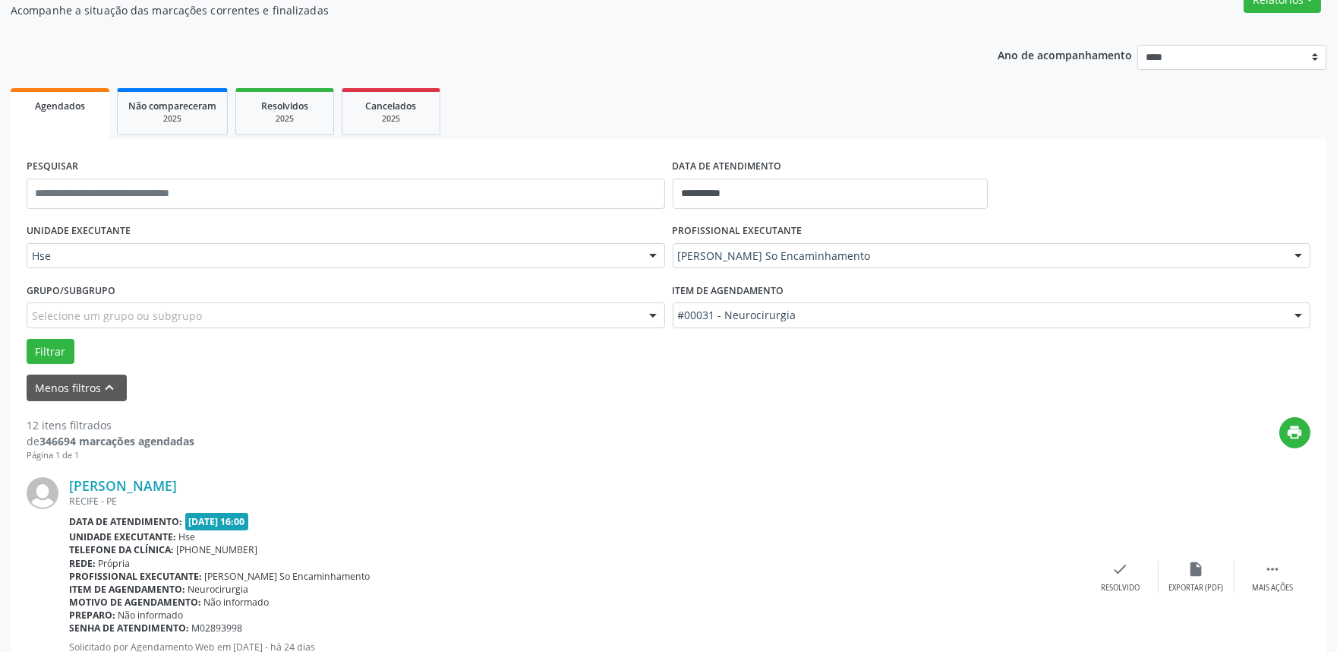
scroll to position [169, 0]
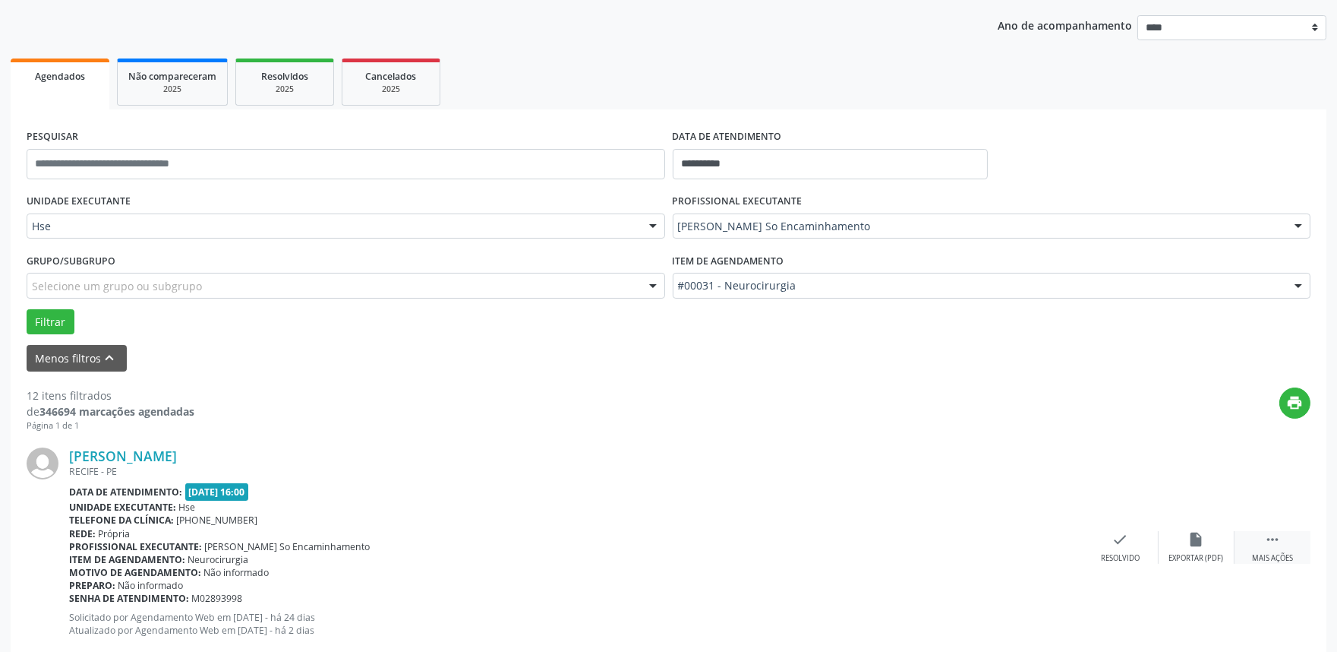
click at [1279, 532] on icon "" at bounding box center [1273, 539] width 17 height 17
click at [1189, 538] on icon "alarm_off" at bounding box center [1197, 539] width 17 height 17
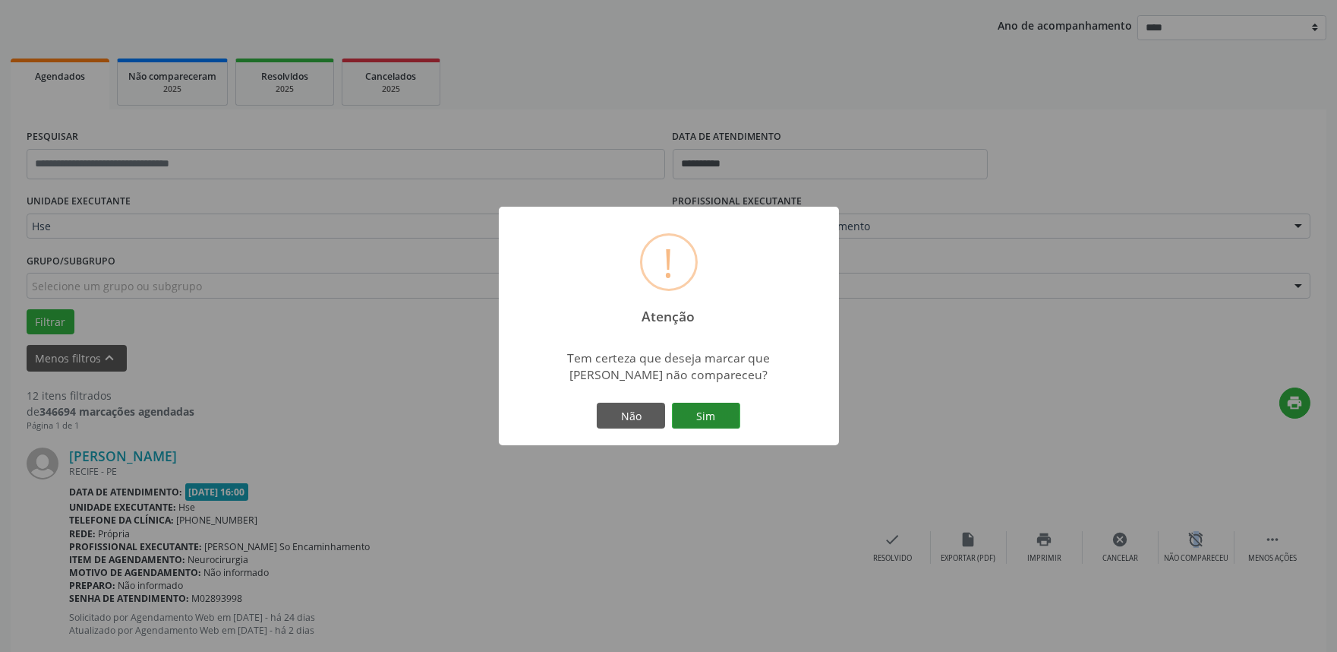
click at [701, 406] on button "Sim" at bounding box center [706, 416] width 68 height 26
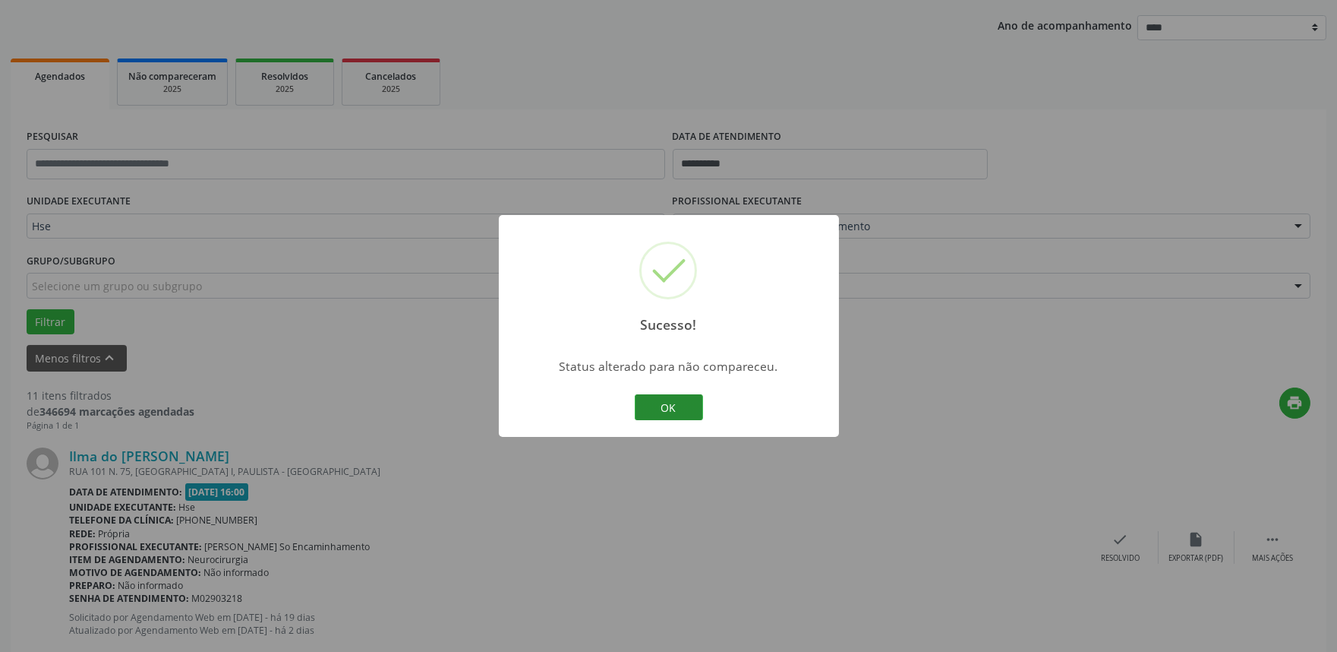
click at [689, 408] on button "OK" at bounding box center [669, 407] width 68 height 26
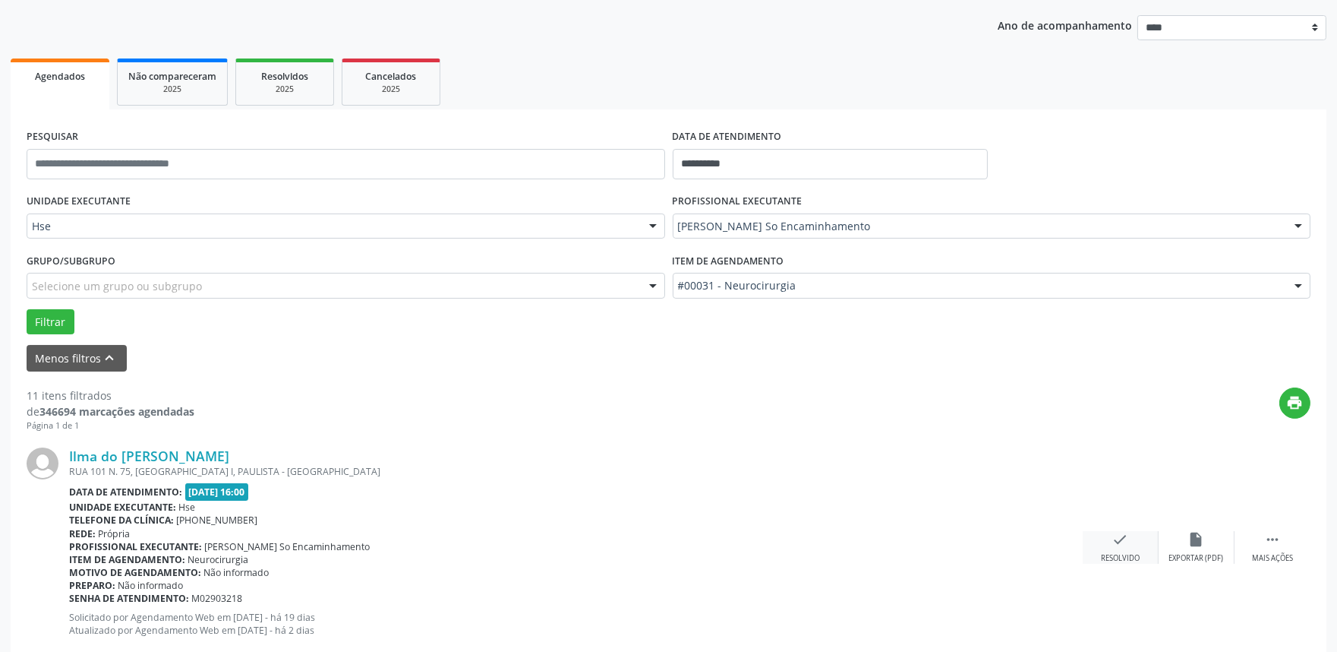
click at [1120, 548] on div "check Resolvido" at bounding box center [1121, 547] width 76 height 33
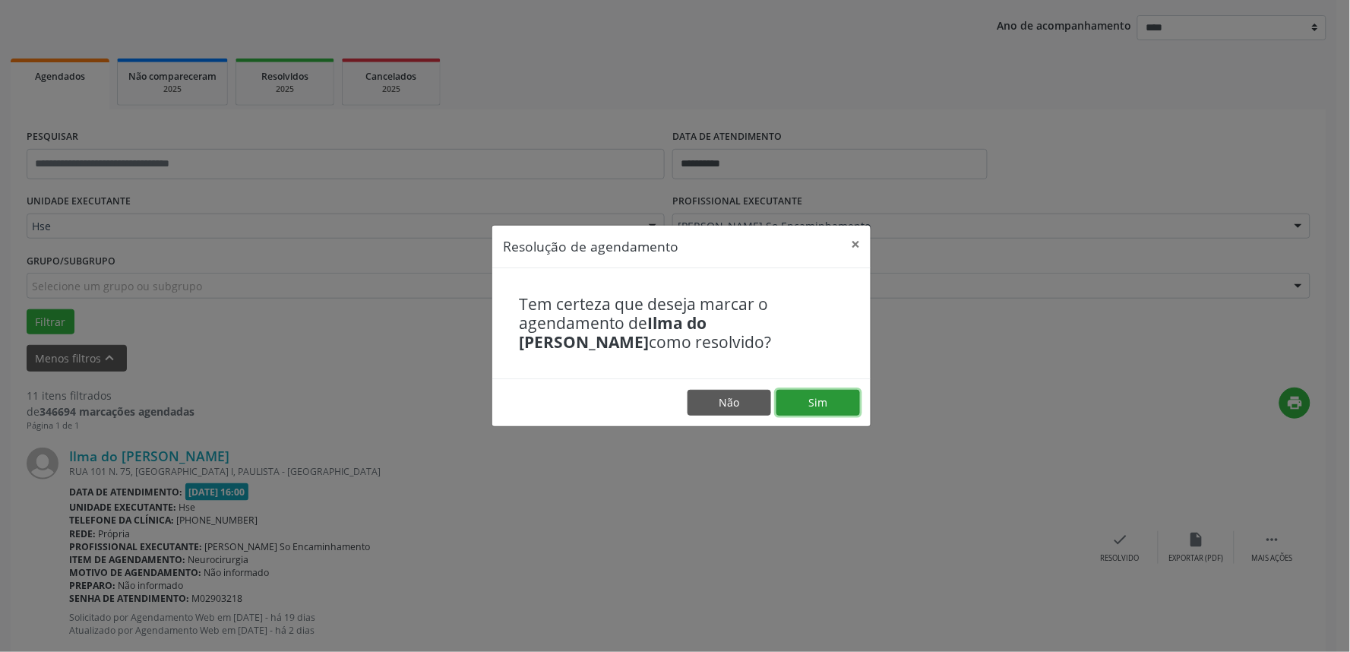
click at [833, 397] on button "Sim" at bounding box center [818, 403] width 84 height 26
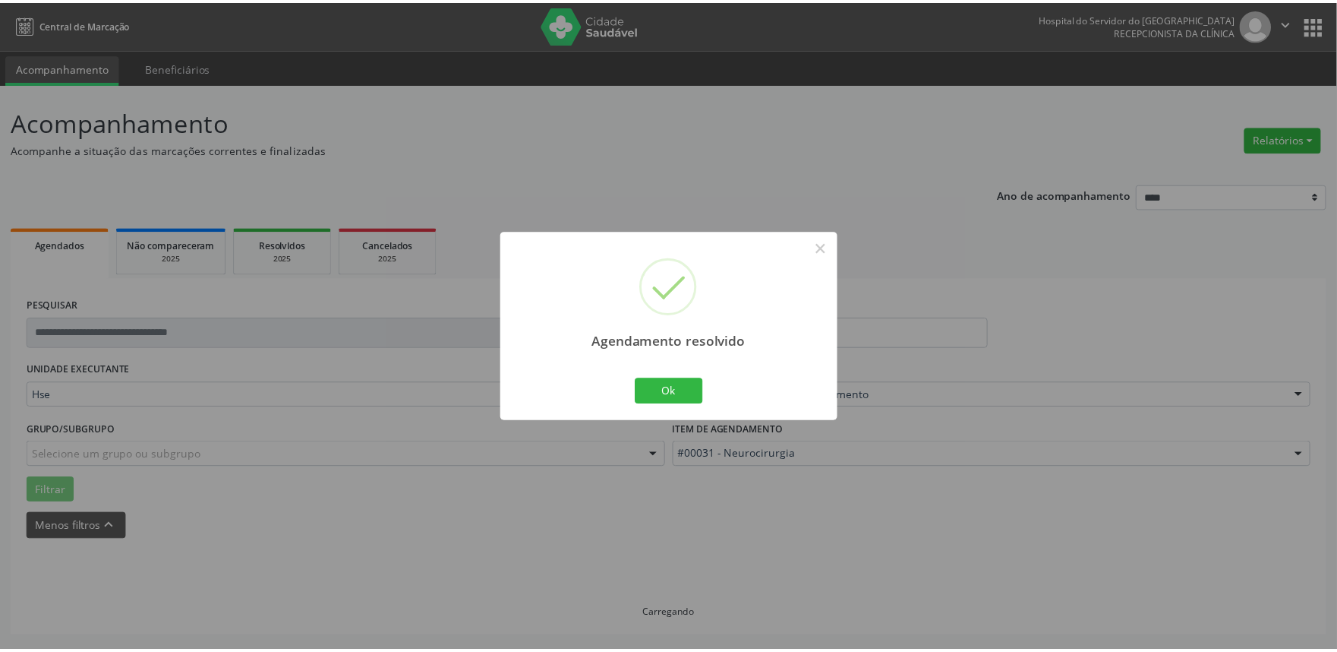
scroll to position [0, 0]
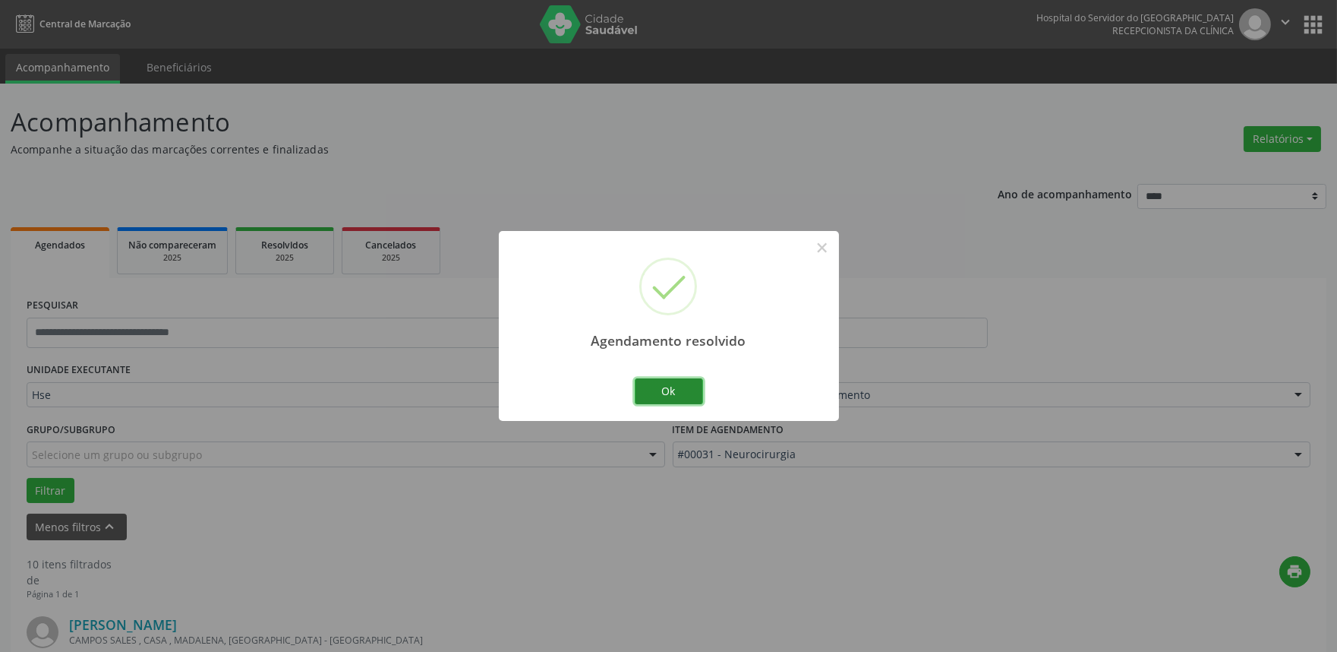
click at [684, 395] on button "Ok" at bounding box center [669, 391] width 68 height 26
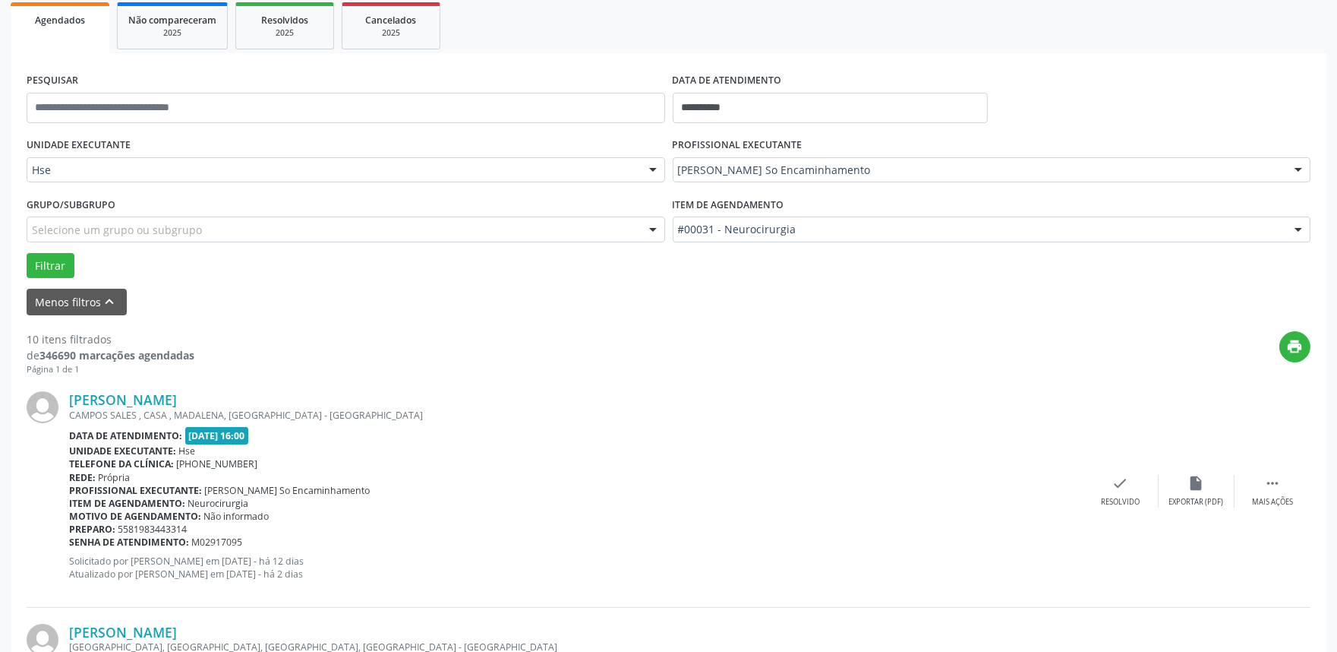
scroll to position [253, 0]
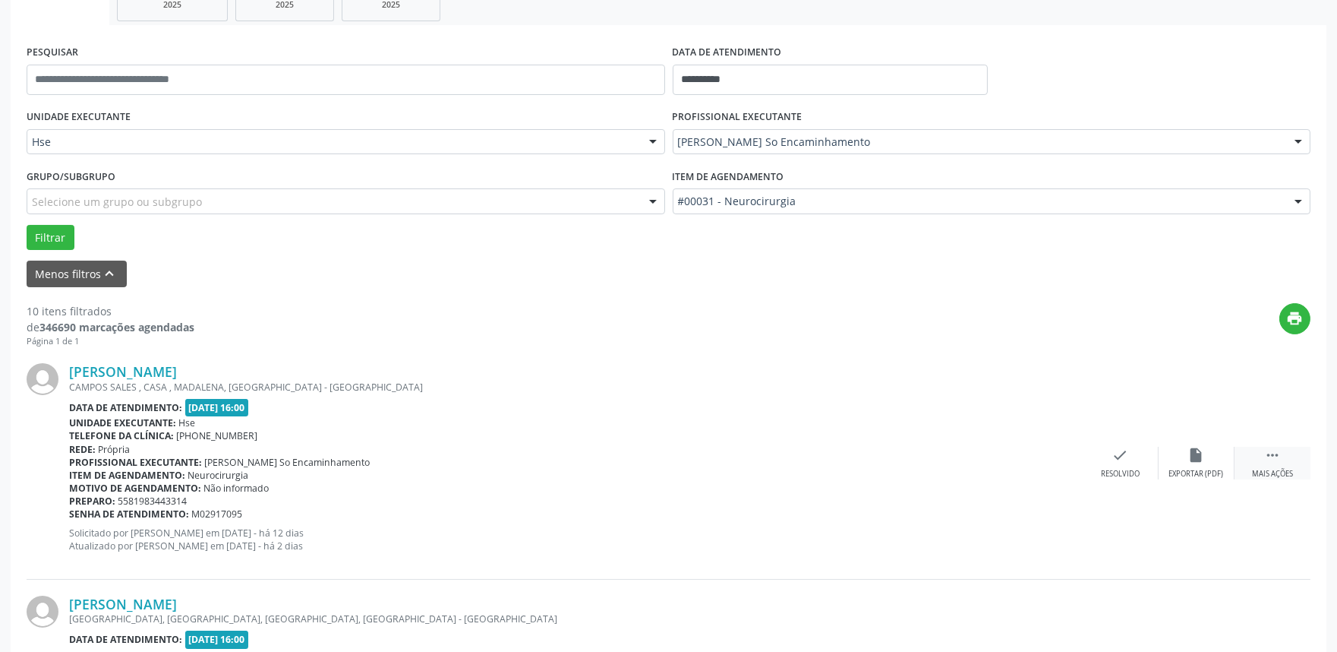
click at [1277, 458] on icon "" at bounding box center [1273, 455] width 17 height 17
click at [1203, 458] on icon "alarm_off" at bounding box center [1197, 455] width 17 height 17
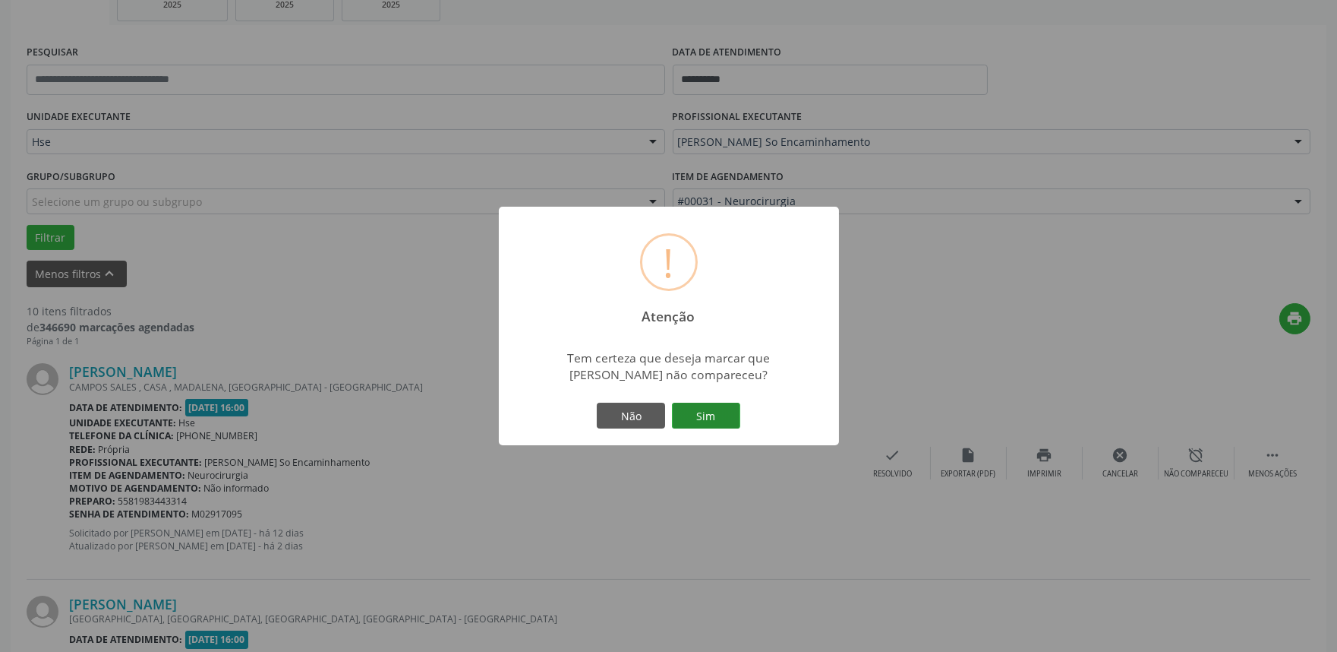
click at [704, 412] on button "Sim" at bounding box center [706, 416] width 68 height 26
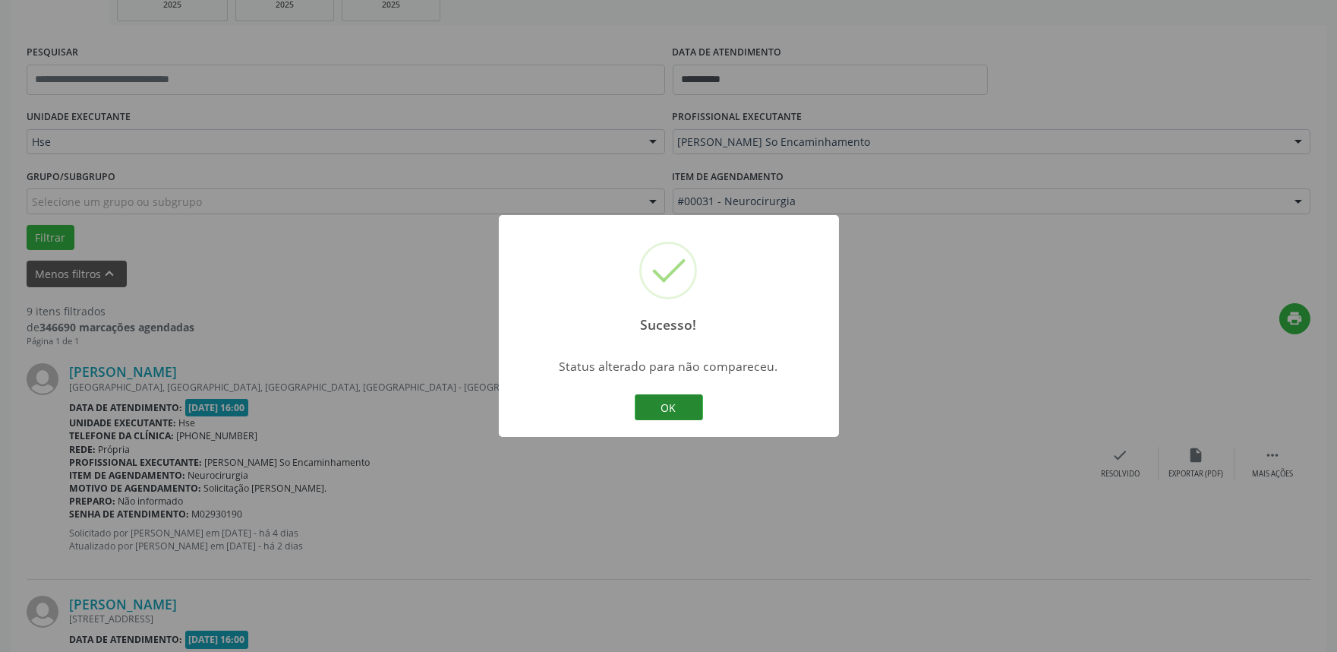
click at [665, 399] on button "OK" at bounding box center [669, 407] width 68 height 26
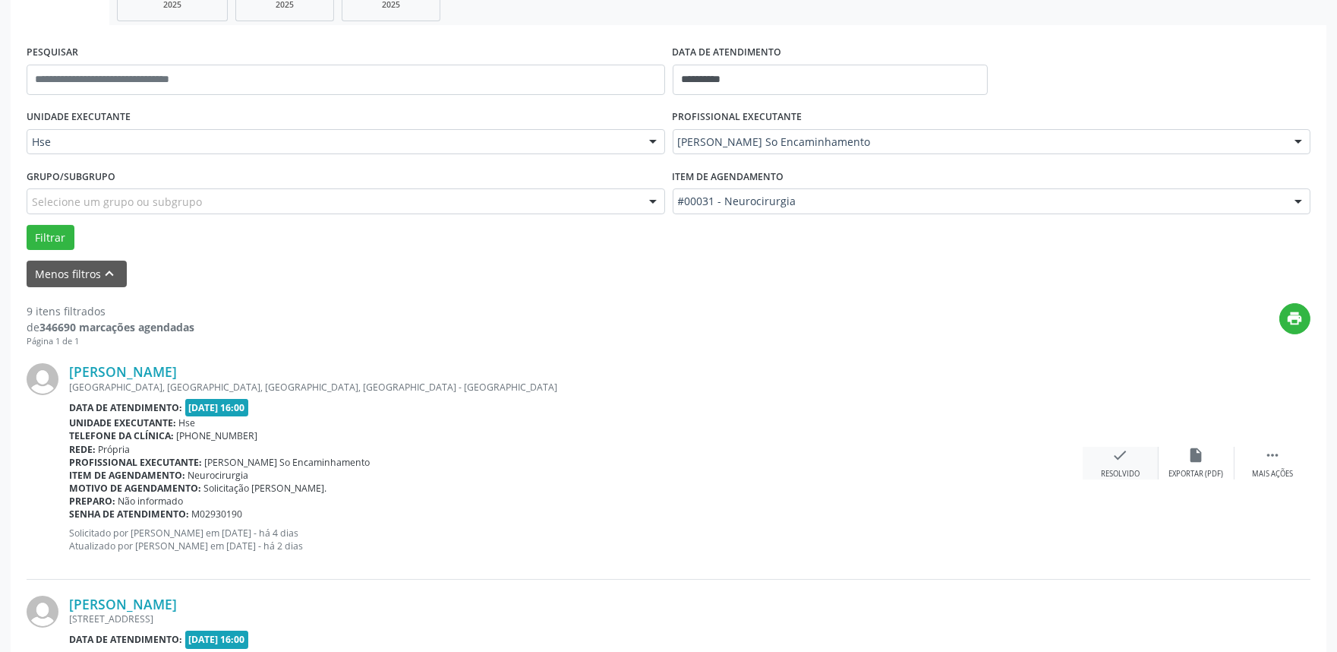
click at [1119, 459] on icon "check" at bounding box center [1121, 455] width 17 height 17
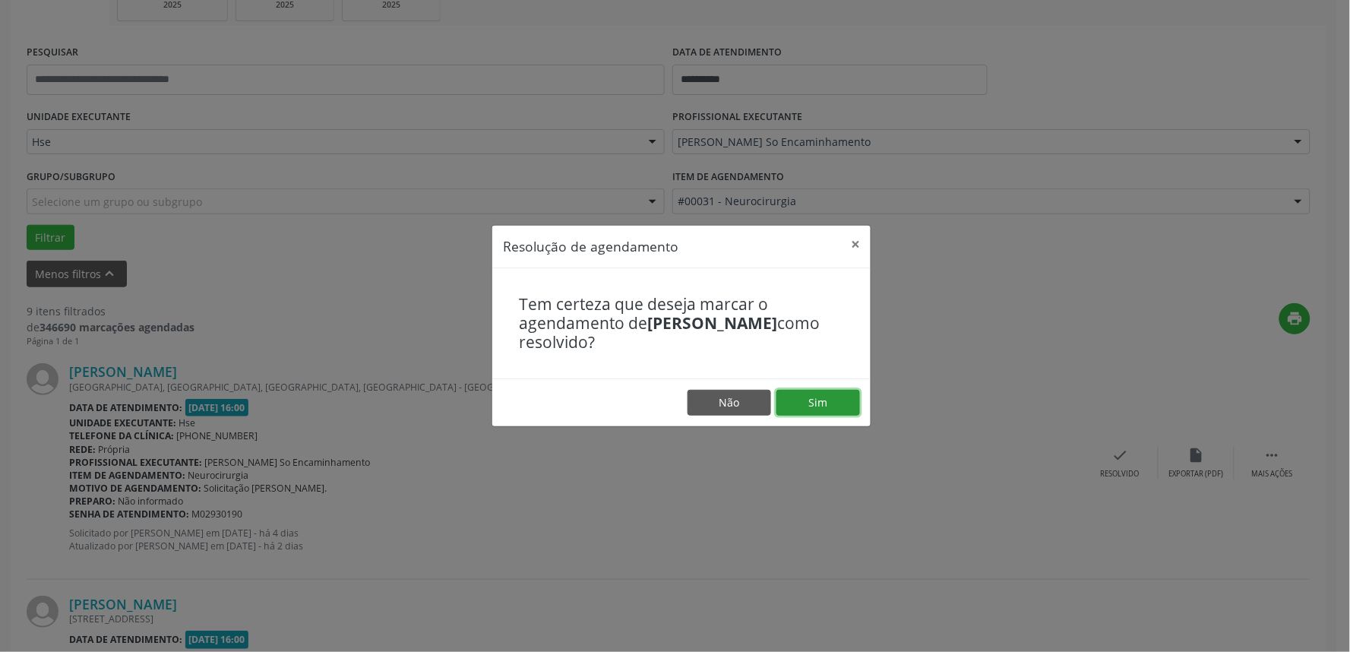
click at [815, 393] on button "Sim" at bounding box center [818, 403] width 84 height 26
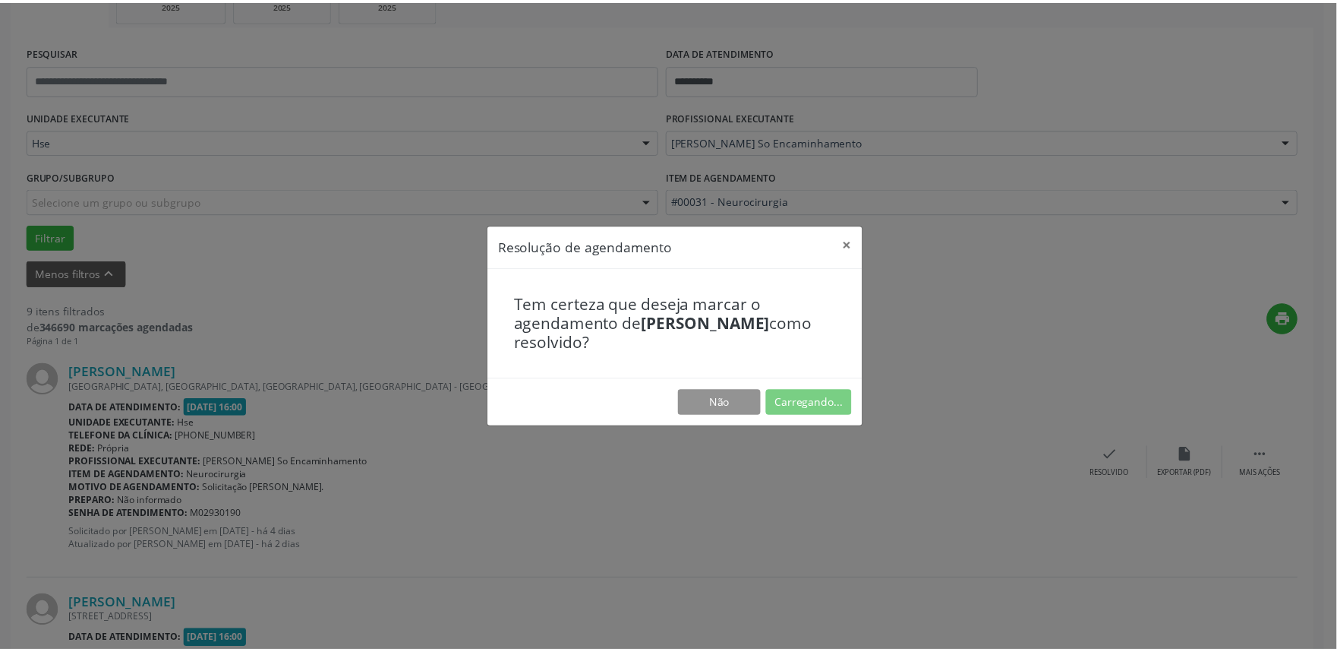
scroll to position [0, 0]
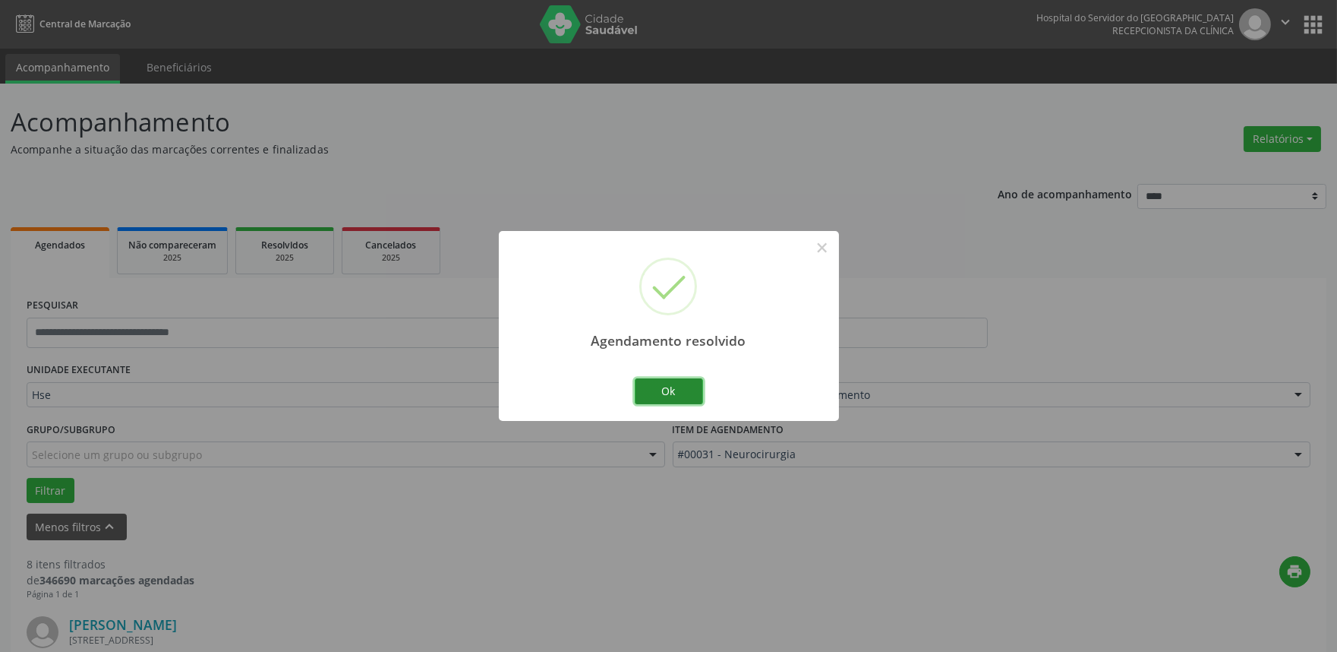
click at [663, 389] on button "Ok" at bounding box center [669, 391] width 68 height 26
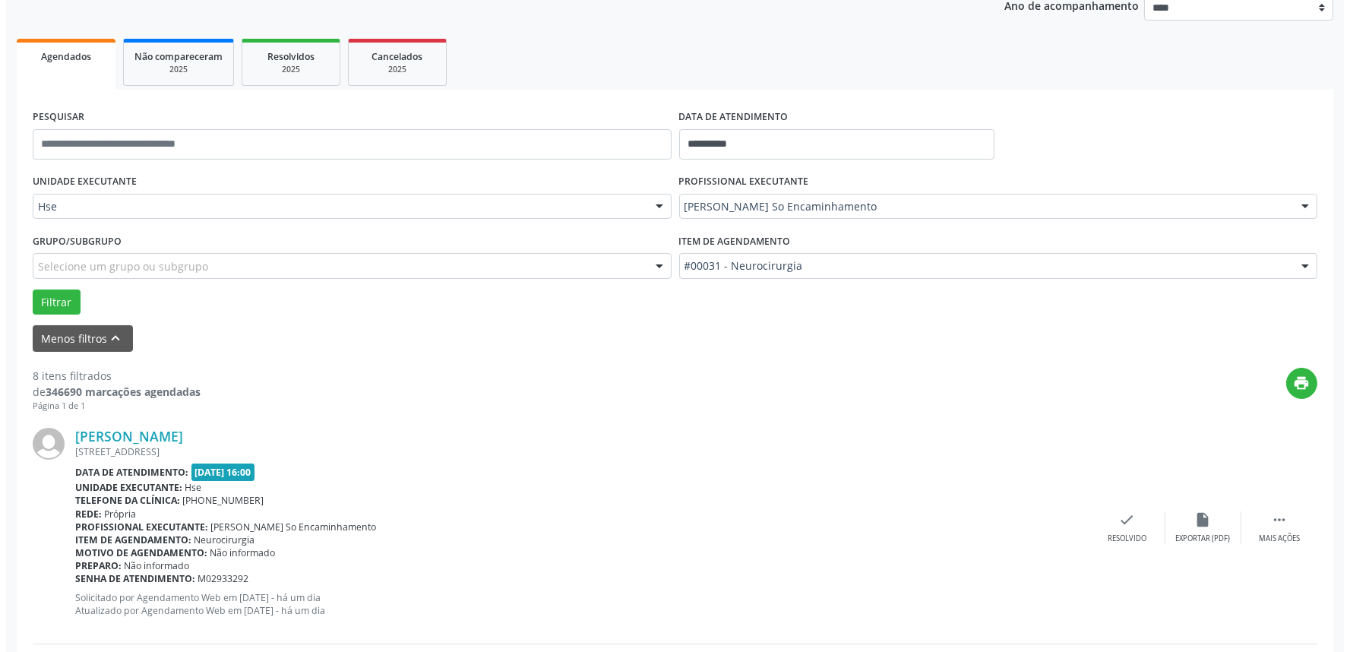
scroll to position [337, 0]
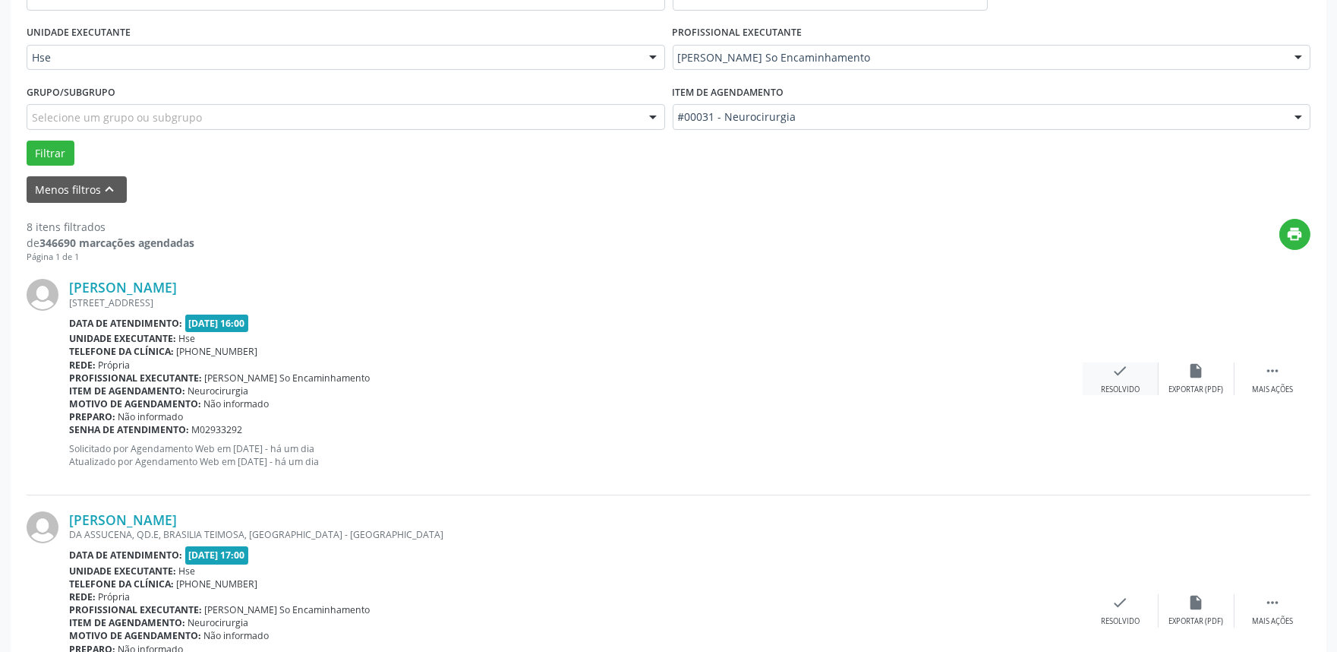
click at [1118, 377] on icon "check" at bounding box center [1121, 370] width 17 height 17
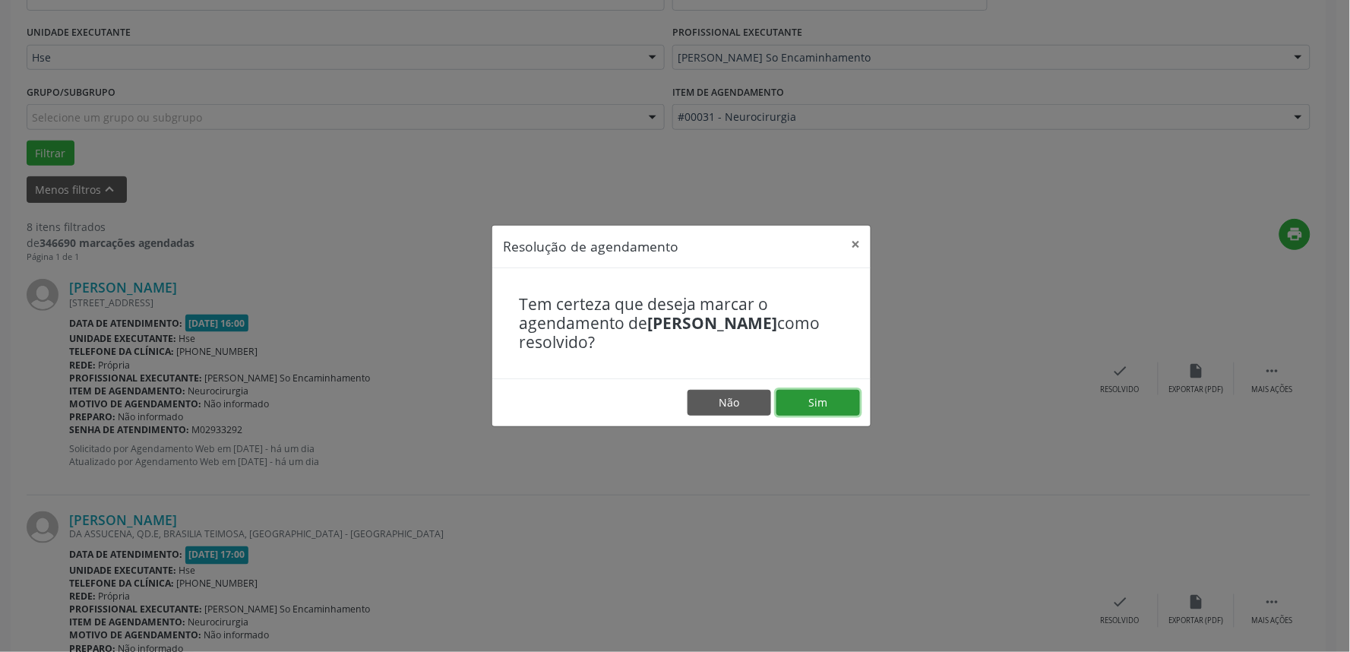
click at [829, 398] on button "Sim" at bounding box center [818, 403] width 84 height 26
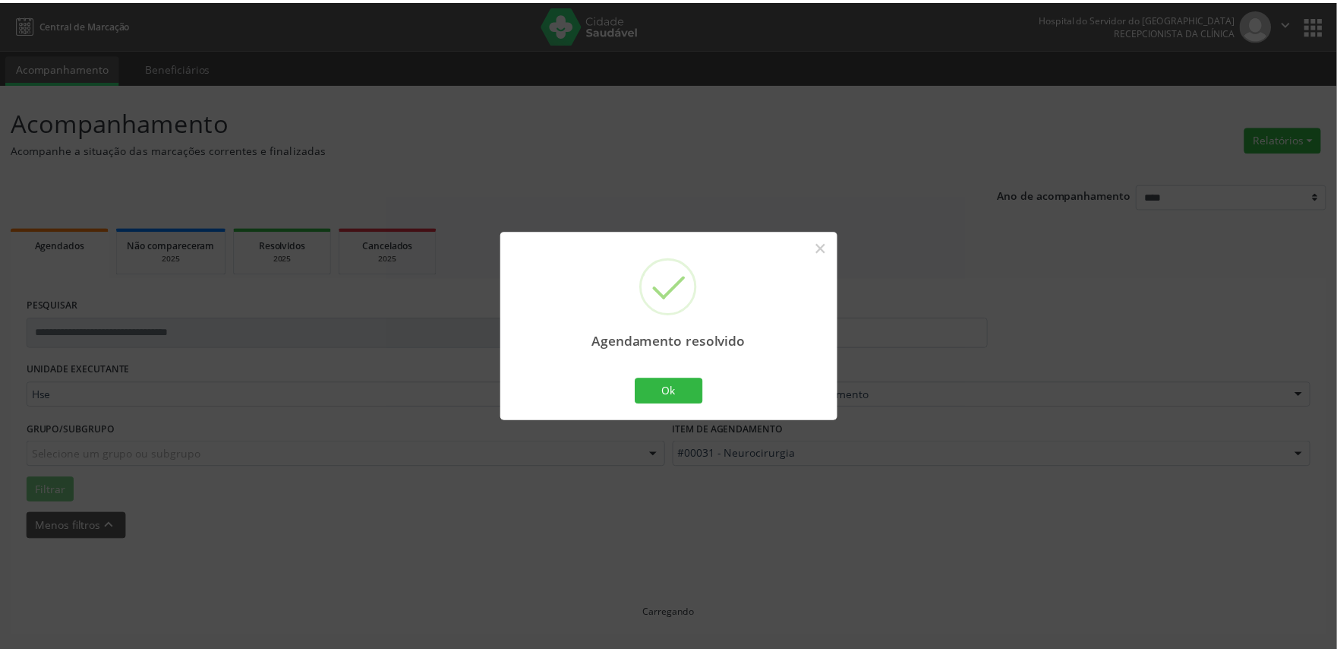
scroll to position [0, 0]
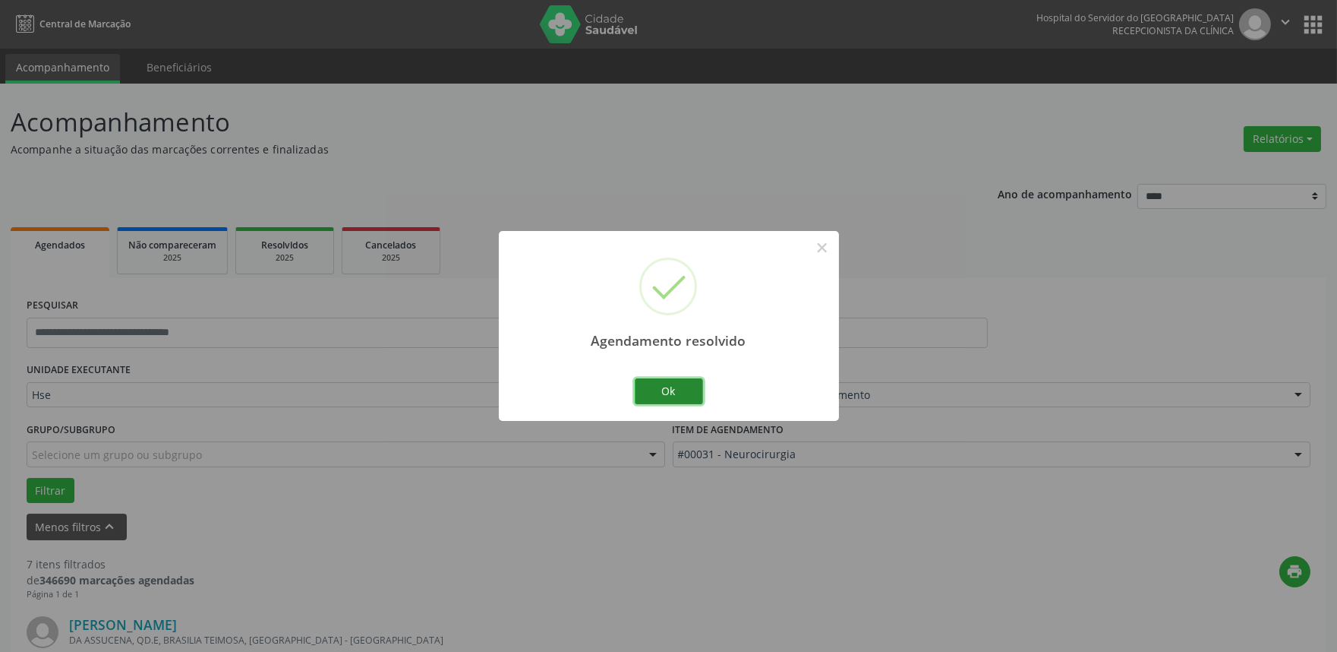
click at [679, 384] on button "Ok" at bounding box center [669, 391] width 68 height 26
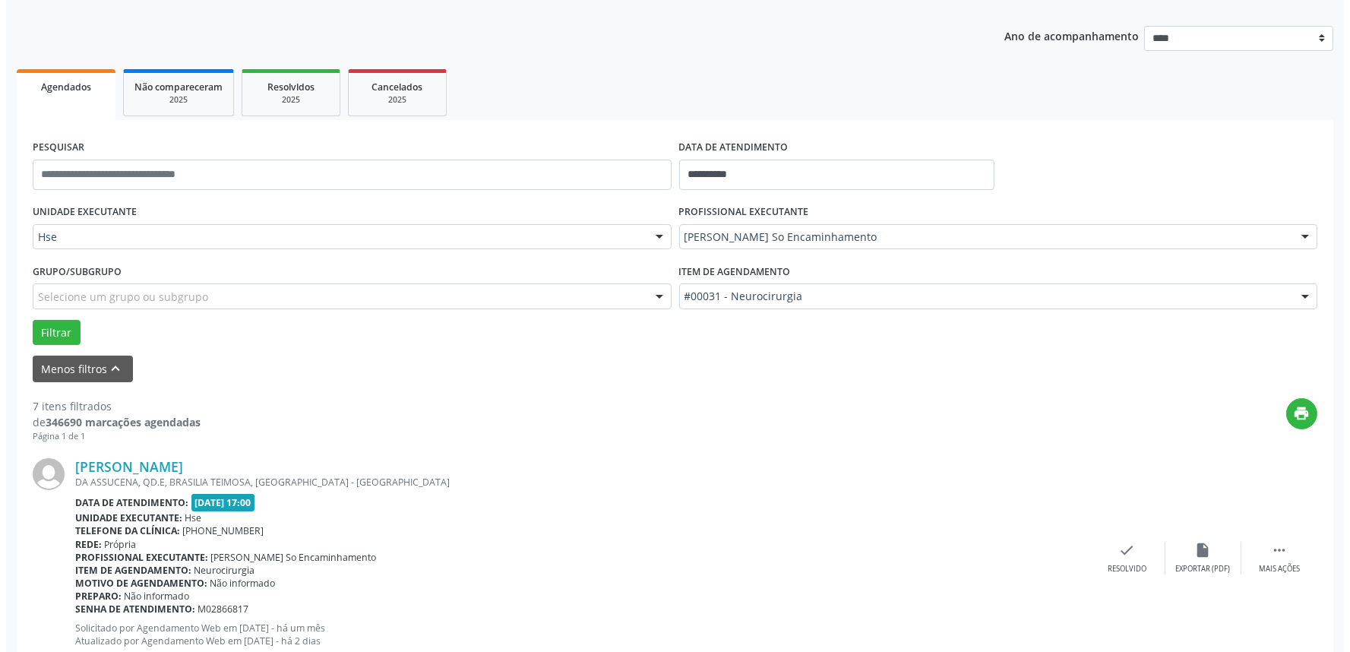
scroll to position [169, 0]
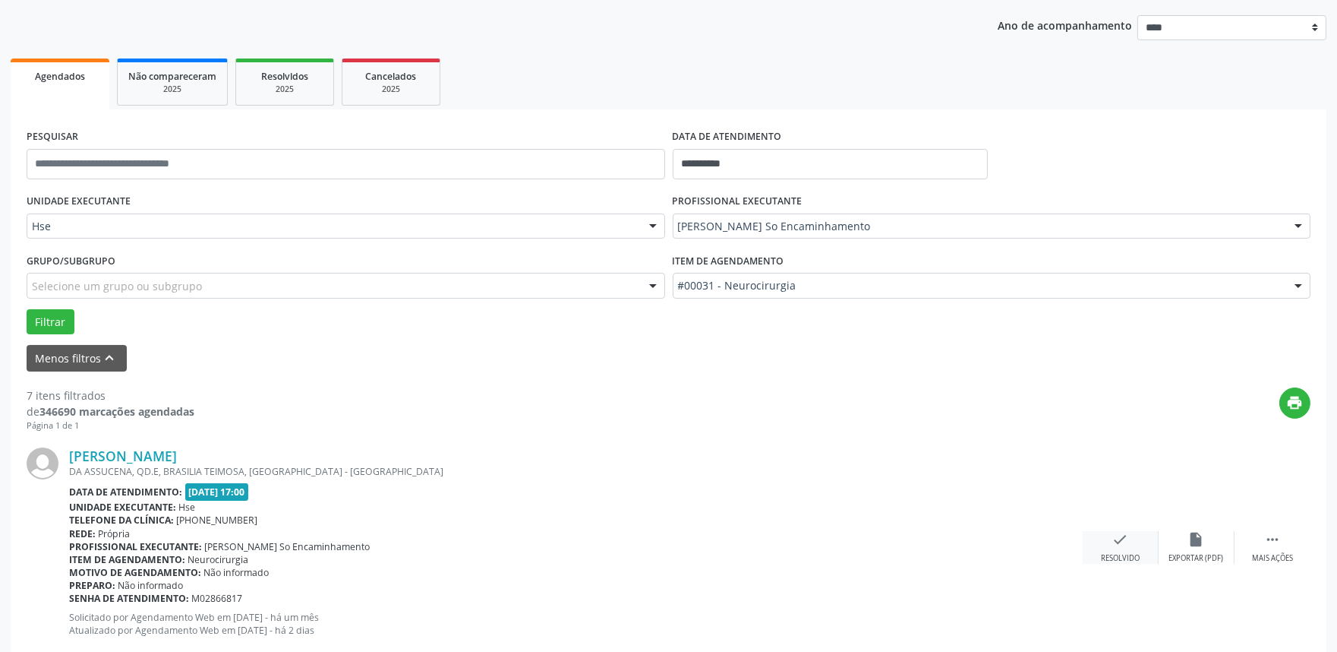
click at [1124, 553] on div "Resolvido" at bounding box center [1120, 558] width 39 height 11
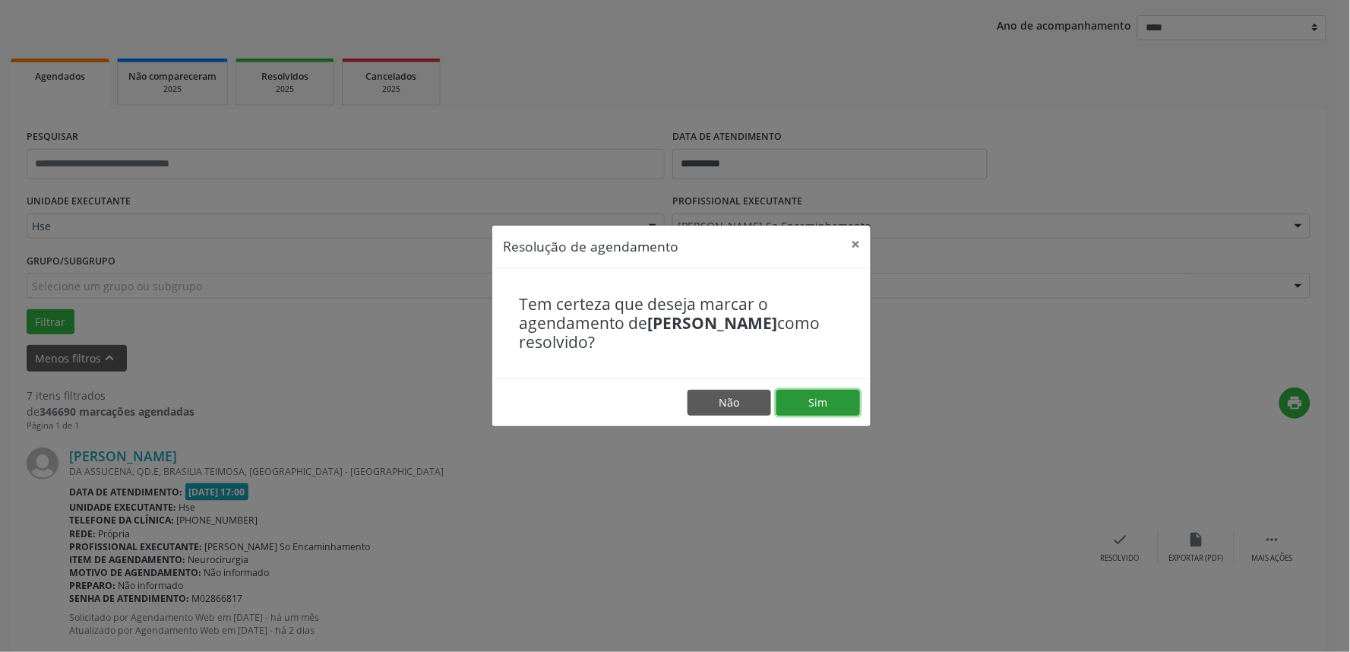
click at [801, 398] on button "Sim" at bounding box center [818, 403] width 84 height 26
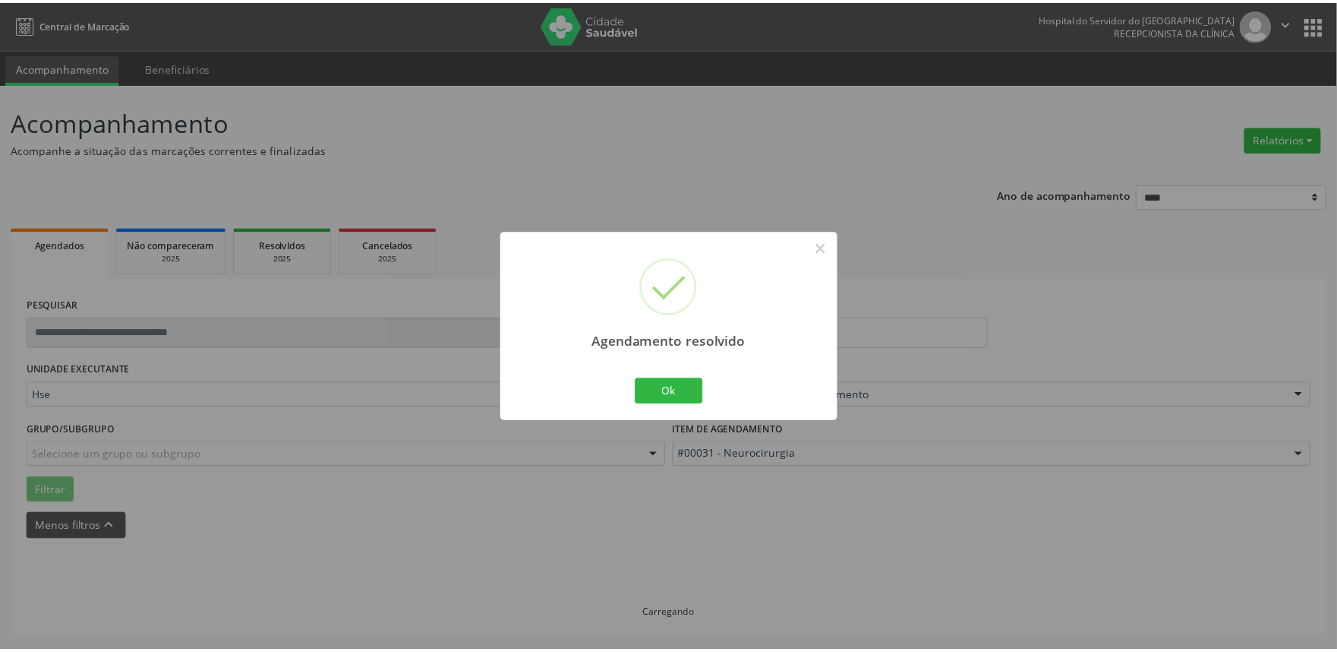
scroll to position [0, 0]
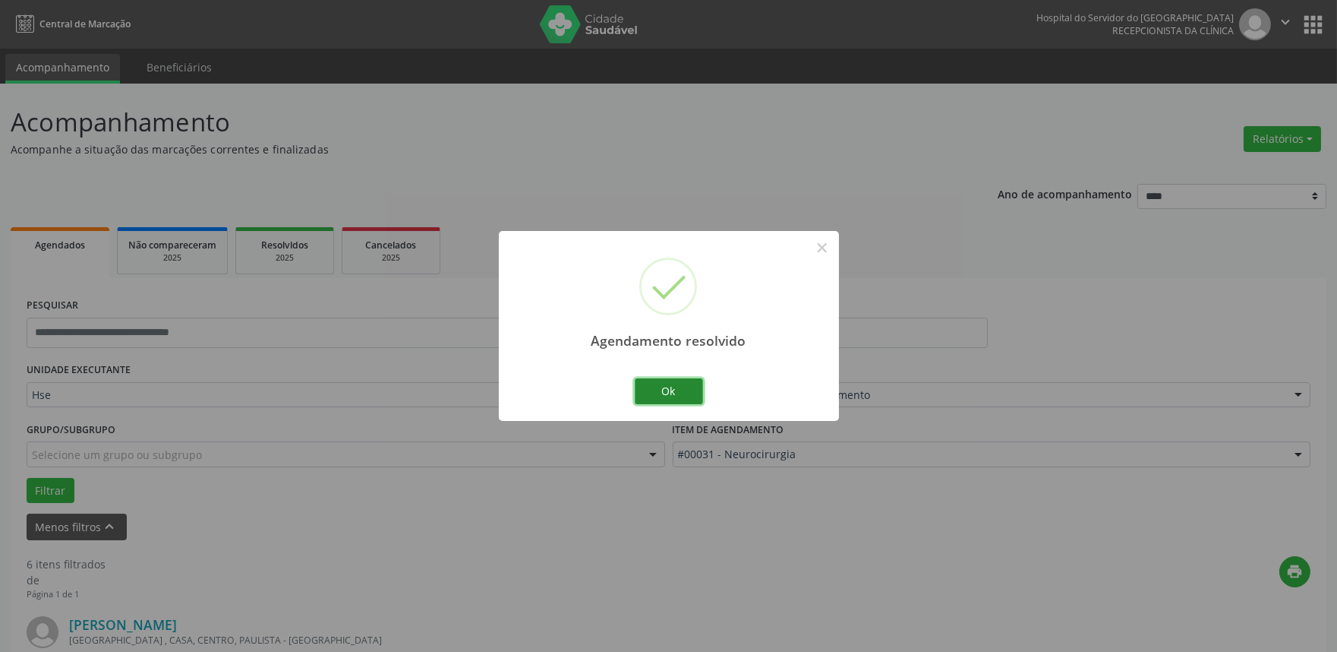
click at [693, 392] on button "Ok" at bounding box center [669, 391] width 68 height 26
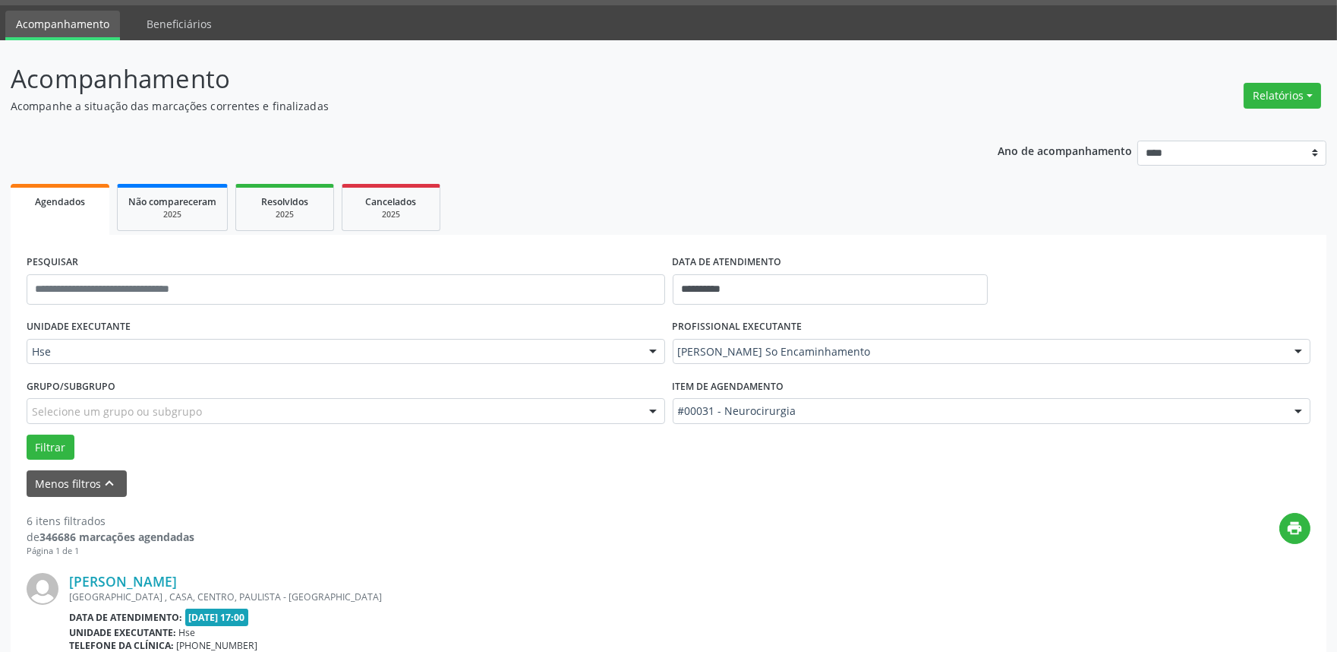
scroll to position [169, 0]
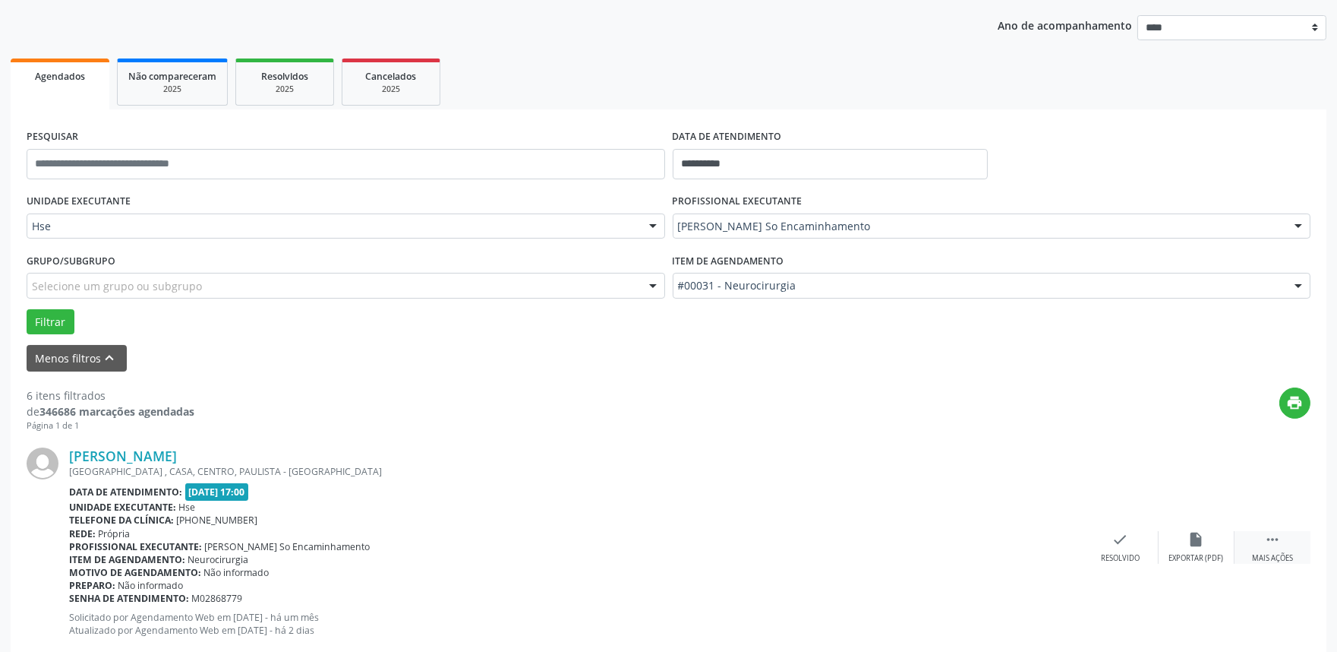
click at [1280, 548] on div " Mais ações" at bounding box center [1273, 547] width 76 height 33
click at [1202, 543] on icon "alarm_off" at bounding box center [1197, 539] width 17 height 17
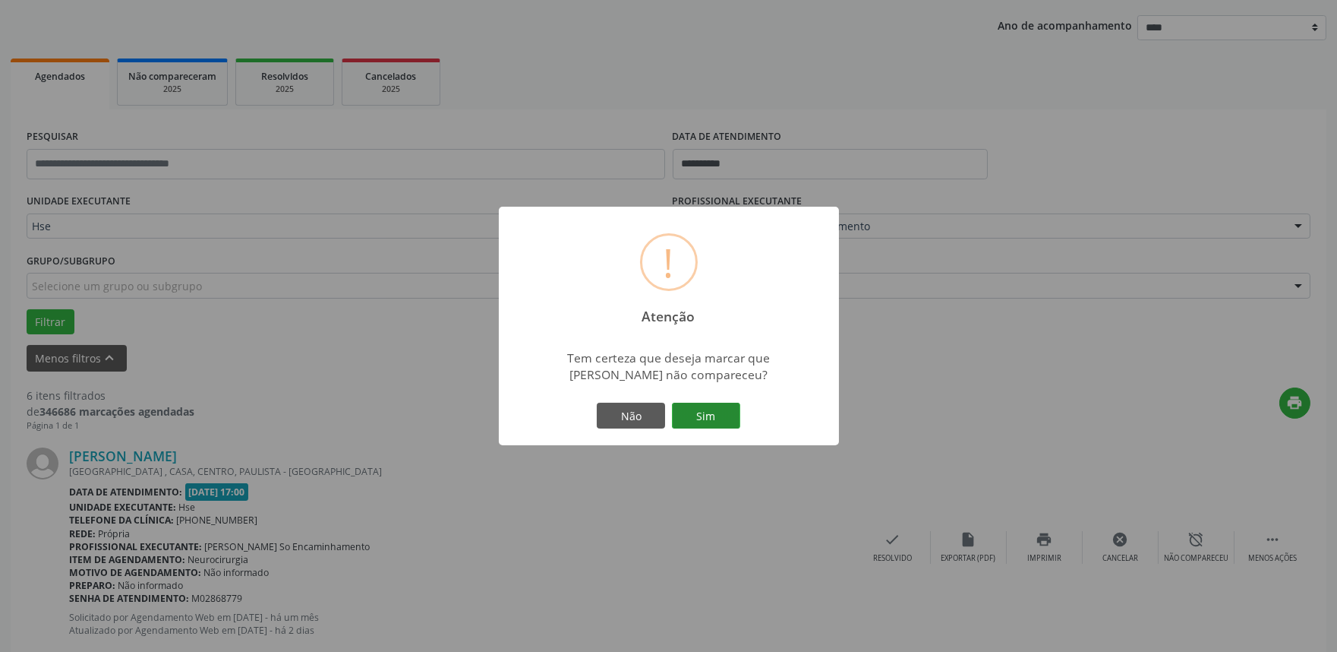
click at [715, 412] on button "Sim" at bounding box center [706, 416] width 68 height 26
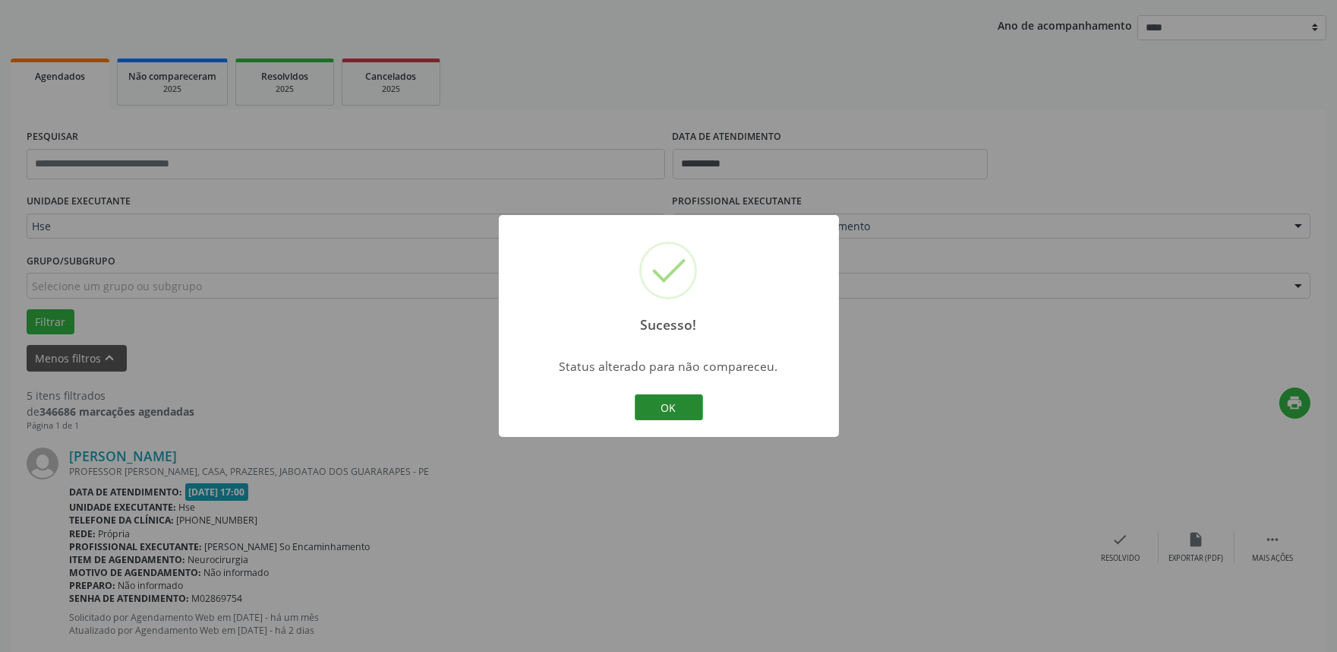
click at [658, 404] on button "OK" at bounding box center [669, 407] width 68 height 26
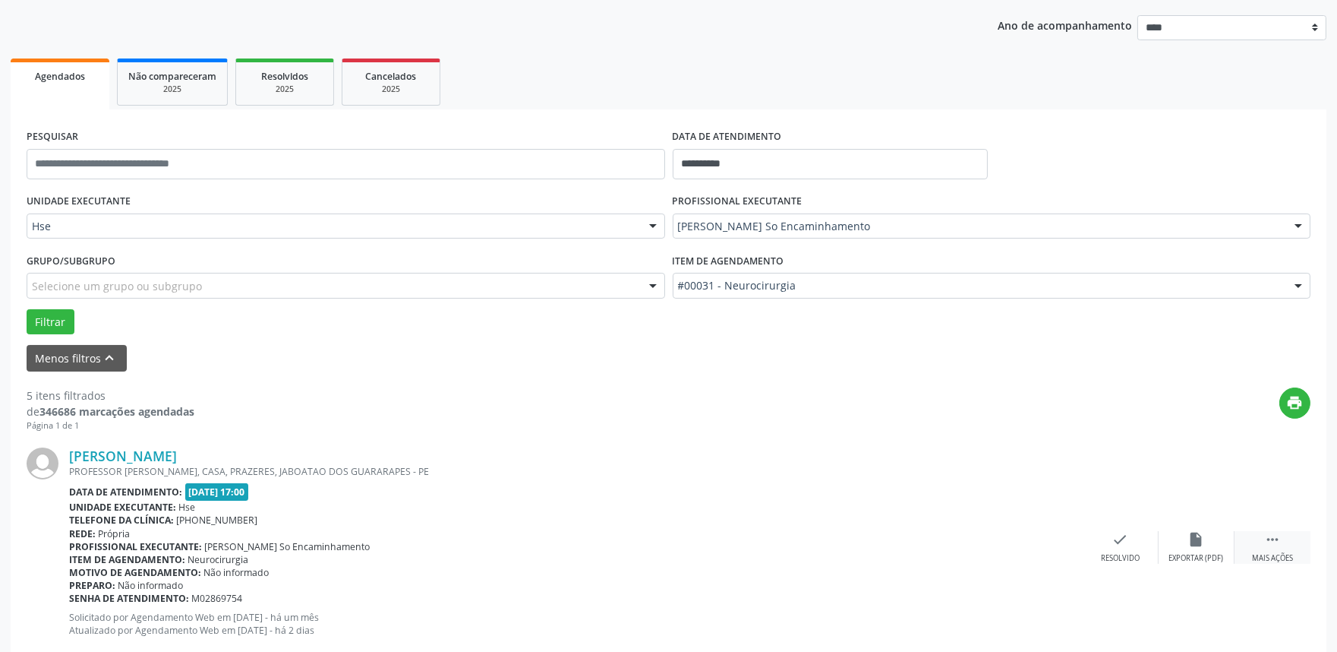
click at [1280, 545] on icon "" at bounding box center [1273, 539] width 17 height 17
click at [1201, 538] on icon "alarm_off" at bounding box center [1197, 539] width 17 height 17
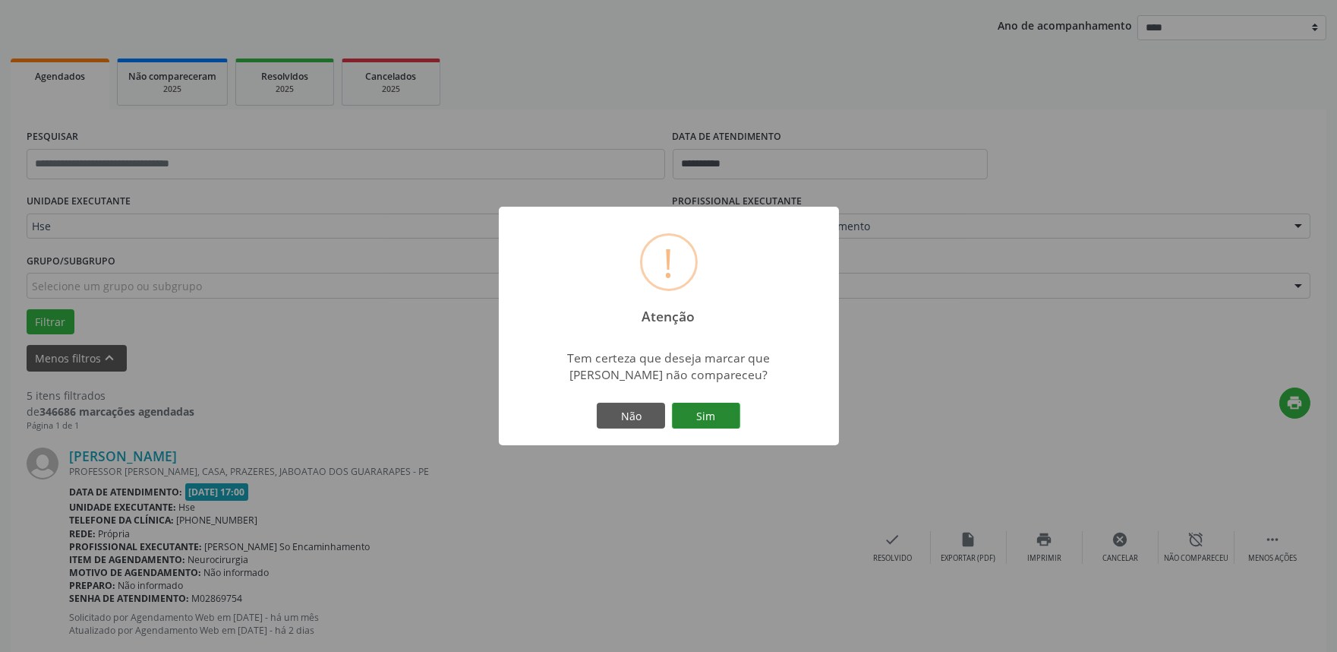
click at [712, 418] on button "Sim" at bounding box center [706, 416] width 68 height 26
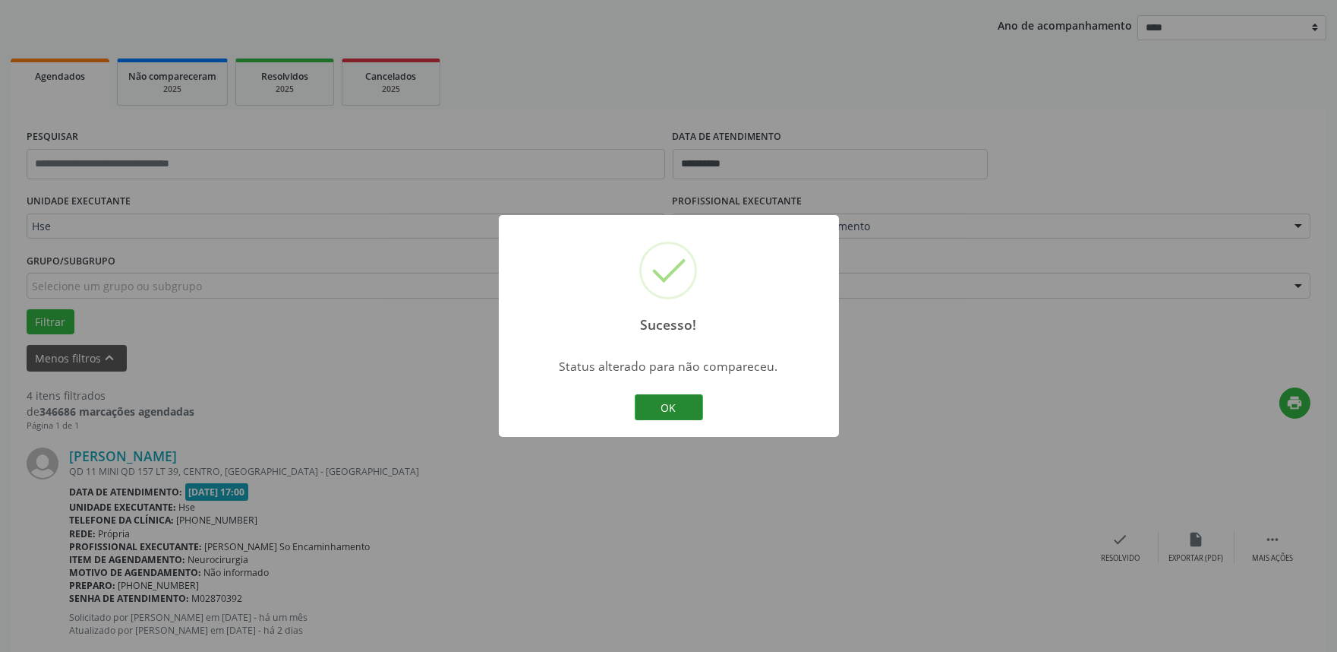
click at [661, 409] on button "OK" at bounding box center [669, 407] width 68 height 26
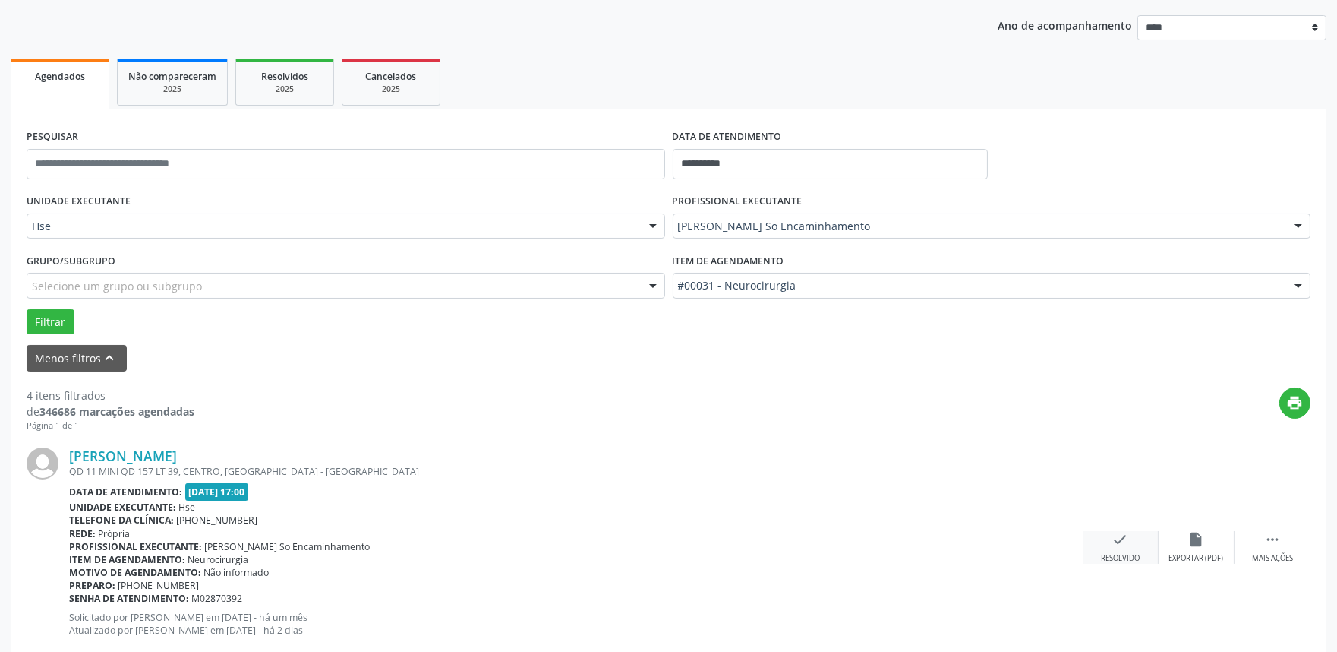
click at [1121, 550] on div "check Resolvido" at bounding box center [1121, 547] width 76 height 33
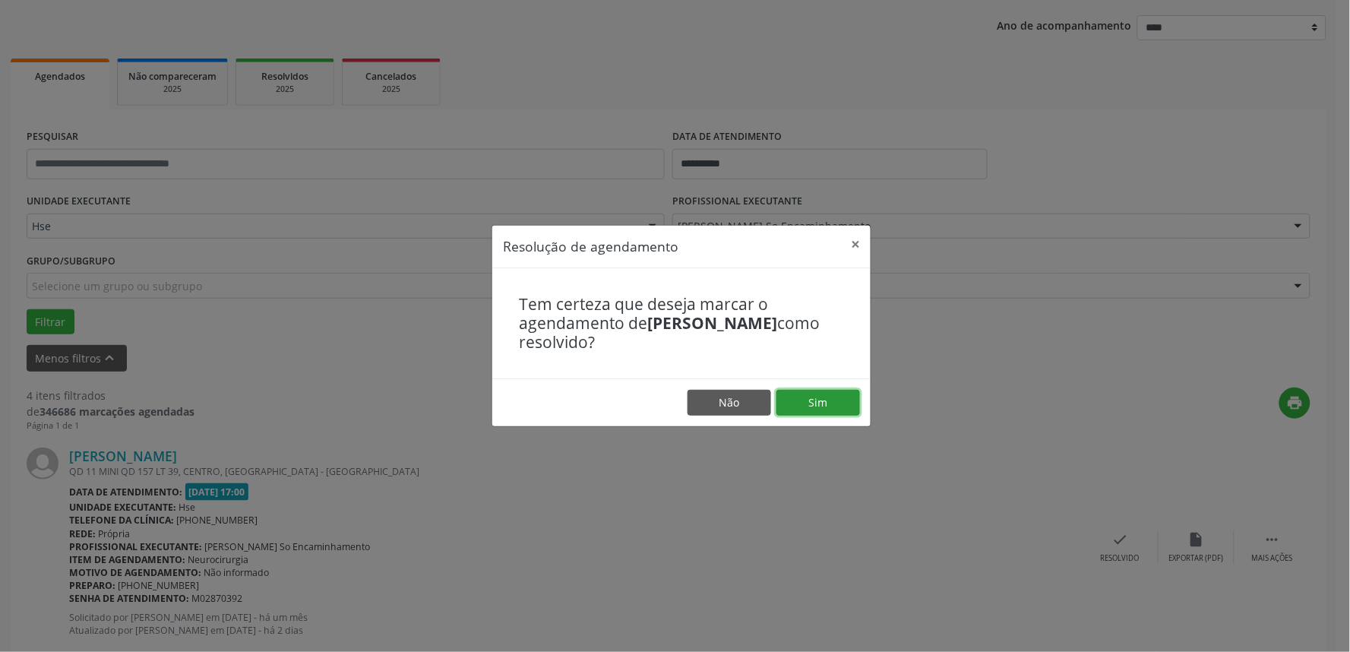
click at [829, 399] on button "Sim" at bounding box center [818, 403] width 84 height 26
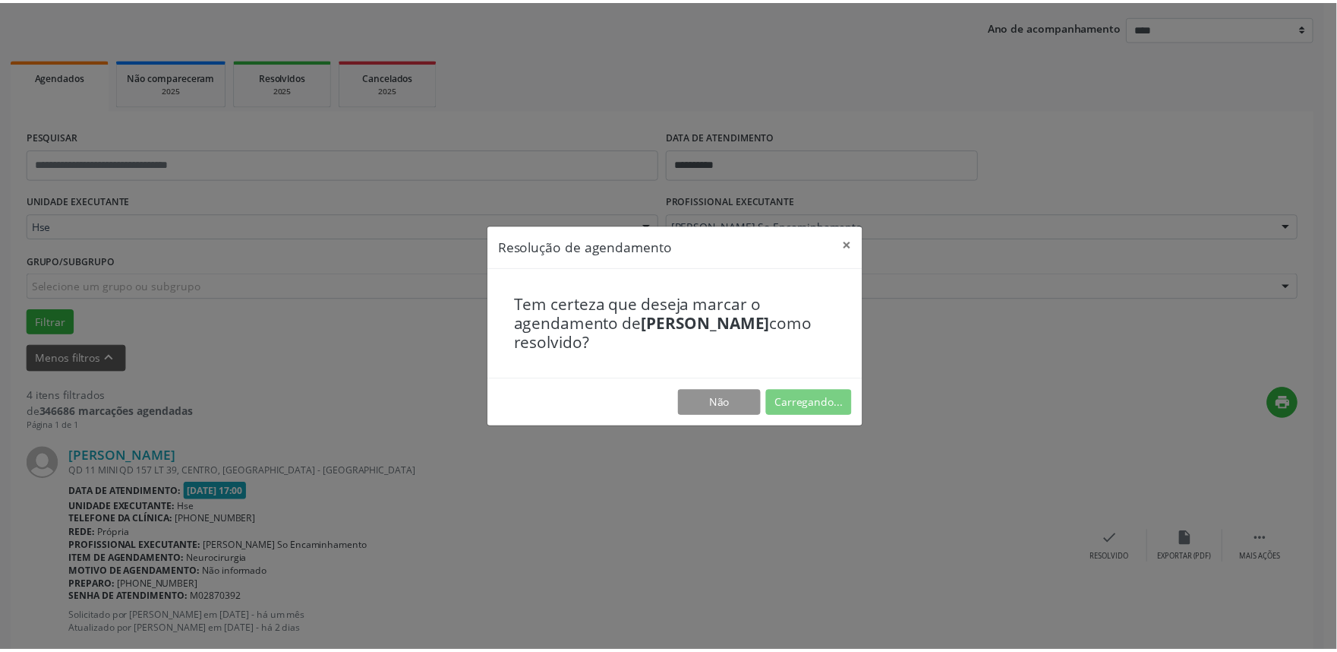
scroll to position [0, 0]
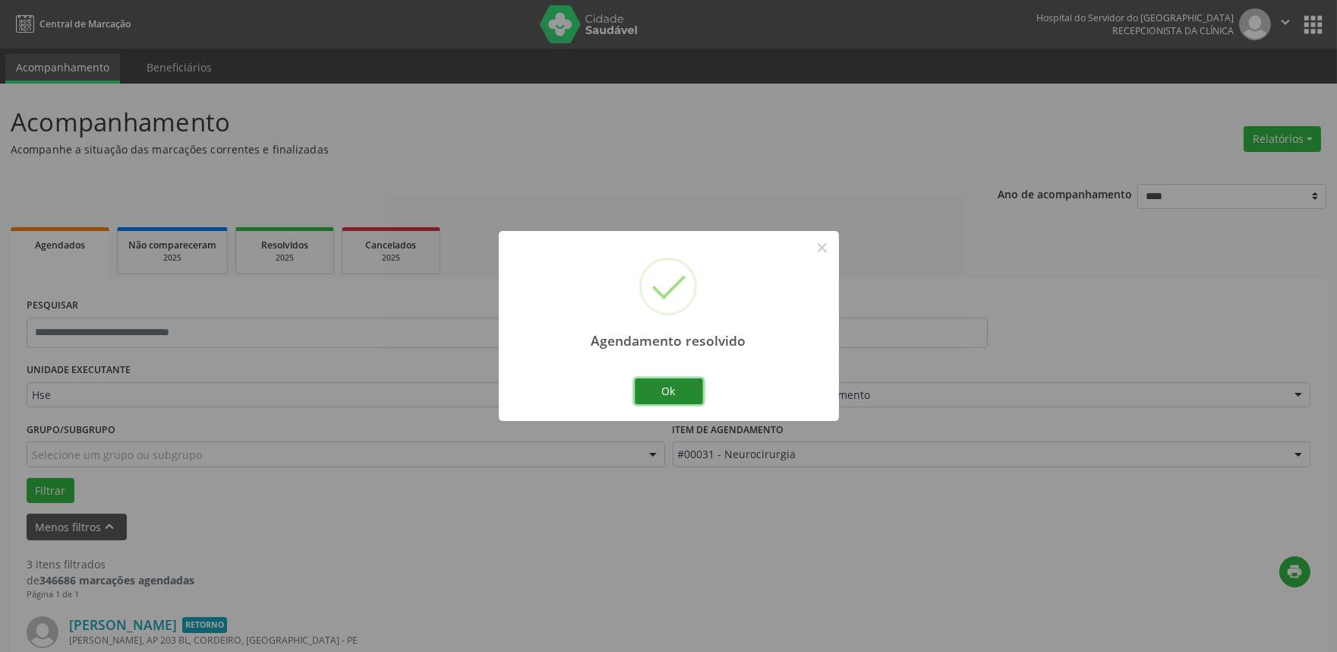
click at [673, 387] on button "Ok" at bounding box center [669, 391] width 68 height 26
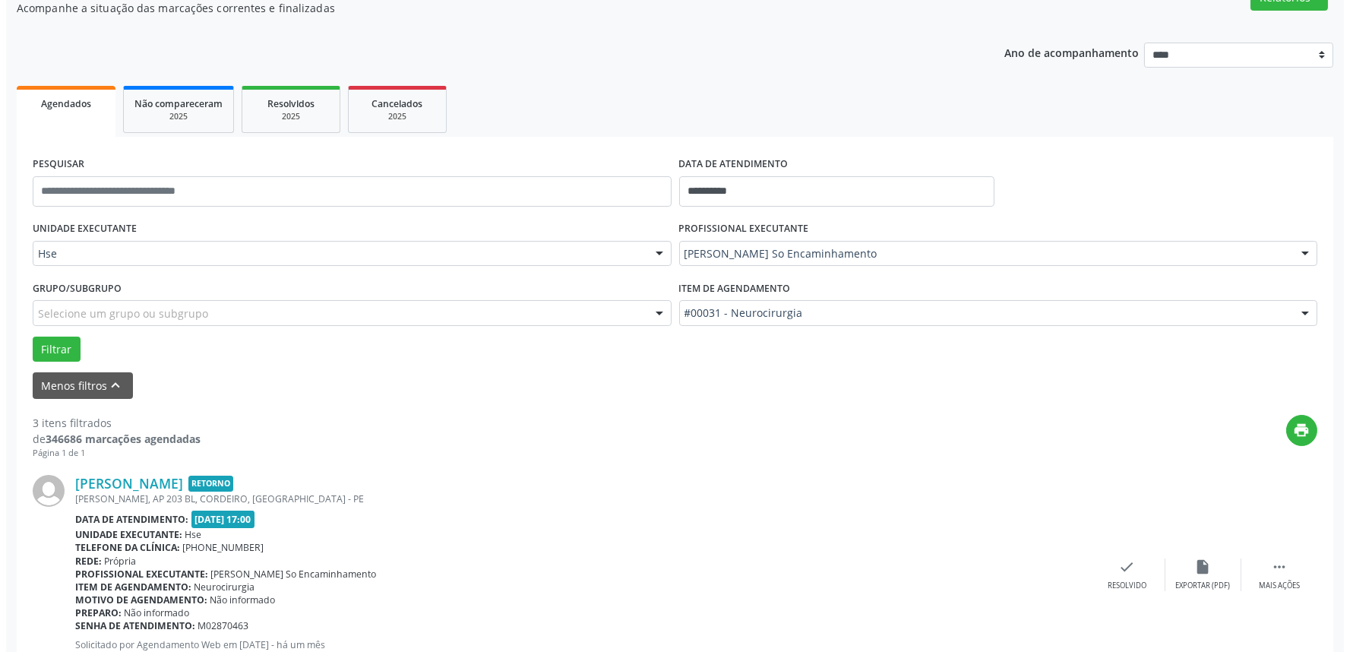
scroll to position [169, 0]
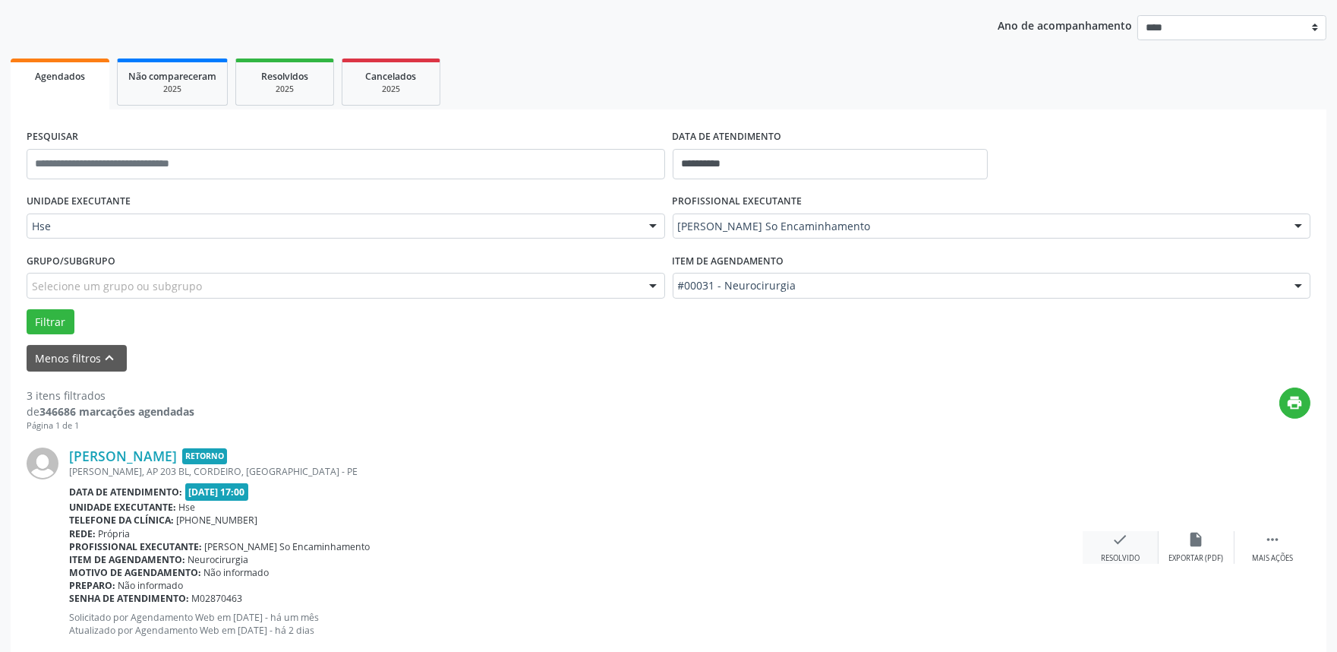
click at [1128, 535] on div "check Resolvido" at bounding box center [1121, 547] width 76 height 33
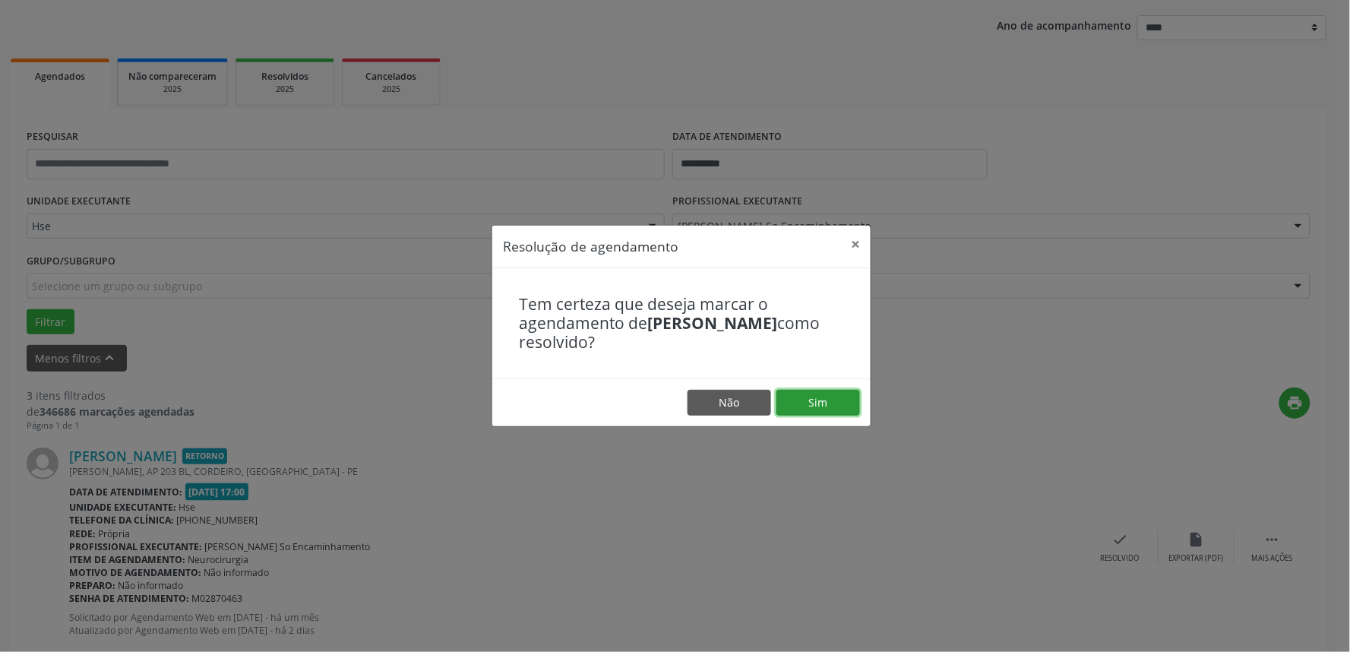
click at [845, 398] on button "Sim" at bounding box center [818, 403] width 84 height 26
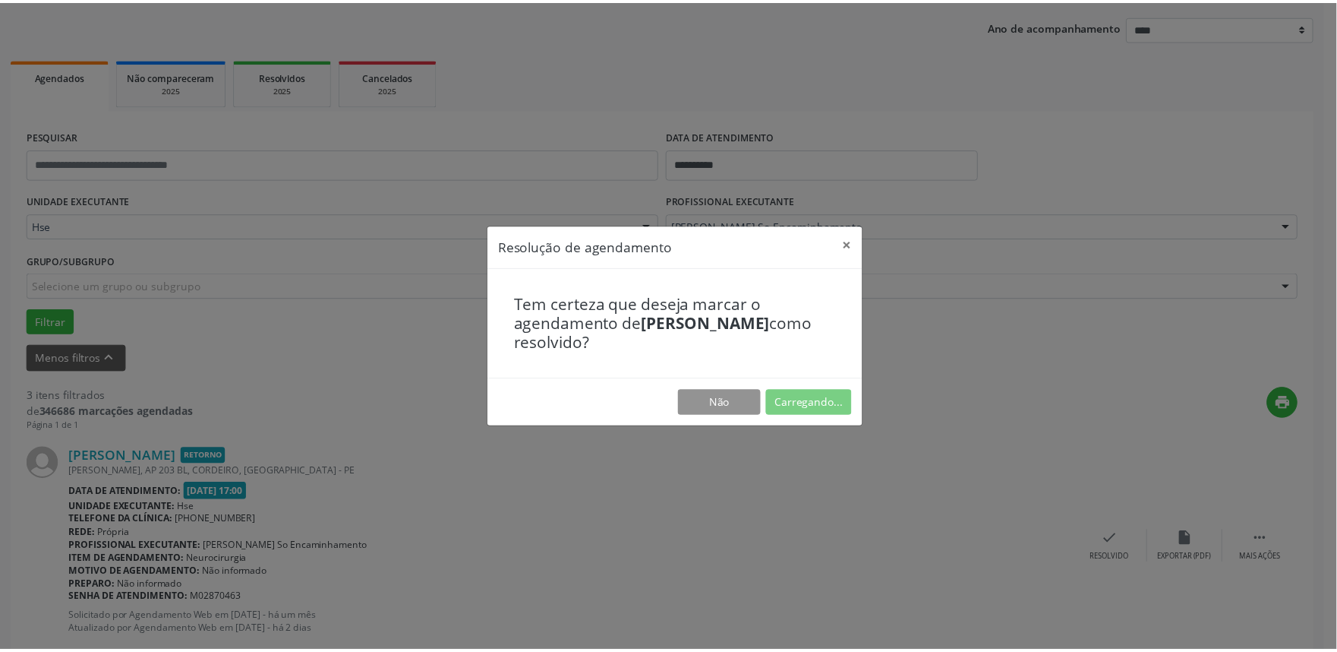
scroll to position [0, 0]
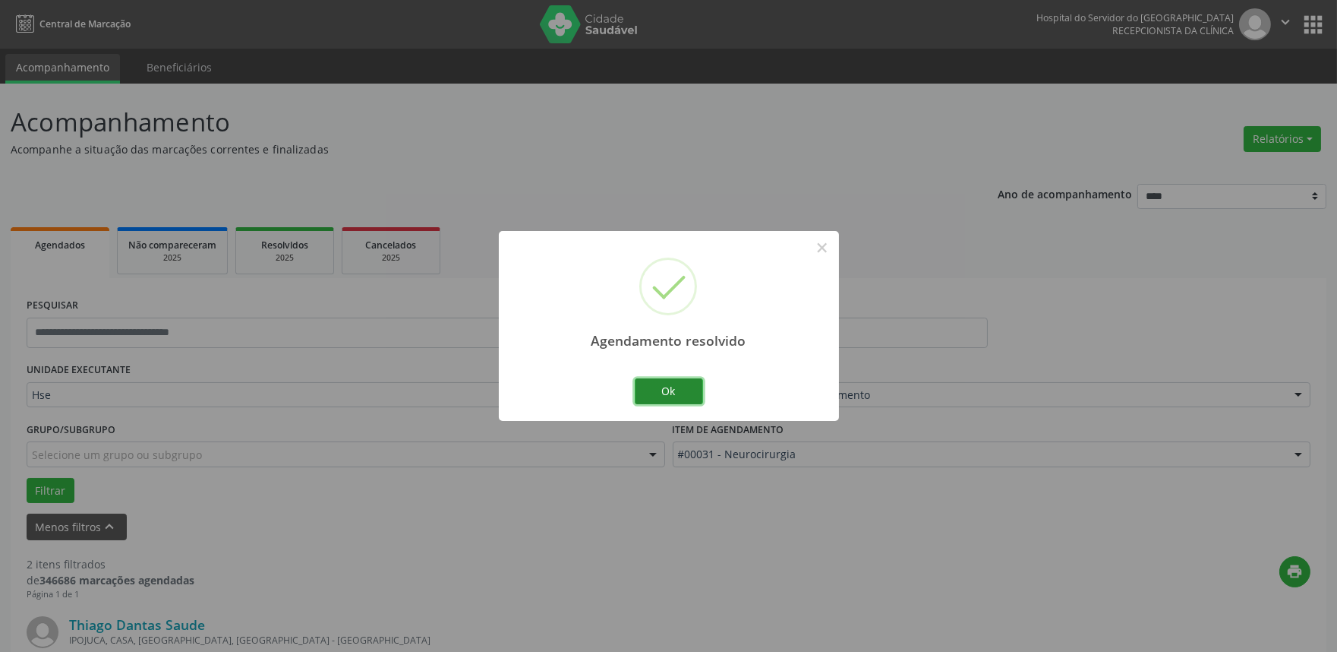
click at [677, 390] on button "Ok" at bounding box center [669, 391] width 68 height 26
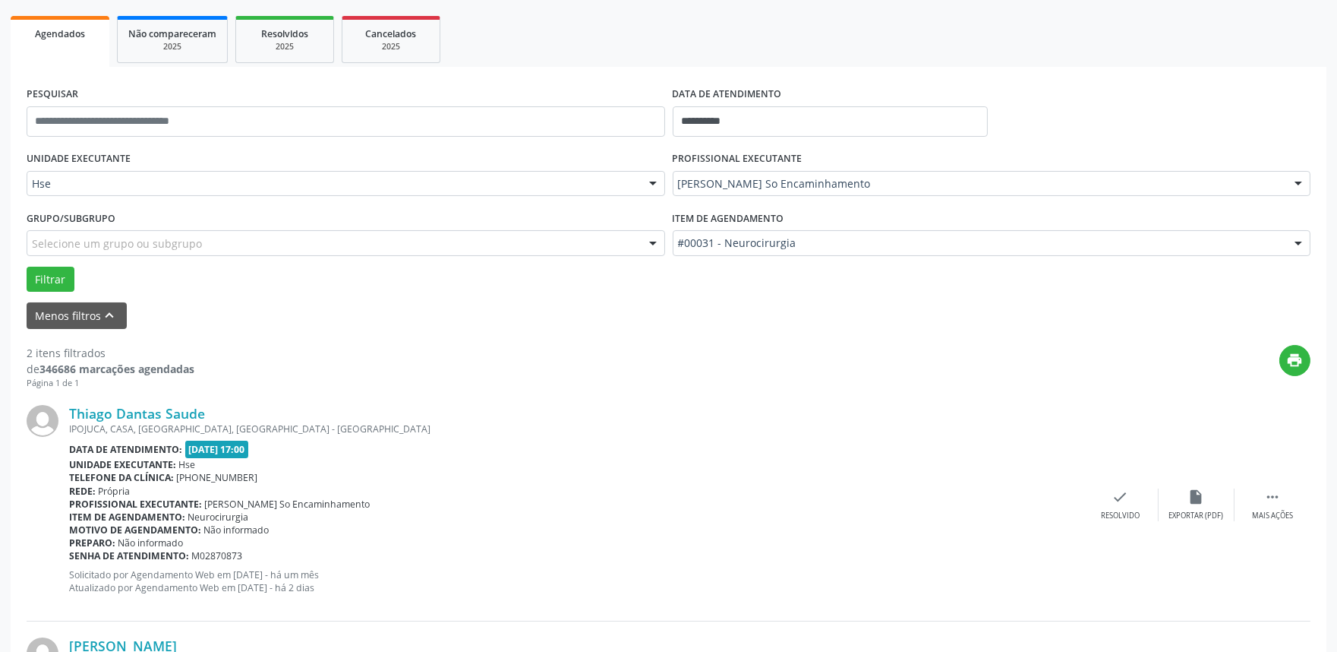
scroll to position [253, 0]
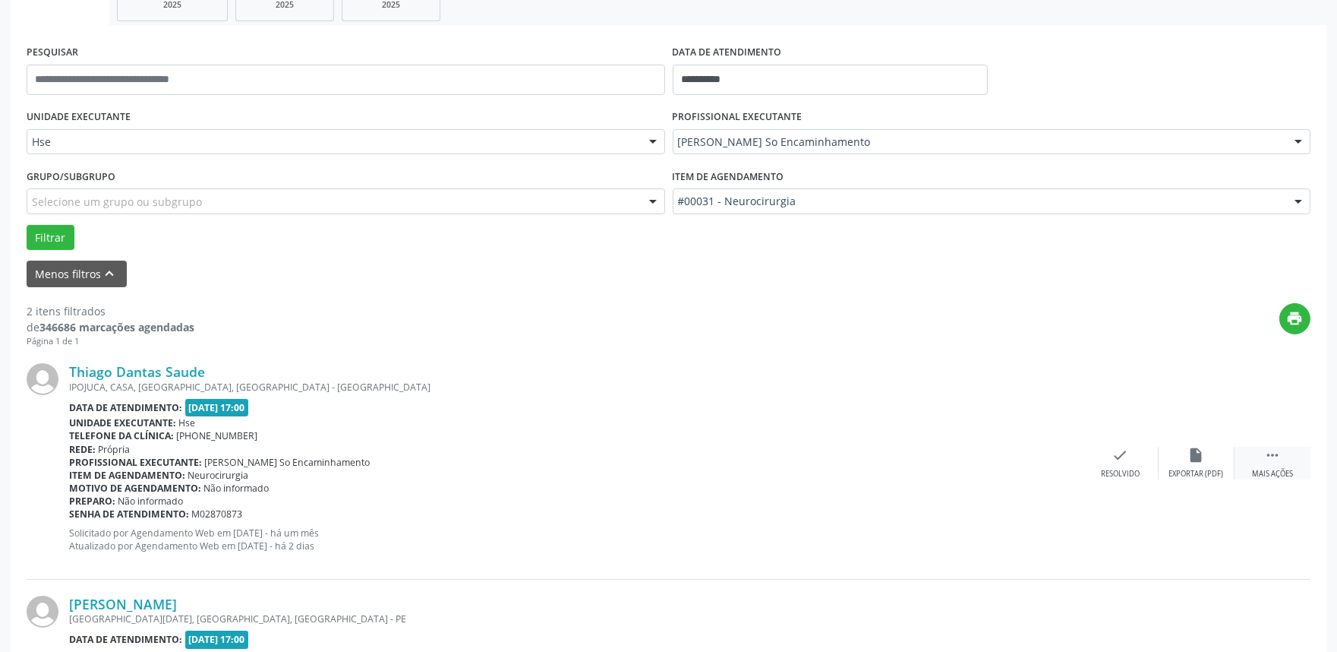
click at [1280, 464] on div " Mais ações" at bounding box center [1273, 463] width 76 height 33
click at [1195, 460] on icon "alarm_off" at bounding box center [1197, 455] width 17 height 17
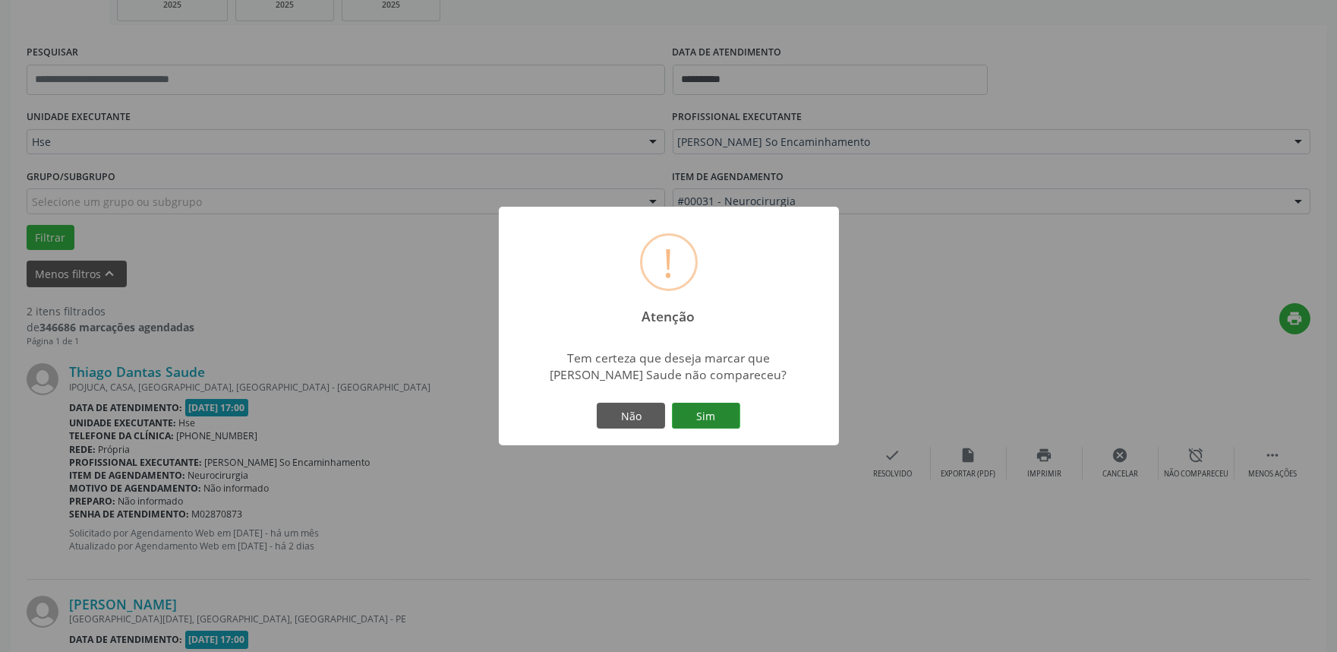
click at [706, 403] on button "Sim" at bounding box center [706, 416] width 68 height 26
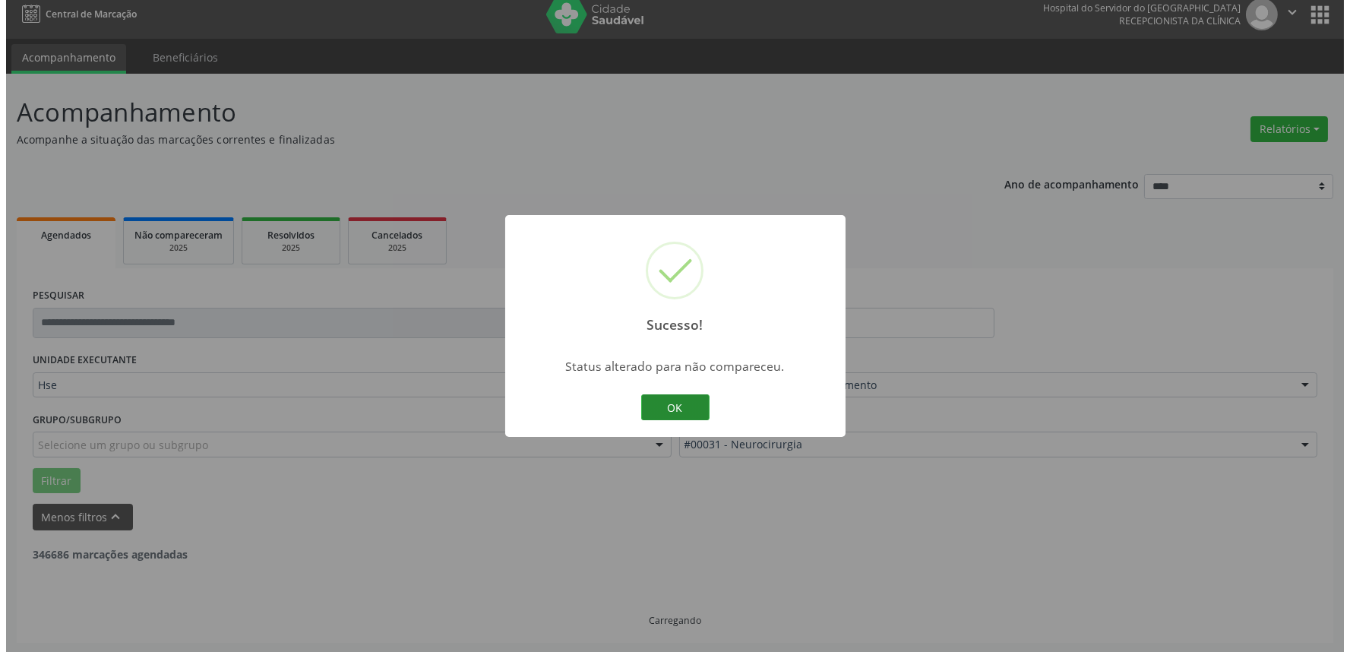
scroll to position [205, 0]
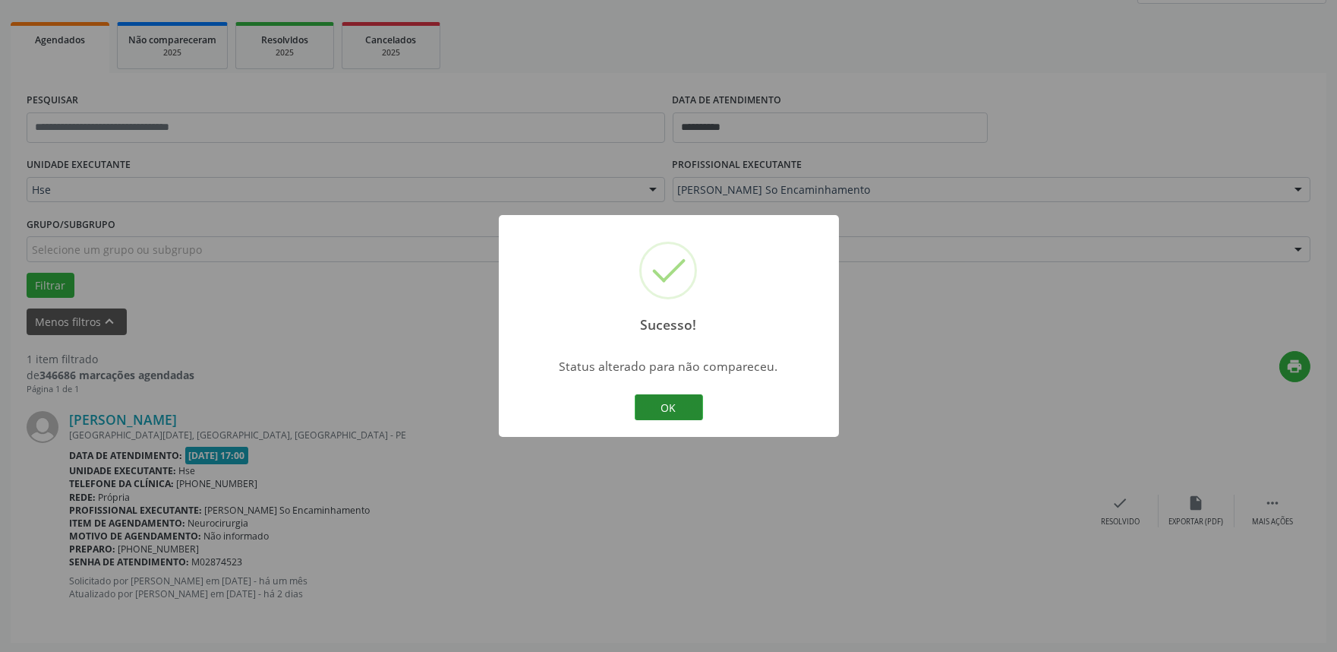
click at [649, 410] on button "OK" at bounding box center [669, 407] width 68 height 26
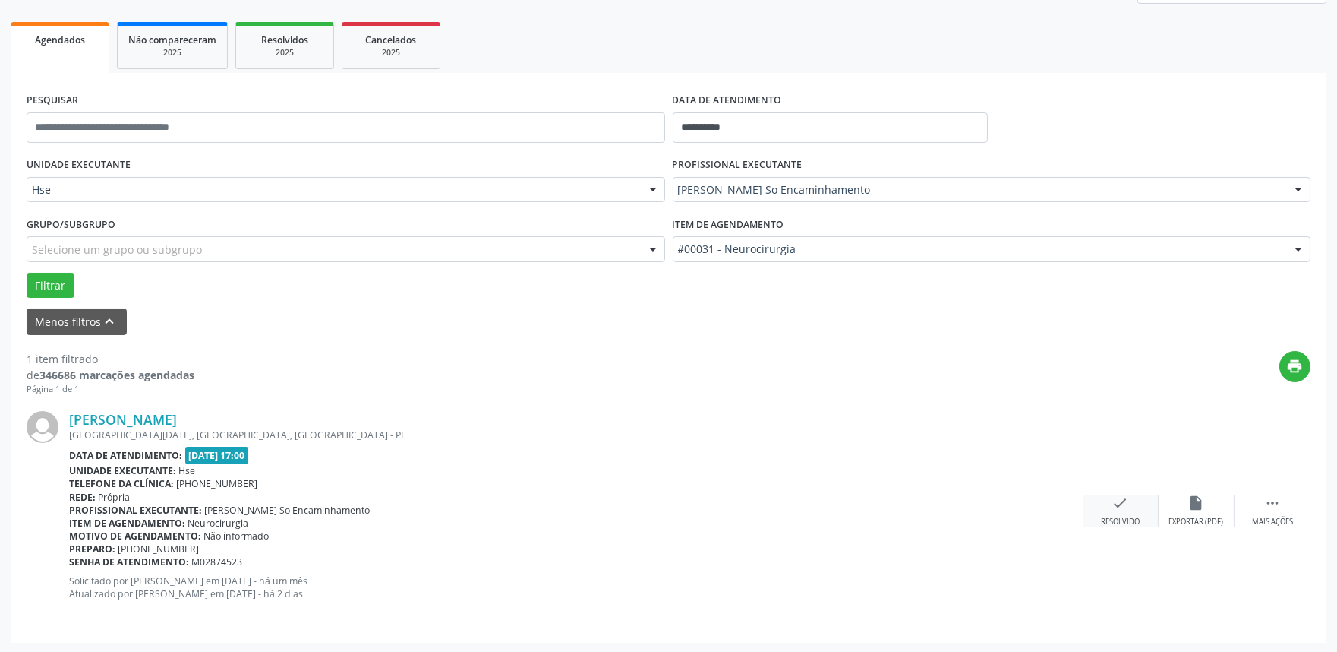
click at [1119, 512] on div "check Resolvido" at bounding box center [1121, 510] width 76 height 33
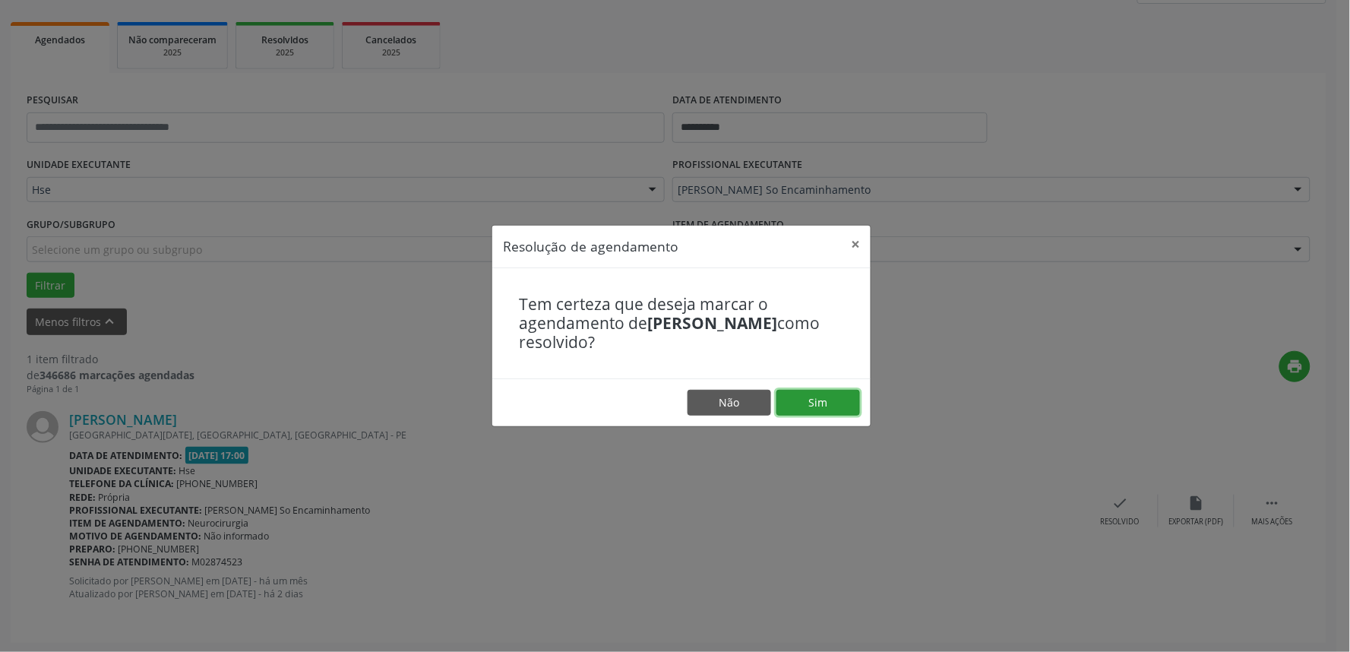
click at [835, 408] on button "Sim" at bounding box center [818, 403] width 84 height 26
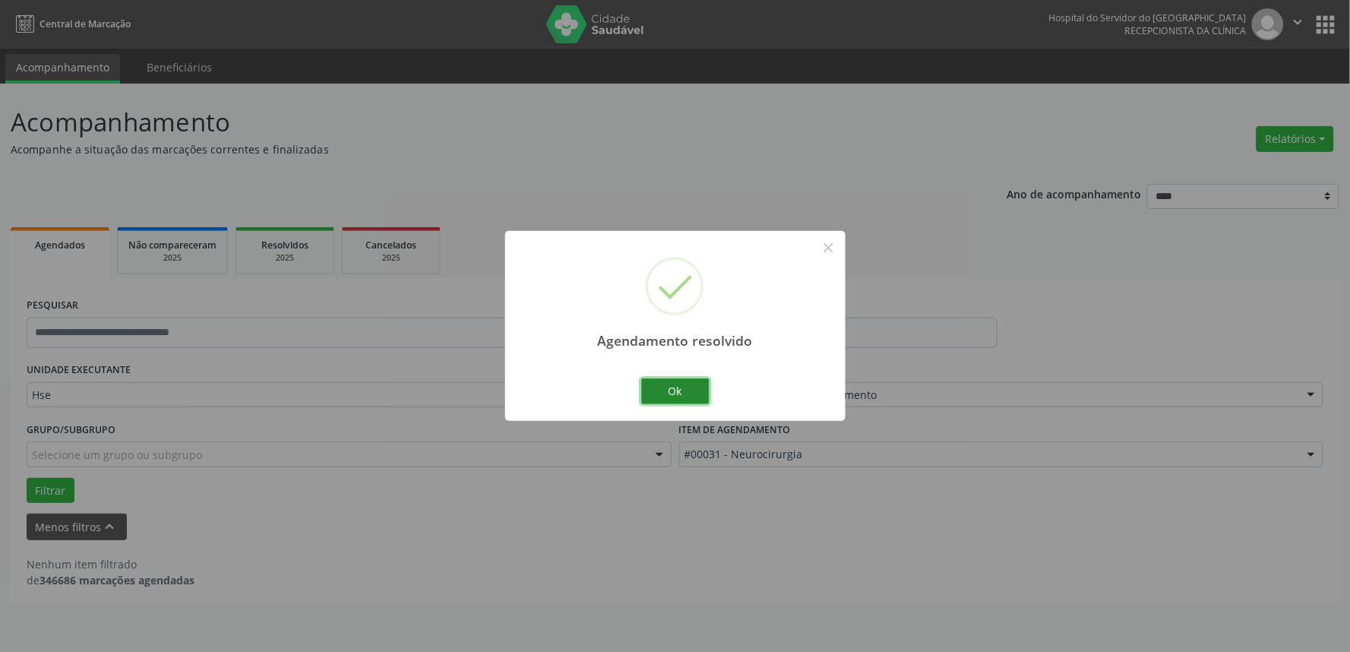
click at [686, 381] on button "Ok" at bounding box center [675, 391] width 68 height 26
